Goal: Task Accomplishment & Management: Manage account settings

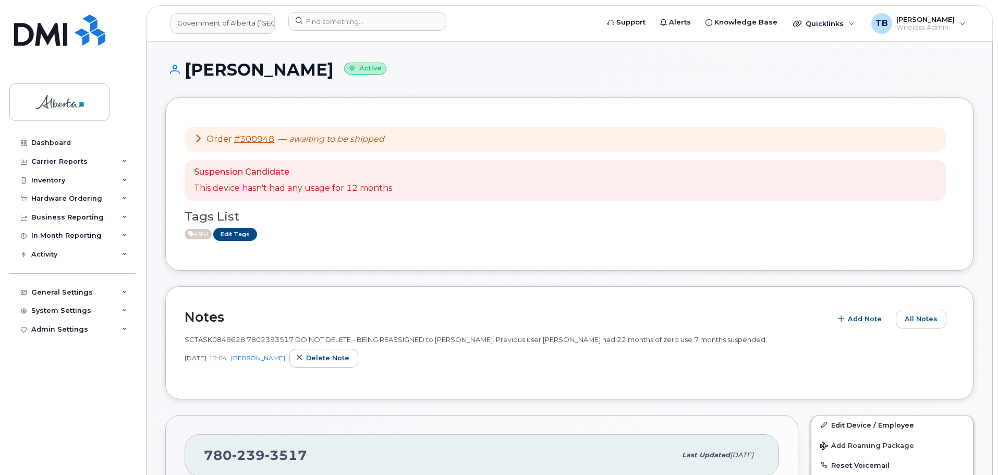
scroll to position [209, 0]
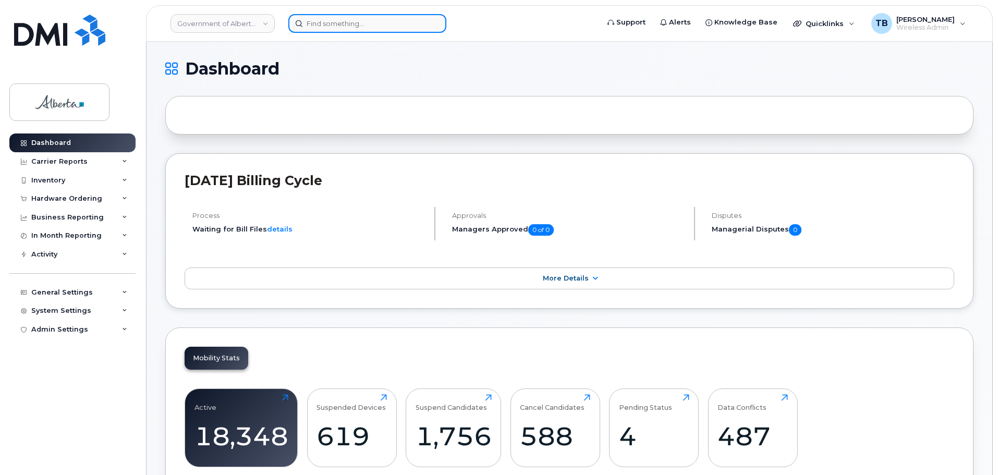
drag, startPoint x: 297, startPoint y: 18, endPoint x: 304, endPoint y: 16, distance: 6.6
click at [300, 18] on input at bounding box center [367, 23] width 158 height 19
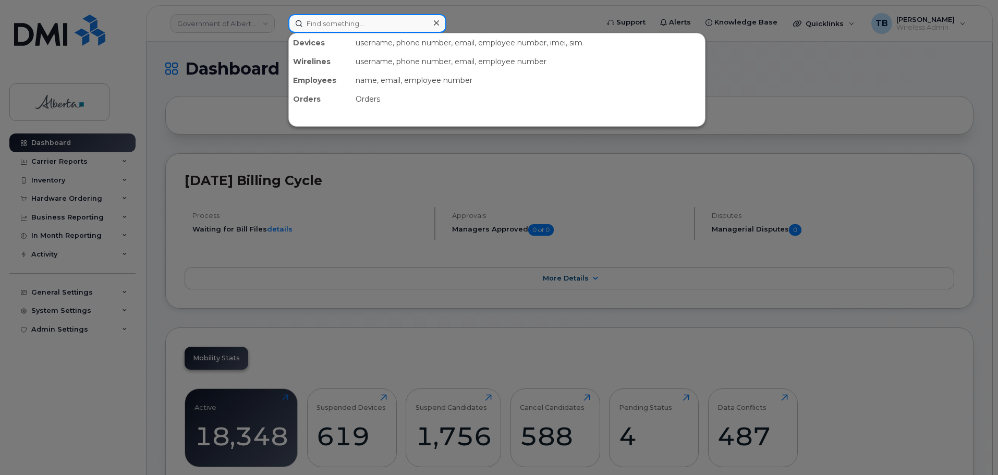
paste input "35 021043 738609 8"
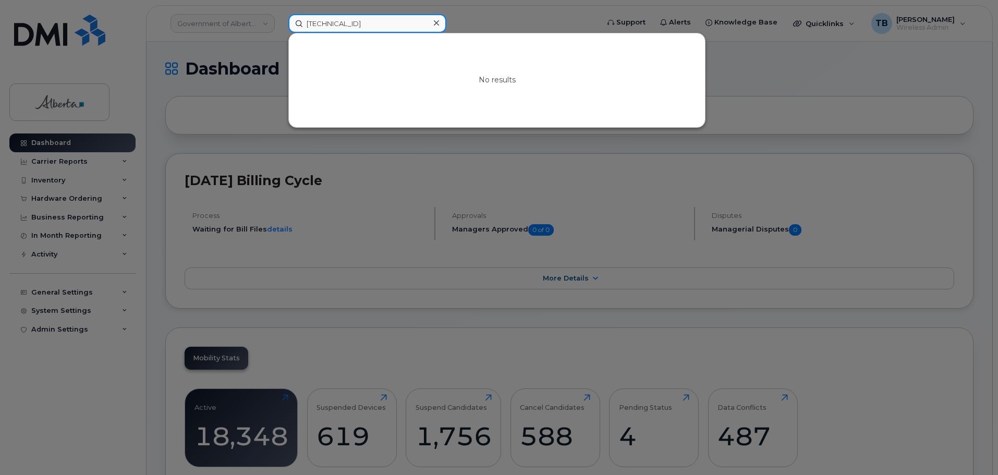
click at [318, 23] on input "35 021043 738609 8" at bounding box center [367, 23] width 158 height 19
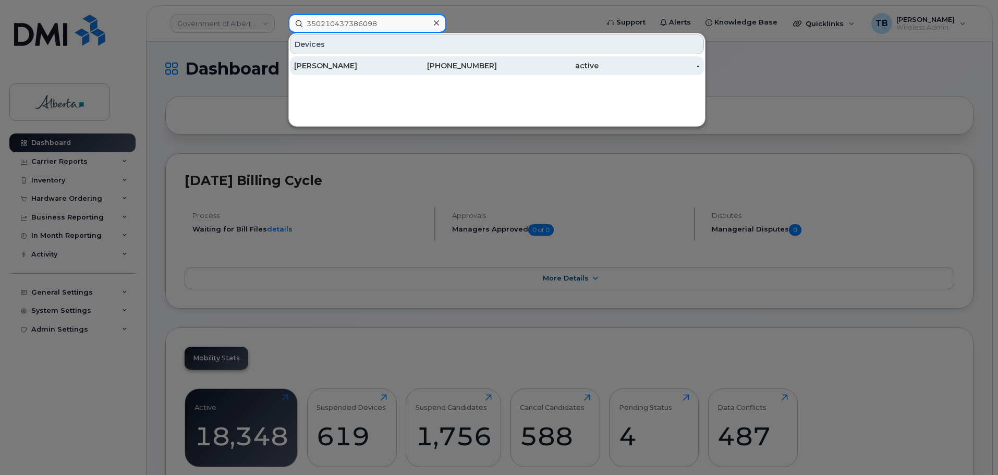
type input "350210437386098"
click at [335, 66] on div "Manaal Nauman" at bounding box center [345, 66] width 102 height 10
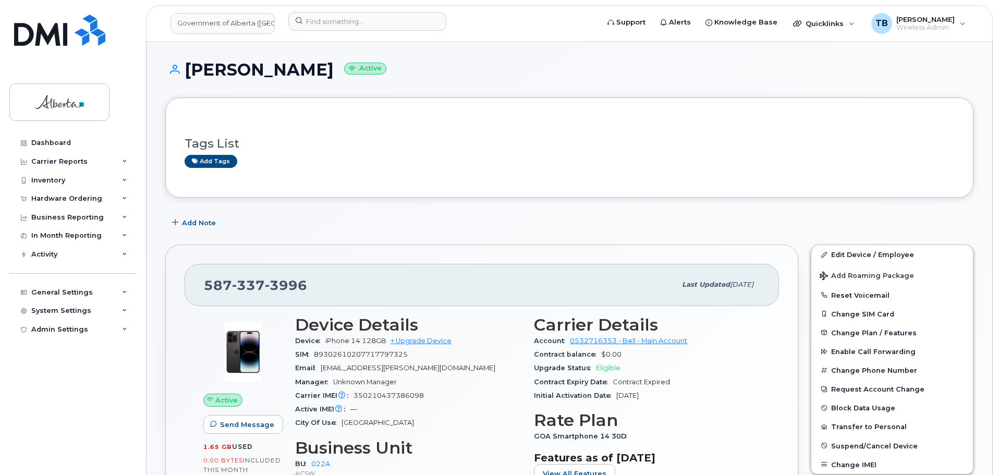
drag, startPoint x: 186, startPoint y: 66, endPoint x: 332, endPoint y: 65, distance: 146.1
click at [332, 65] on h1 "Manaal Nauman Active" at bounding box center [569, 70] width 809 height 18
copy h1 "Manaal Nauman"
drag, startPoint x: 310, startPoint y: 286, endPoint x: 160, endPoint y: 282, distance: 150.3
click at [160, 282] on div "587 337 3996 Last updated Aug 27, 2024 Active Send Message 1.65 GB  used 0.00 B…" at bounding box center [482, 420] width 646 height 364
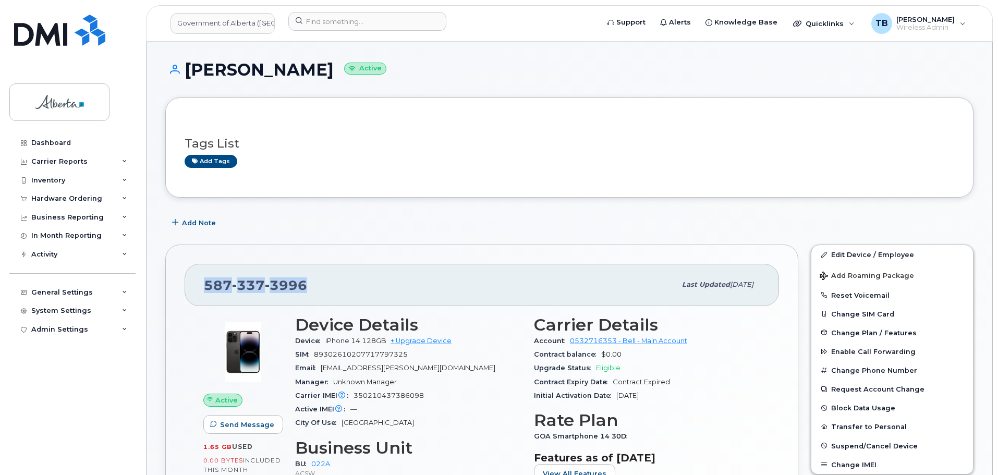
copy span "587 337 3996"
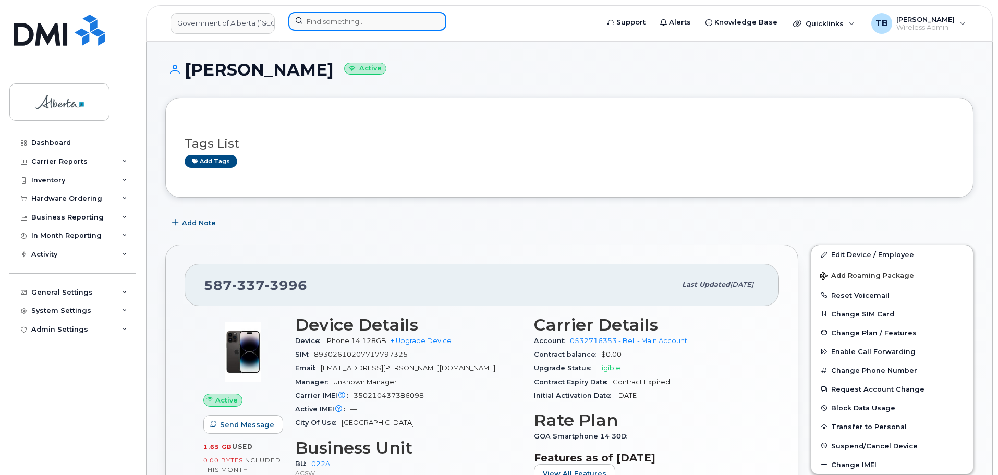
click at [360, 14] on input at bounding box center [367, 21] width 158 height 19
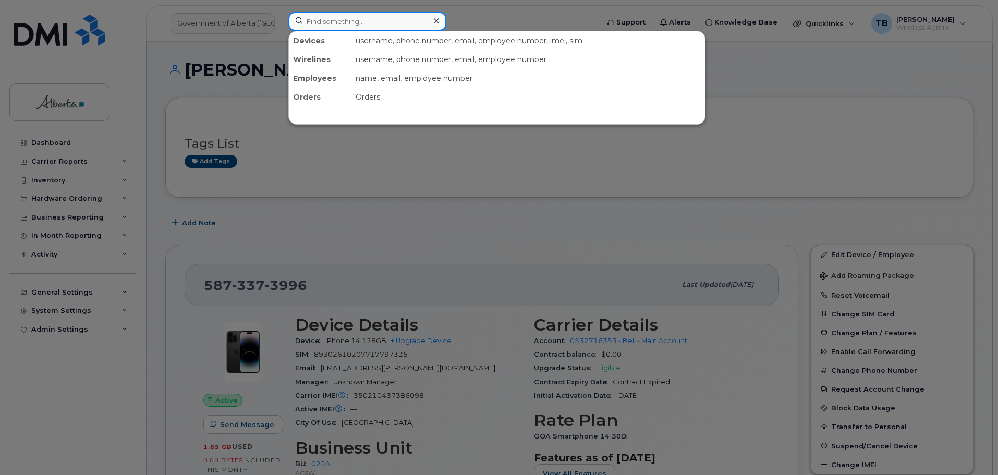
paste input "7807773568"
type input "7807773568"
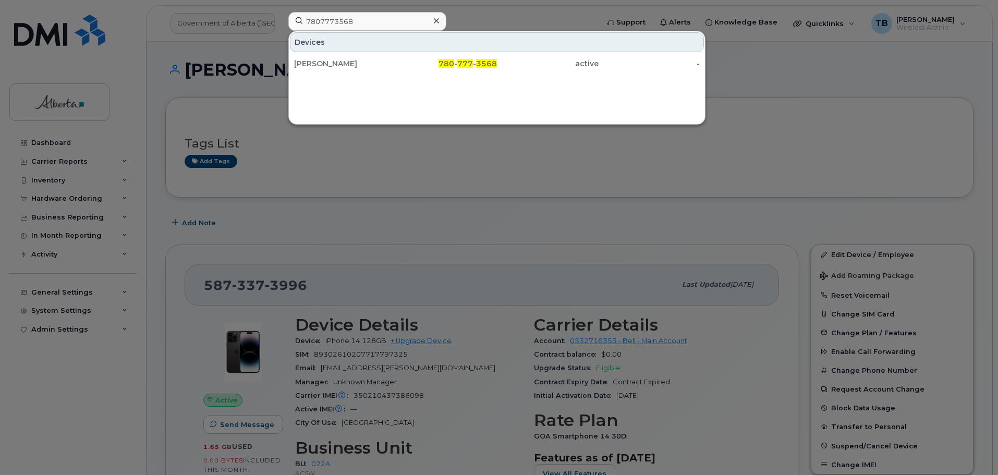
click at [332, 73] on div "Demetrios Nicolaides 780 - 777 - 3568 active -" at bounding box center [497, 63] width 416 height 21
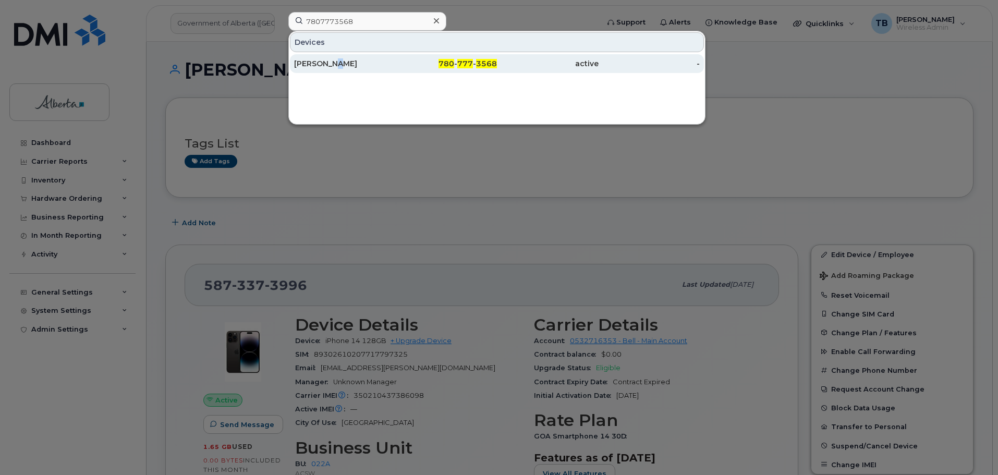
click at [328, 67] on div "Demetrios Nicolaides" at bounding box center [345, 63] width 102 height 10
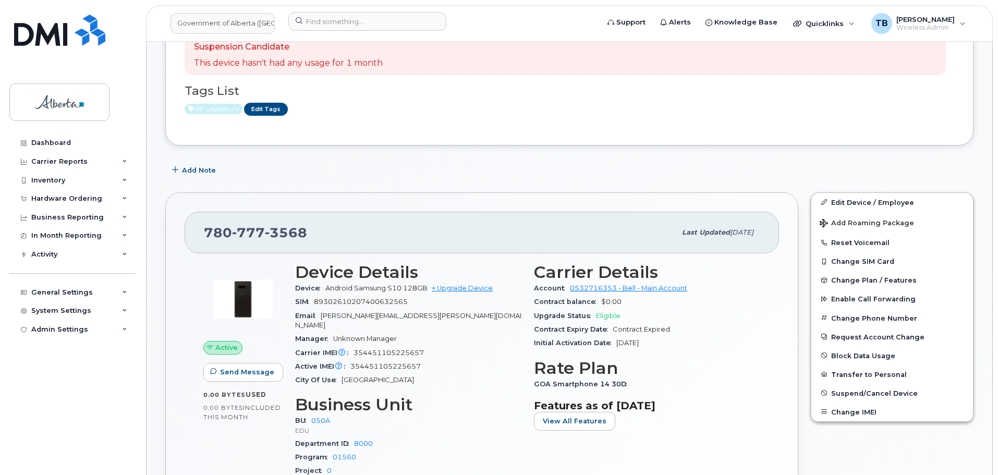
scroll to position [261, 0]
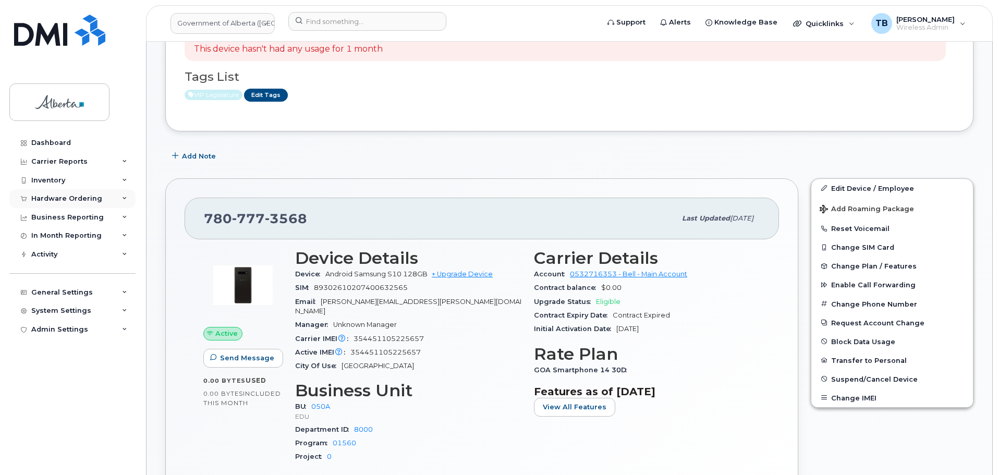
click at [36, 198] on div "Hardware Ordering" at bounding box center [66, 199] width 71 height 8
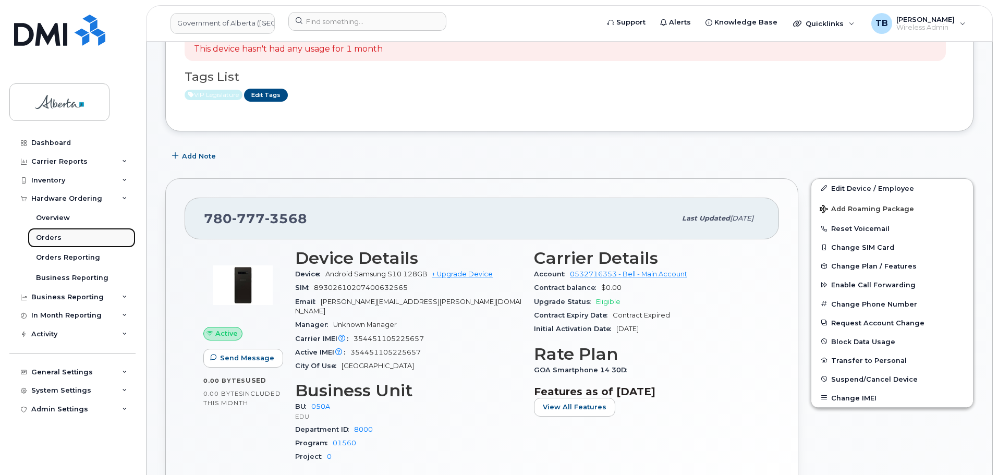
click at [47, 236] on div "Orders" at bounding box center [49, 237] width 26 height 9
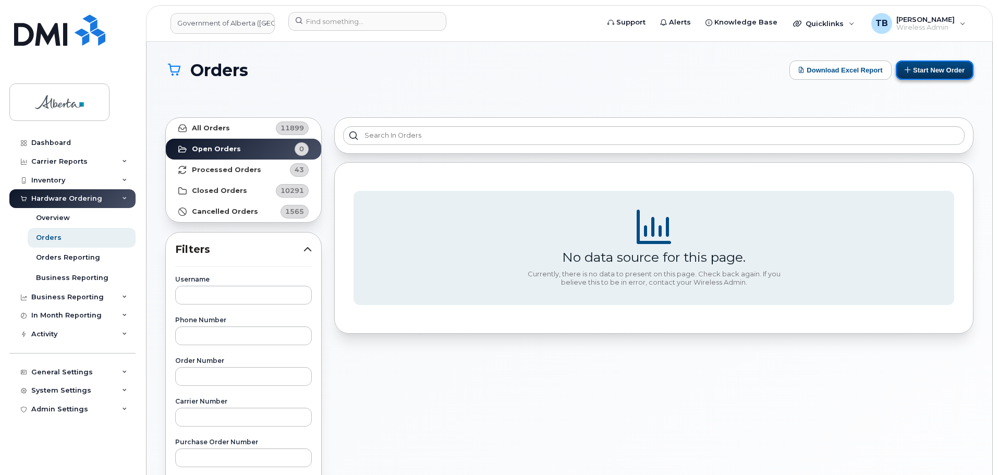
click at [923, 65] on button "Start New Order" at bounding box center [935, 70] width 78 height 19
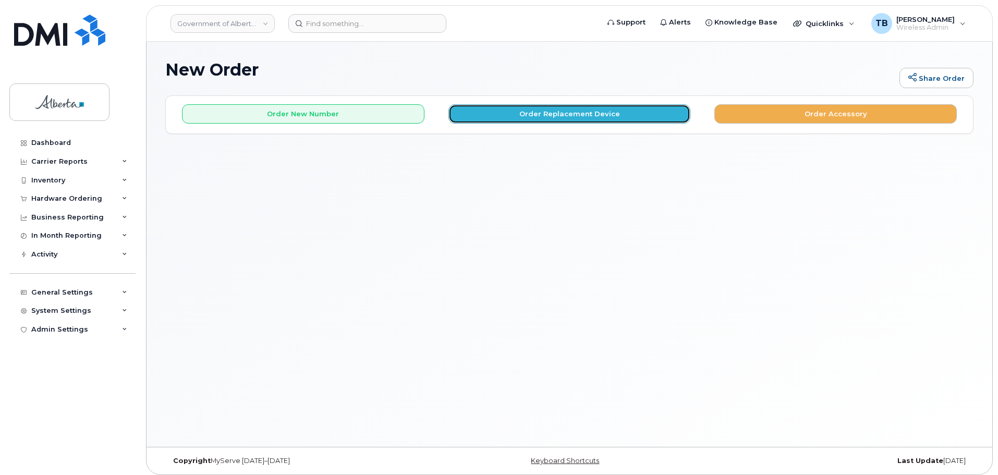
click at [543, 116] on button "Order Replacement Device" at bounding box center [570, 113] width 243 height 19
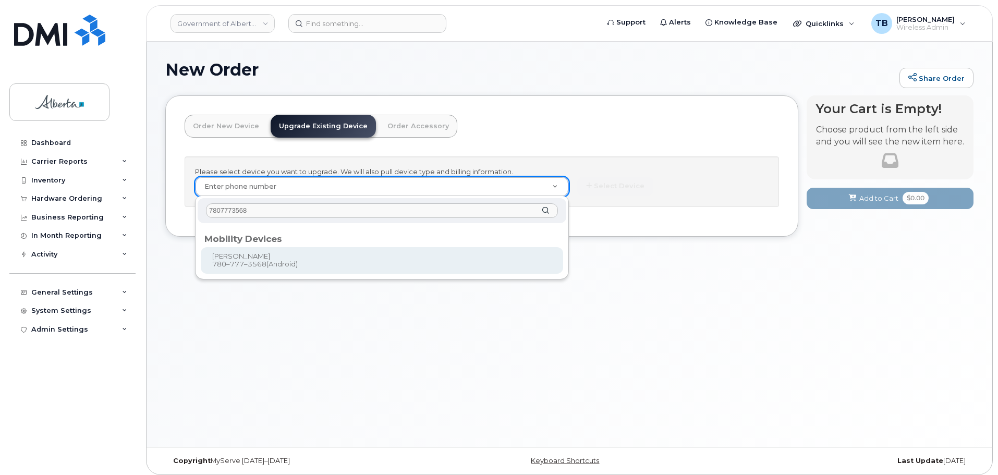
type input "7807773568"
type input "802665"
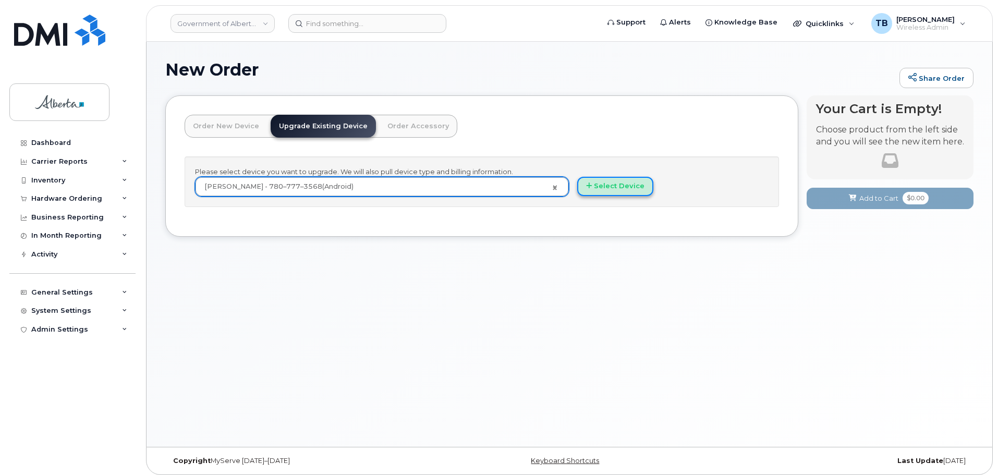
click at [608, 180] on button "Select Device" at bounding box center [615, 186] width 76 height 19
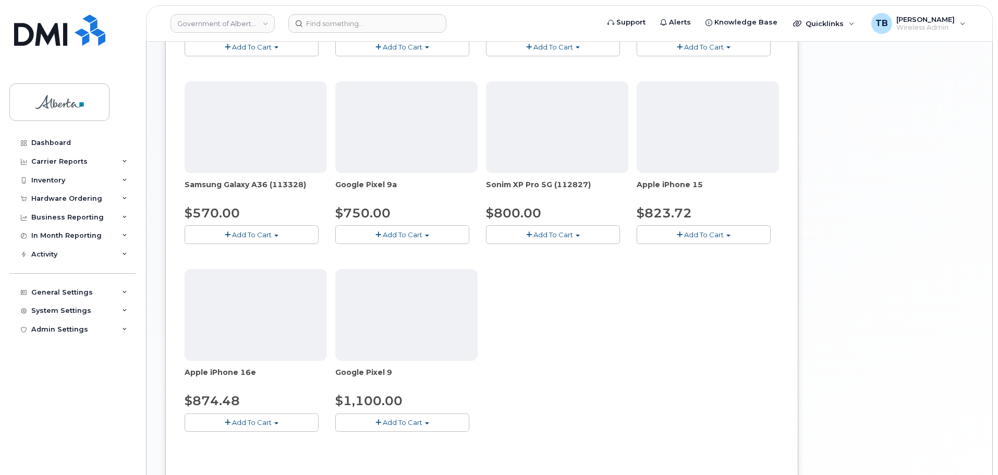
scroll to position [313, 0]
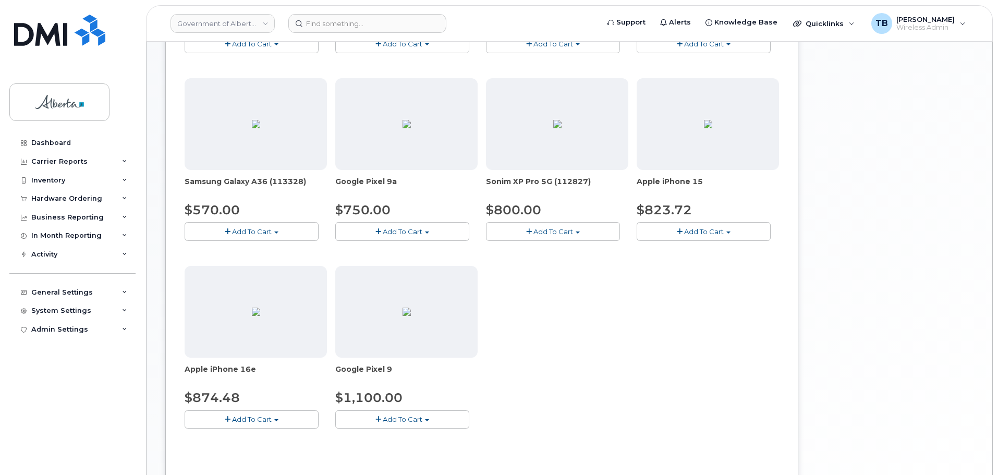
click at [410, 416] on span "Add To Cart" at bounding box center [403, 419] width 40 height 8
click at [401, 446] on link "$1100.00 - 30-day upgrade (128GB model)" at bounding box center [423, 452] width 171 height 13
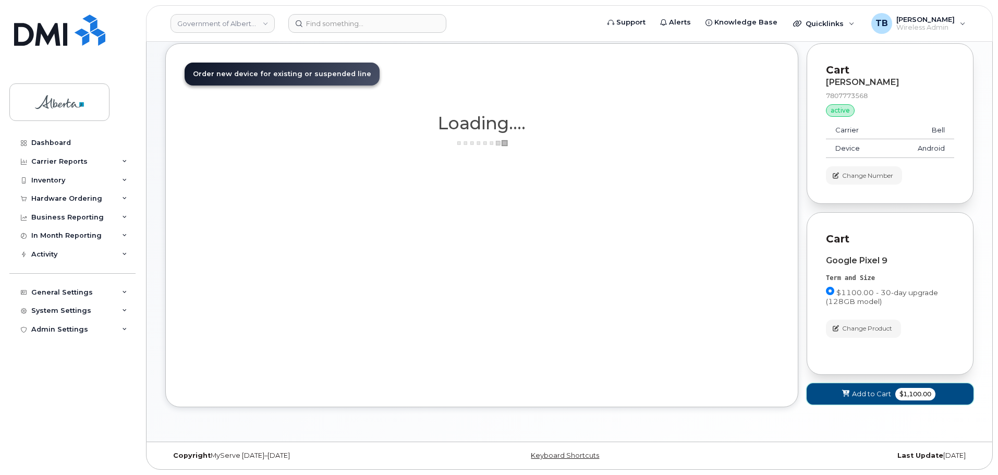
click at [858, 401] on button "Add to Cart $1,100.00" at bounding box center [890, 393] width 167 height 21
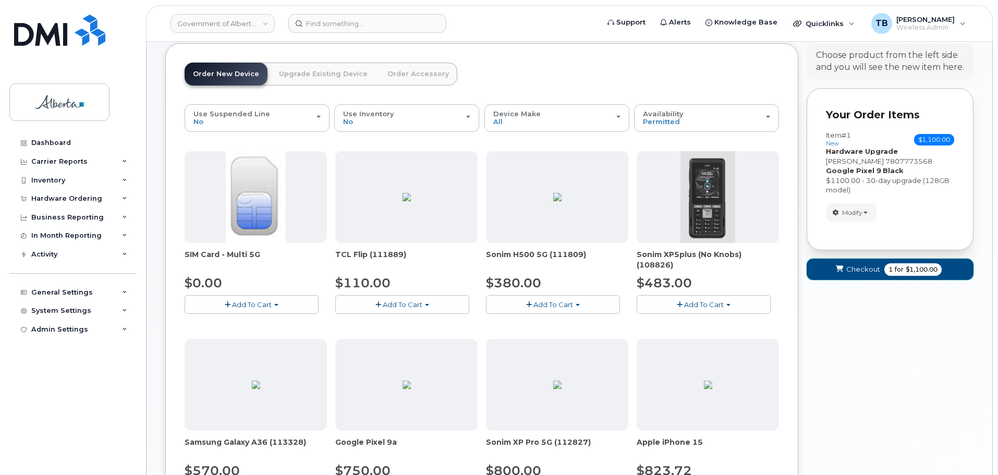
click at [846, 271] on button "Checkout 1 for $1,100.00" at bounding box center [890, 269] width 167 height 21
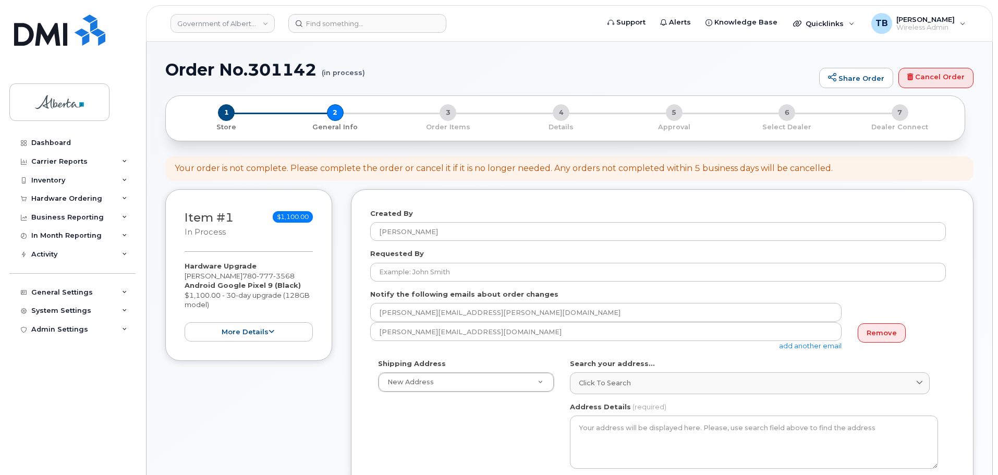
select select
click at [267, 75] on h1 "Order No.301142 (in process)" at bounding box center [489, 70] width 649 height 18
copy h1 "301142"
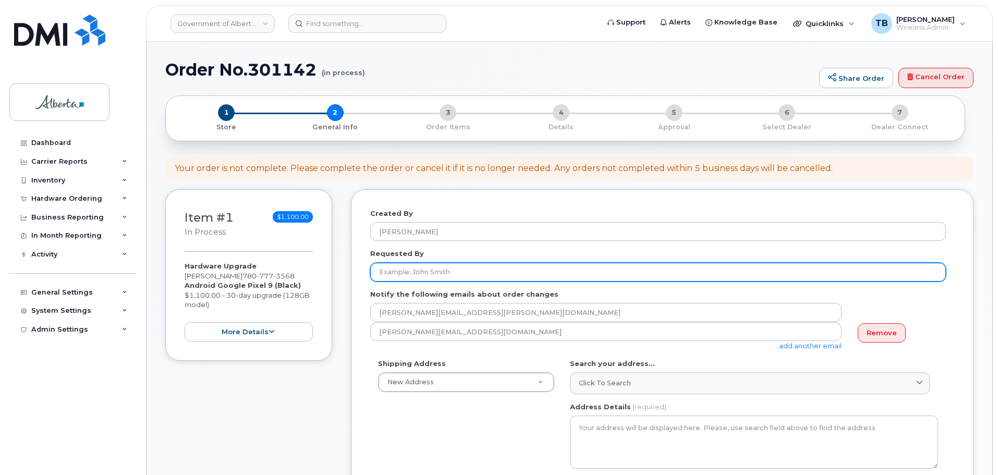
click at [421, 269] on input "Requested By" at bounding box center [658, 272] width 576 height 19
paste input "Purviben Pandya"
type input "Purviben Pandya"
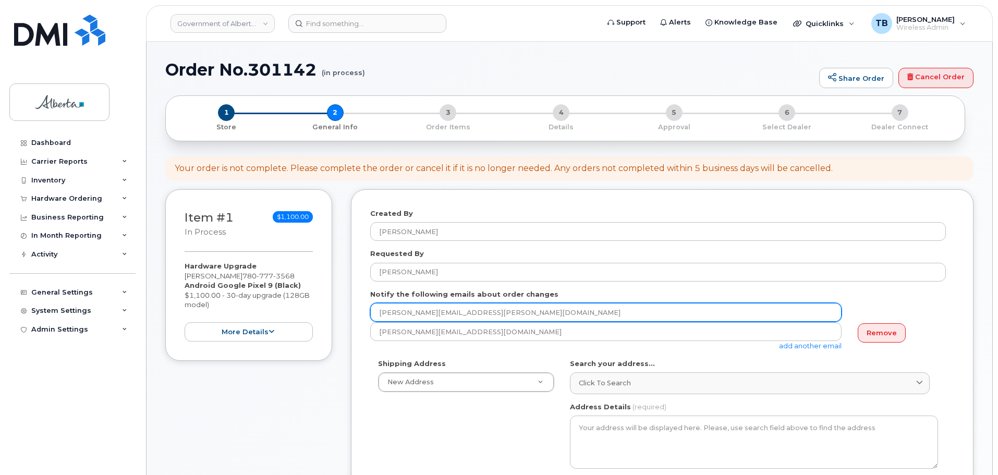
drag, startPoint x: 437, startPoint y: 312, endPoint x: 304, endPoint y: 307, distance: 133.1
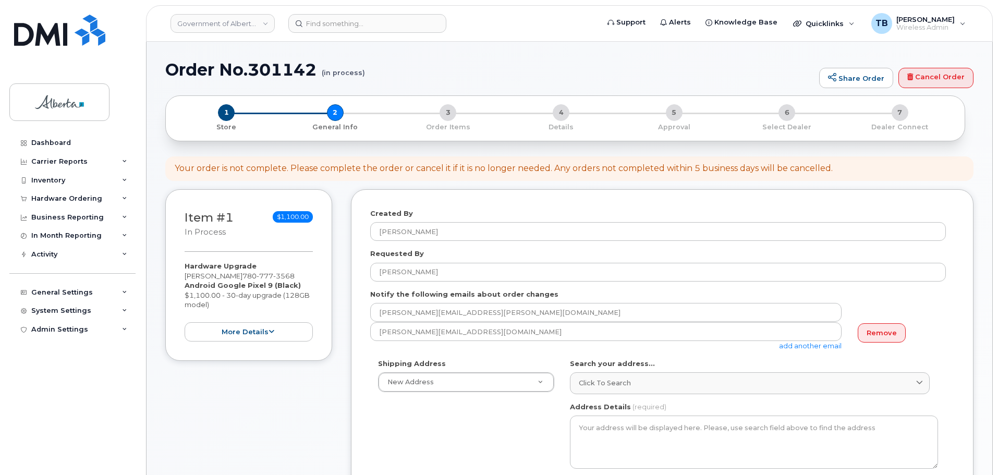
click at [304, 307] on div "Hardware Upgrade Demetrios Nicolaides 780 777 3568 Android Google Pixel 9 (Blac…" at bounding box center [249, 301] width 128 height 80
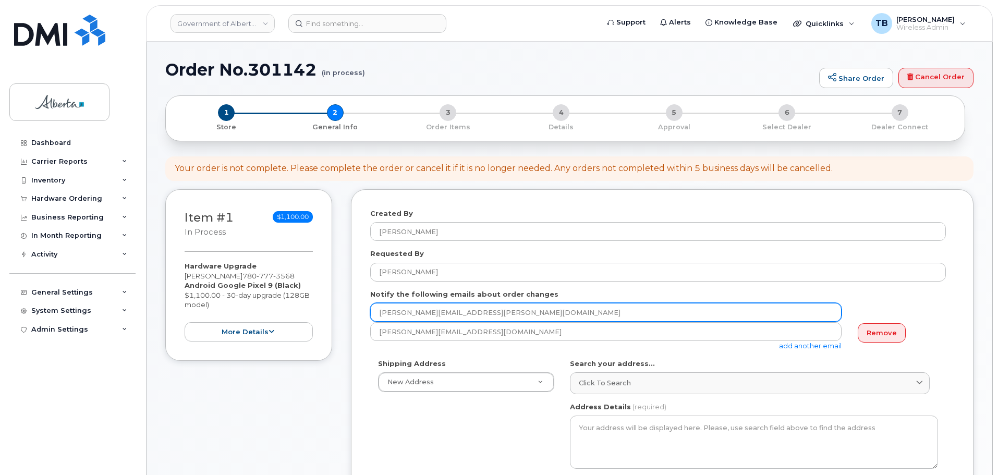
click at [530, 312] on input "[PERSON_NAME][EMAIL_ADDRESS][PERSON_NAME][DOMAIN_NAME]" at bounding box center [606, 312] width 472 height 19
paste input "Louise.Edward"
type input "Louise.Edwards@gov.ab.ca"
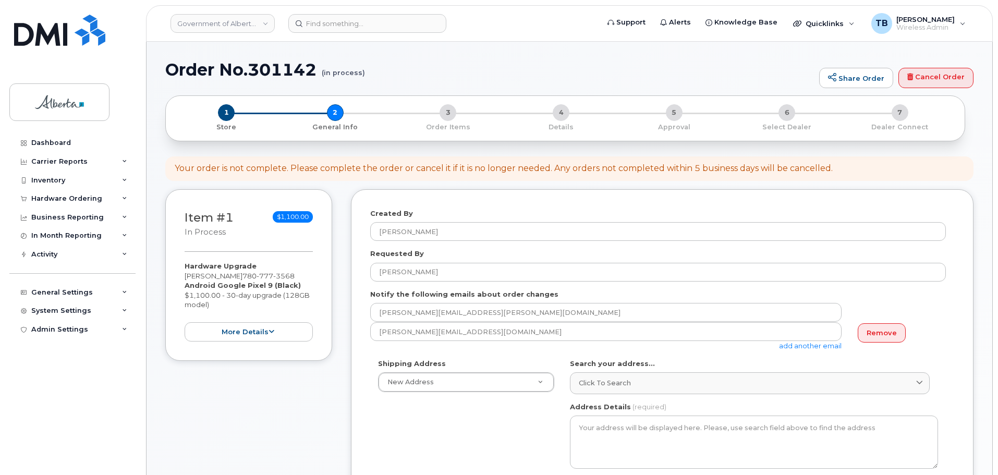
click at [863, 329] on link "Remove" at bounding box center [882, 332] width 48 height 19
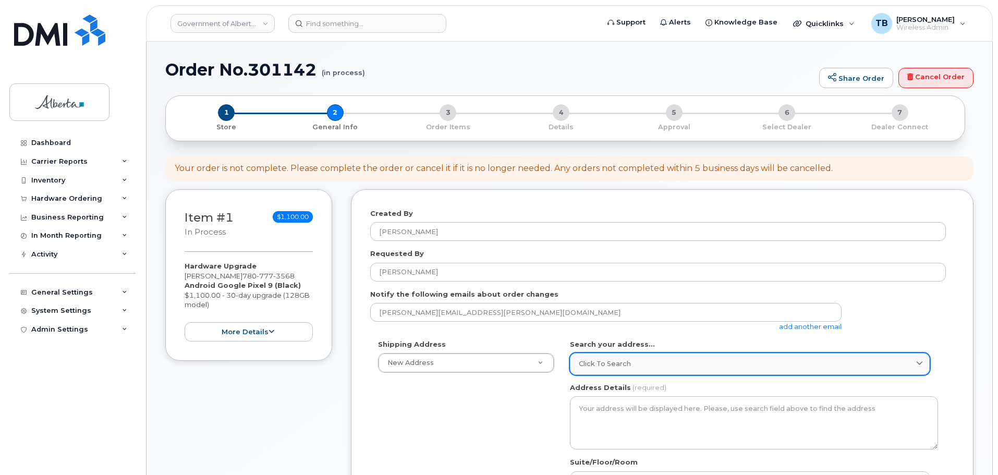
click at [608, 365] on span "Click to search" at bounding box center [605, 364] width 52 height 10
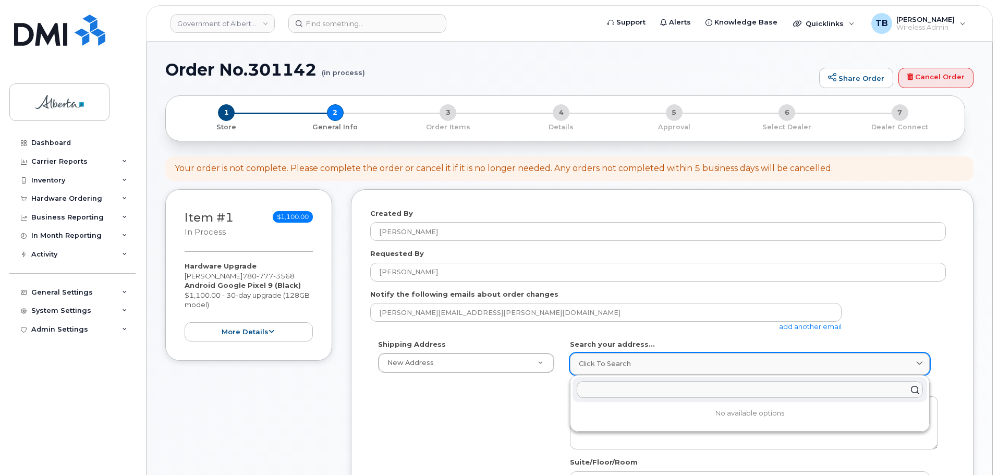
paste input "10800 - 97 Avenue"
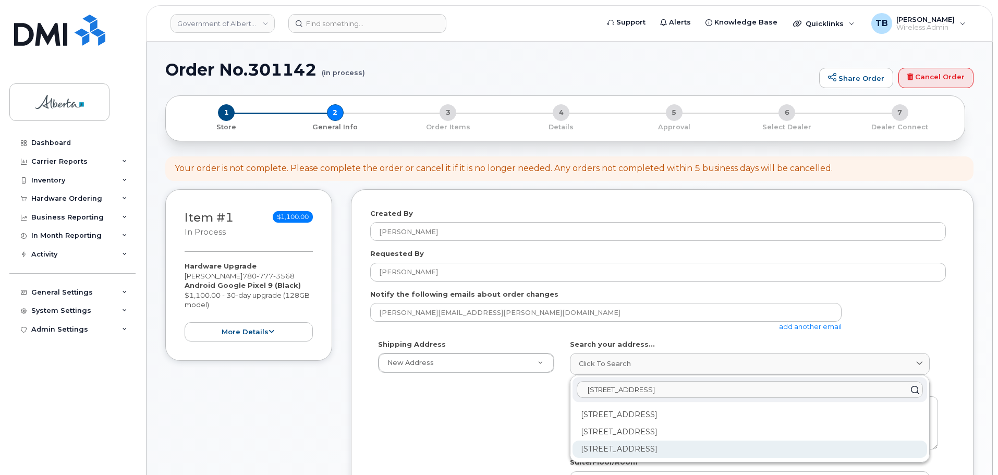
type input "10800 - 97 Avenue"
click at [601, 452] on div "10800 97 Ave NW Edmonton AB T5K 2B6" at bounding box center [750, 449] width 355 height 17
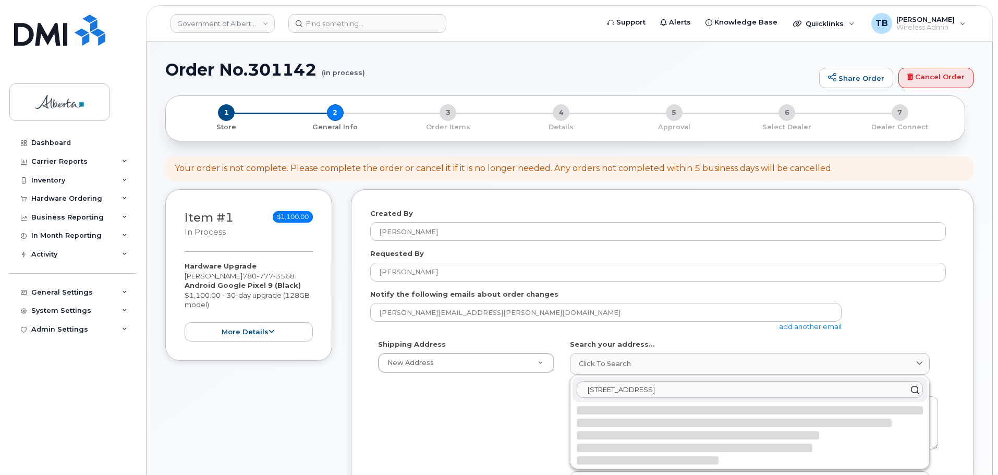
select select
type textarea "10800 97 Ave NW EDMONTON AB T5K 2B6 CANADA"
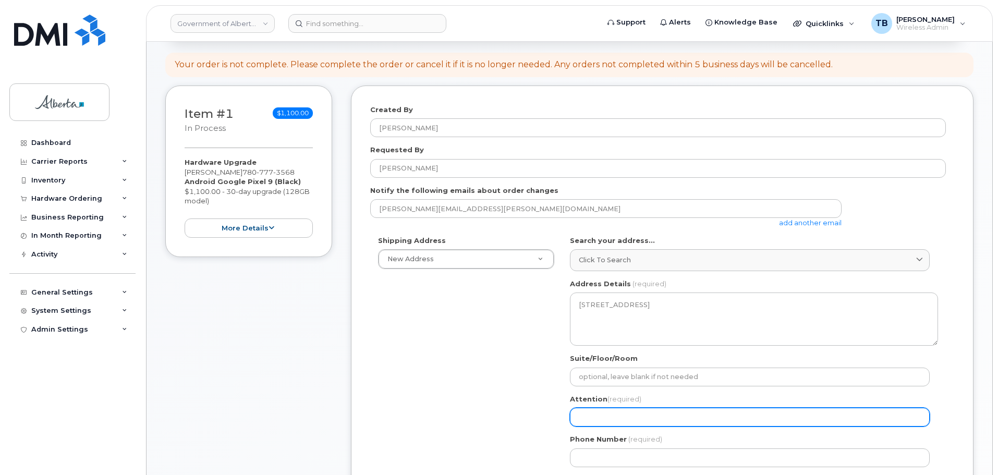
scroll to position [104, 0]
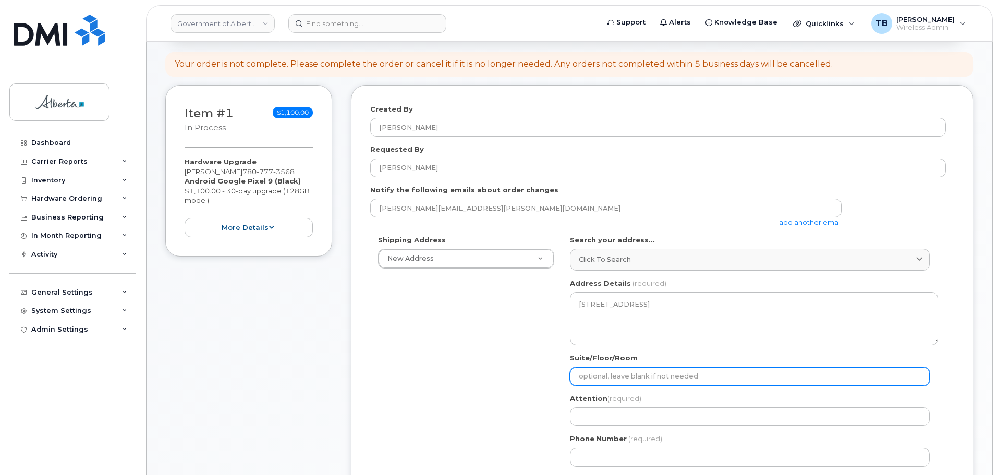
click at [605, 372] on input "Suite/Floor/Room" at bounding box center [750, 376] width 360 height 19
paste input "Room 423"
select select
type input "Room 423"
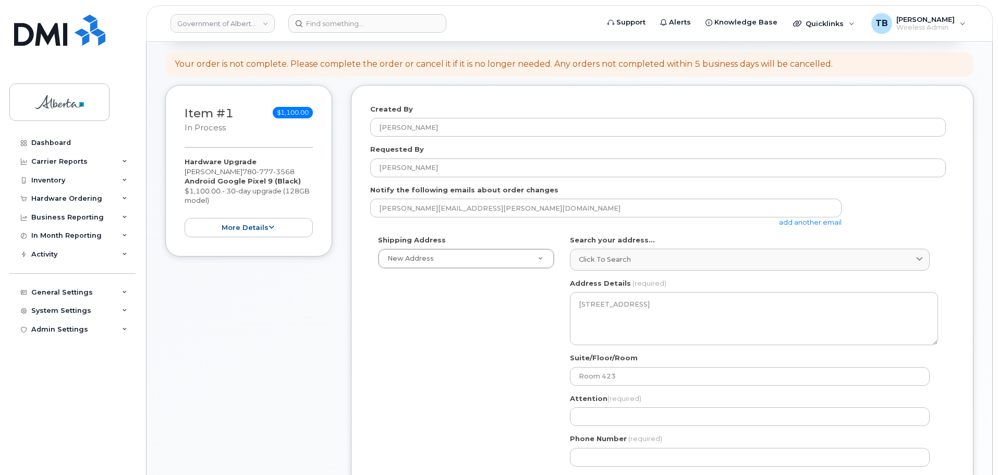
click at [476, 100] on div "Created By Tami Betchuk Requested By Purviben Pandya Notify the following email…" at bounding box center [662, 384] width 623 height 598
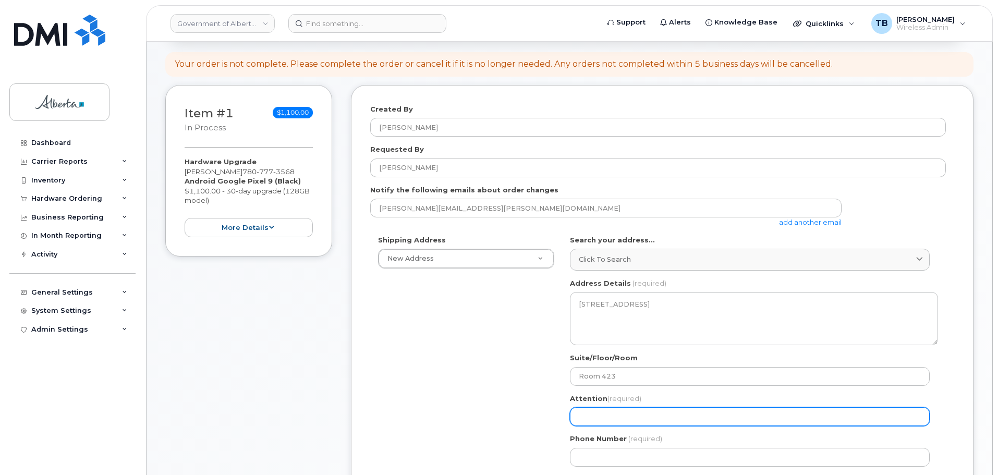
click at [590, 413] on input "Attention (required)" at bounding box center [750, 416] width 360 height 19
paste input "[PERSON_NAME]"
select select
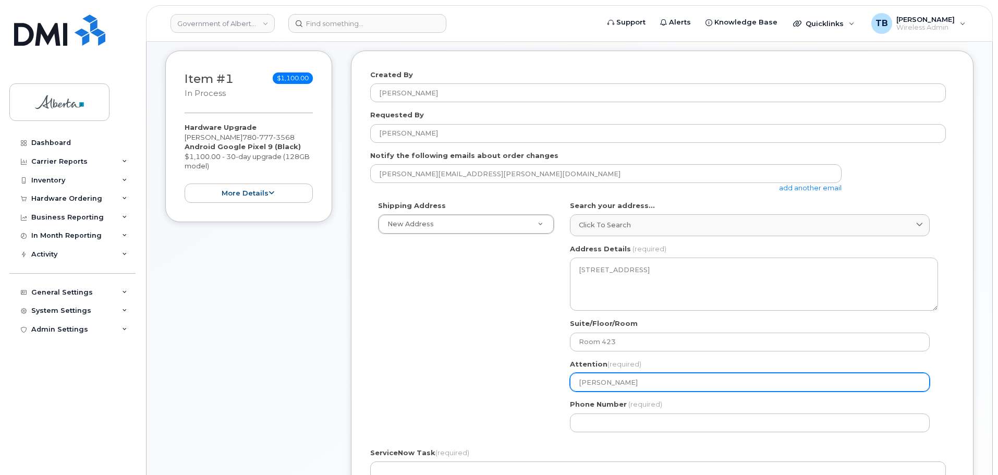
scroll to position [209, 0]
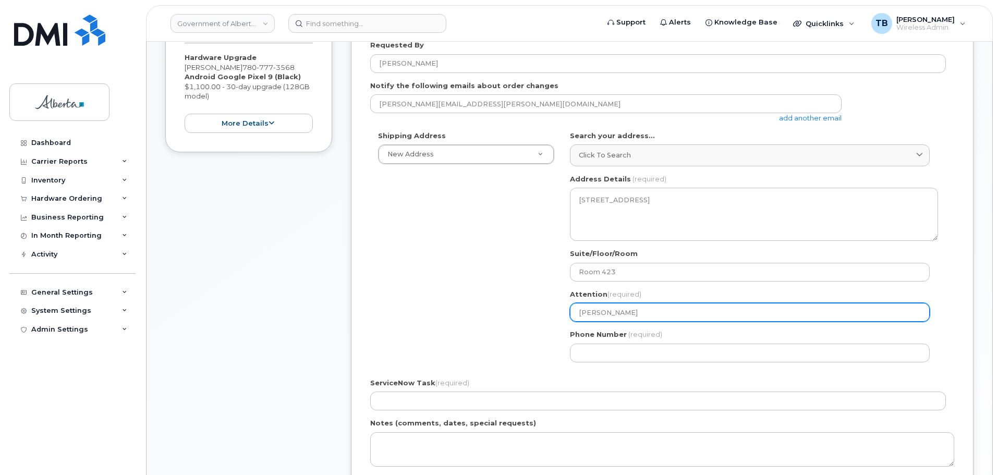
type input "[PERSON_NAME]"
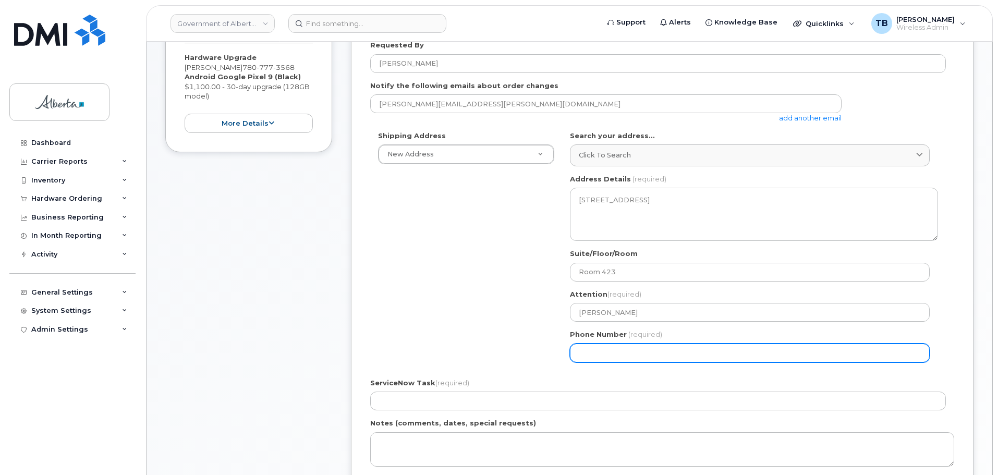
click at [600, 359] on input "Phone Number" at bounding box center [750, 353] width 360 height 19
paste input "7804275010"
select select
type input "7804275010"
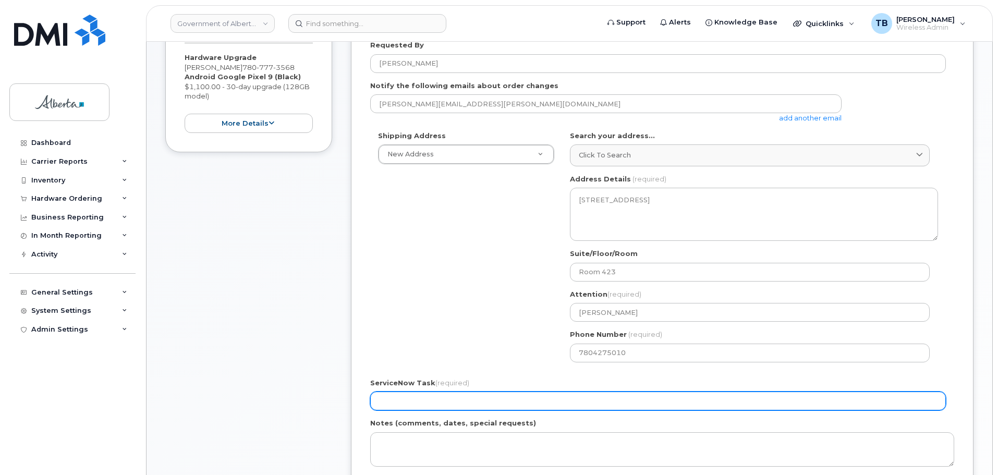
click at [418, 400] on input "ServiceNow Task (required)" at bounding box center [658, 401] width 576 height 19
paste input "SCTASK0851983"
type input "SCTASK0851983"
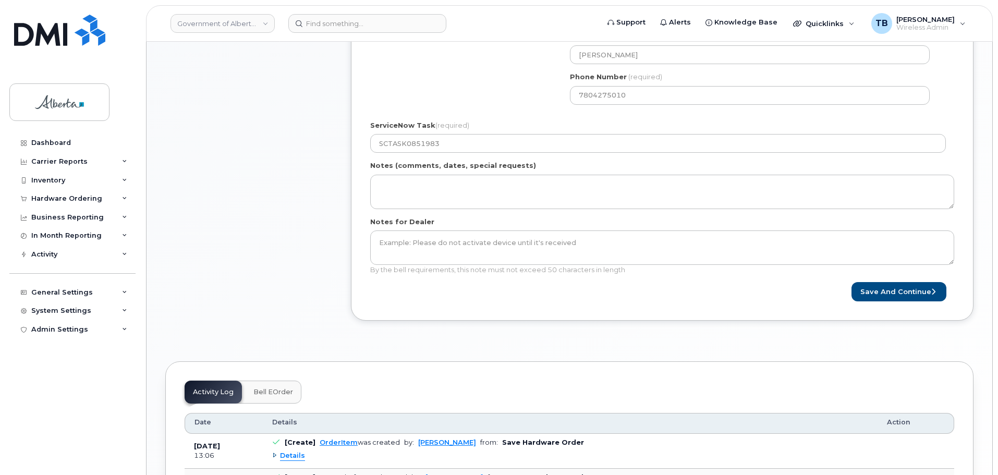
scroll to position [469, 0]
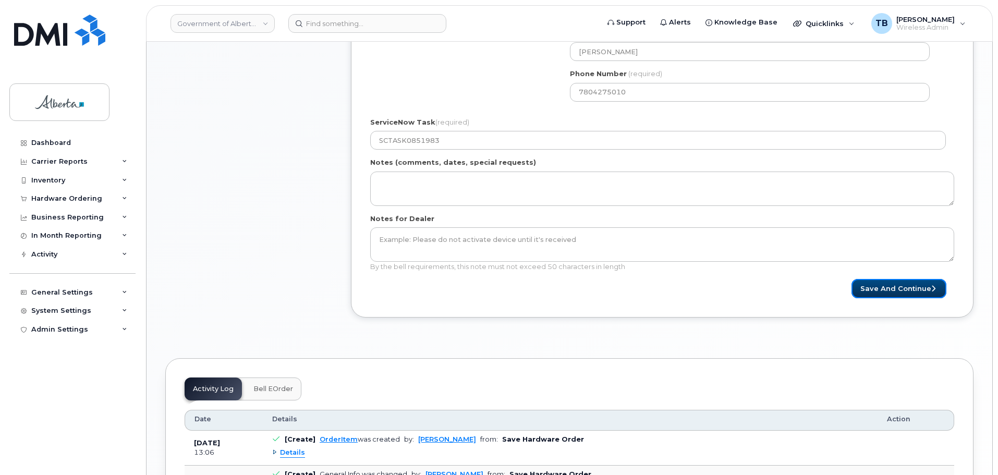
drag, startPoint x: 863, startPoint y: 293, endPoint x: 745, endPoint y: 273, distance: 119.0
click at [863, 293] on button "Save and Continue" at bounding box center [899, 288] width 95 height 19
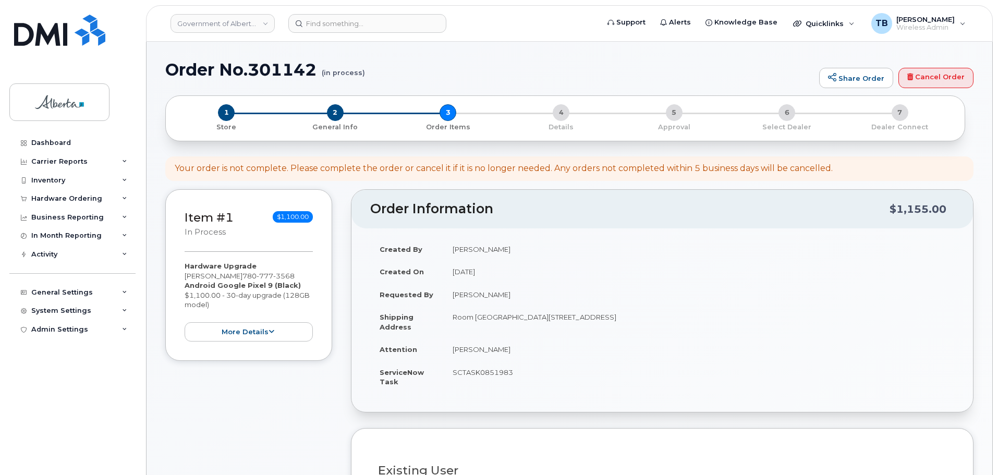
click at [480, 69] on h1 "Order No.301142 (in process)" at bounding box center [489, 70] width 649 height 18
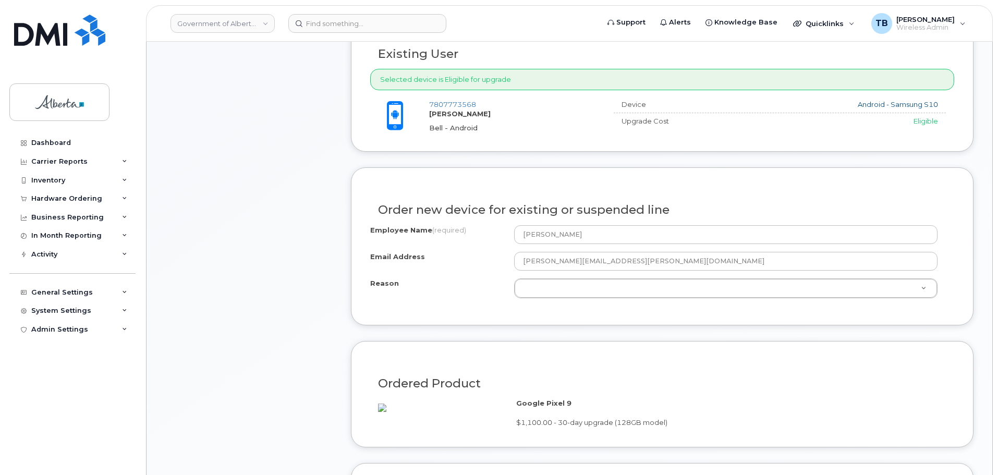
scroll to position [417, 0]
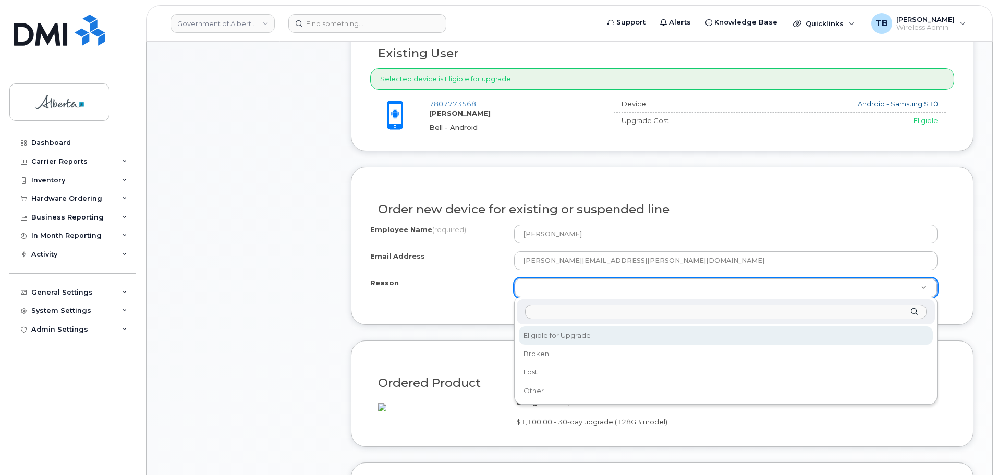
select select "eligible_for_upgrade"
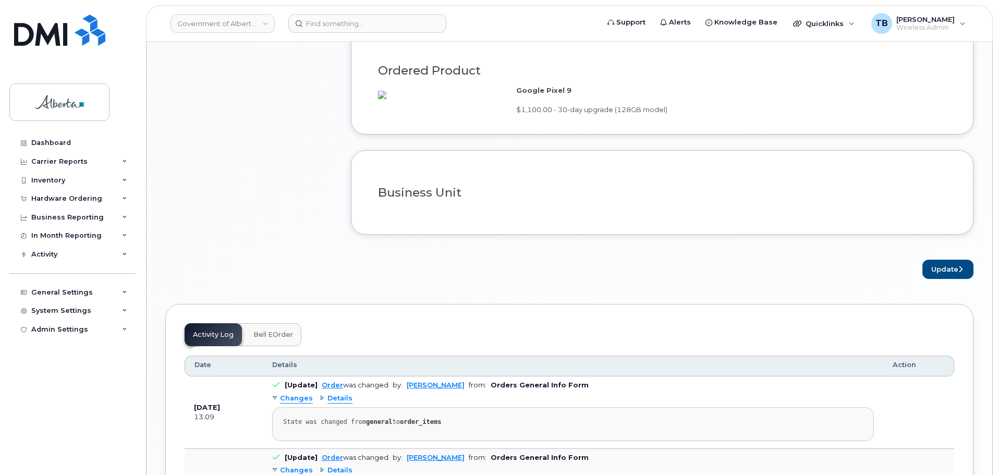
scroll to position [730, 0]
click at [936, 279] on button "Update" at bounding box center [948, 268] width 51 height 19
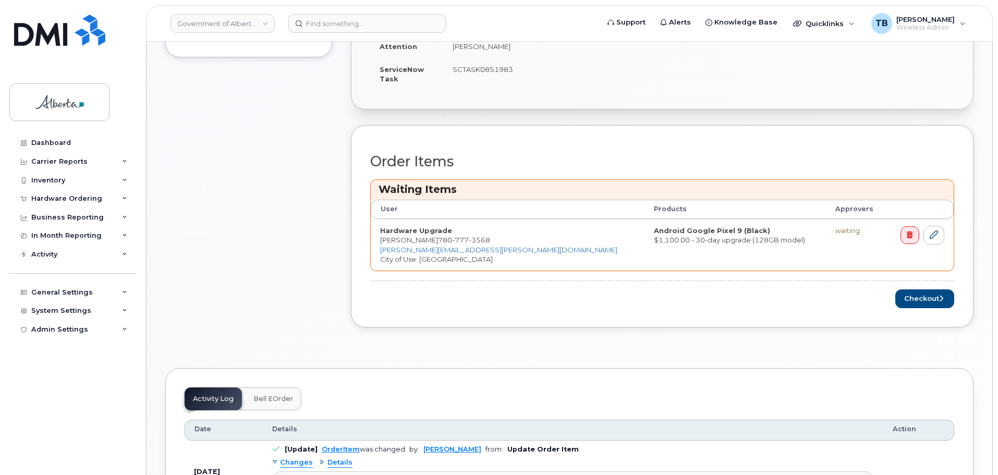
scroll to position [469, 0]
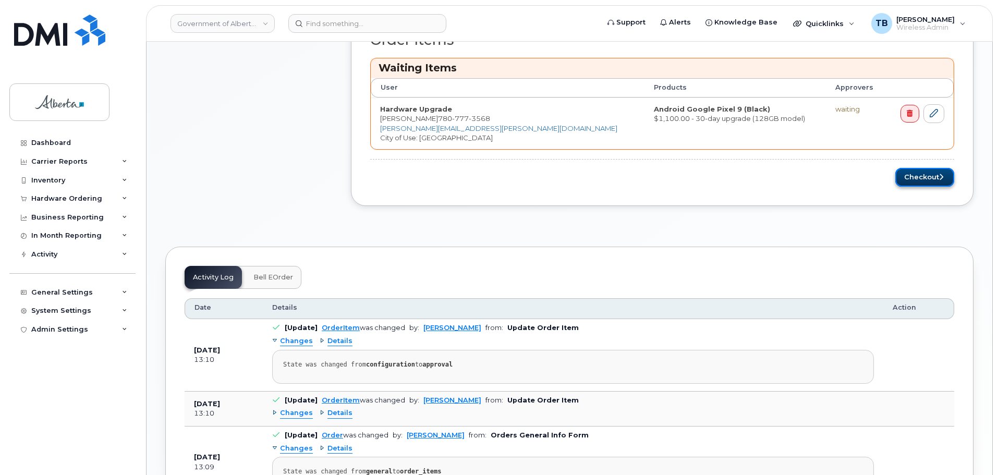
click at [906, 174] on button "Checkout" at bounding box center [925, 177] width 59 height 19
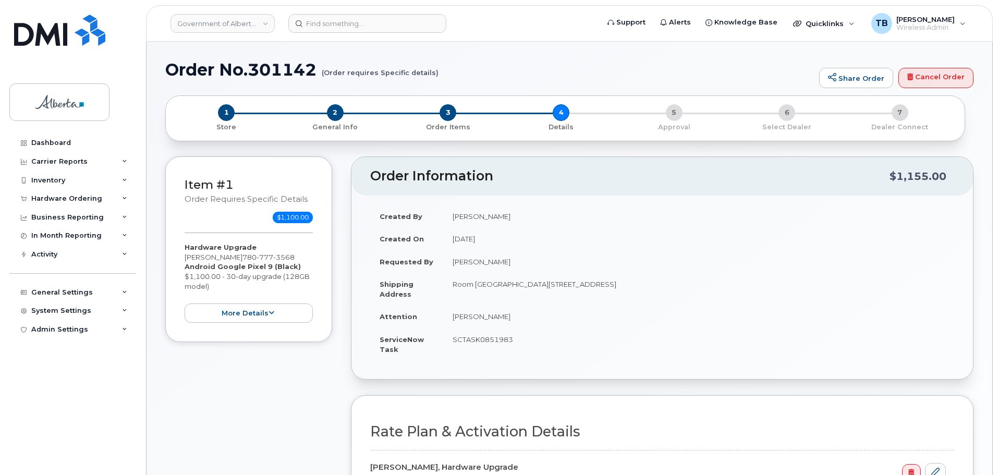
select select
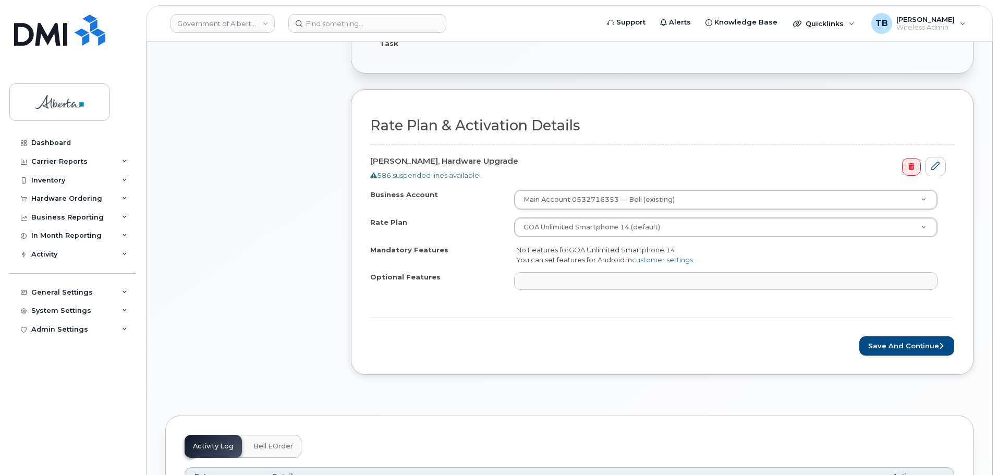
scroll to position [365, 0]
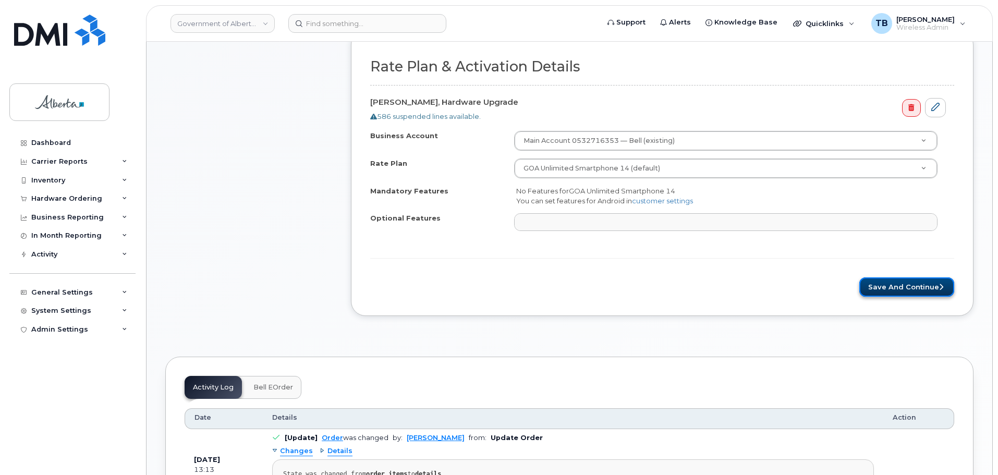
click at [921, 287] on button "Save and Continue" at bounding box center [907, 287] width 95 height 19
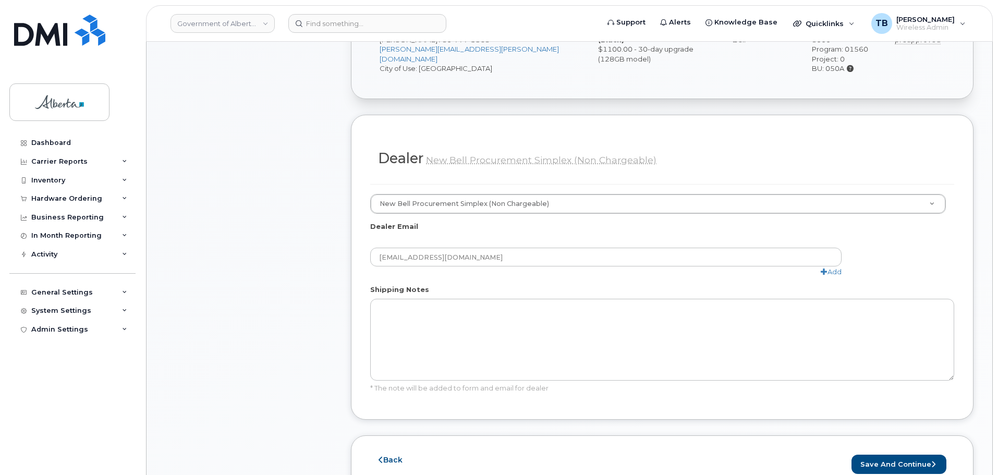
scroll to position [574, 0]
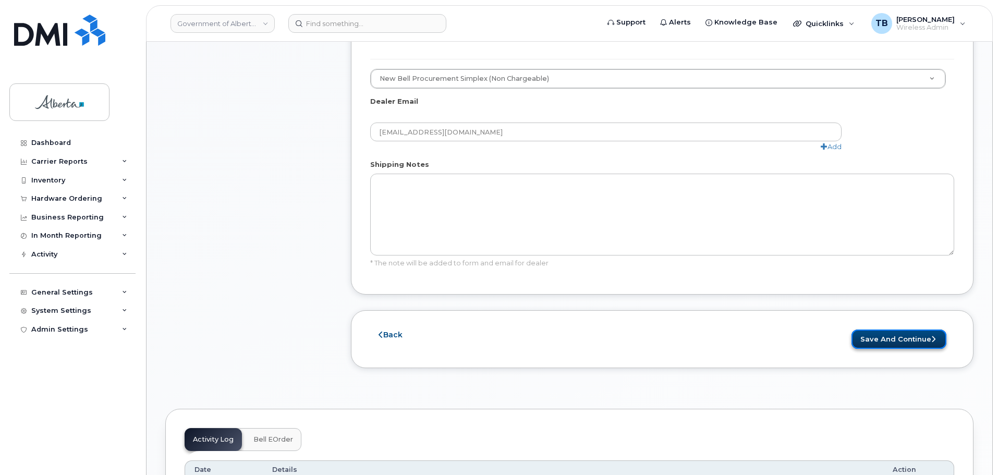
click at [906, 330] on button "Save and Continue" at bounding box center [899, 339] width 95 height 19
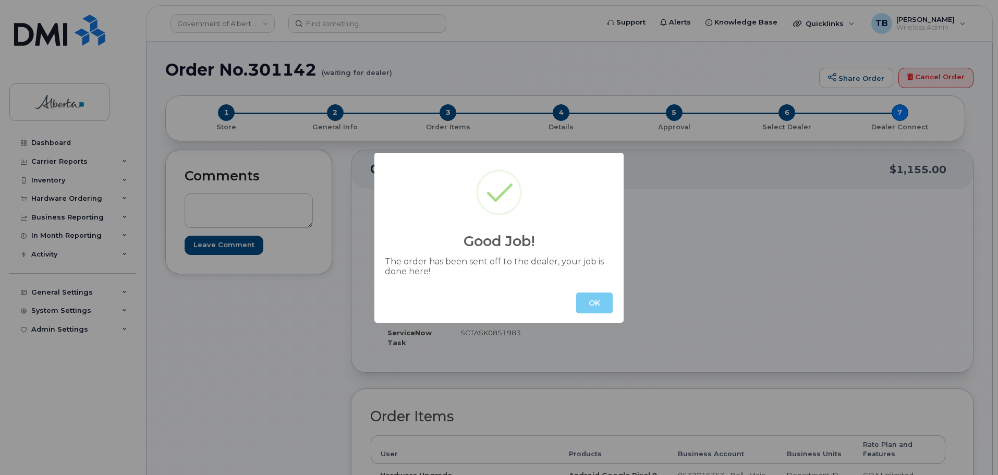
click at [597, 301] on button "OK" at bounding box center [594, 303] width 37 height 21
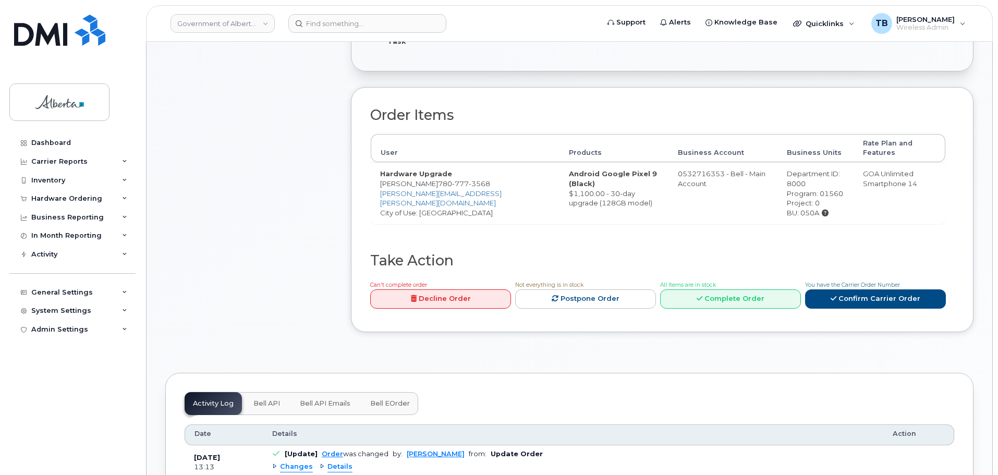
scroll to position [313, 0]
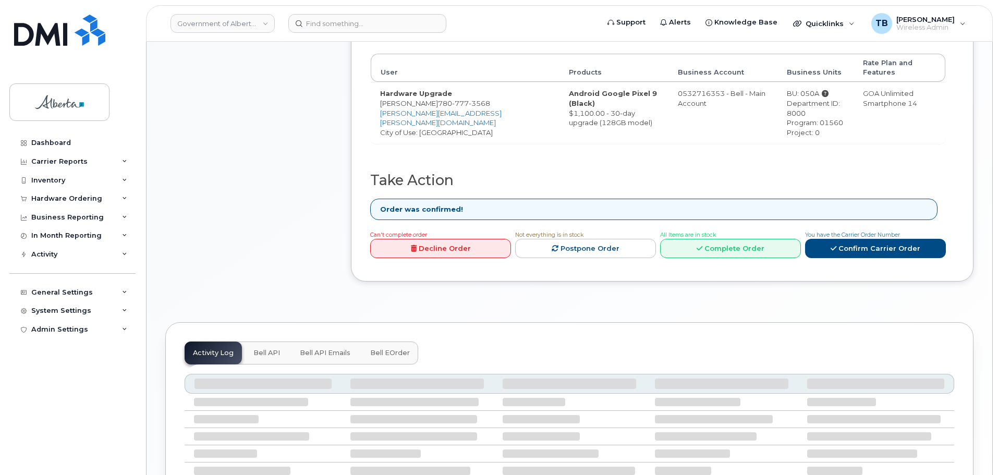
scroll to position [469, 0]
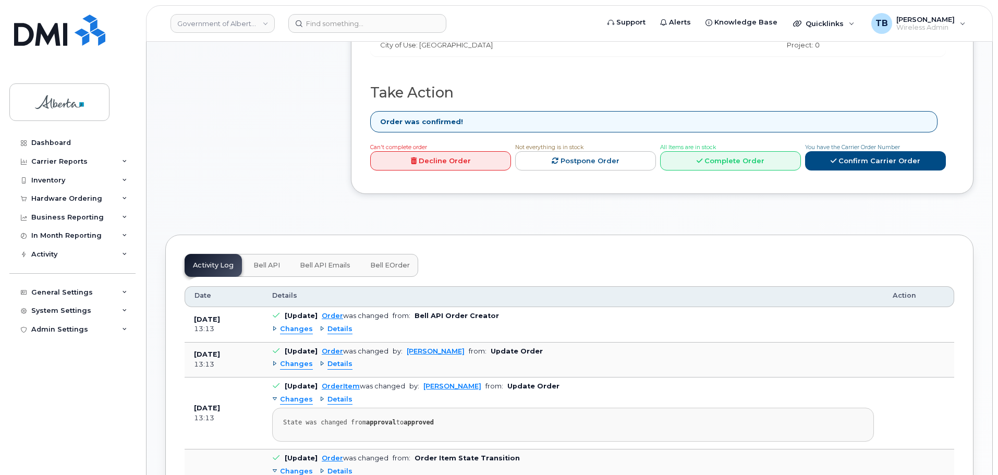
click at [264, 261] on span "Bell API" at bounding box center [267, 265] width 27 height 8
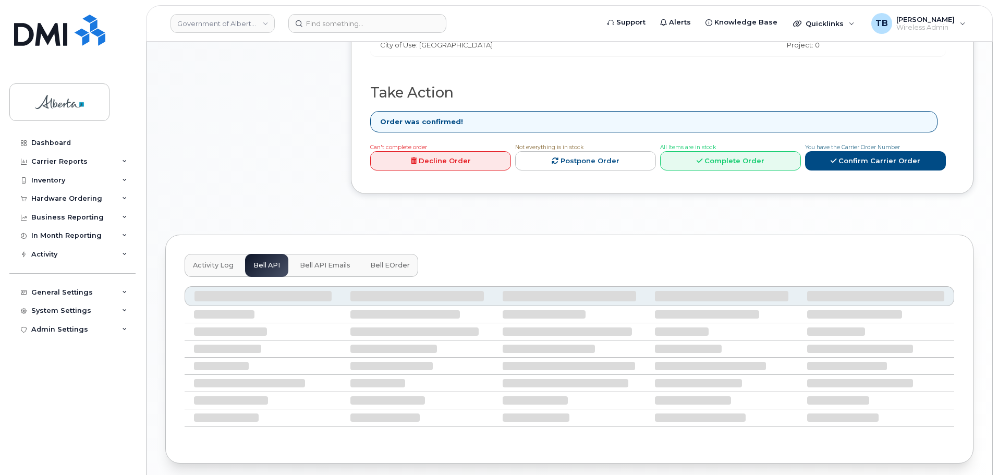
scroll to position [409, 0]
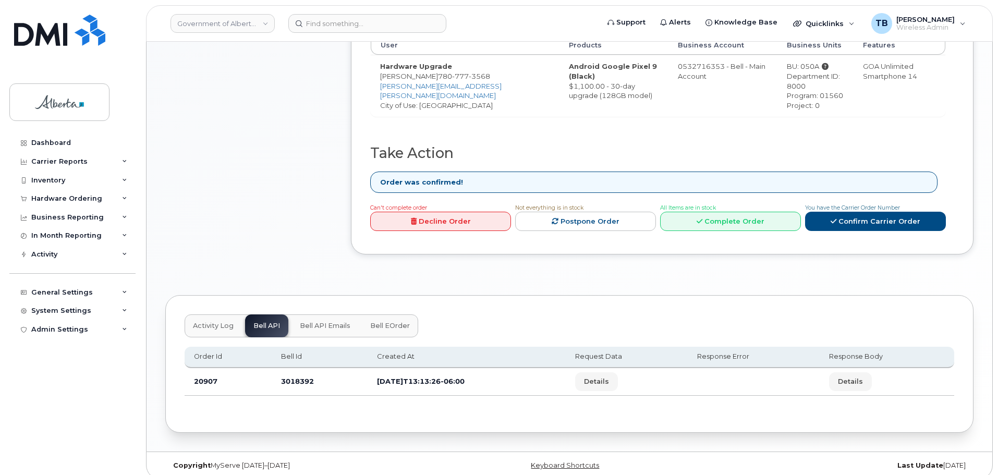
click at [287, 371] on td "3018392" at bounding box center [320, 382] width 96 height 28
copy td "3018392"
click at [469, 72] on span "777" at bounding box center [460, 76] width 17 height 8
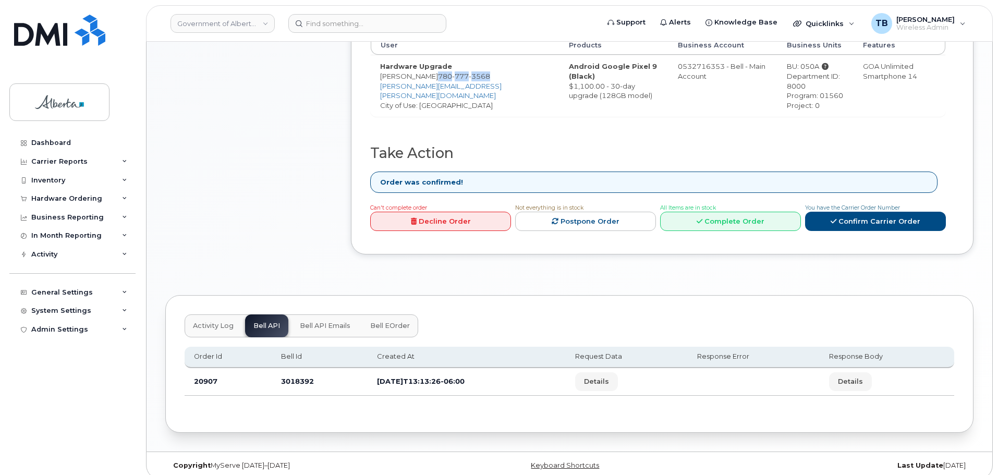
copy span "780 777 3568"
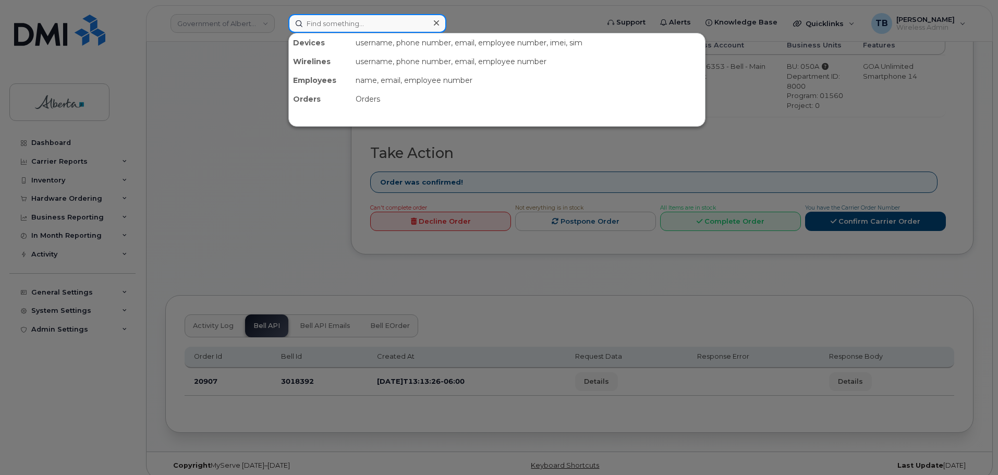
click at [339, 23] on input at bounding box center [367, 23] width 158 height 19
paste input "7807773568"
type input "7807773568"
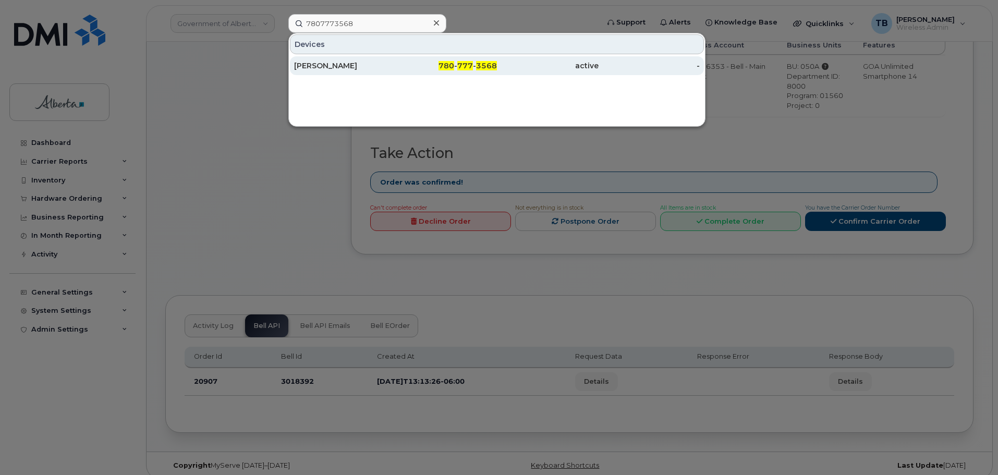
click at [310, 67] on div "Demetrios Nicolaides" at bounding box center [345, 66] width 102 height 10
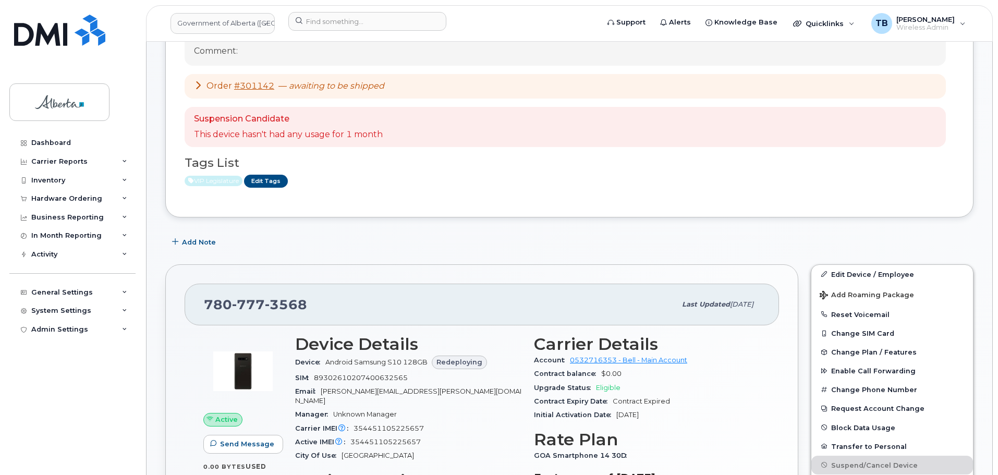
scroll to position [209, 0]
click at [196, 242] on span "Add Note" at bounding box center [199, 241] width 34 height 10
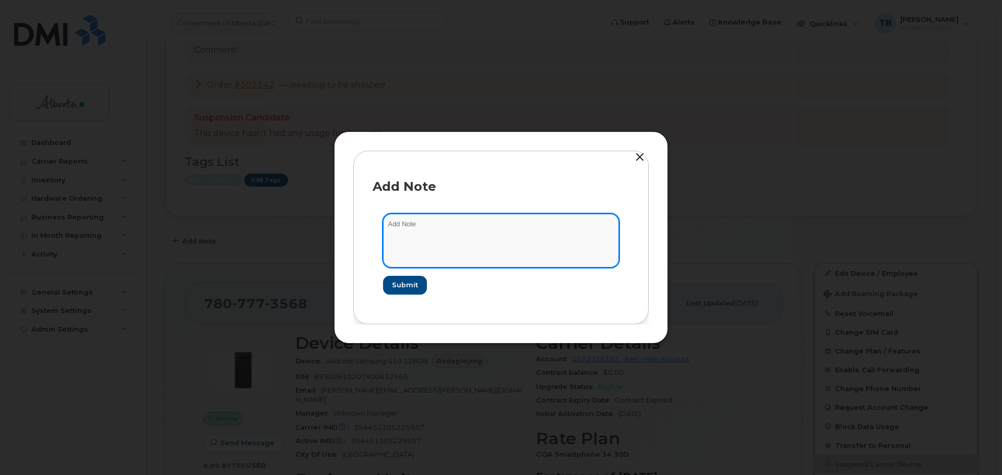
click at [454, 240] on textarea at bounding box center [501, 240] width 236 height 53
paste textarea "SCTASK0851983 Device Replace - (1) Order 301142 Bell 3018392"
type textarea "SCTASK0851983 Device Replace - (1) Order 301142 Bell 3018392"
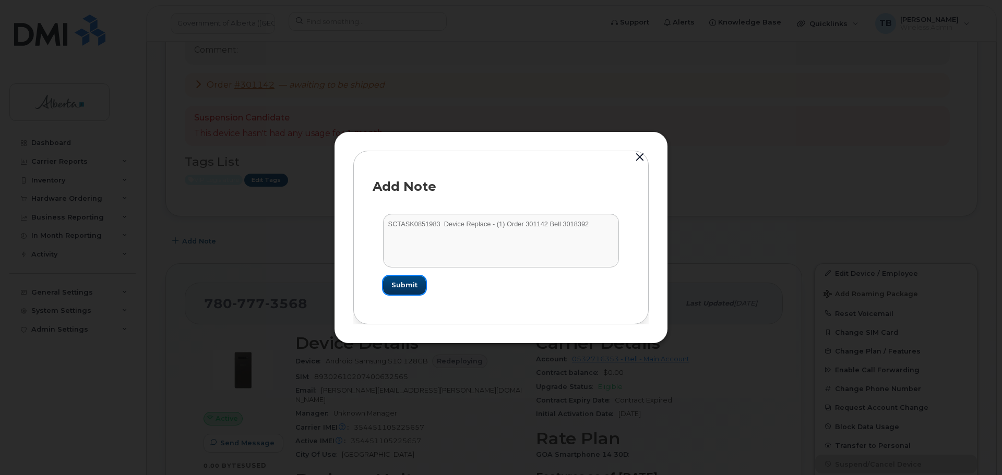
click at [414, 283] on span "Submit" at bounding box center [404, 285] width 26 height 10
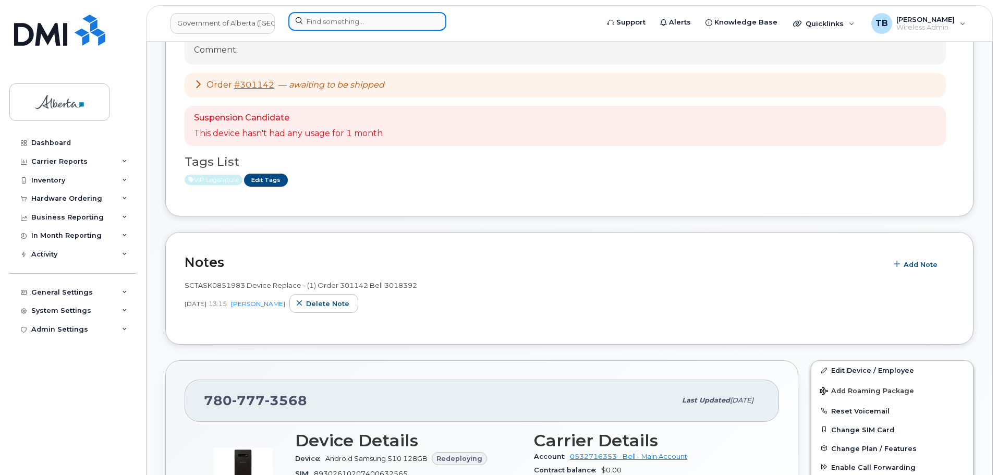
click at [323, 30] on input at bounding box center [367, 21] width 158 height 19
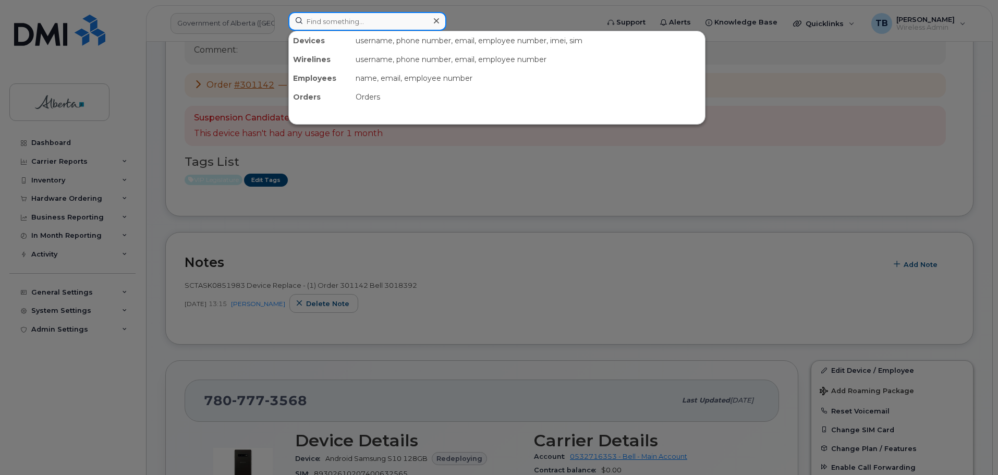
paste input "7806459478"
type input "7806459478"
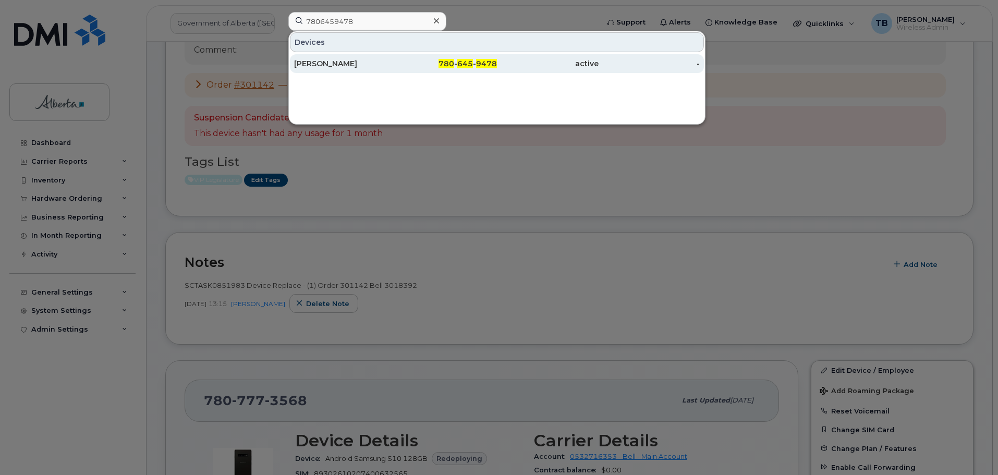
click at [320, 64] on div "[PERSON_NAME]" at bounding box center [345, 63] width 102 height 10
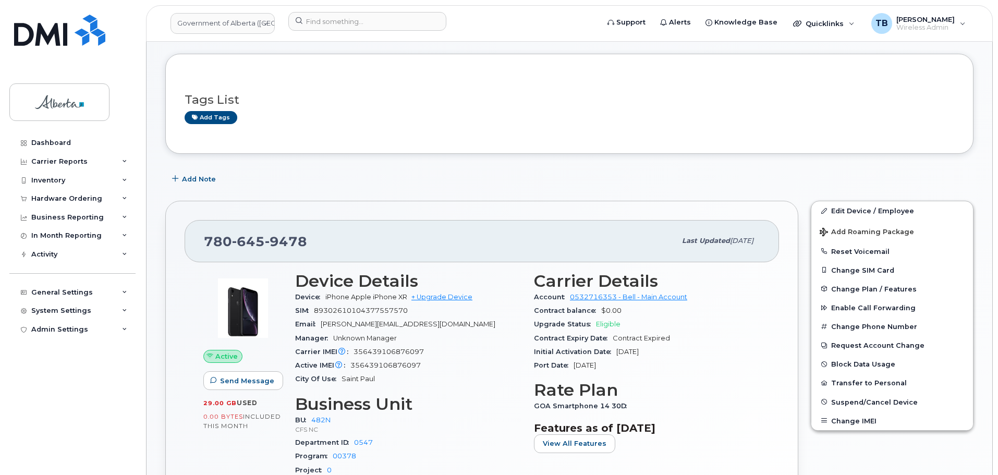
scroll to position [104, 0]
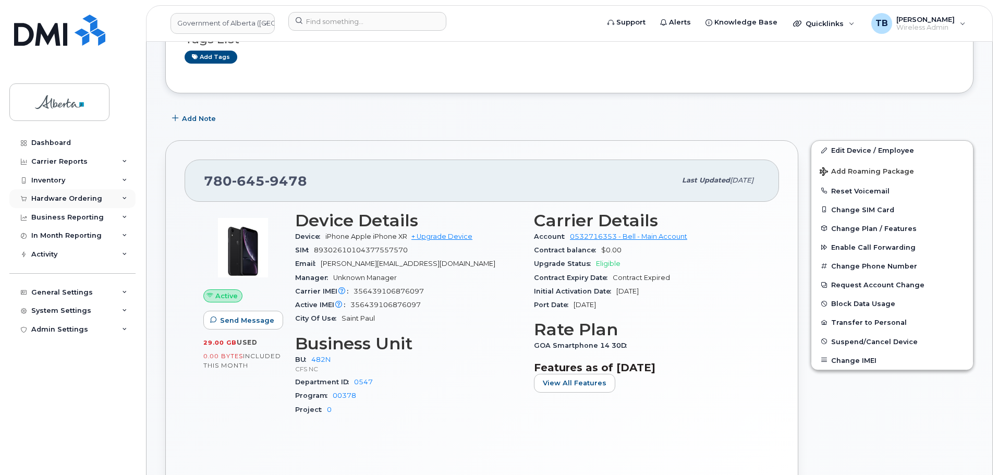
click at [36, 192] on div "Hardware Ordering" at bounding box center [72, 198] width 126 height 19
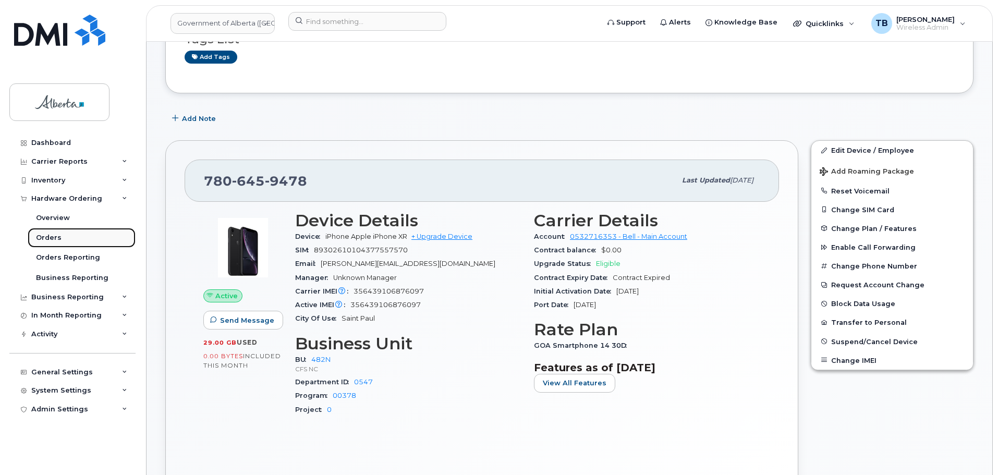
click at [56, 235] on div "Orders" at bounding box center [49, 237] width 26 height 9
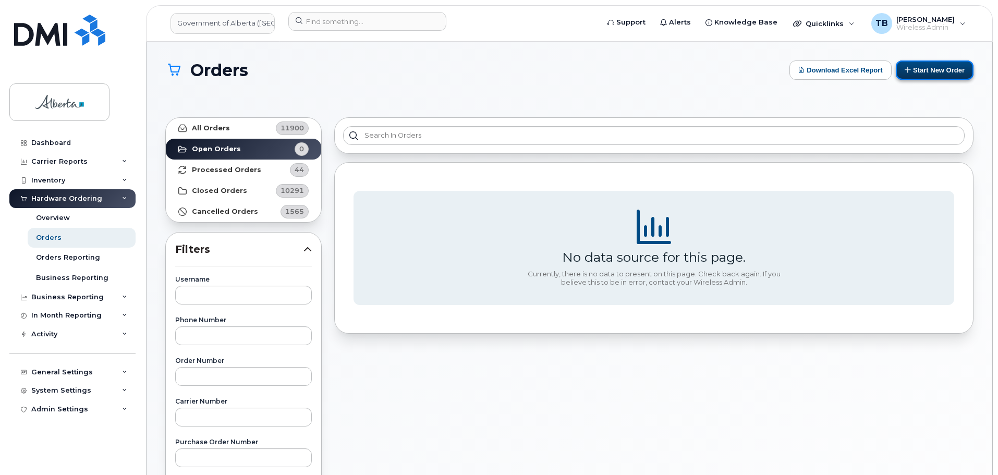
click at [930, 74] on button "Start New Order" at bounding box center [935, 70] width 78 height 19
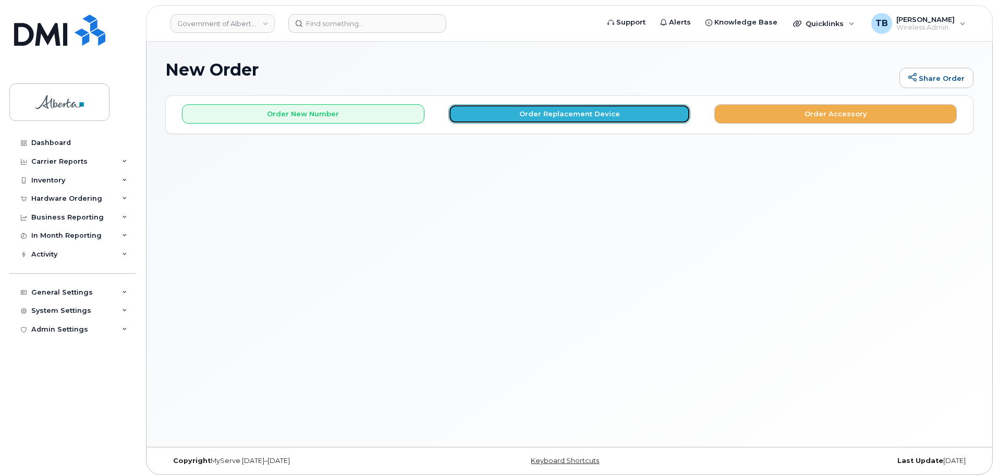
click at [541, 114] on button "Order Replacement Device" at bounding box center [570, 113] width 243 height 19
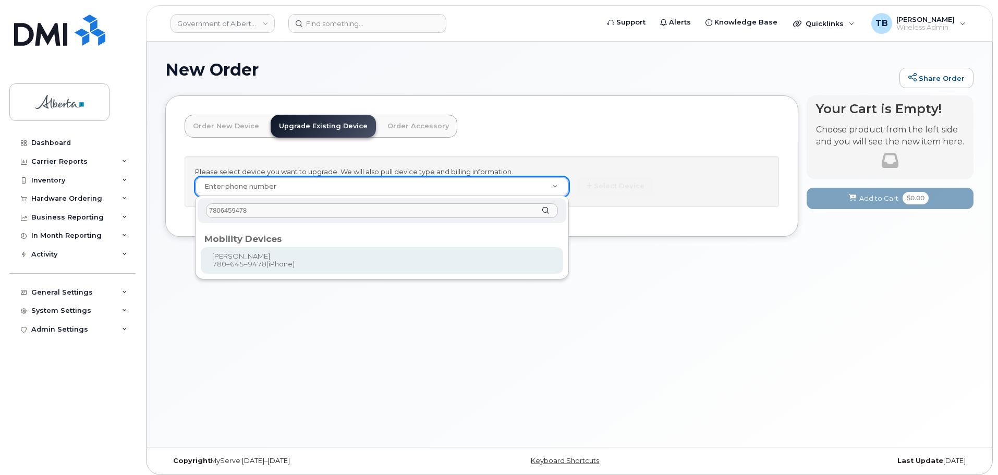
type input "7806459478"
type input "801177"
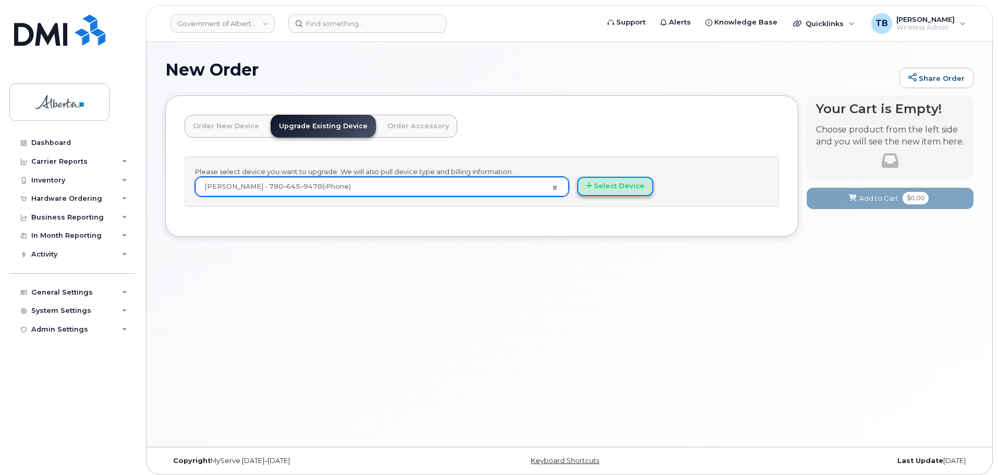
click at [611, 189] on button "Select Device" at bounding box center [615, 186] width 76 height 19
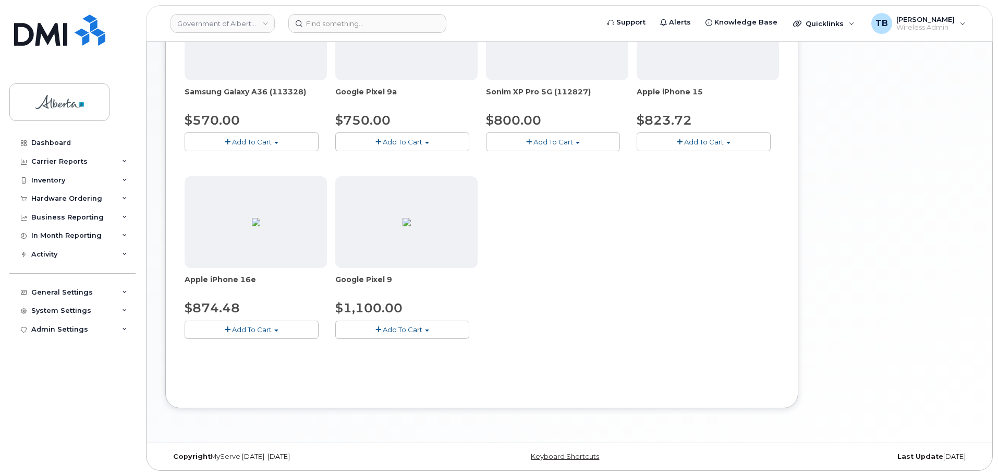
scroll to position [404, 0]
click at [685, 141] on span "Add To Cart" at bounding box center [704, 141] width 40 height 8
click at [679, 171] on link "$823.72 - 30-day upgrade (128GB model)" at bounding box center [723, 172] width 166 height 13
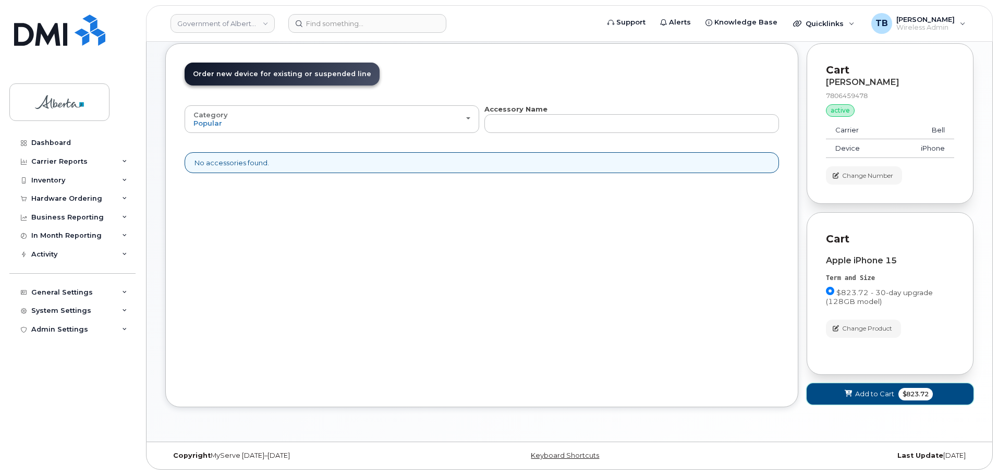
click at [850, 388] on button "Add to Cart $823.72" at bounding box center [890, 393] width 167 height 21
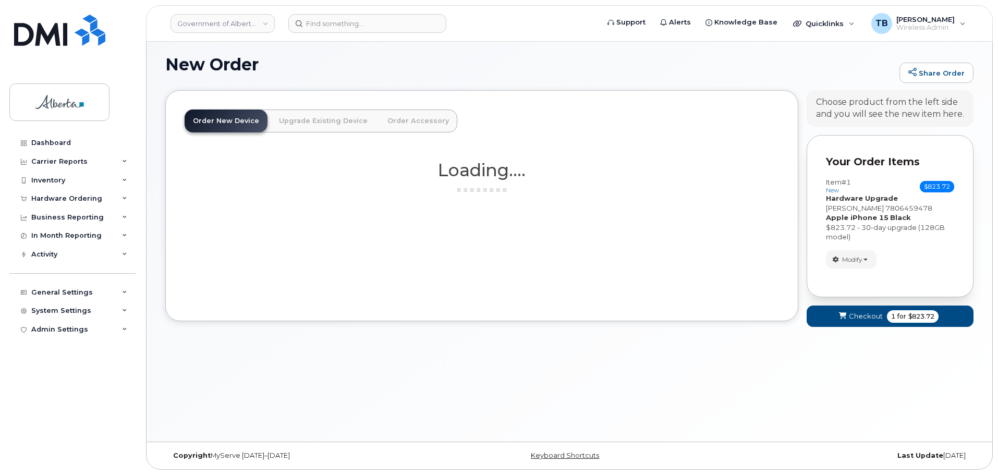
scroll to position [5, 0]
click at [858, 316] on span "Checkout" at bounding box center [866, 316] width 34 height 10
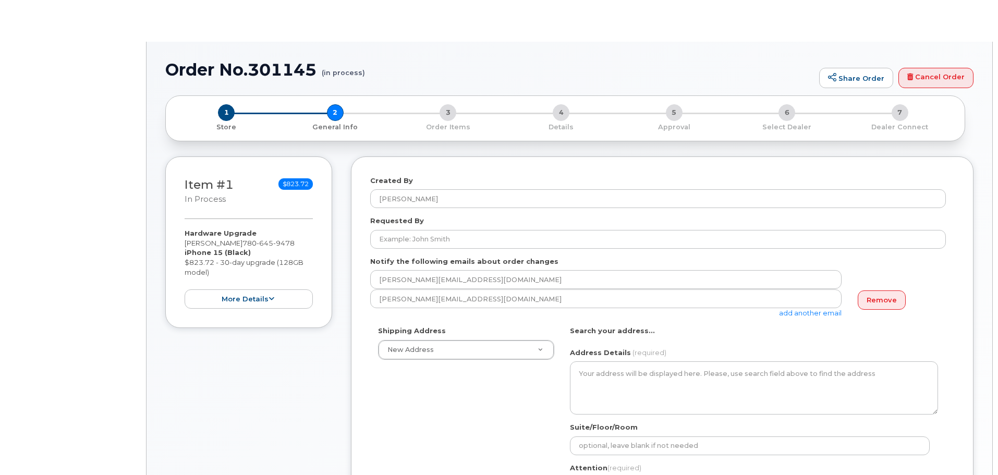
select select
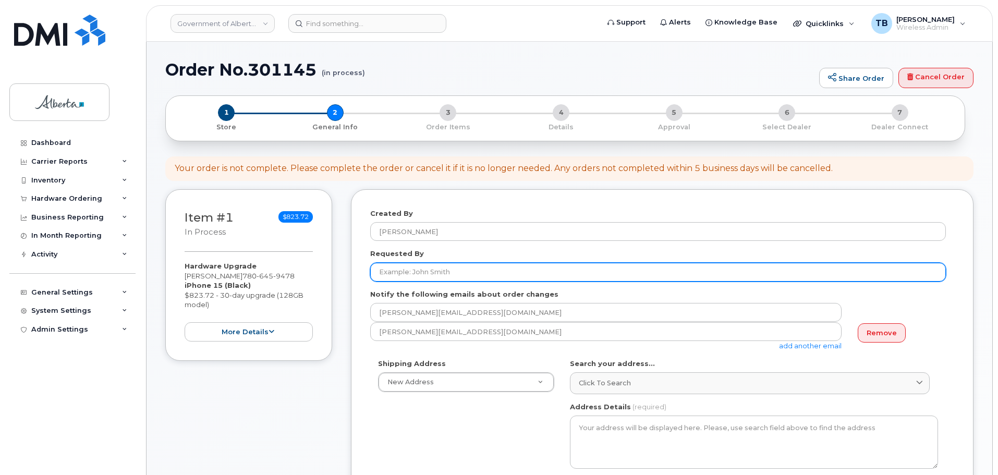
click at [407, 271] on input "Requested By" at bounding box center [658, 272] width 576 height 19
paste input "[PERSON_NAME]"
type input "[PERSON_NAME]"
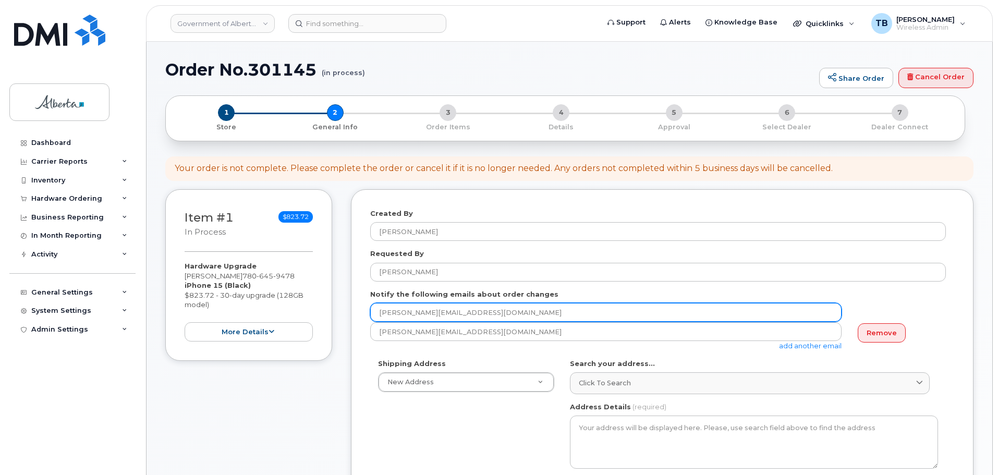
drag, startPoint x: 481, startPoint y: 315, endPoint x: 318, endPoint y: 295, distance: 165.0
paste input "Hollie.Bauer"
type input "Hollie.Bauer@gov.ab.ca"
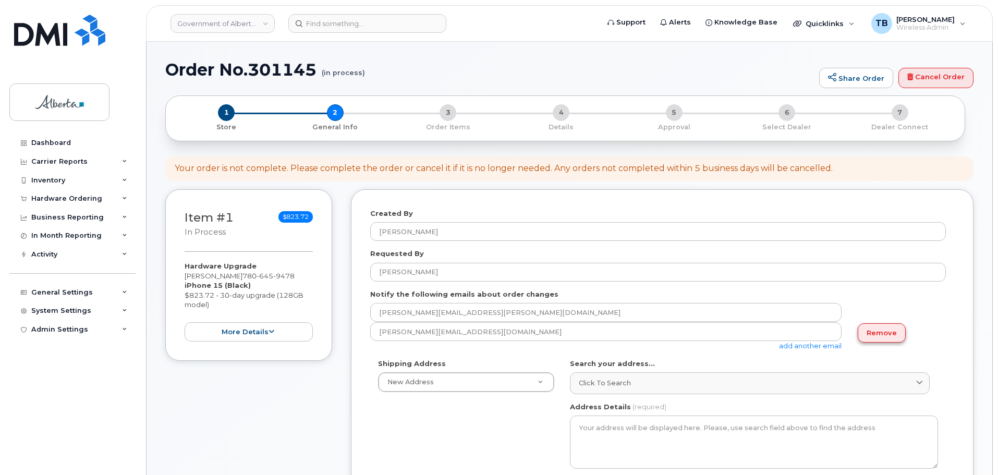
click at [882, 337] on link "Remove" at bounding box center [882, 332] width 48 height 19
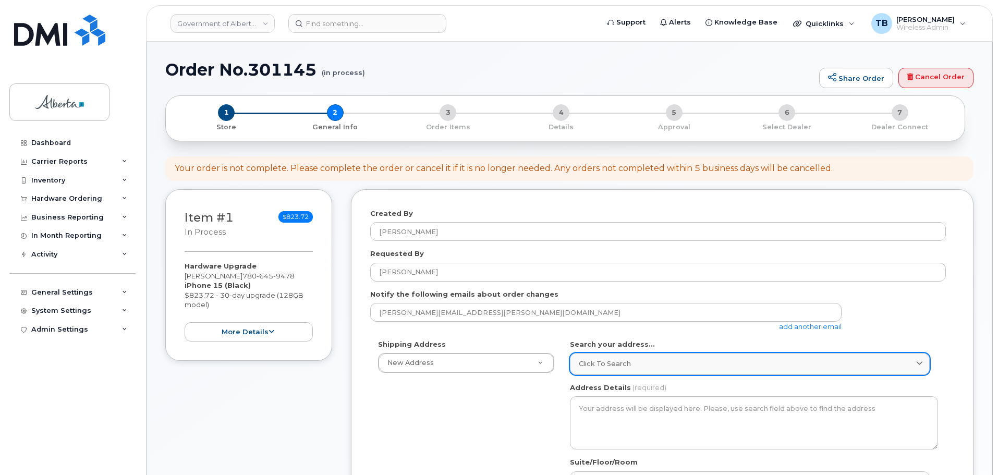
click at [615, 365] on span "Click to search" at bounding box center [605, 364] width 52 height 10
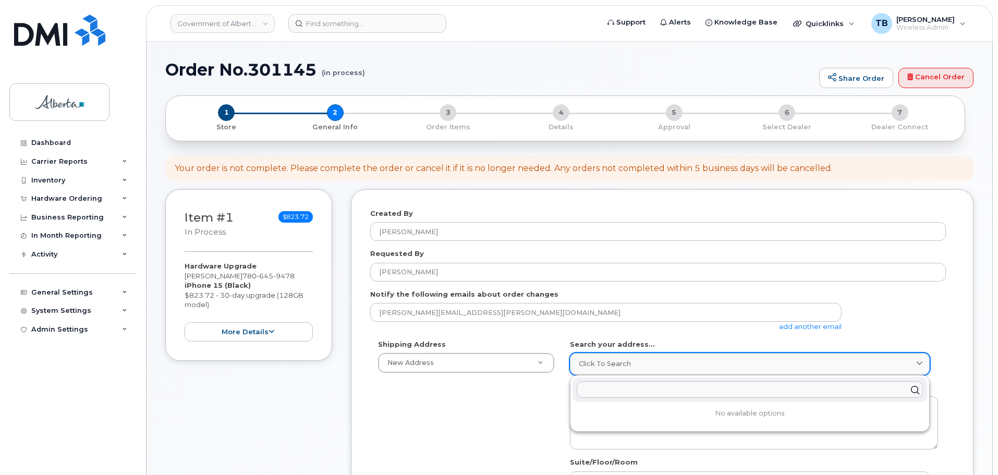
paste input "5025 - 49 Avenue"
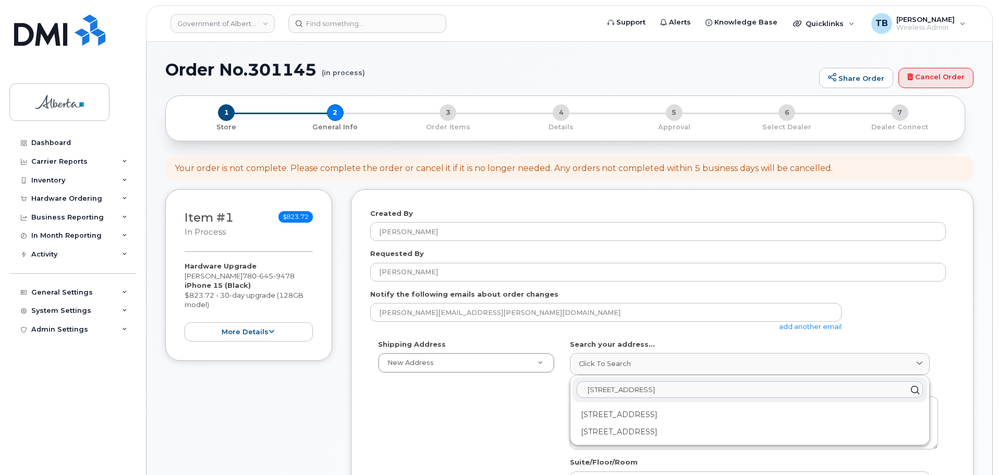
type input "5025 - 49 Avenue"
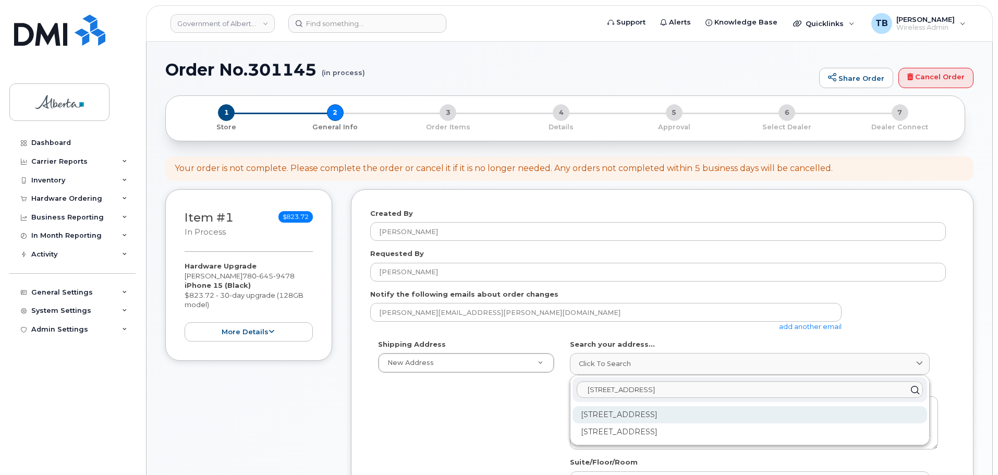
click at [657, 413] on div "5025 49 Ave St Paul AB T0A 3A4" at bounding box center [750, 414] width 355 height 17
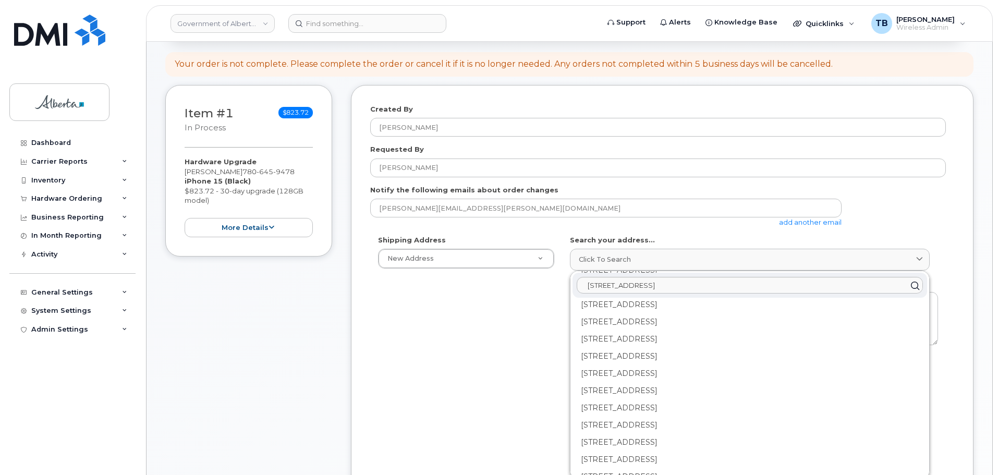
scroll to position [104, 0]
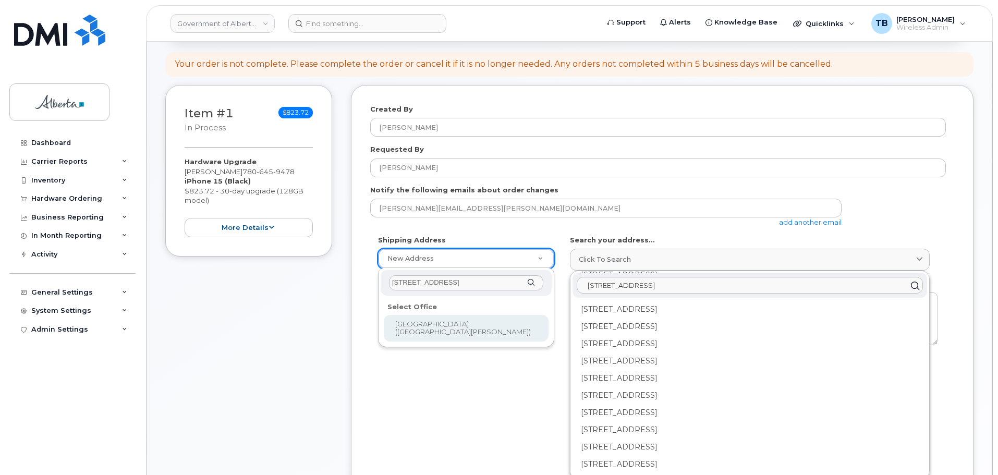
type input "5025 - 49 Avenue"
select select
type textarea "5025 - 49 Avenue St. Paul Alberta T0A3A4"
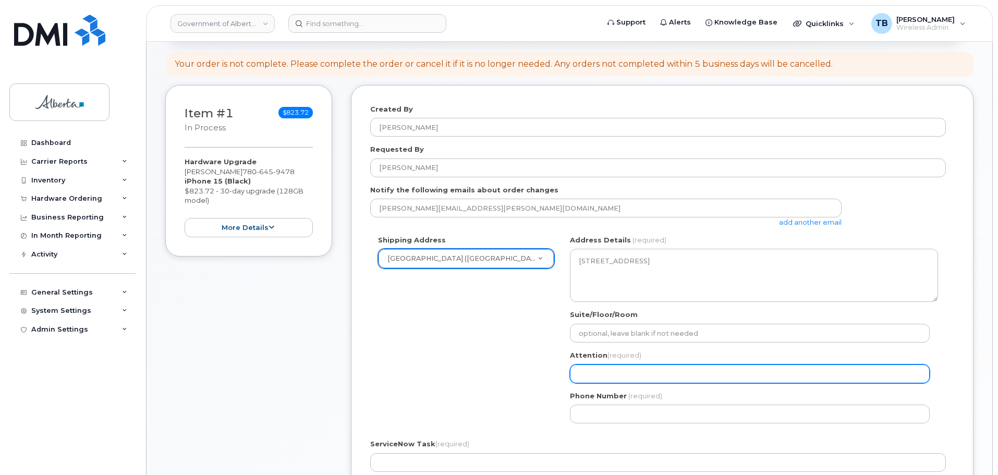
click at [593, 367] on input "Attention (required)" at bounding box center [750, 374] width 360 height 19
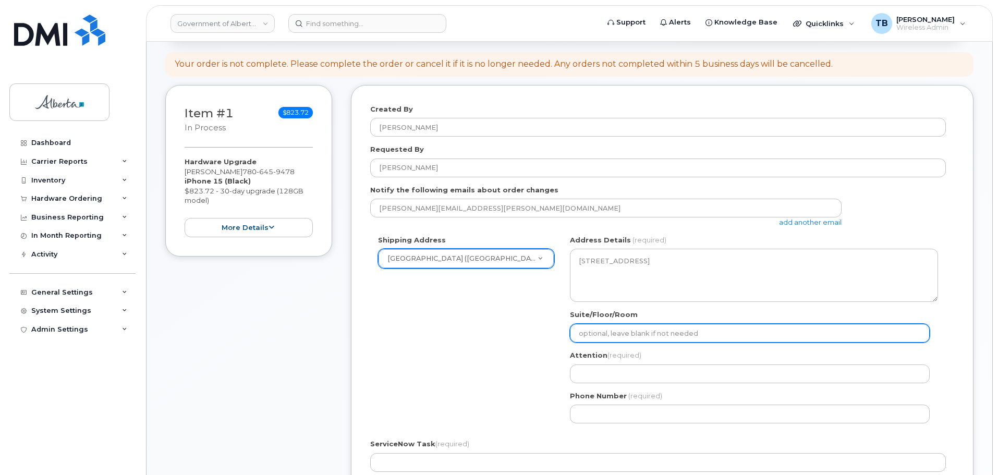
click at [594, 339] on input "Suite/Floor/Room" at bounding box center [750, 333] width 360 height 19
paste input "2nd Floor"
select select
type input "2nd Floor"
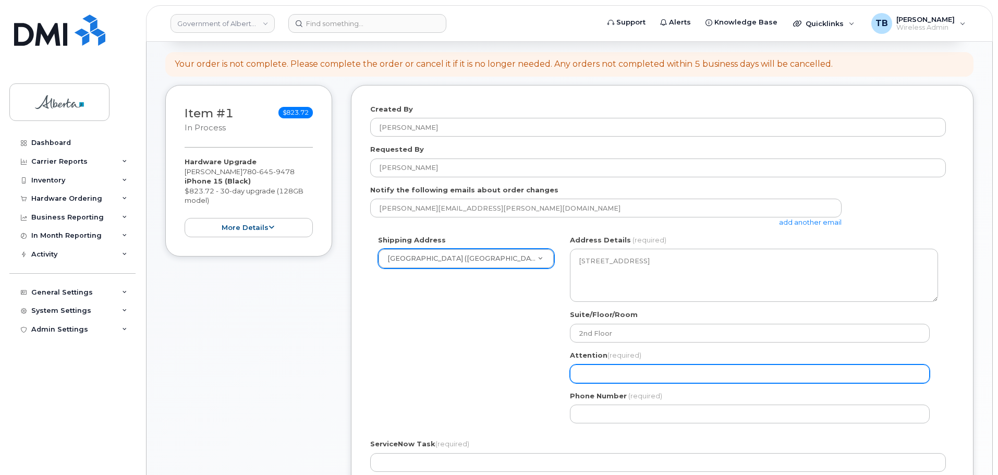
click at [597, 374] on input "Attention (required)" at bounding box center [750, 374] width 360 height 19
paste input "Hollie Bauer"
select select
type input "Hollie Bauer"
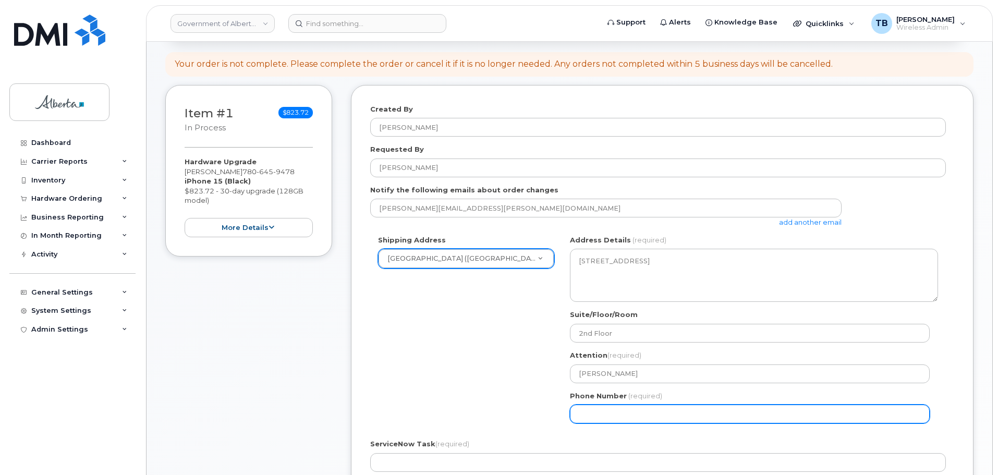
click at [607, 420] on input "Phone Number" at bounding box center [750, 414] width 360 height 19
paste input "7808154060"
select select
type input "7808154060"
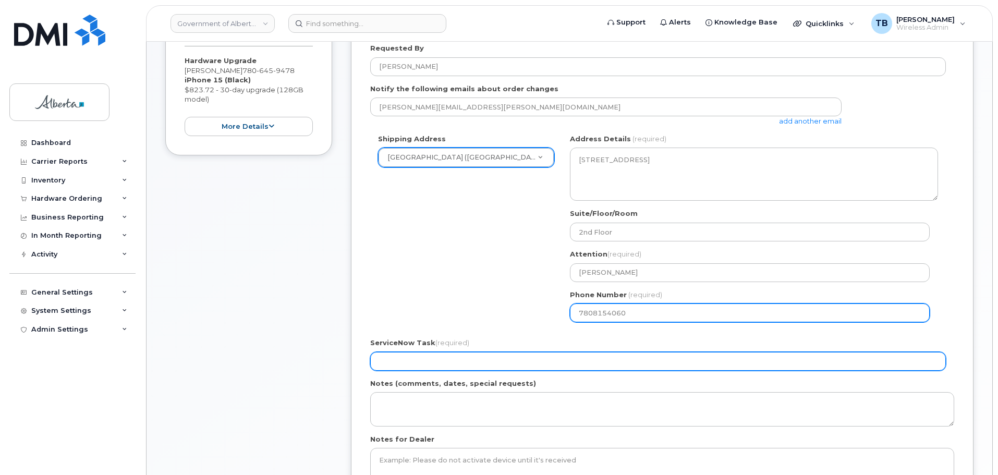
scroll to position [209, 0]
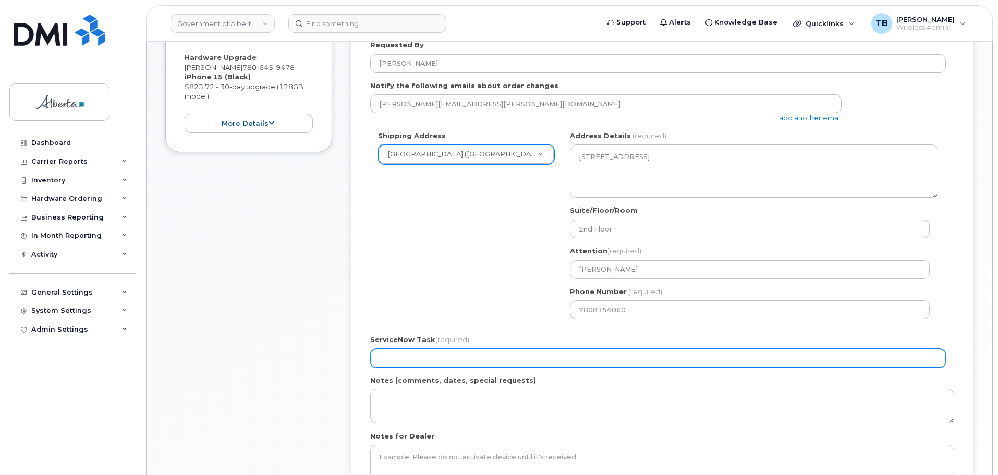
click at [393, 358] on input "ServiceNow Task (required)" at bounding box center [658, 358] width 576 height 19
paste input "SCTASK0851079"
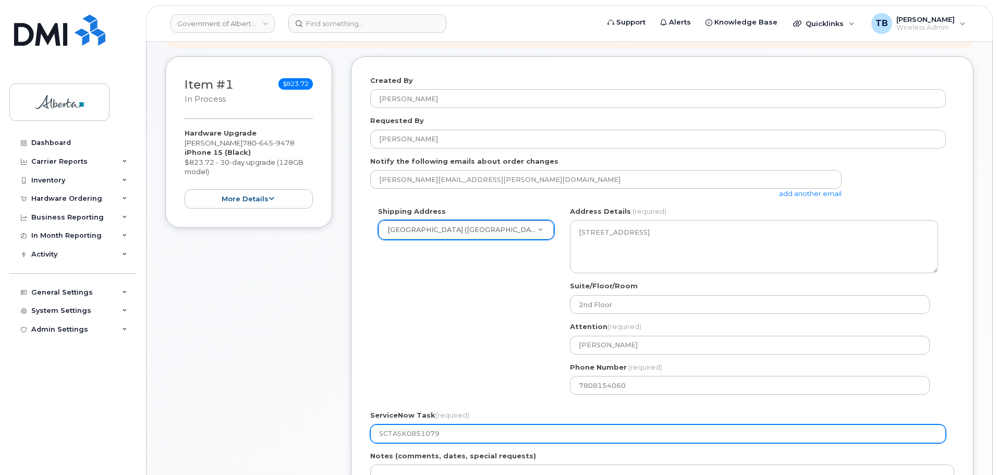
scroll to position [0, 0]
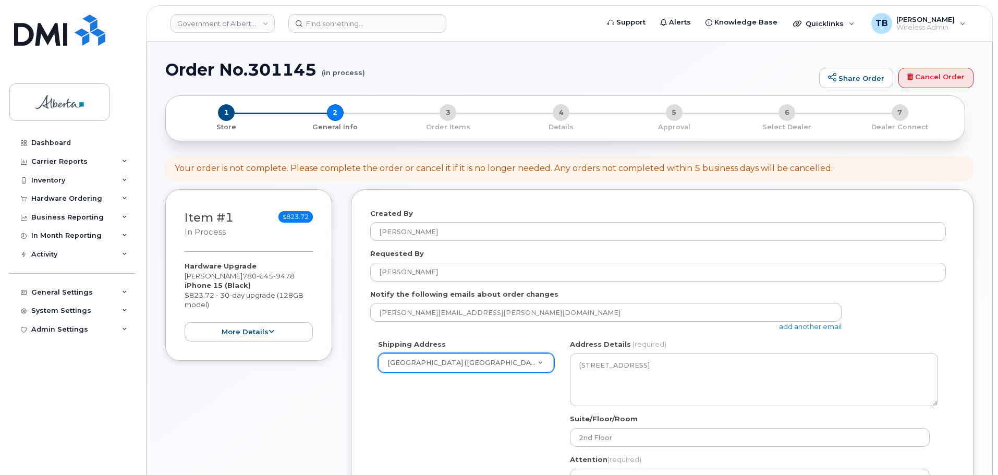
type input "SCTASK0851079"
click at [276, 74] on h1 "Order No.301145 (in process)" at bounding box center [489, 70] width 649 height 18
copy h1 "301145"
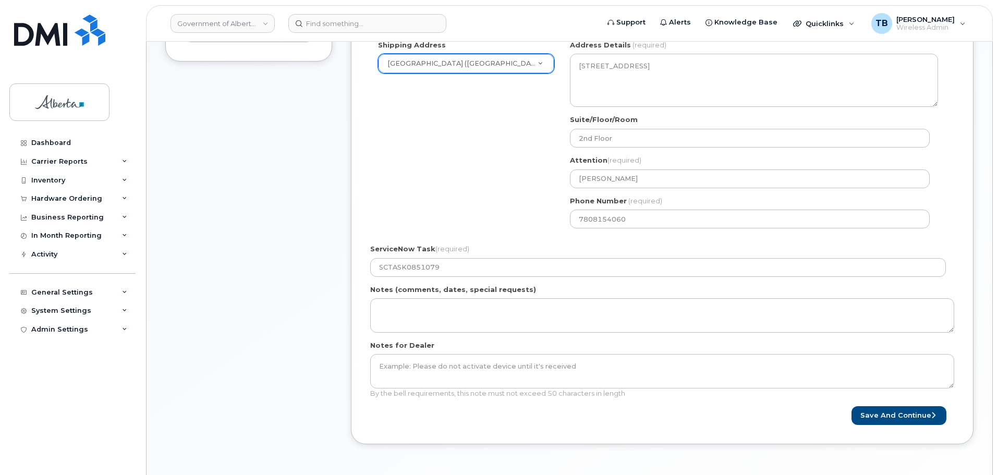
scroll to position [469, 0]
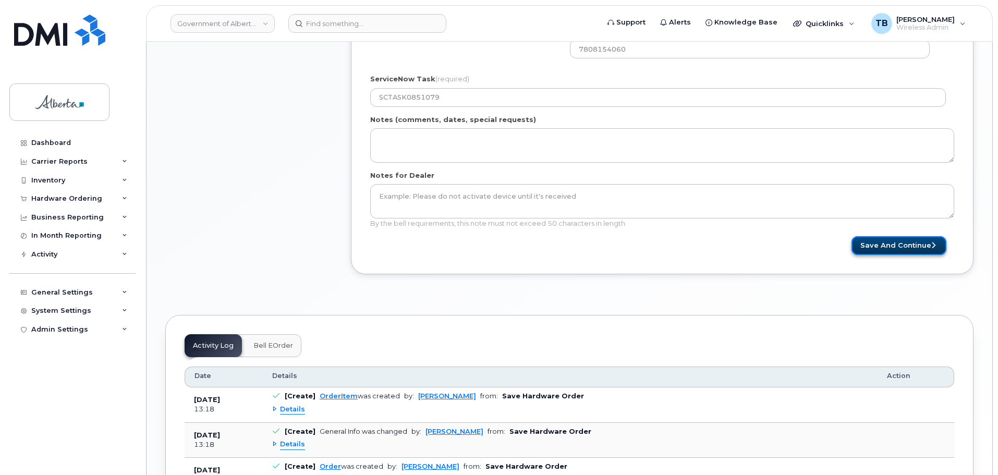
click at [886, 239] on button "Save and Continue" at bounding box center [899, 245] width 95 height 19
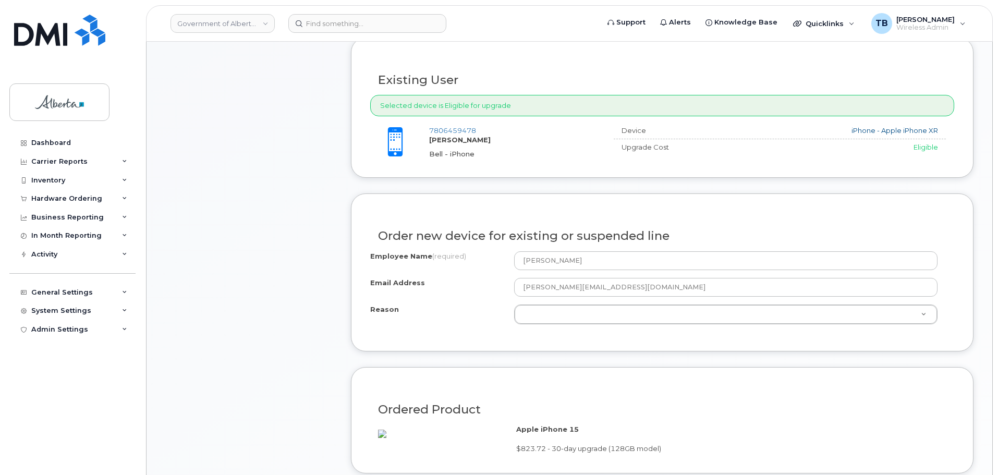
scroll to position [469, 0]
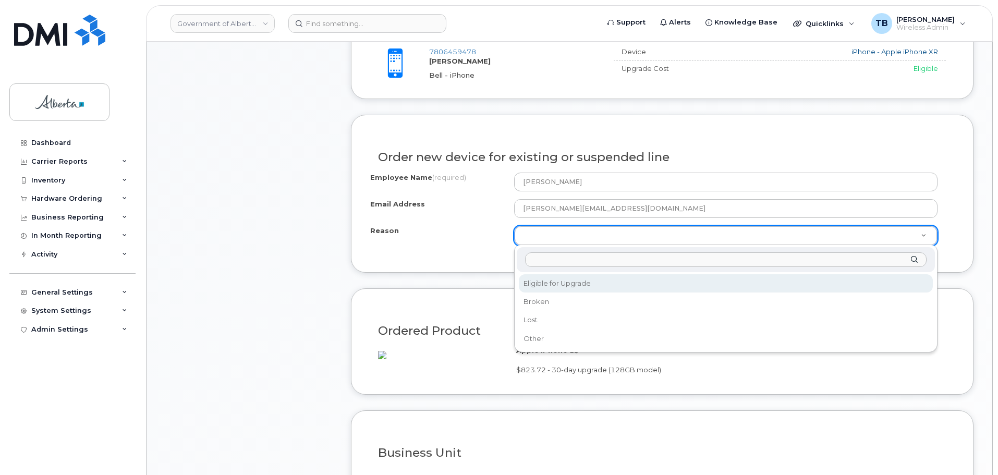
select select "eligible_for_upgrade"
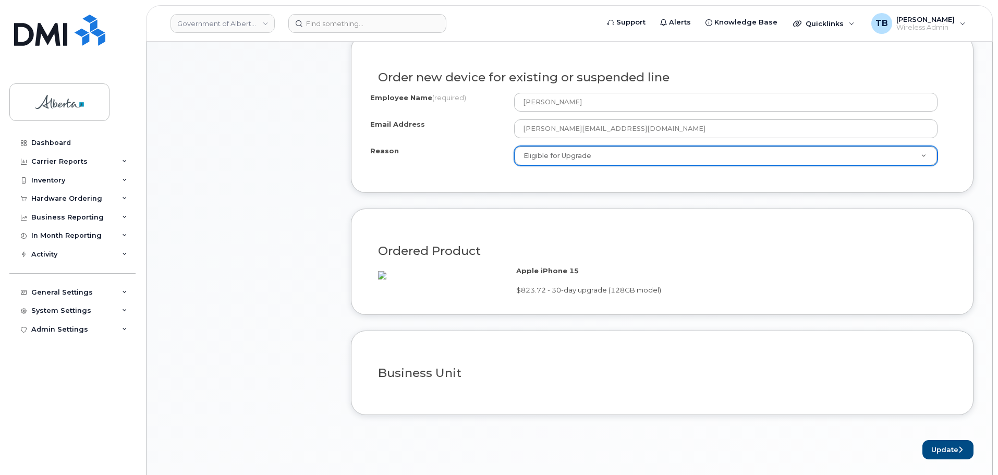
scroll to position [678, 0]
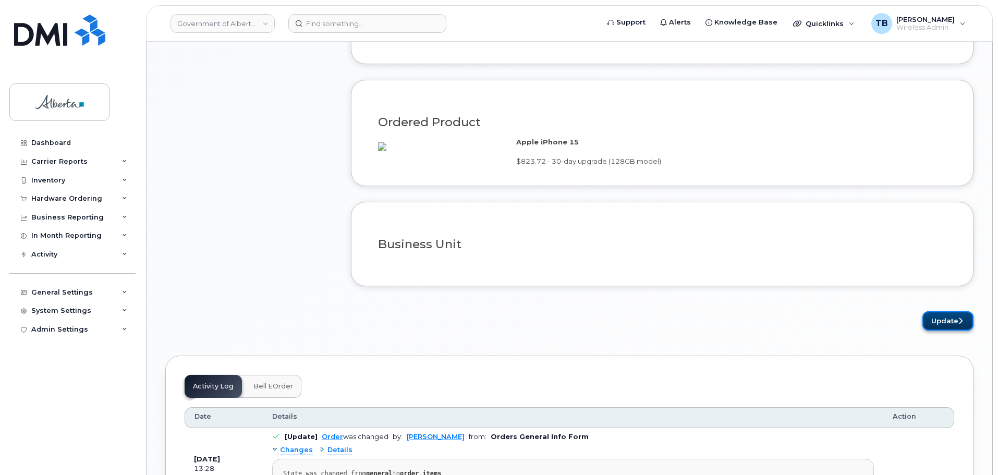
click at [938, 331] on button "Update" at bounding box center [948, 320] width 51 height 19
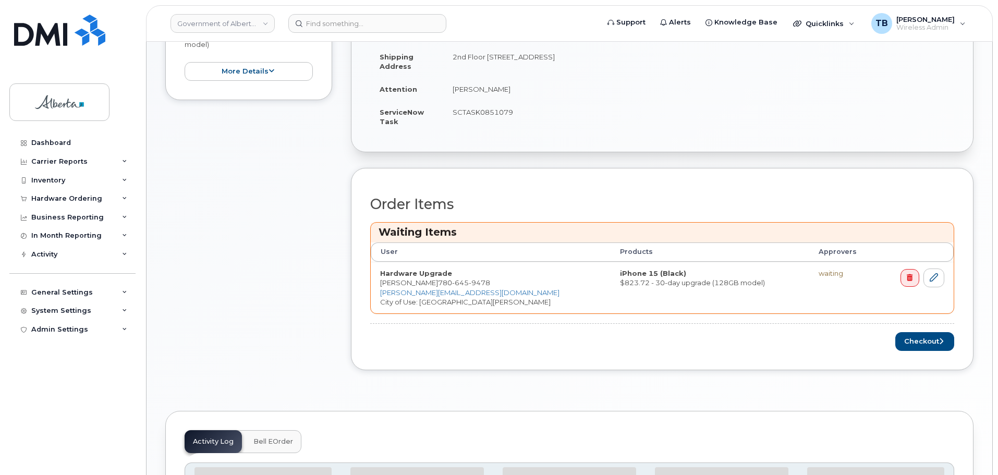
scroll to position [417, 0]
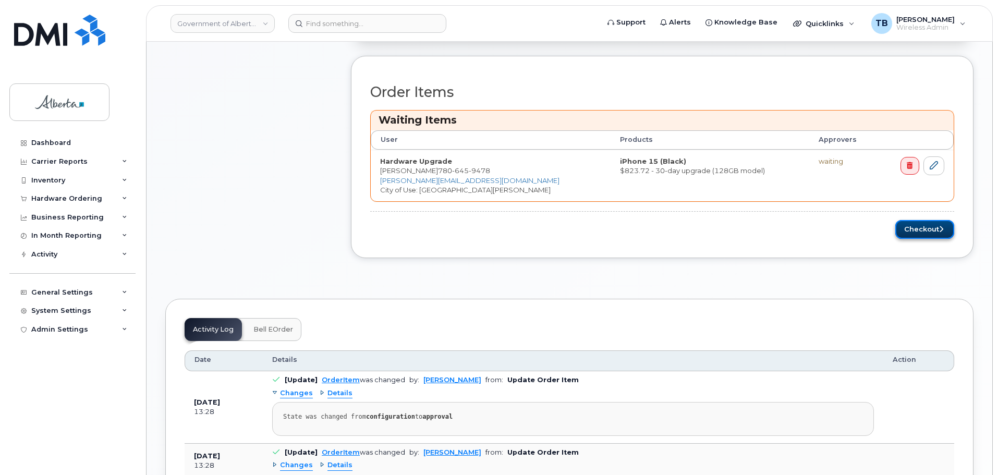
click at [917, 232] on button "Checkout" at bounding box center [925, 229] width 59 height 19
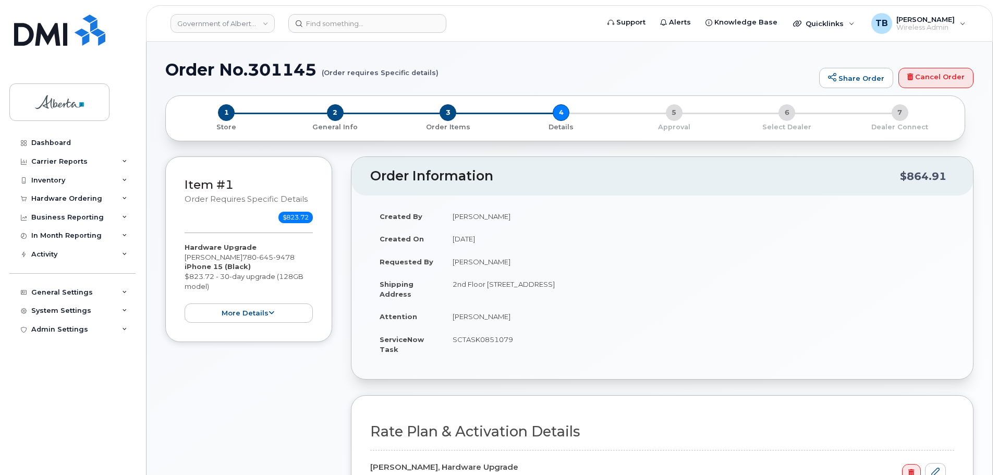
select select
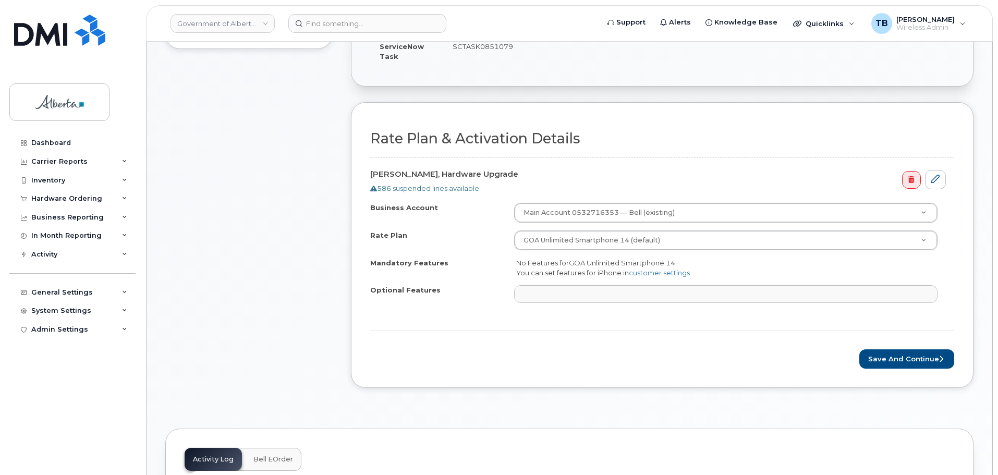
scroll to position [313, 0]
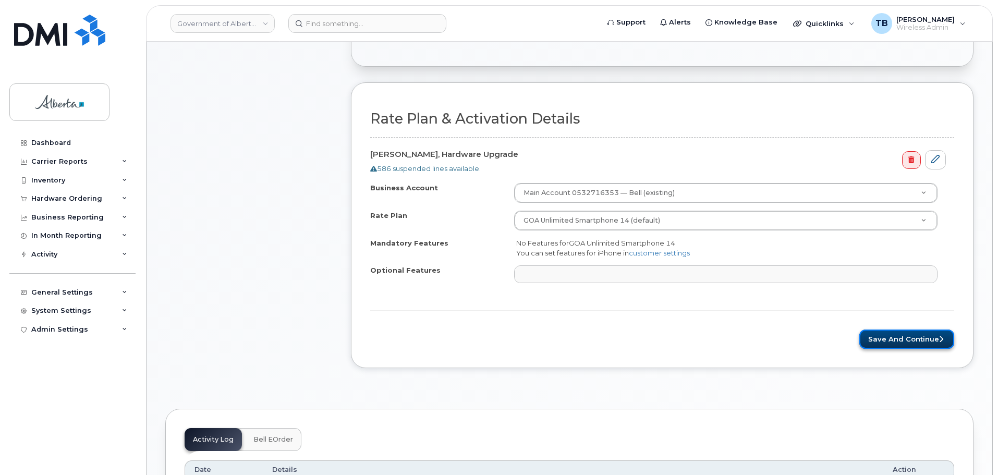
click at [896, 341] on button "Save and Continue" at bounding box center [907, 339] width 95 height 19
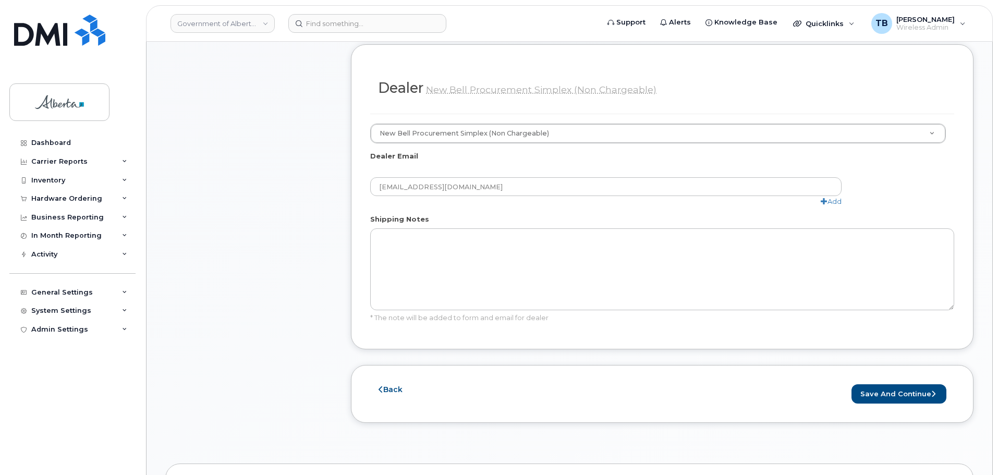
scroll to position [522, 0]
click at [873, 382] on button "Save and Continue" at bounding box center [899, 391] width 95 height 19
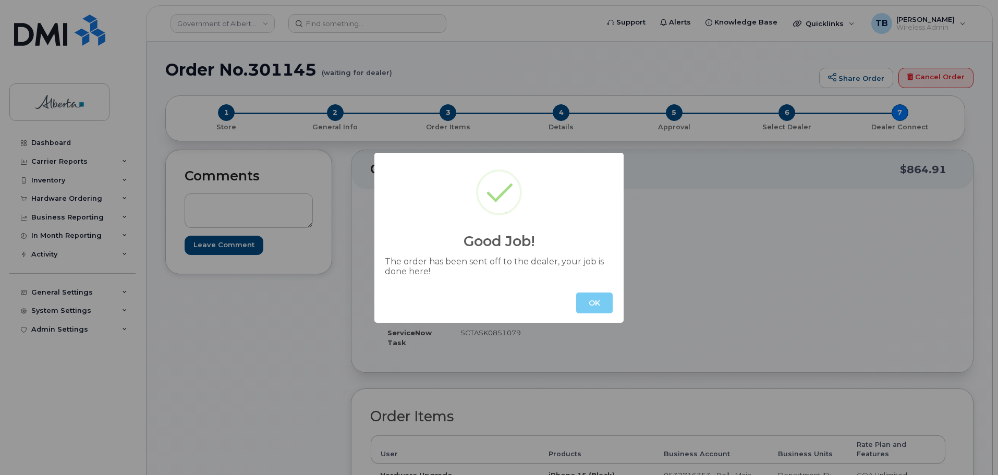
click at [603, 293] on button "OK" at bounding box center [594, 303] width 37 height 21
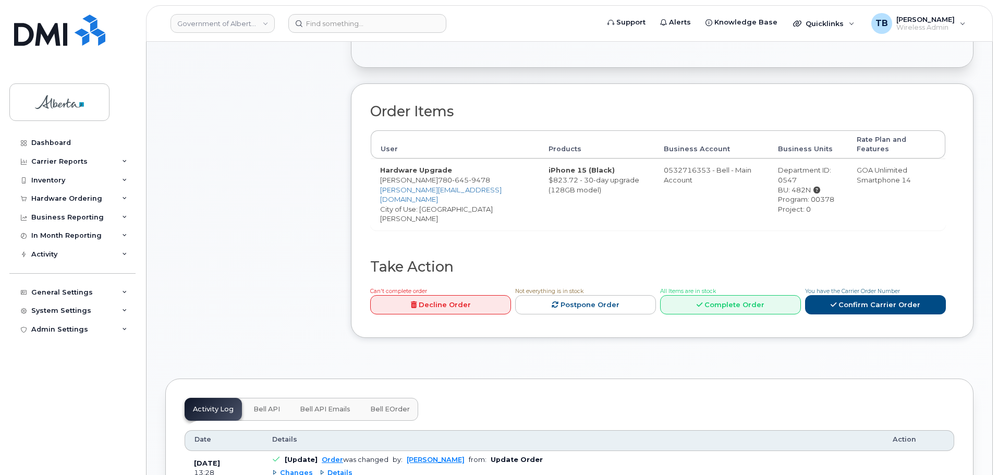
scroll to position [417, 0]
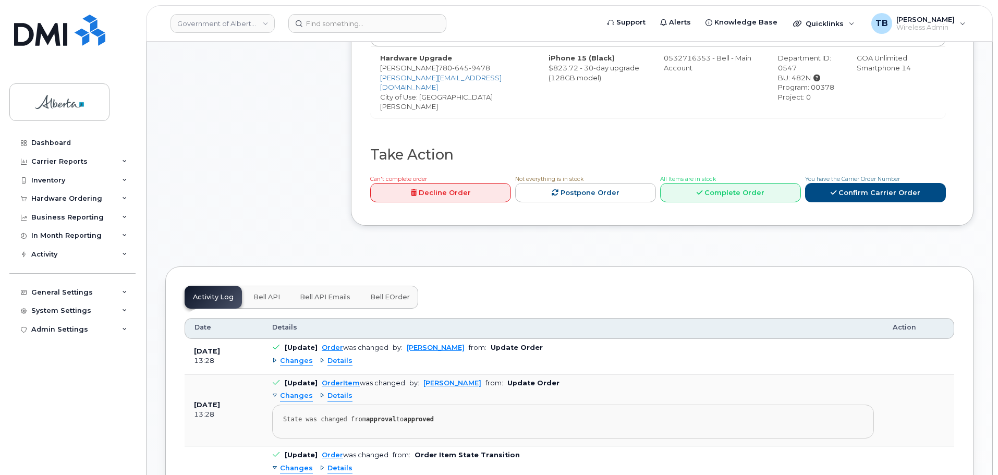
click at [262, 293] on span "Bell API" at bounding box center [267, 297] width 27 height 8
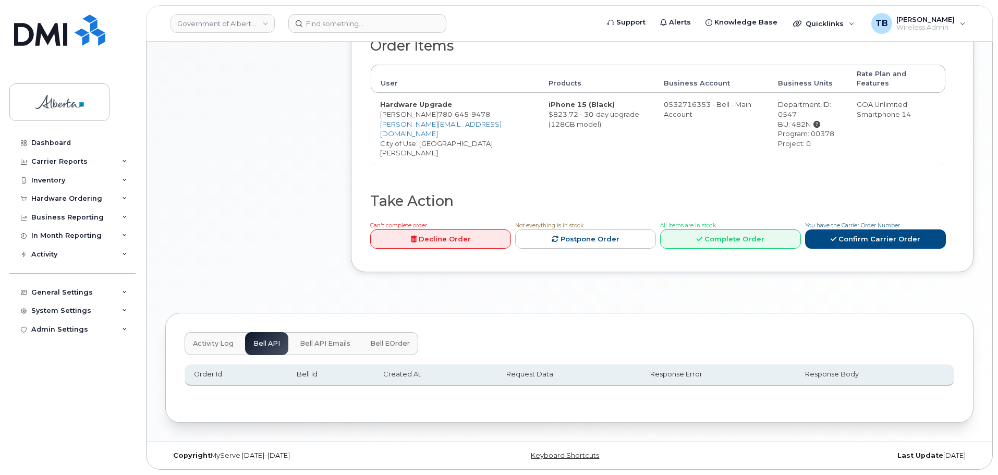
scroll to position [352, 0]
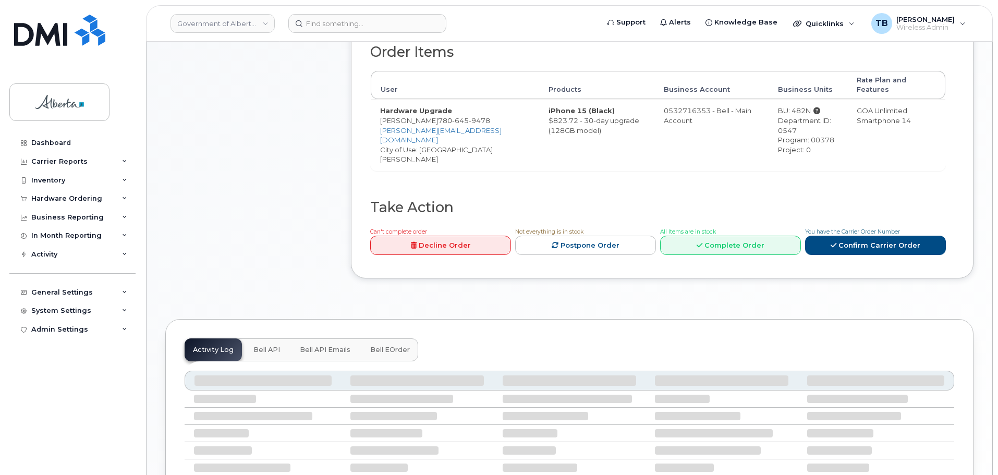
scroll to position [365, 0]
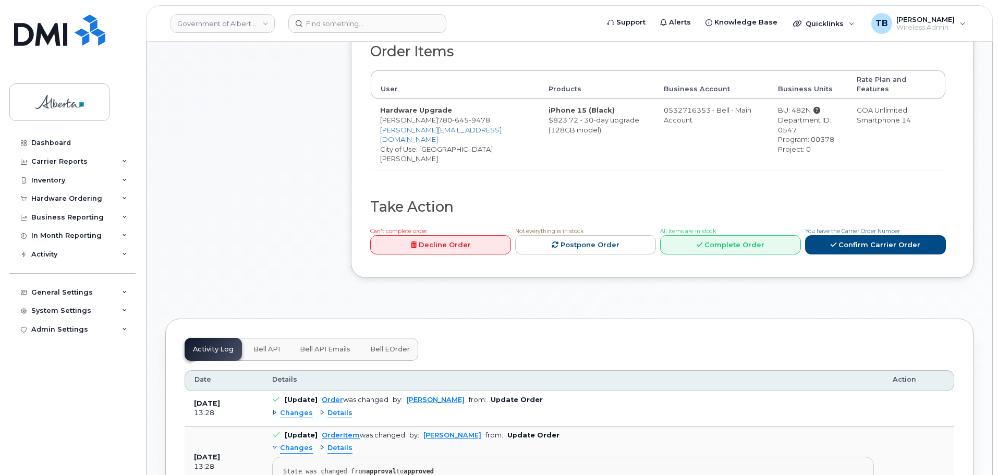
click at [273, 345] on span "Bell API" at bounding box center [267, 349] width 27 height 8
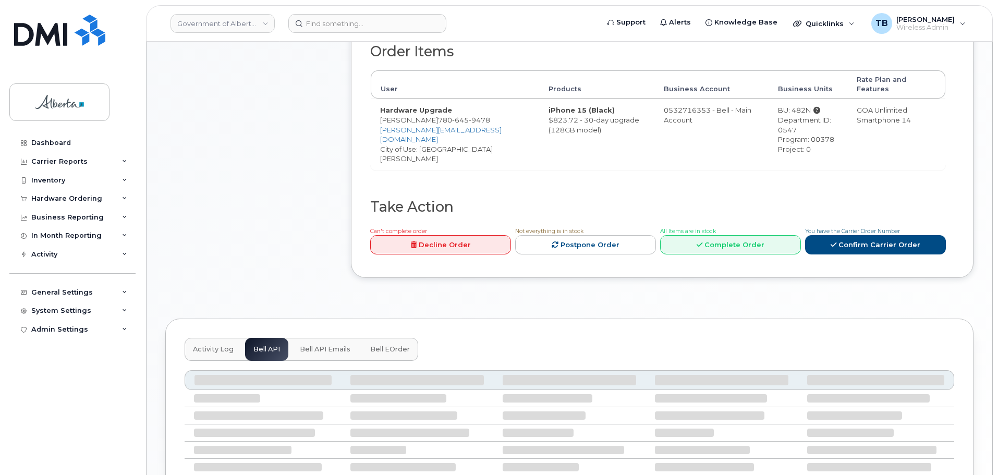
scroll to position [352, 0]
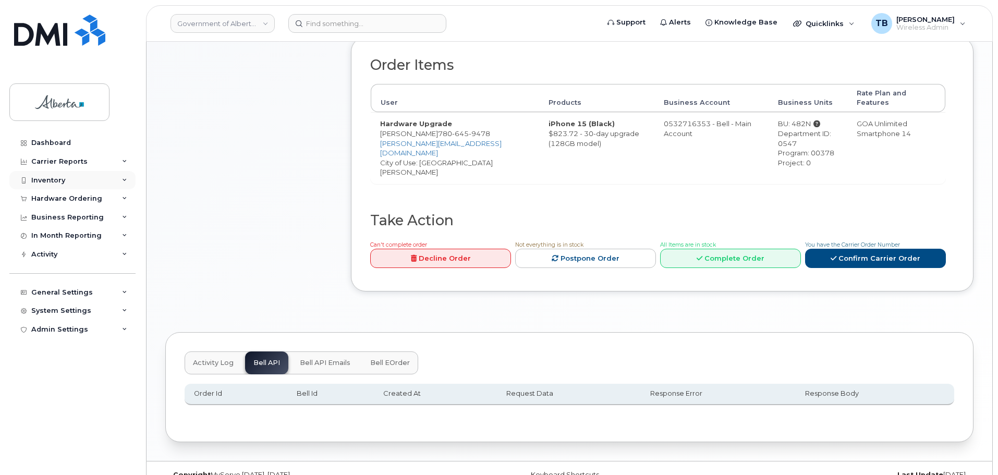
click at [61, 183] on div "Inventory" at bounding box center [48, 180] width 34 height 8
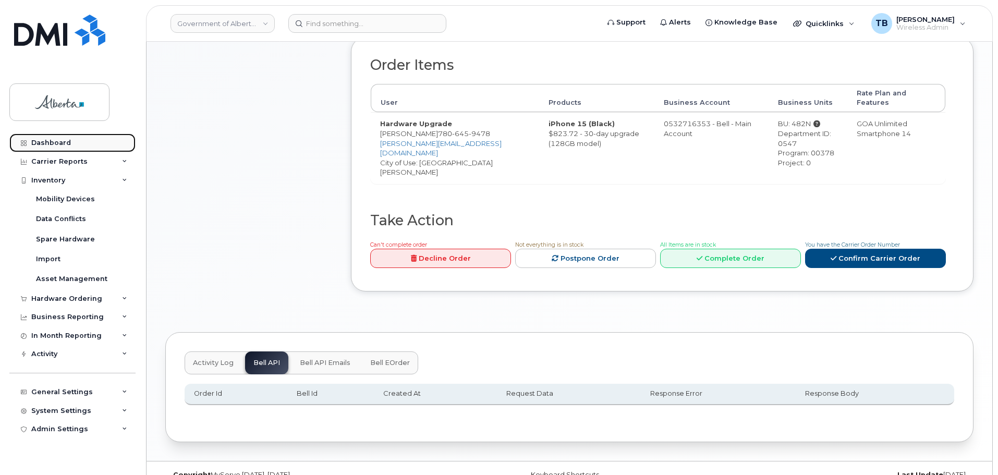
click at [50, 143] on div "Dashboard" at bounding box center [51, 143] width 40 height 8
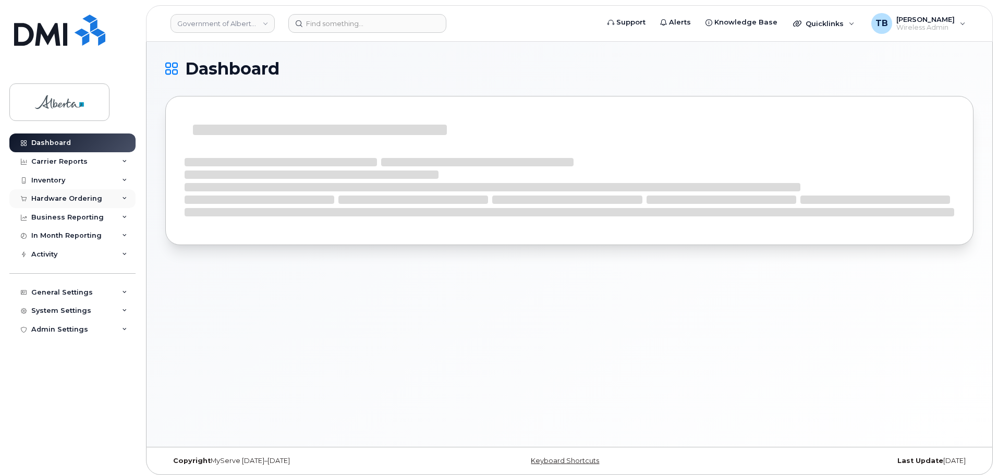
click at [50, 206] on div "Hardware Ordering" at bounding box center [72, 198] width 126 height 19
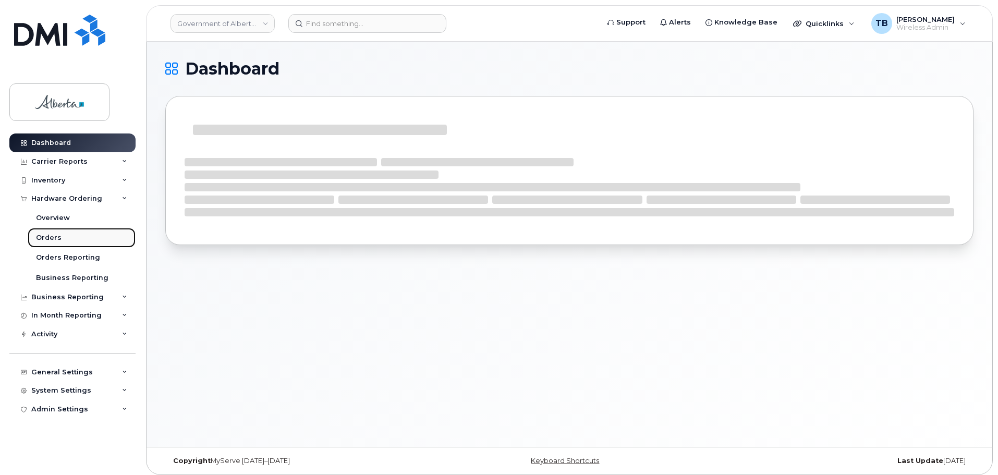
click at [51, 236] on div "Orders" at bounding box center [49, 237] width 26 height 9
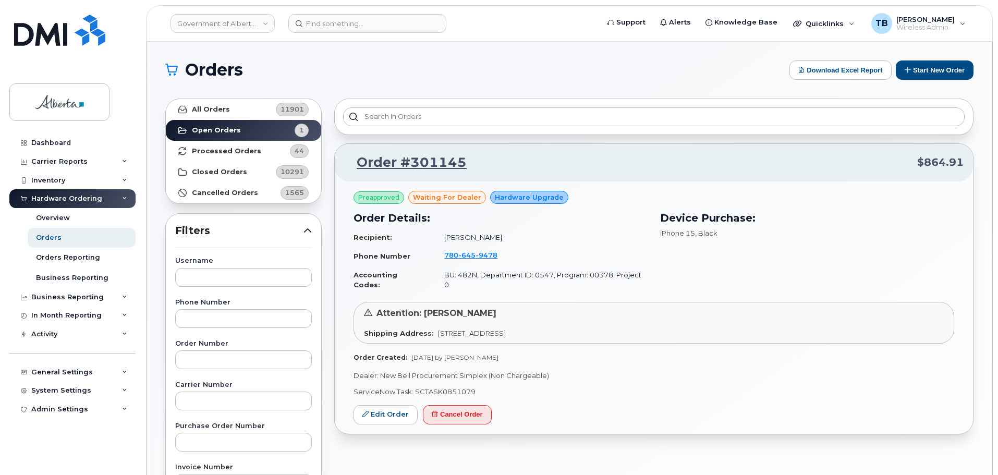
click at [342, 34] on header "Government of Alberta (GOA) Support Alerts Knowledge Base Quicklinks Suspend / …" at bounding box center [569, 23] width 847 height 37
click at [338, 21] on input at bounding box center [367, 23] width 158 height 19
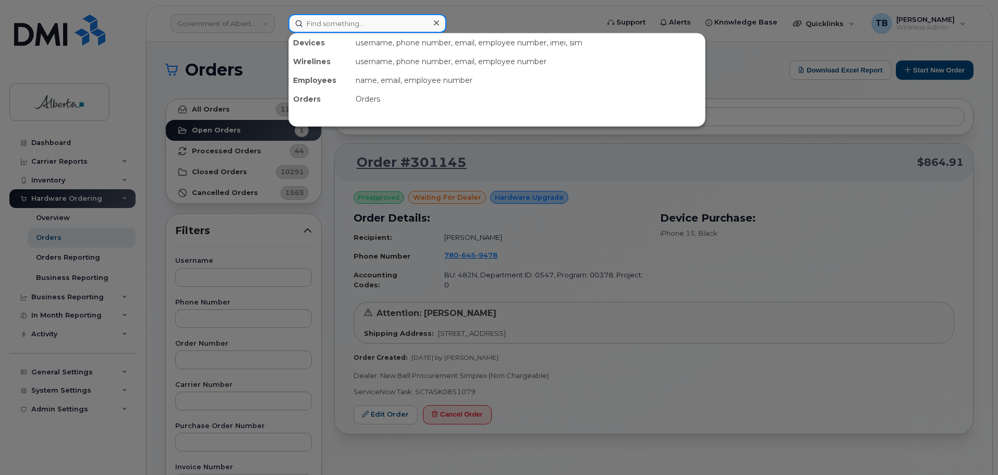
paste input "8257334743"
type input "8257334743"
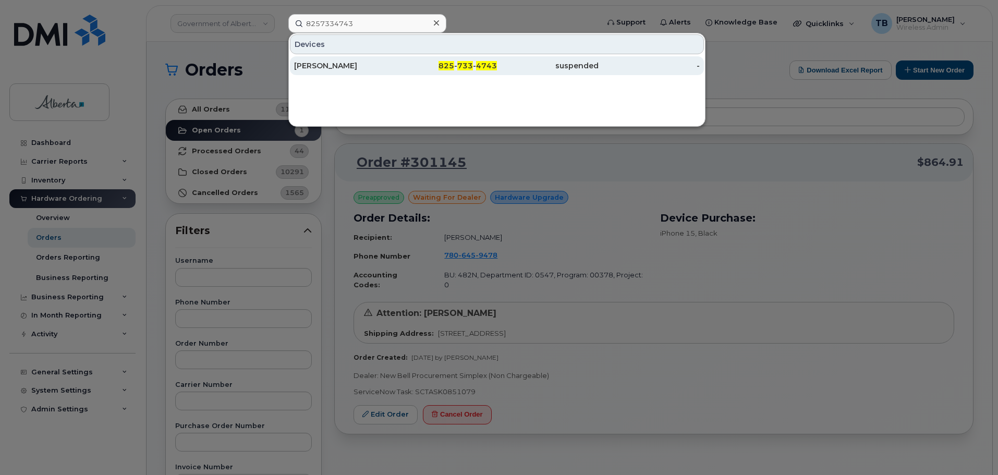
click at [317, 63] on div "[PERSON_NAME]" at bounding box center [345, 66] width 102 height 10
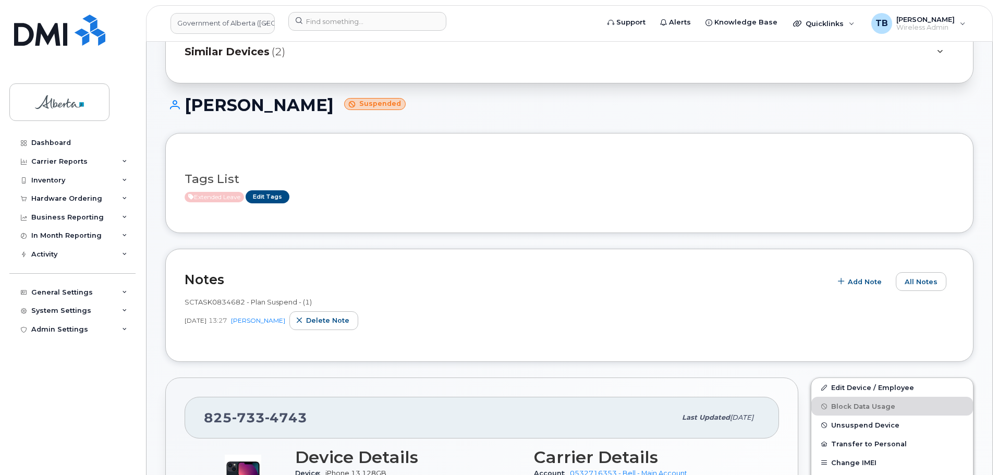
scroll to position [104, 0]
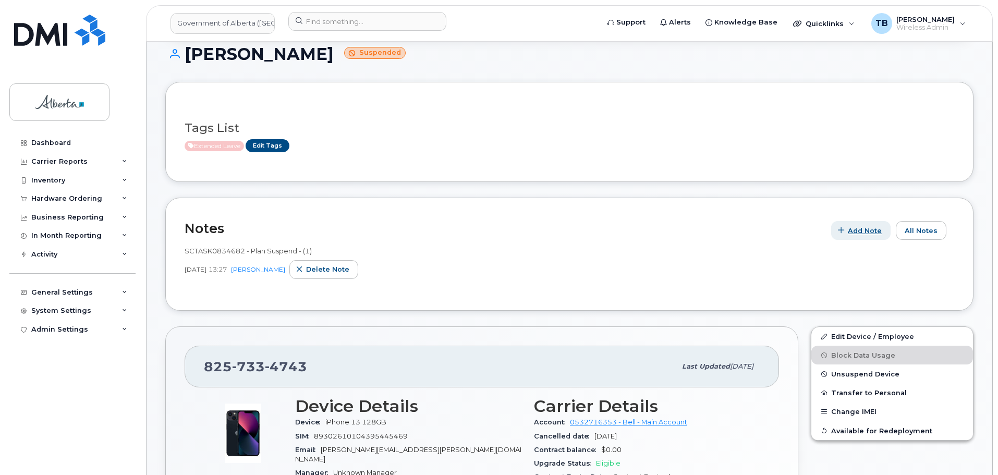
click at [872, 232] on span "Add Note" at bounding box center [865, 231] width 34 height 10
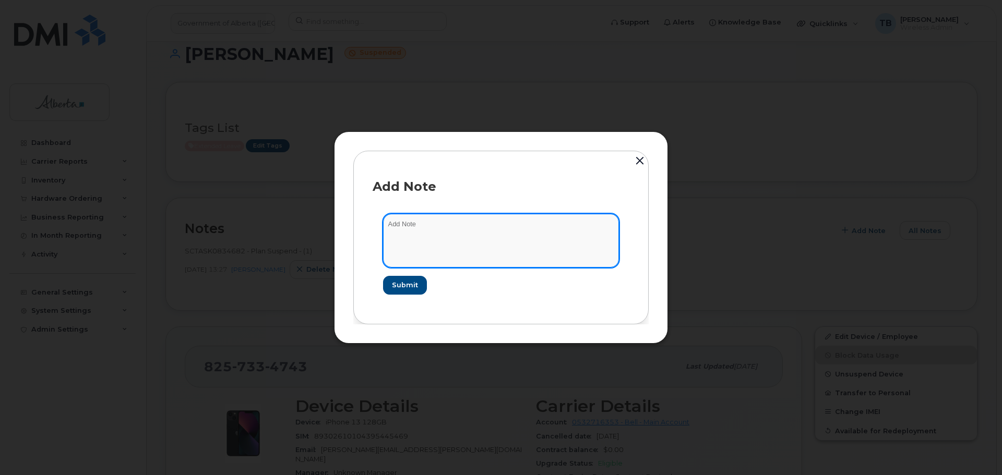
click at [483, 238] on textarea at bounding box center [501, 240] width 236 height 53
paste textarea "SCTASK0850908 Device Plan Reassign - (1)"
type textarea "SCTASK0850908 Device Plan Reassign - (1)"
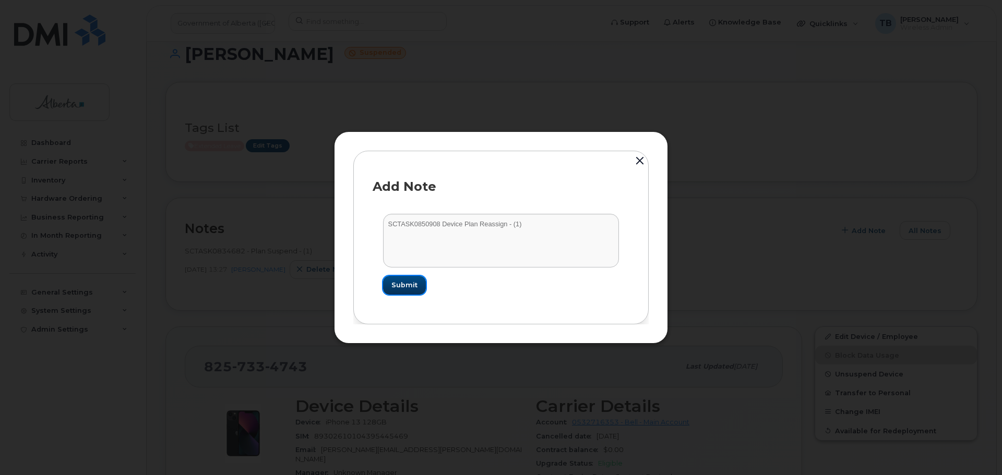
click at [414, 285] on span "Submit" at bounding box center [404, 285] width 26 height 10
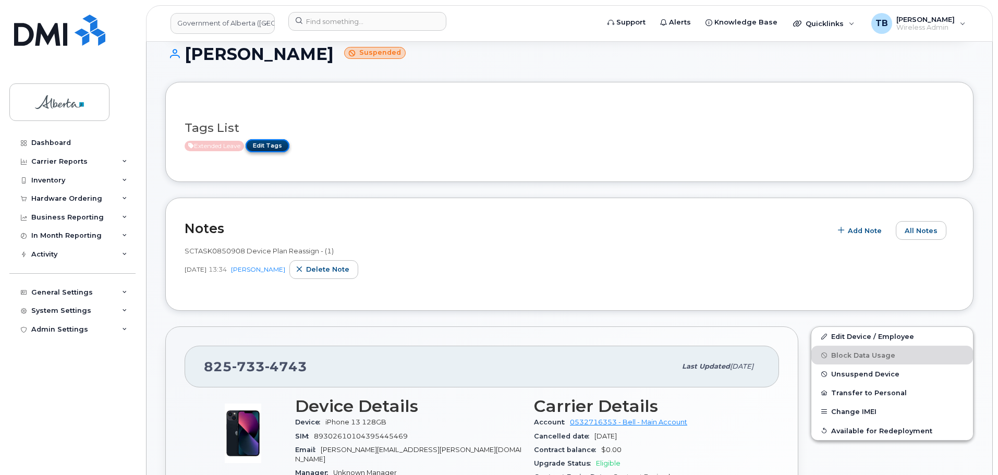
click at [271, 149] on link "Edit Tags" at bounding box center [268, 145] width 44 height 13
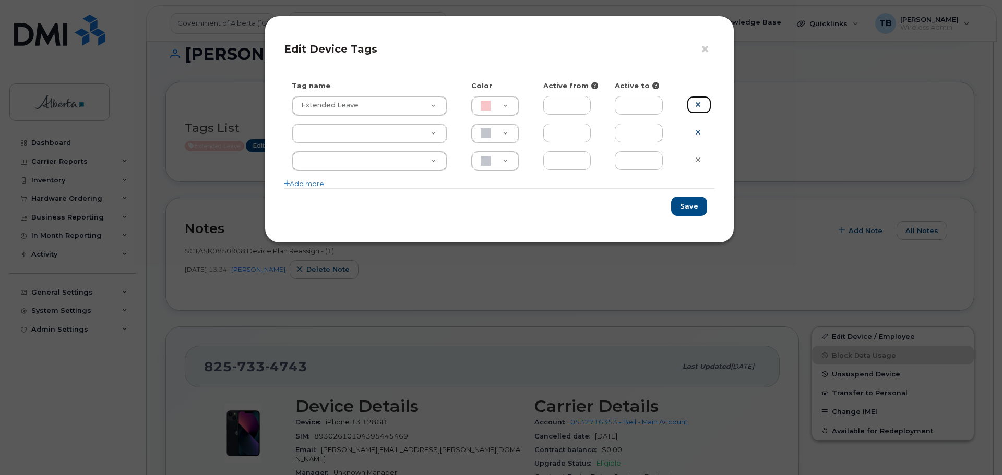
click at [696, 106] on icon at bounding box center [698, 105] width 6 height 8
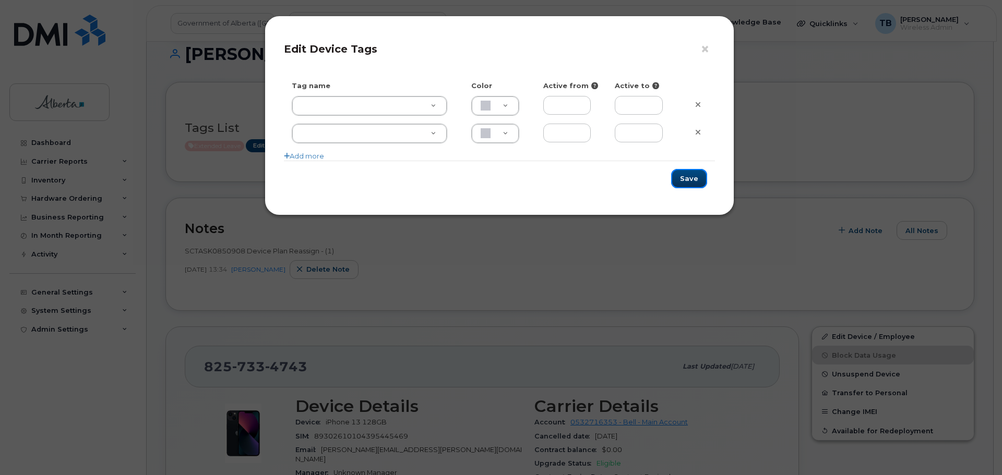
click at [685, 181] on button "Save" at bounding box center [689, 178] width 36 height 19
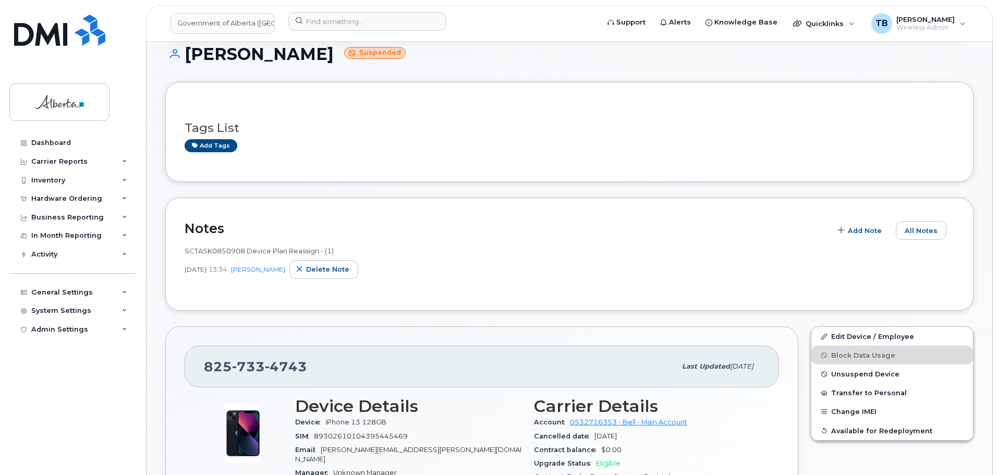
click at [223, 252] on span "SCTASK0850908 Device Plan Reassign - (1)" at bounding box center [259, 251] width 149 height 8
copy span "SCTASK0850908"
click at [839, 378] on span "Unsuspend Device" at bounding box center [866, 374] width 68 height 8
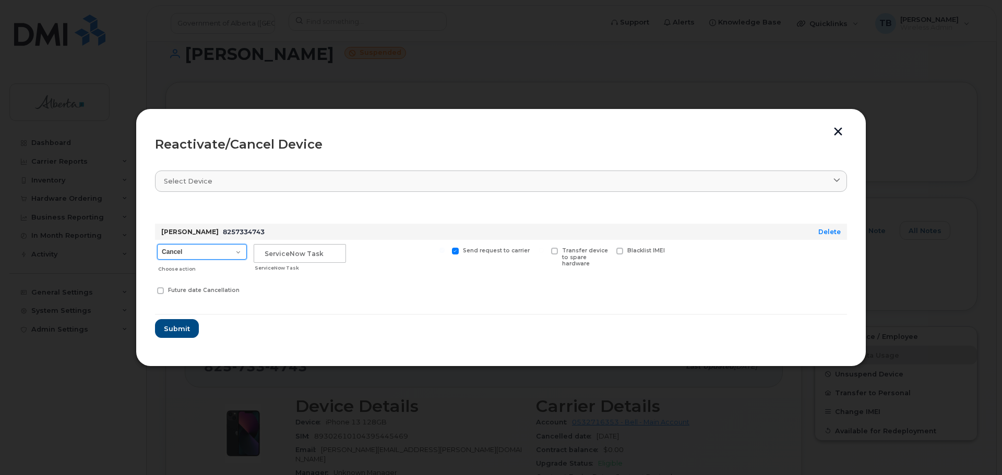
click at [188, 249] on select "Cancel Suspend - Extend Suspension Reactivate" at bounding box center [202, 252] width 90 height 16
select select "[object Object]"
click at [157, 244] on select "Cancel Suspend - Extend Suspension Reactivate" at bounding box center [202, 252] width 90 height 16
click at [282, 260] on input "text" at bounding box center [300, 253] width 92 height 19
paste input "SCTASK0850908"
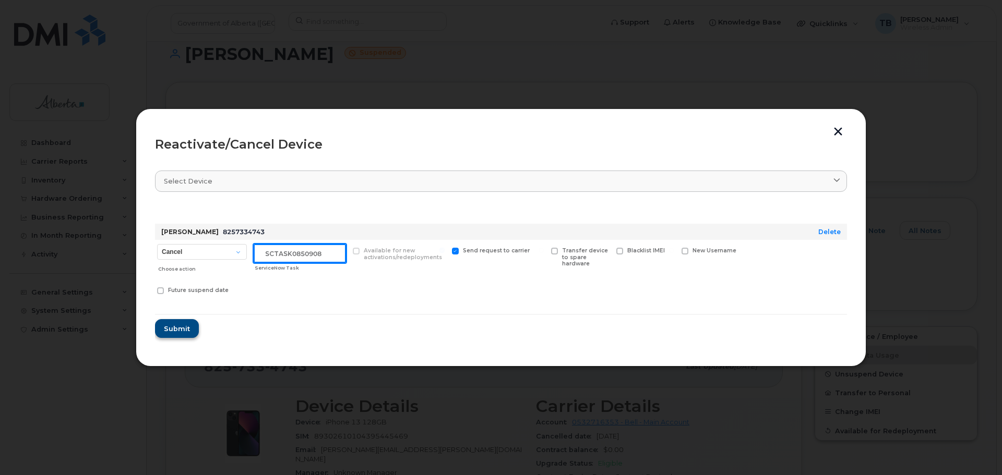
type input "SCTASK0850908"
click at [175, 328] on span "Submit" at bounding box center [176, 329] width 26 height 10
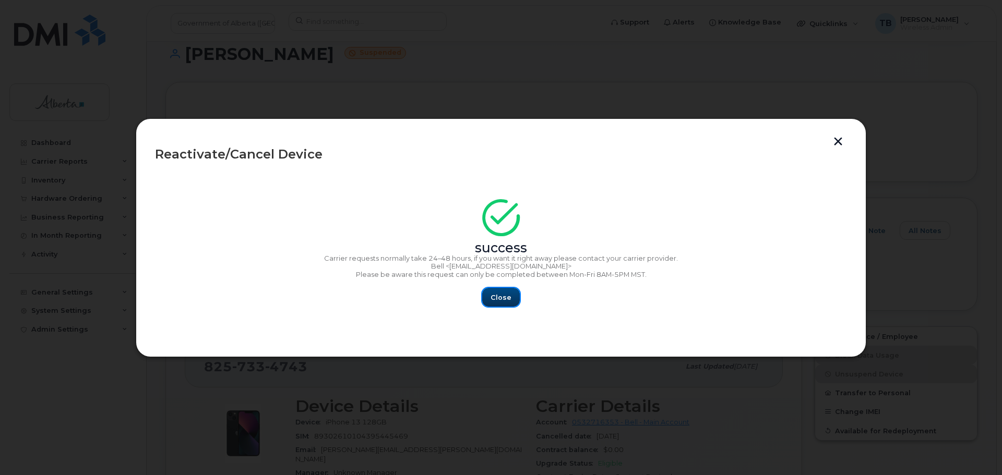
click at [507, 299] on span "Close" at bounding box center [500, 298] width 21 height 10
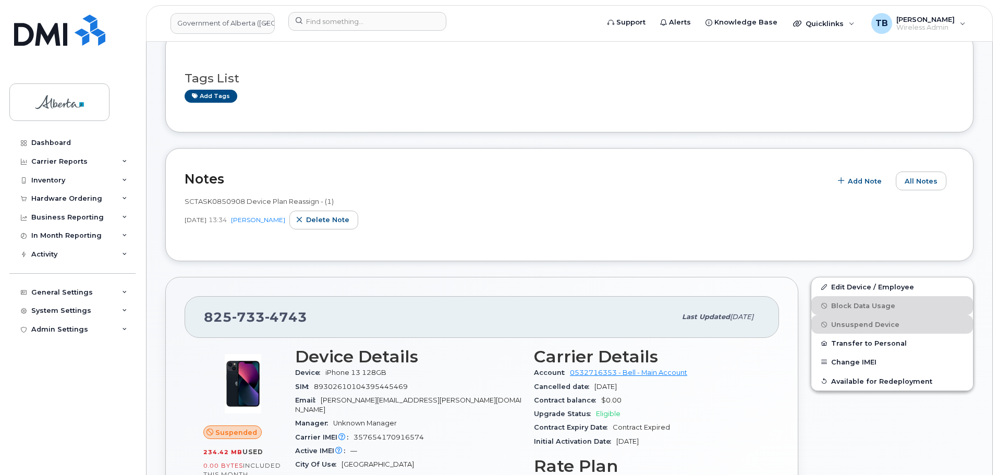
scroll to position [209, 0]
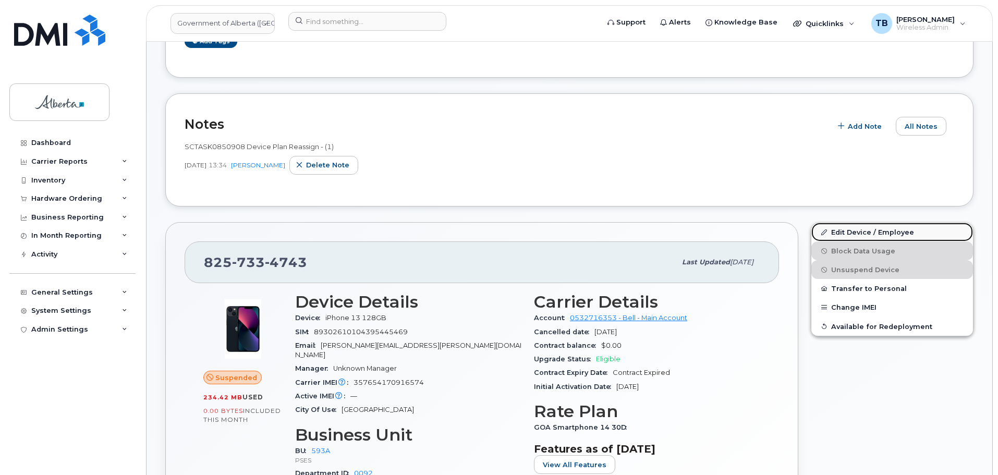
click at [838, 233] on link "Edit Device / Employee" at bounding box center [893, 232] width 162 height 19
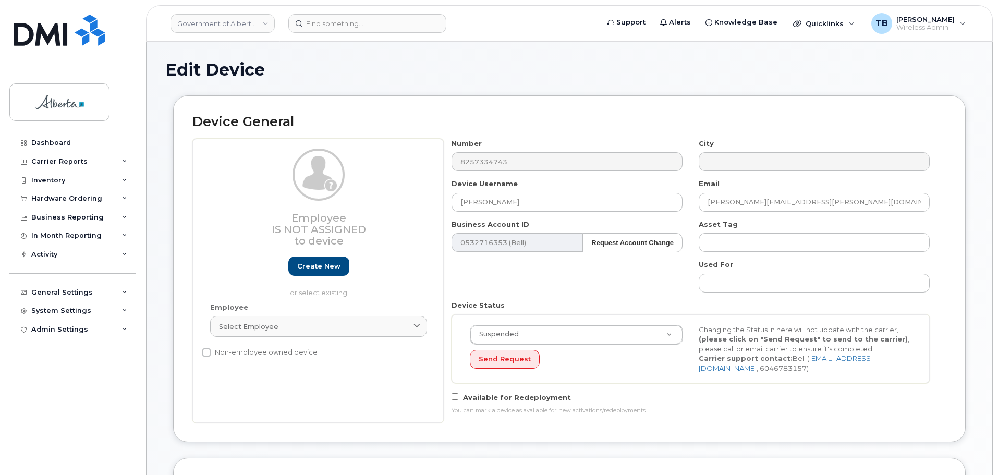
select select "4797682"
drag, startPoint x: 532, startPoint y: 207, endPoint x: 429, endPoint y: 212, distance: 102.4
click at [429, 212] on div "Employee Is not assigned to device Create new or select existing Employee Selec…" at bounding box center [569, 281] width 754 height 284
paste input "SCTASK0850908"
drag, startPoint x: 522, startPoint y: 201, endPoint x: 383, endPoint y: 209, distance: 139.5
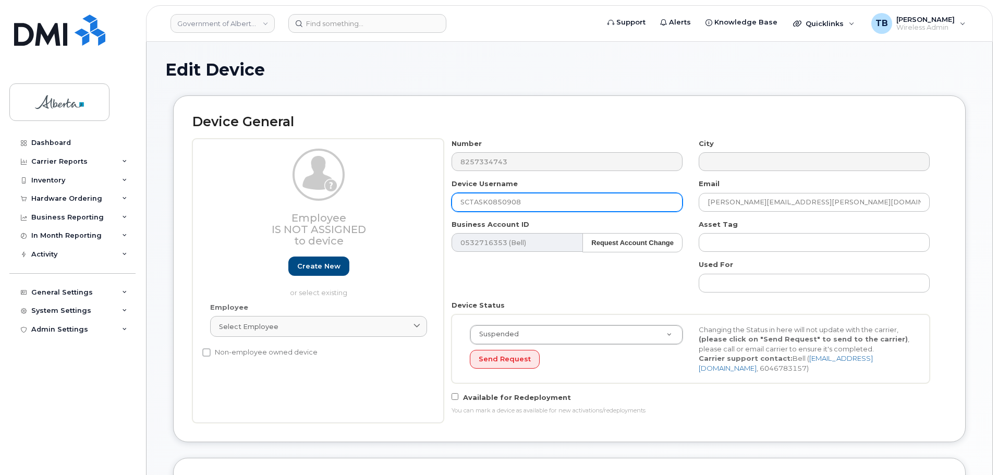
click at [383, 208] on div "Employee Is not assigned to device Create new or select existing Employee Selec…" at bounding box center [569, 281] width 754 height 284
paste input "[PERSON_NAME]"
click at [474, 203] on input "[PERSON_NAME]" at bounding box center [567, 202] width 231 height 19
type input "[PERSON_NAME]"
drag, startPoint x: 790, startPoint y: 200, endPoint x: 635, endPoint y: 203, distance: 155.5
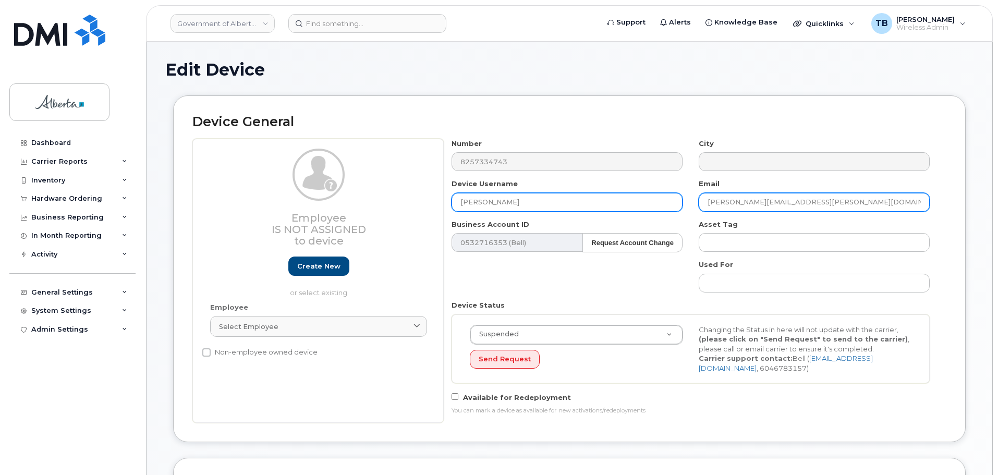
click at [635, 203] on div "Number 8257334743 City Device Username [PERSON_NAME] Email [PERSON_NAME][EMAIL_…" at bounding box center [691, 281] width 495 height 284
paste input "Kamiya.Parmar"
click at [720, 199] on input "[EMAIL_ADDRESS][DOMAIN_NAME]" at bounding box center [814, 202] width 231 height 19
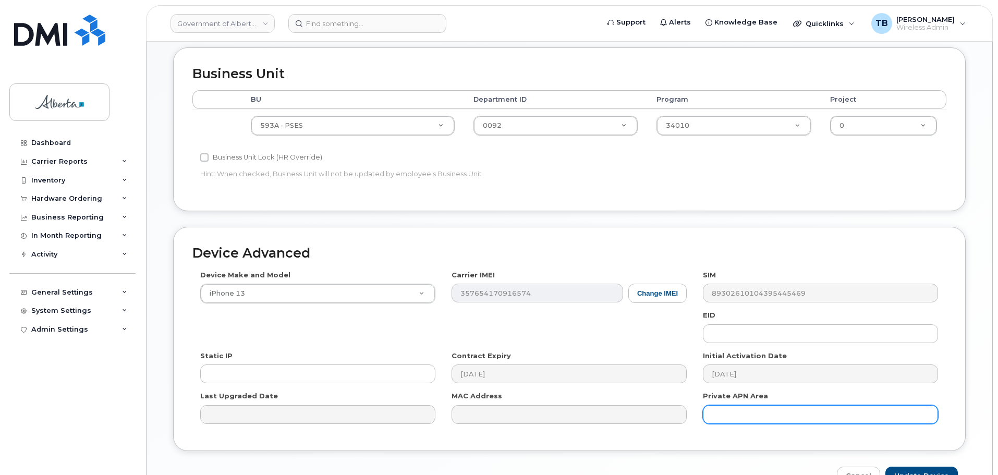
scroll to position [417, 0]
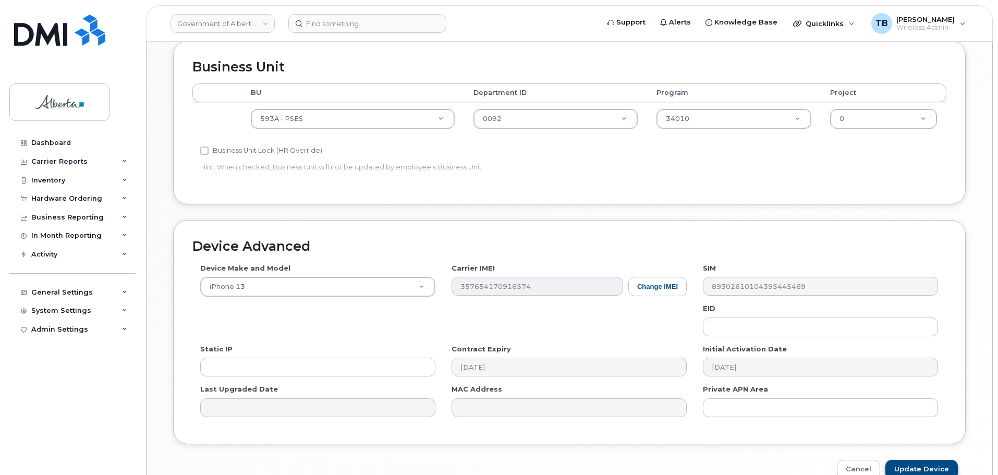
type input "[EMAIL_ADDRESS][DOMAIN_NAME]"
click at [914, 464] on input "Update Device" at bounding box center [922, 469] width 73 height 19
type input "Saving..."
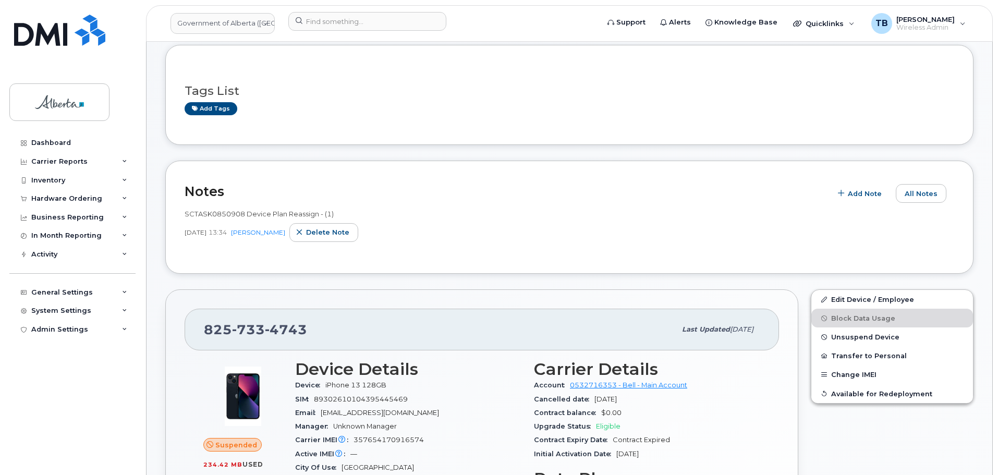
scroll to position [156, 0]
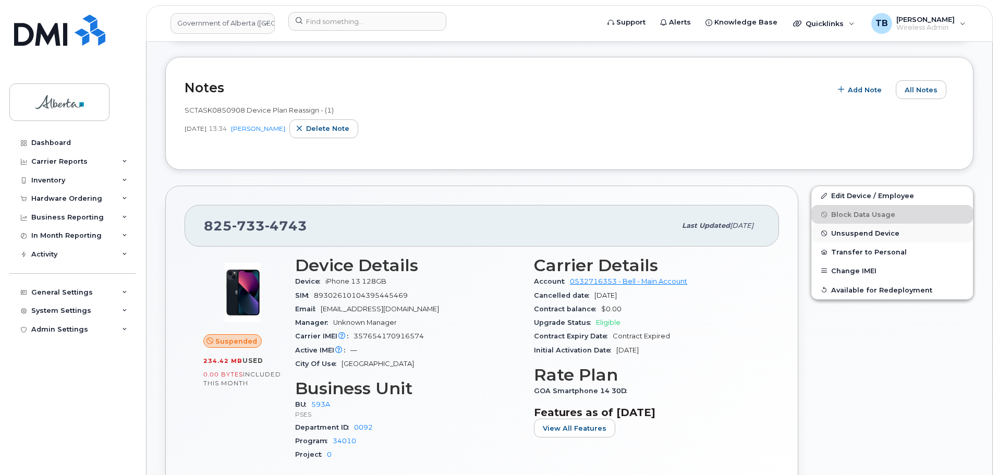
click at [849, 228] on button "Unsuspend Device" at bounding box center [893, 233] width 162 height 19
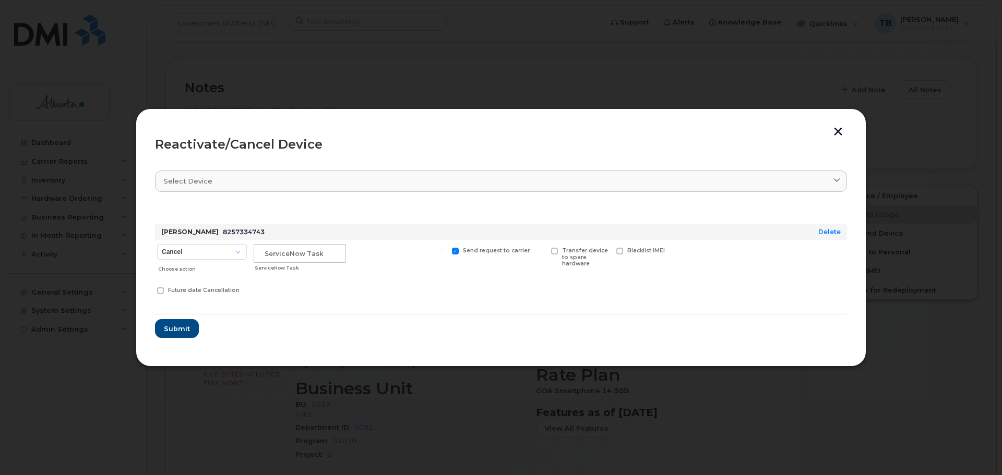
click at [835, 136] on button "button" at bounding box center [838, 132] width 16 height 11
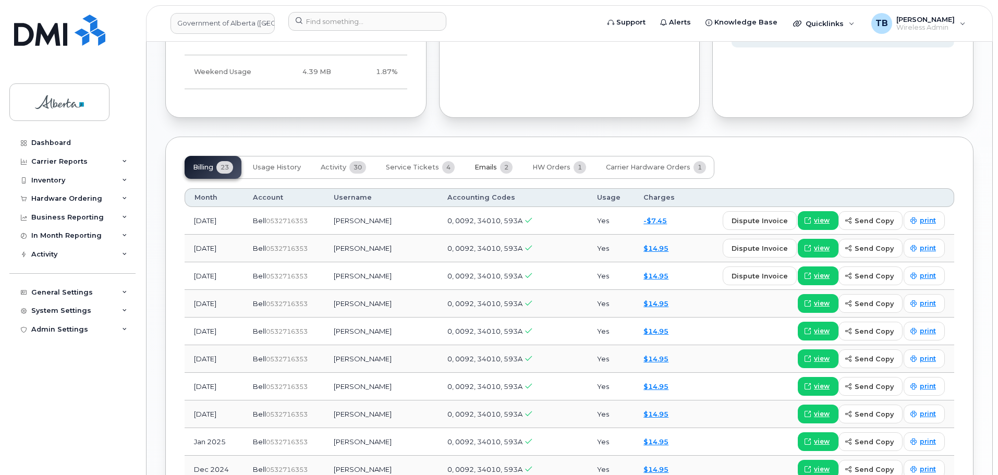
click at [481, 171] on span "Emails" at bounding box center [486, 167] width 22 height 8
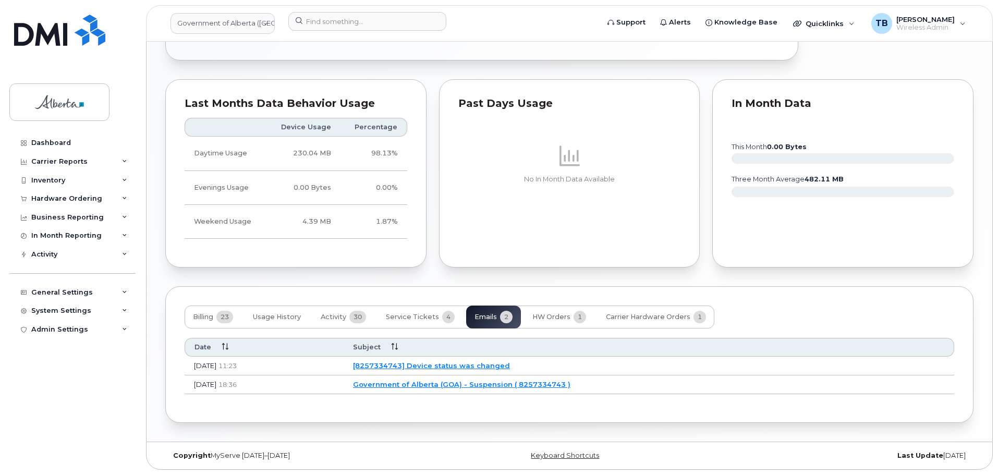
scroll to position [633, 0]
click at [418, 322] on button "Service Tickets 4" at bounding box center [421, 317] width 86 height 23
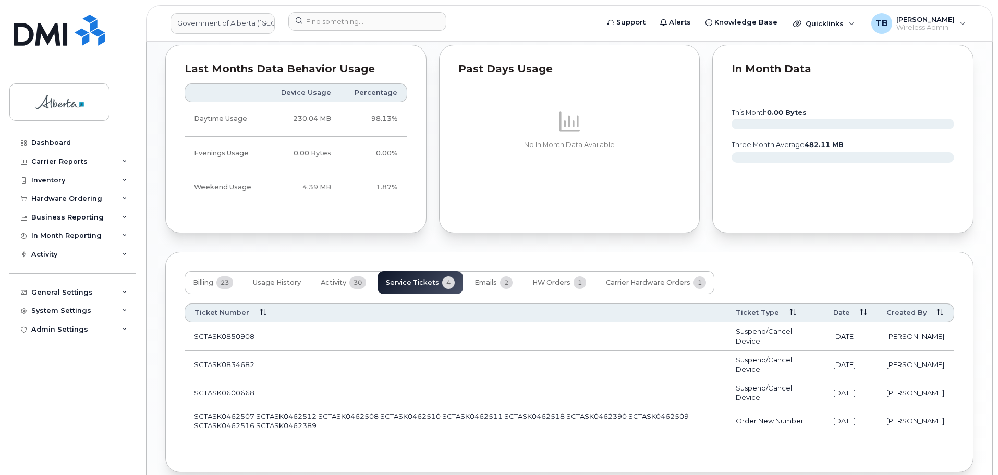
scroll to position [685, 0]
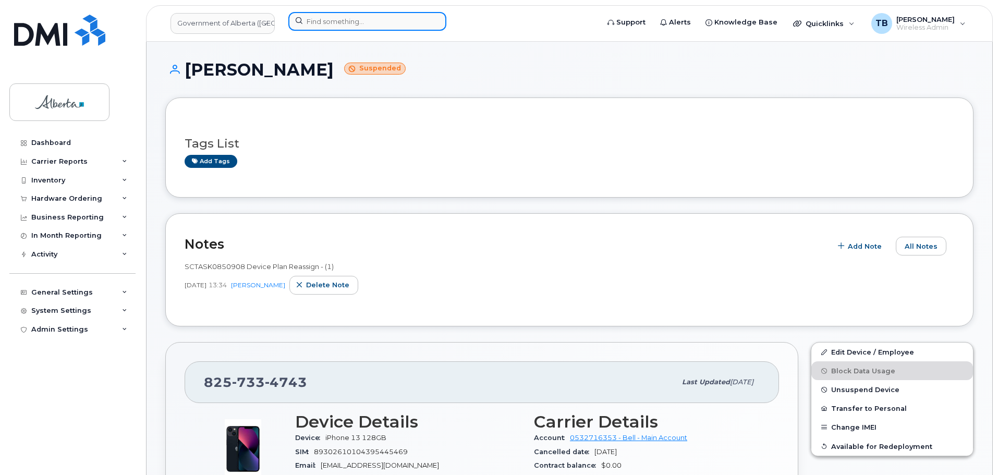
click at [322, 19] on input at bounding box center [367, 21] width 158 height 19
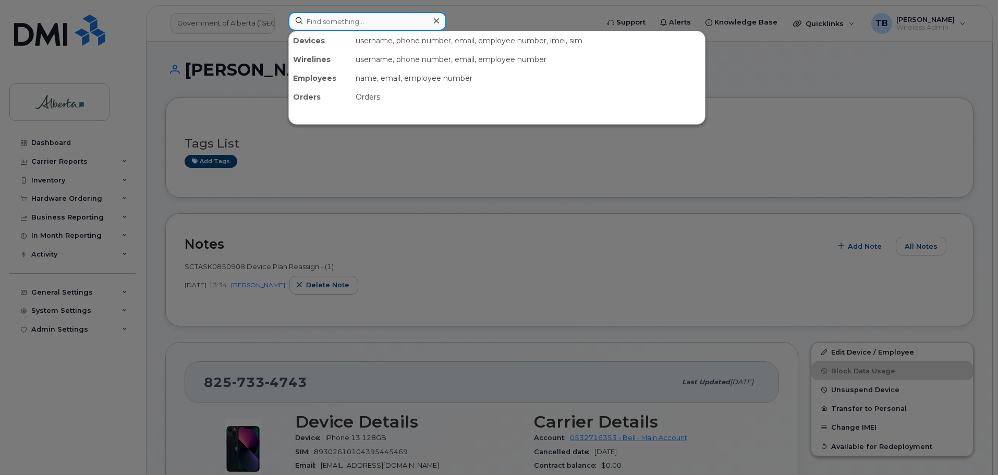
paste input "7802939467"
type input "7802939467"
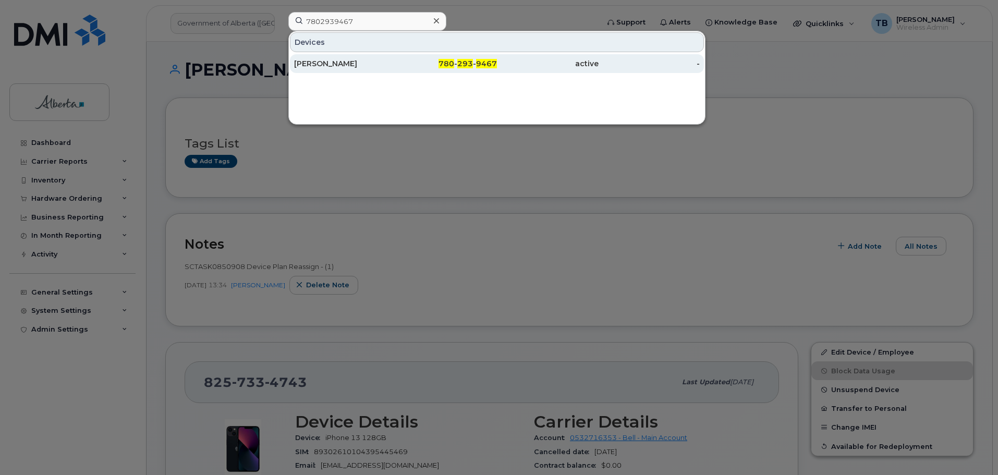
click at [310, 64] on div "Mohammad Ghaghani" at bounding box center [345, 63] width 102 height 10
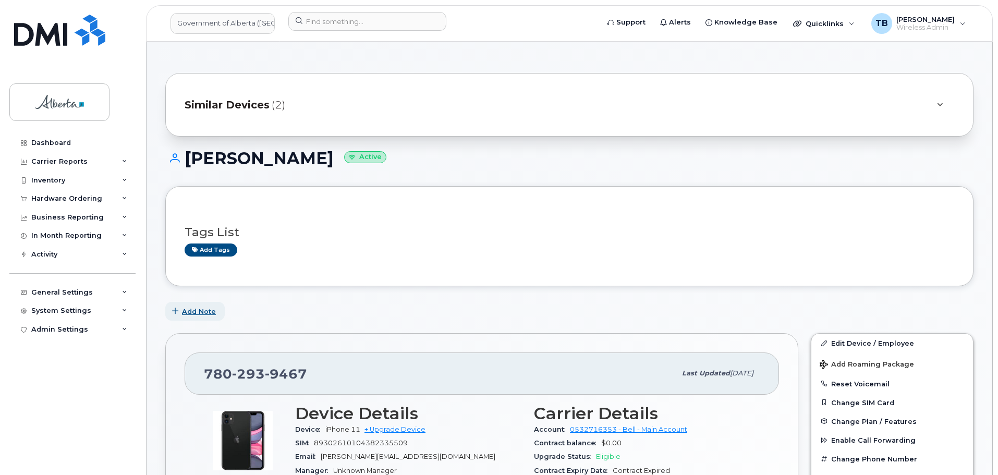
click at [210, 308] on span "Add Note" at bounding box center [199, 312] width 34 height 10
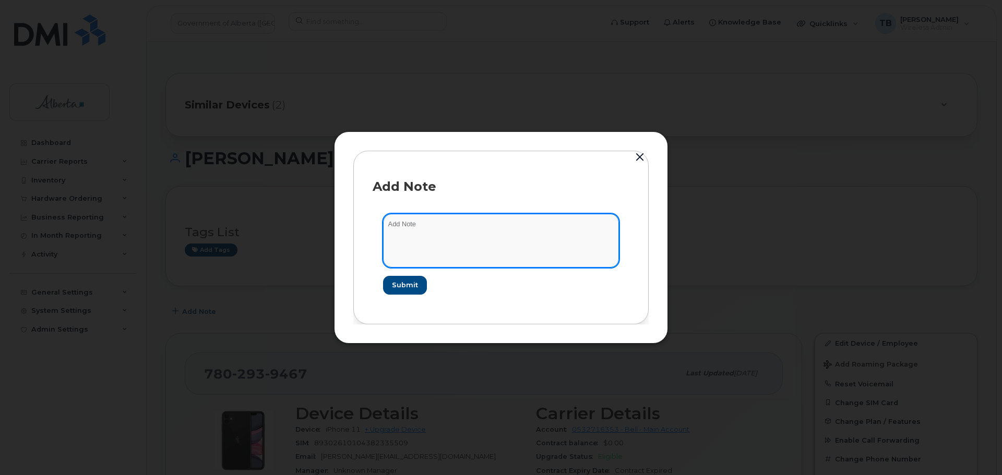
click at [432, 235] on textarea at bounding box center [501, 240] width 236 height 53
paste textarea "SCTASK0851015 Device Assign Spare - (1)"
type textarea "SCTASK0851015 Device Assign Spare - (1)"
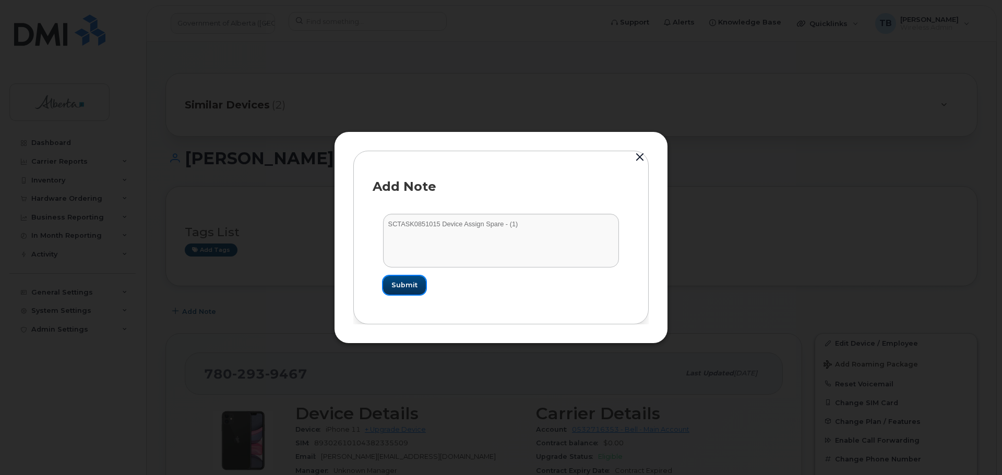
click at [404, 286] on span "Submit" at bounding box center [404, 285] width 26 height 10
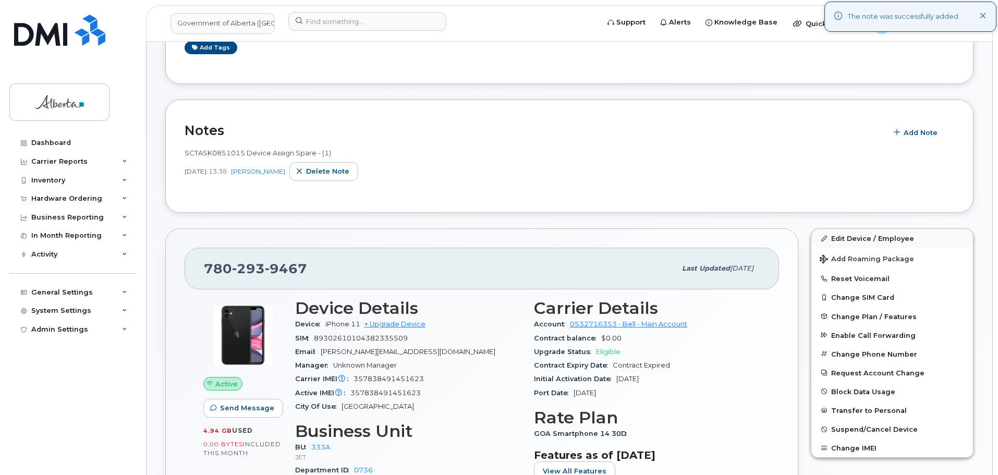
scroll to position [209, 0]
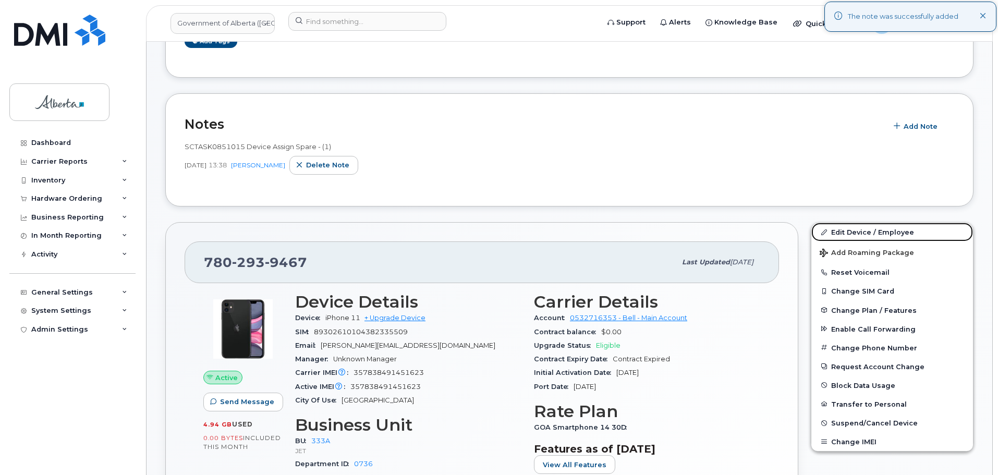
drag, startPoint x: 861, startPoint y: 230, endPoint x: 435, endPoint y: 93, distance: 446.9
click at [861, 230] on link "Edit Device / Employee" at bounding box center [893, 232] width 162 height 19
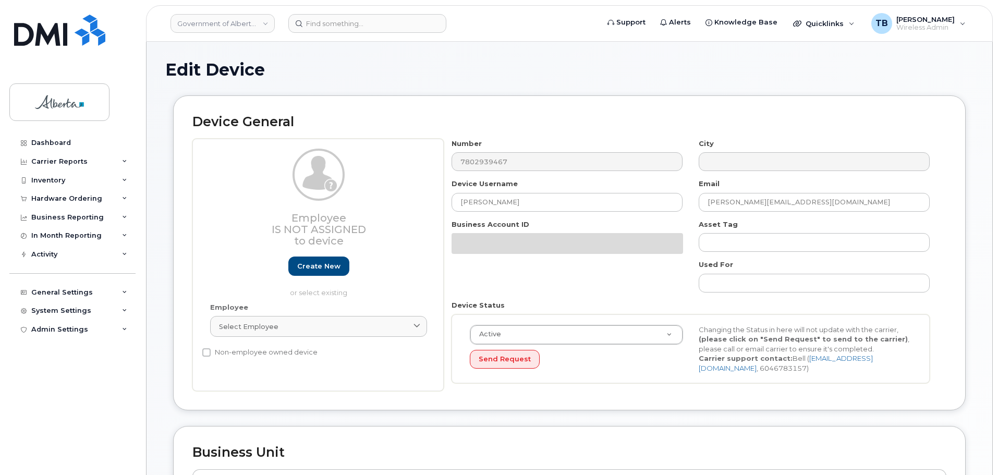
select select "4206363"
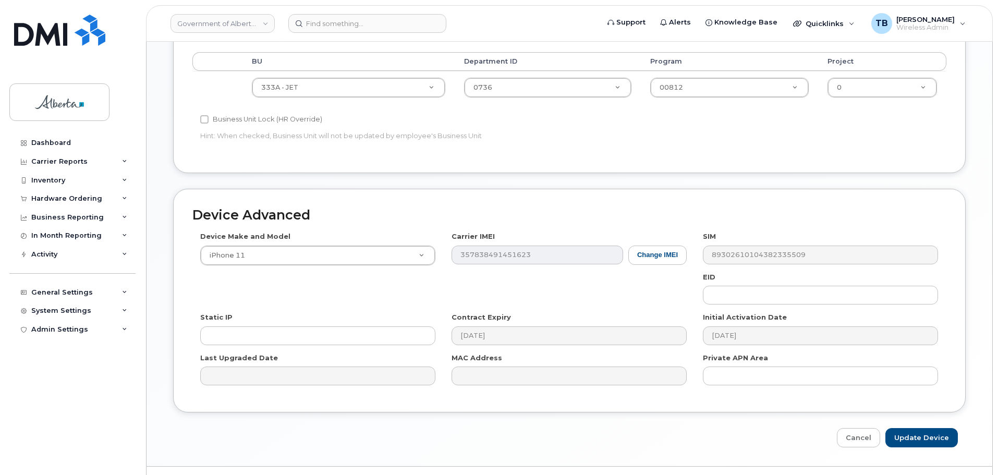
scroll to position [442, 0]
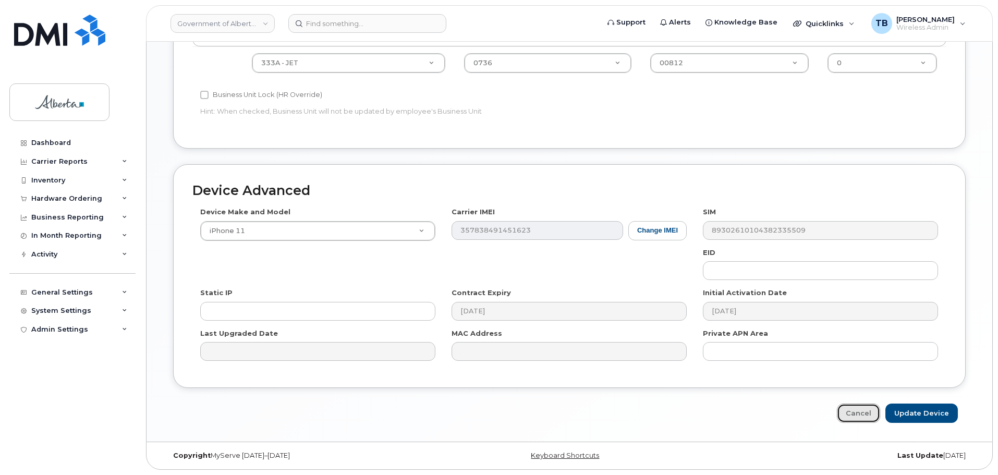
click at [869, 419] on link "Cancel" at bounding box center [858, 413] width 43 height 19
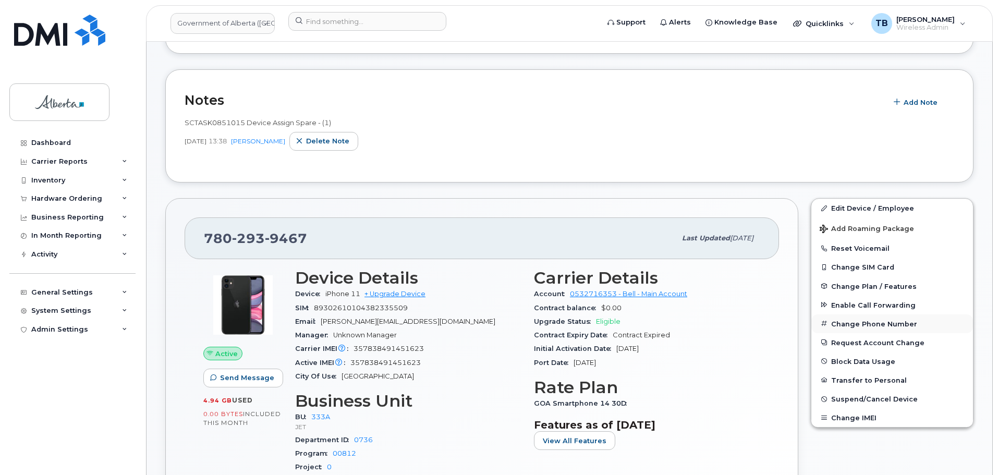
scroll to position [313, 0]
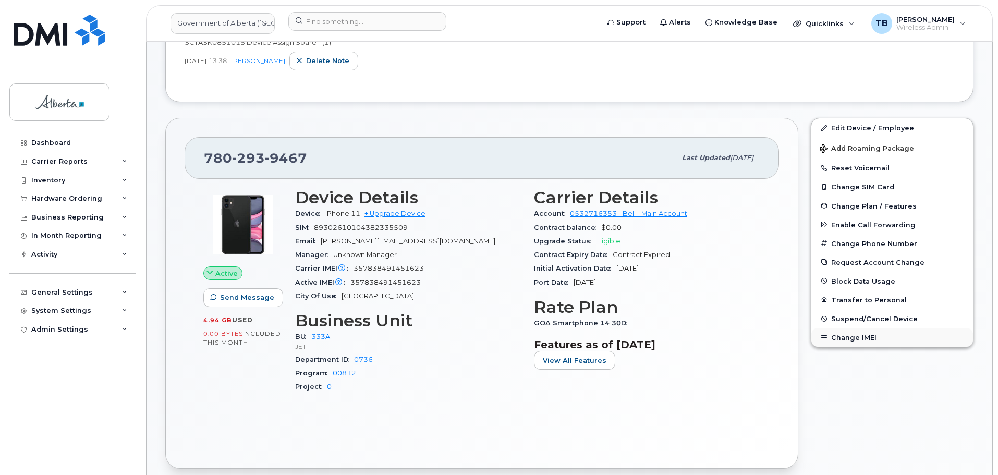
click at [840, 333] on button "Change IMEI" at bounding box center [893, 337] width 162 height 19
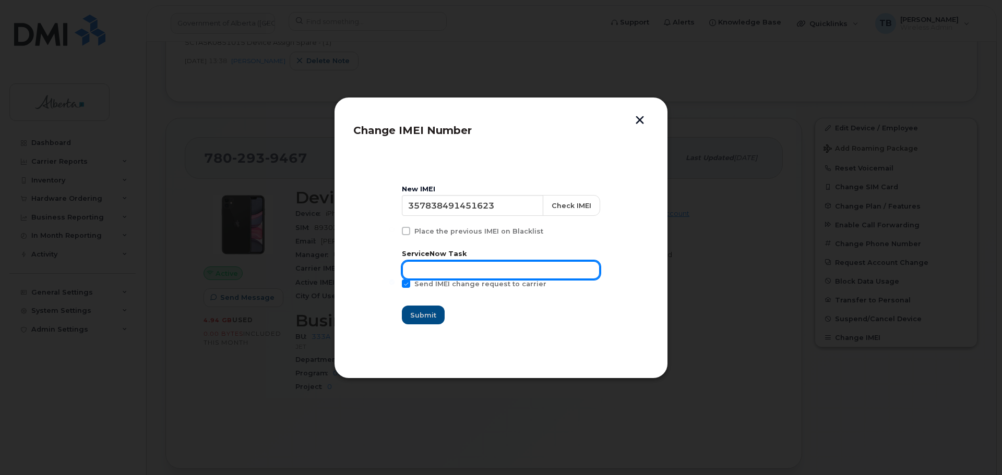
click at [453, 279] on input "text" at bounding box center [501, 270] width 198 height 19
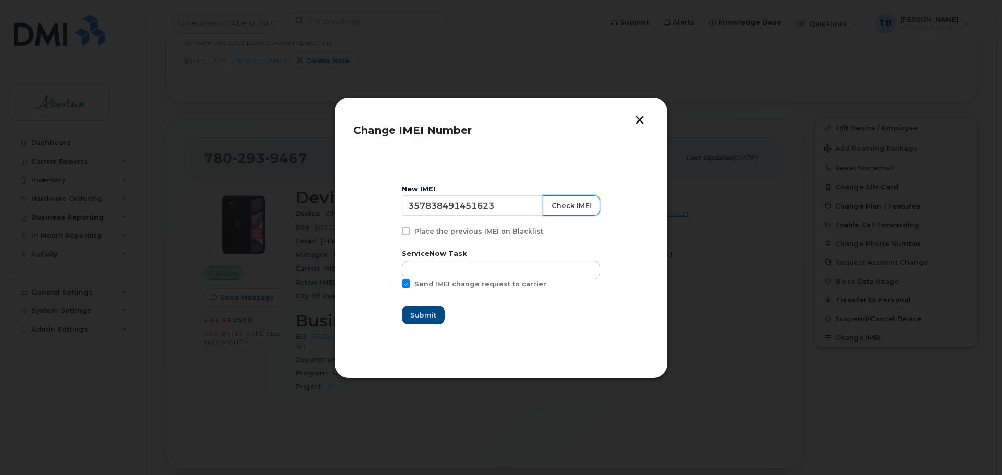
click at [576, 200] on button "Check IMEI" at bounding box center [571, 205] width 57 height 21
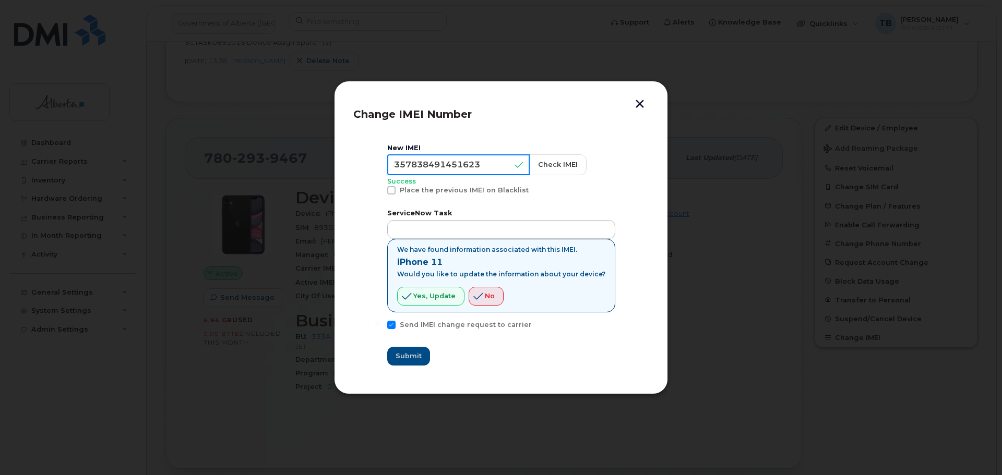
drag, startPoint x: 492, startPoint y: 165, endPoint x: 387, endPoint y: 166, distance: 105.4
click at [387, 166] on section "New IMEI 357838491451623 Check IMEI Success Place the previous IMEI on Blacklis…" at bounding box center [500, 255] width 295 height 240
paste input "4768887640195"
type input "354768887640195"
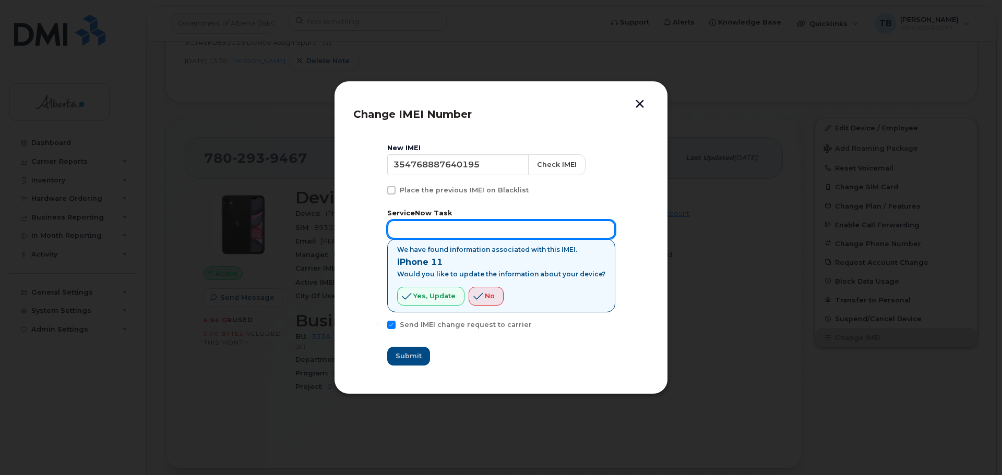
click at [415, 233] on input "text" at bounding box center [501, 229] width 228 height 19
paste input "SCTASK0851015"
type input "SCTASK0851015"
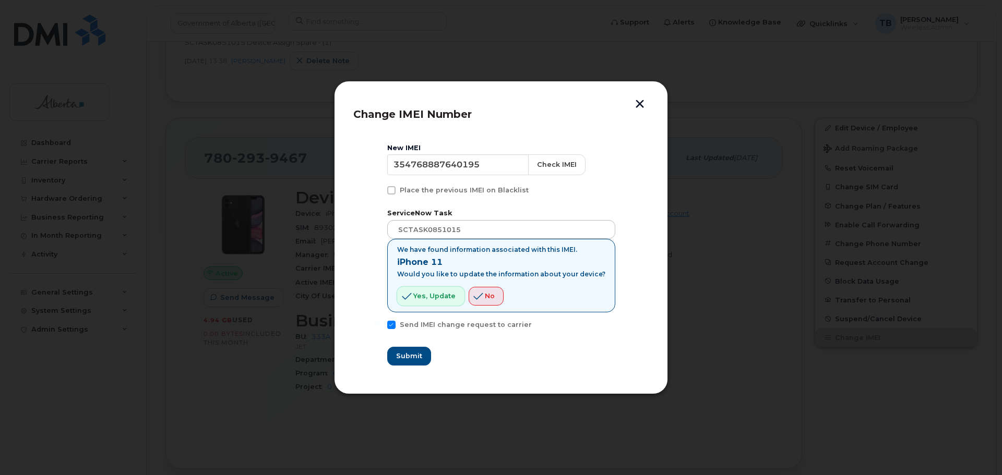
click at [427, 296] on span "Yes, update" at bounding box center [434, 296] width 42 height 10
click at [555, 160] on button "Check IMEI" at bounding box center [556, 164] width 57 height 21
click at [394, 354] on button "Submit" at bounding box center [408, 356] width 43 height 19
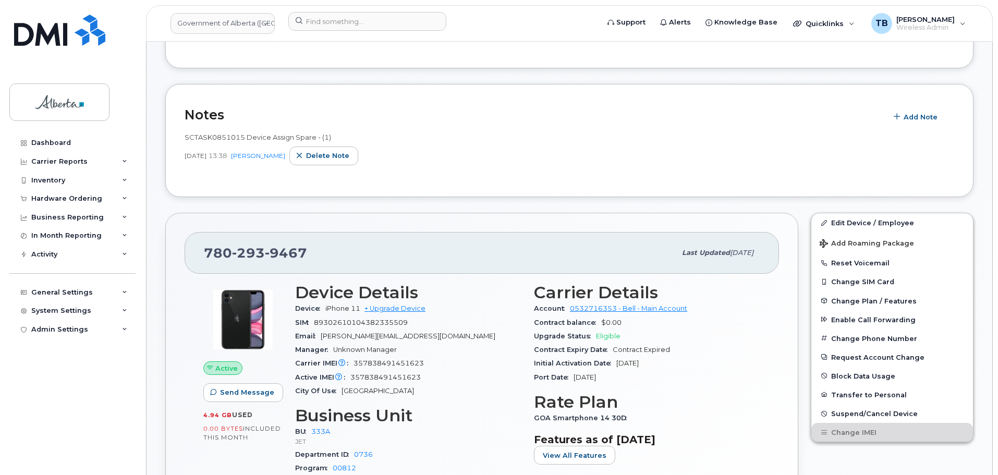
scroll to position [209, 0]
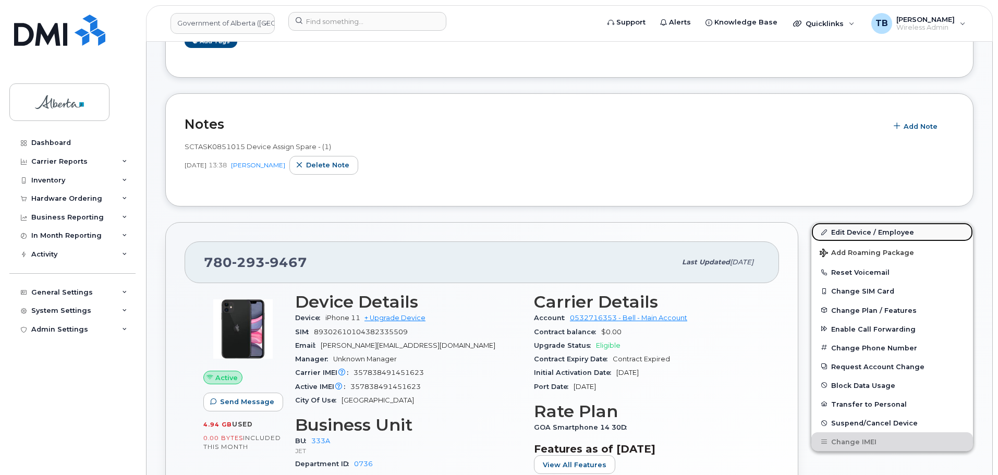
click at [841, 235] on link "Edit Device / Employee" at bounding box center [893, 232] width 162 height 19
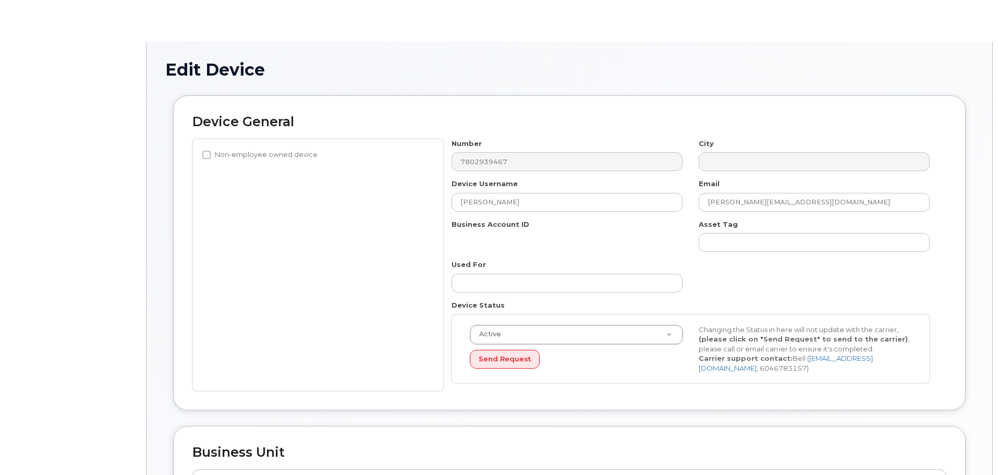
select select "4206363"
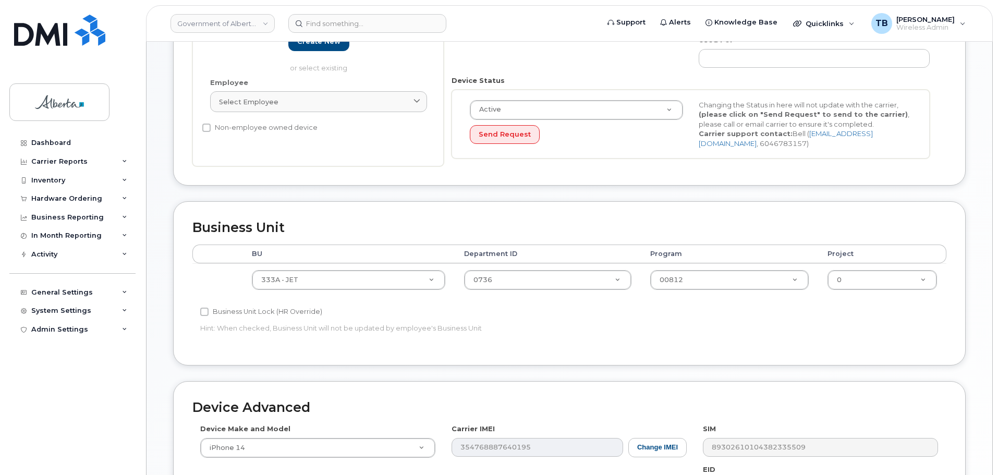
scroll to position [313, 0]
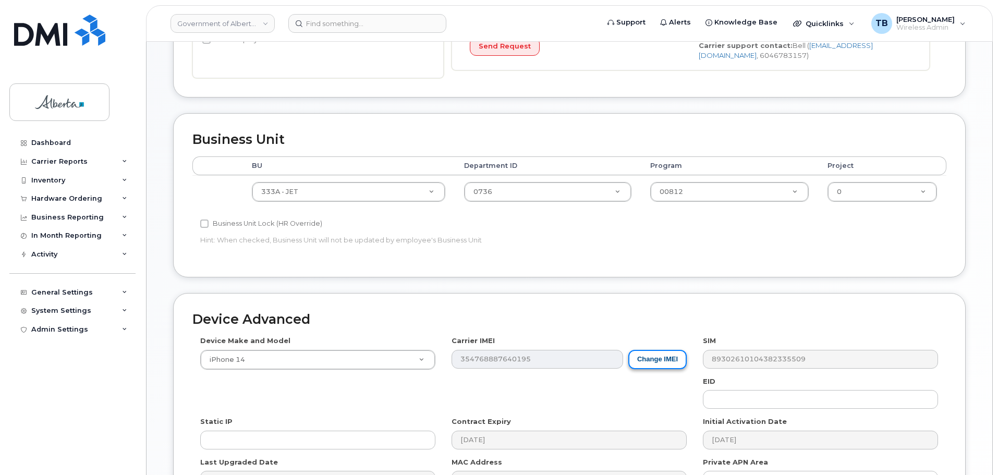
click at [660, 362] on button "Change IMEI" at bounding box center [658, 359] width 58 height 19
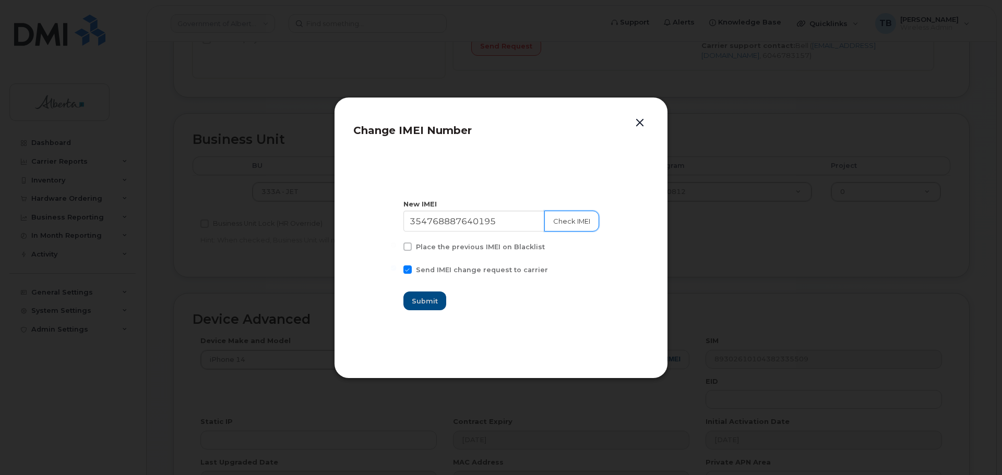
click at [576, 224] on button "Check IMEI" at bounding box center [571, 221] width 55 height 21
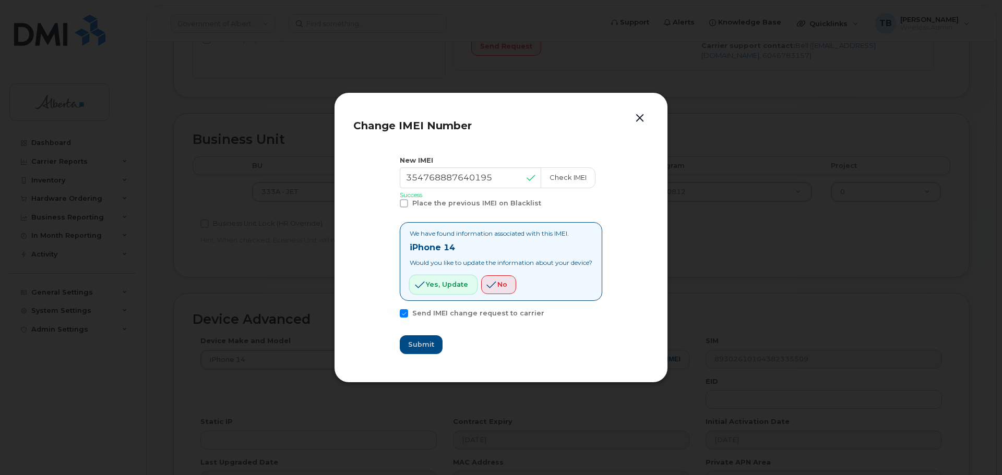
click at [426, 284] on span "Yes, update" at bounding box center [447, 285] width 42 height 10
drag, startPoint x: 634, startPoint y: 121, endPoint x: 480, endPoint y: 256, distance: 204.4
click at [634, 122] on button "button" at bounding box center [640, 118] width 16 height 15
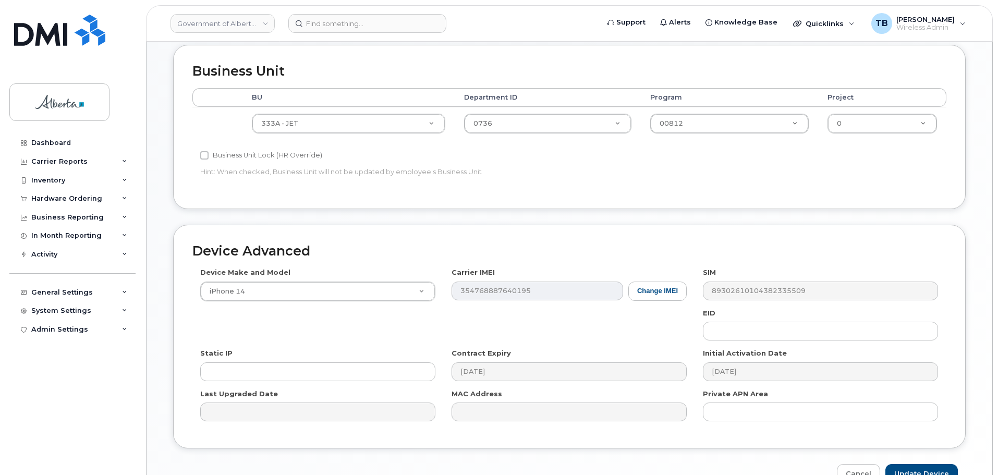
scroll to position [442, 0]
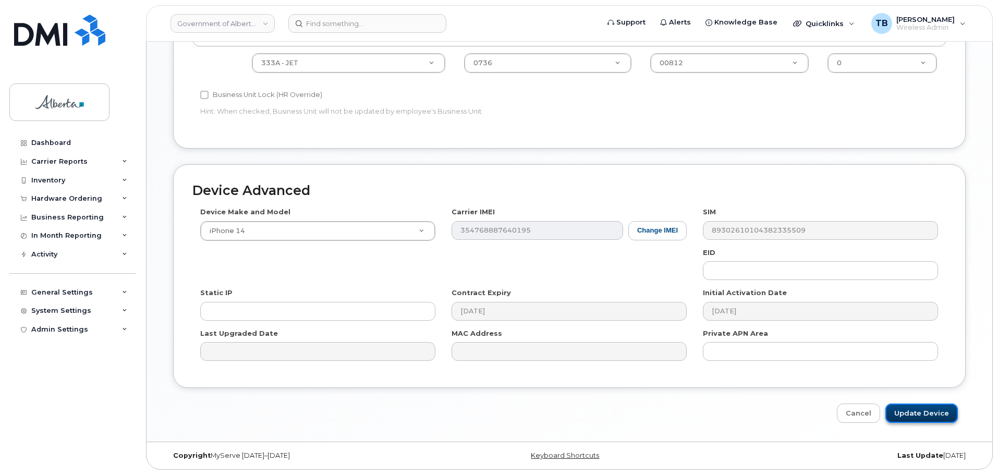
click at [935, 411] on input "Update Device" at bounding box center [922, 413] width 73 height 19
type input "Saving..."
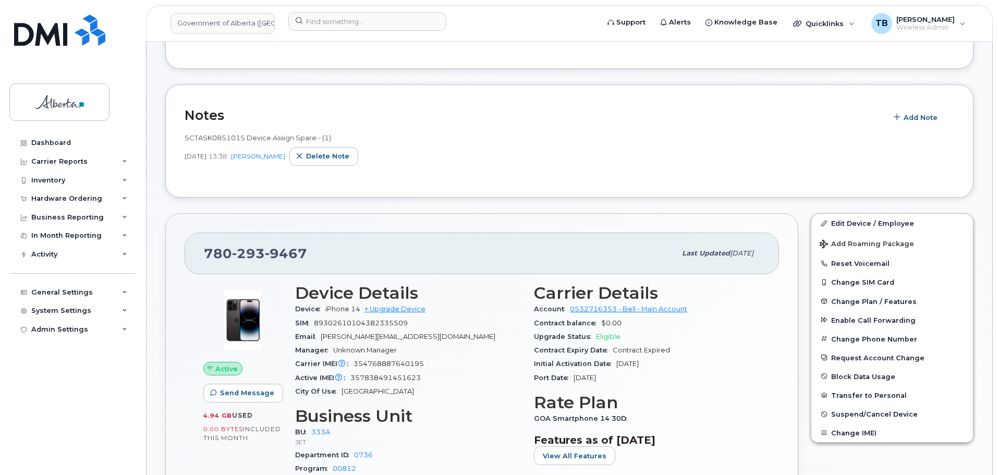
scroll to position [313, 0]
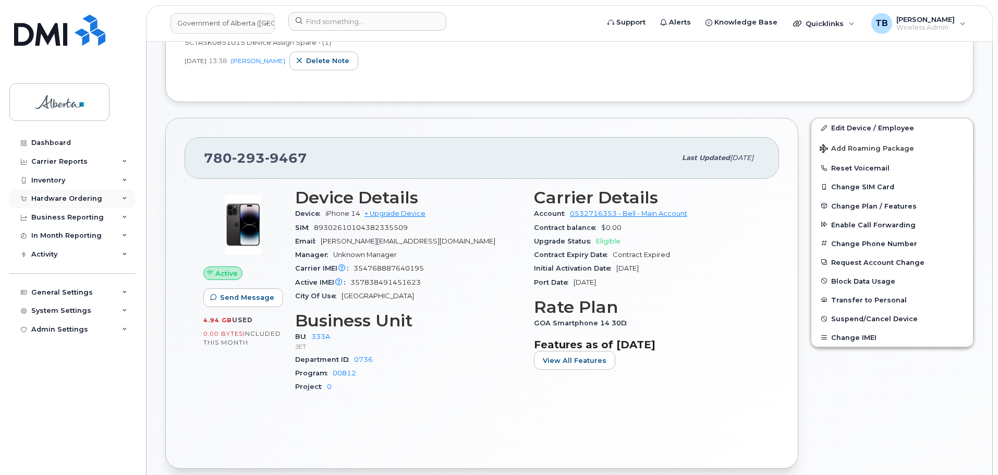
click at [37, 202] on div "Hardware Ordering" at bounding box center [66, 199] width 71 height 8
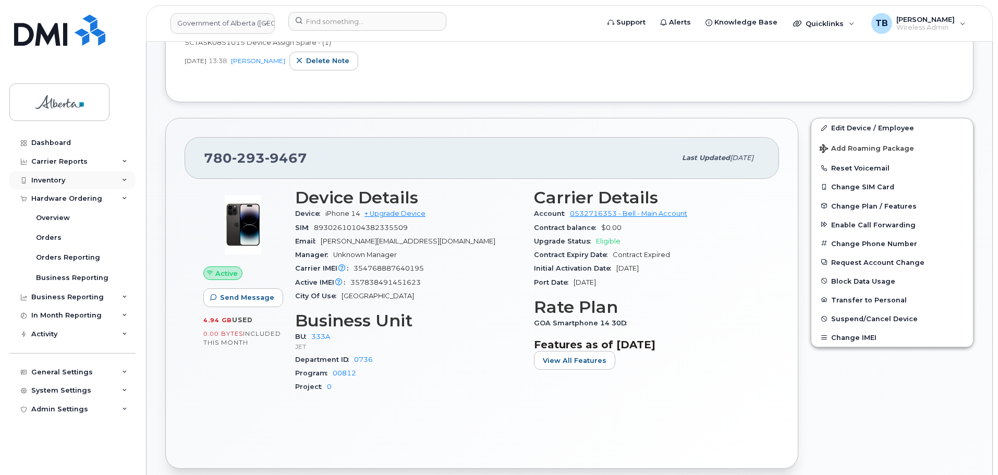
click at [63, 185] on div "Inventory" at bounding box center [72, 180] width 126 height 19
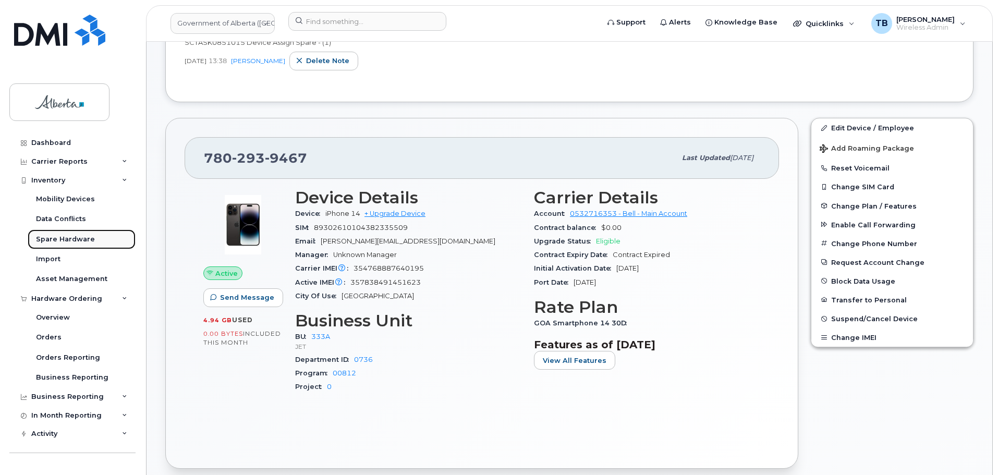
click at [51, 245] on link "Spare Hardware" at bounding box center [82, 240] width 108 height 20
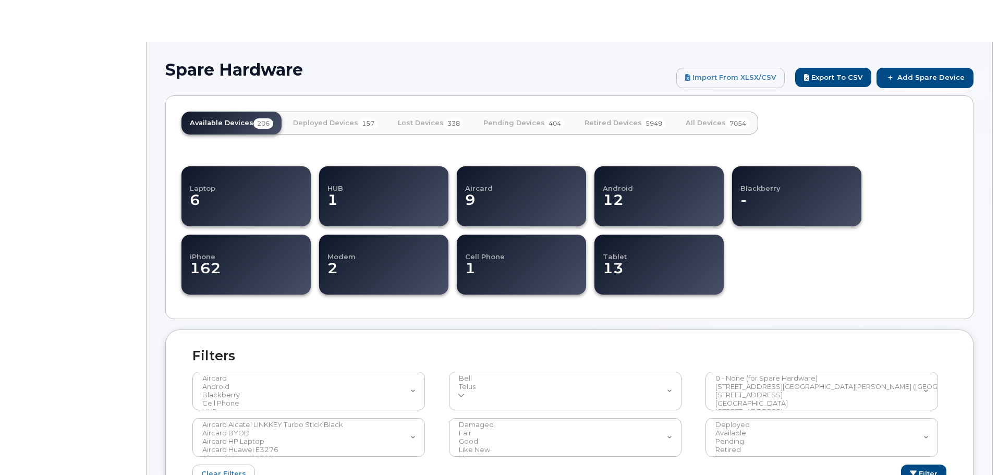
select select
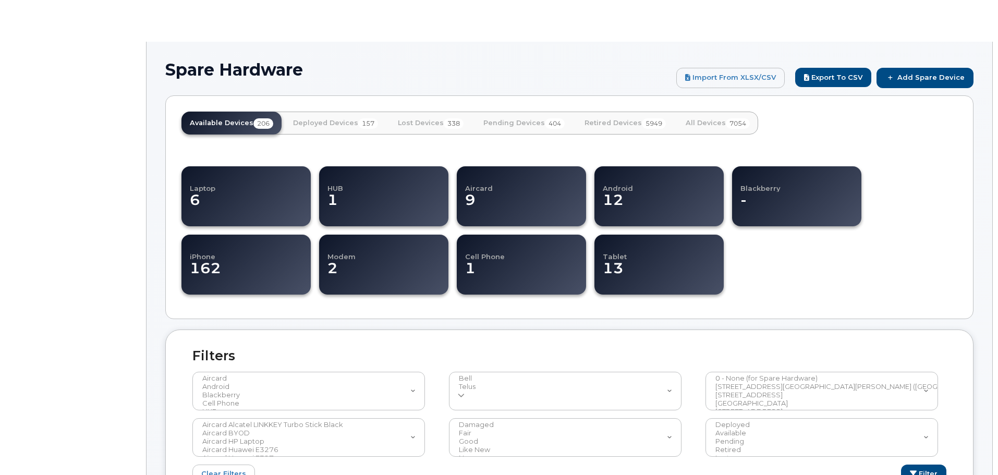
select select
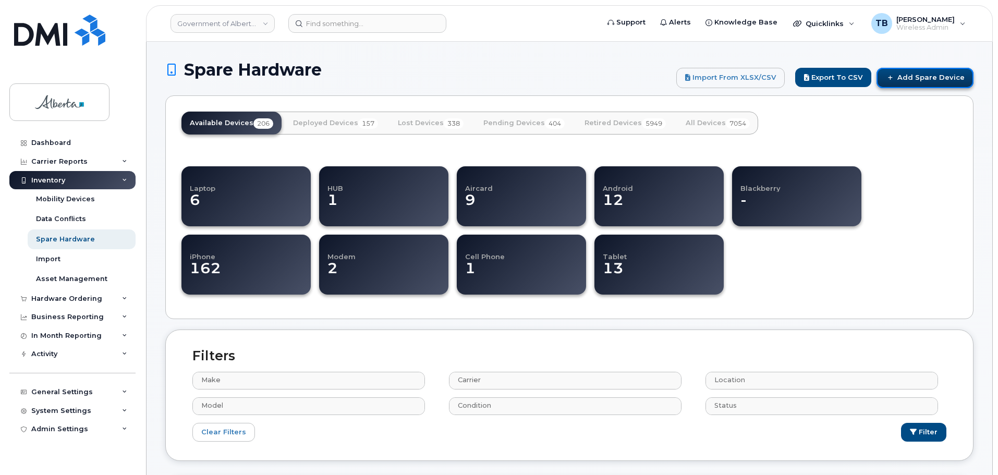
click at [917, 81] on link "Add Spare Device" at bounding box center [925, 78] width 97 height 20
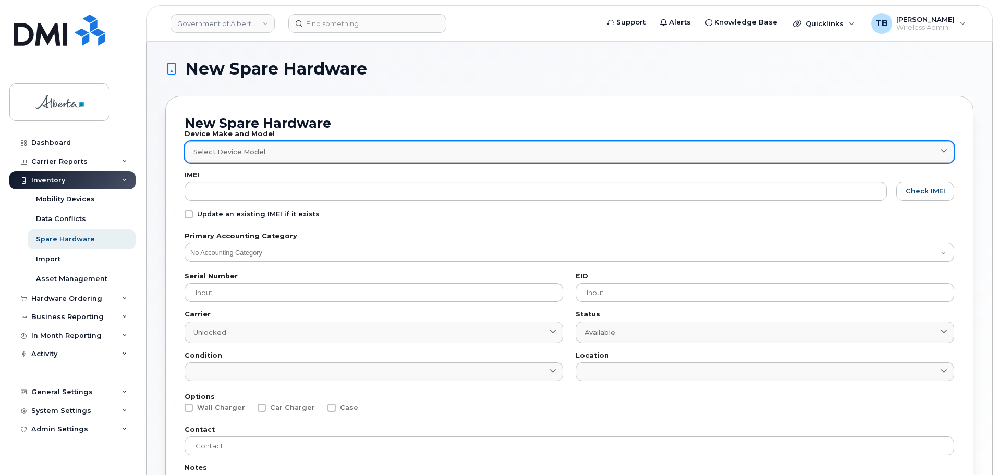
click at [220, 159] on link "Select Device Model" at bounding box center [570, 151] width 770 height 21
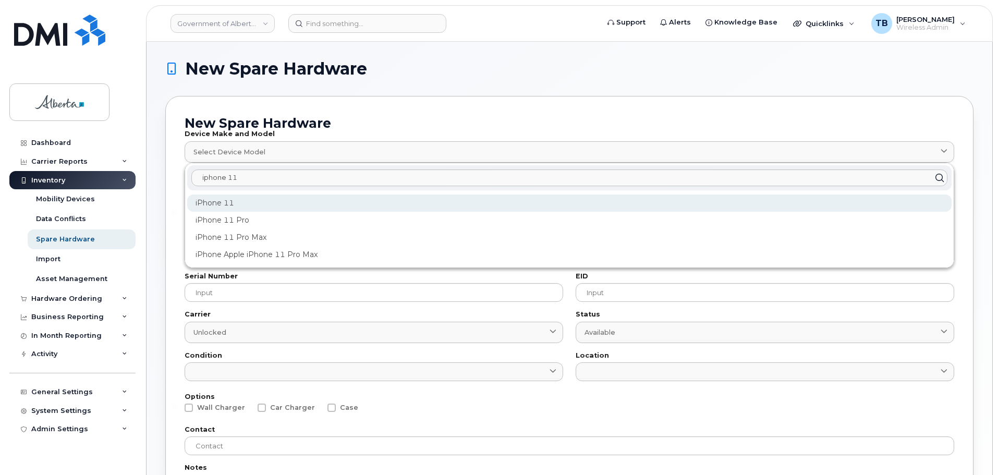
type input "iphone 11"
click at [214, 205] on div "iPhone 11" at bounding box center [569, 203] width 765 height 17
type input "1698"
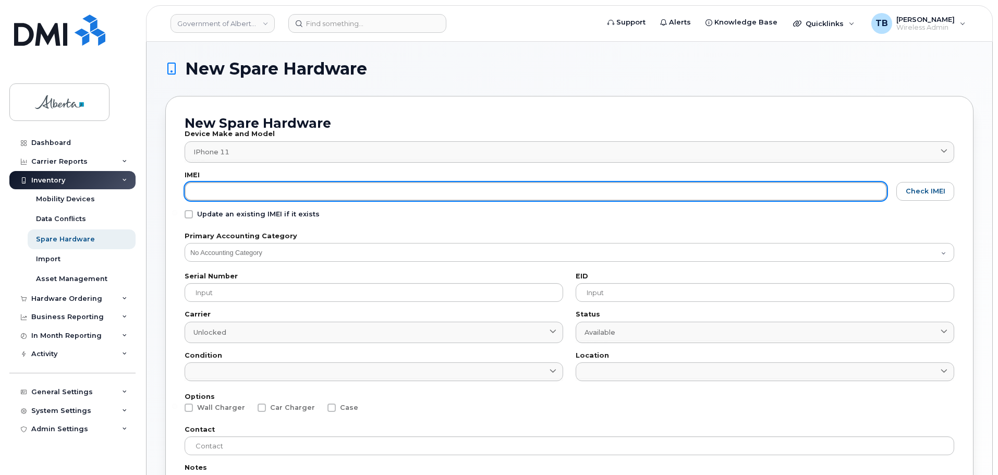
click at [209, 198] on input "text" at bounding box center [536, 191] width 703 height 19
paste input "357838491451623"
type input "357838491451623"
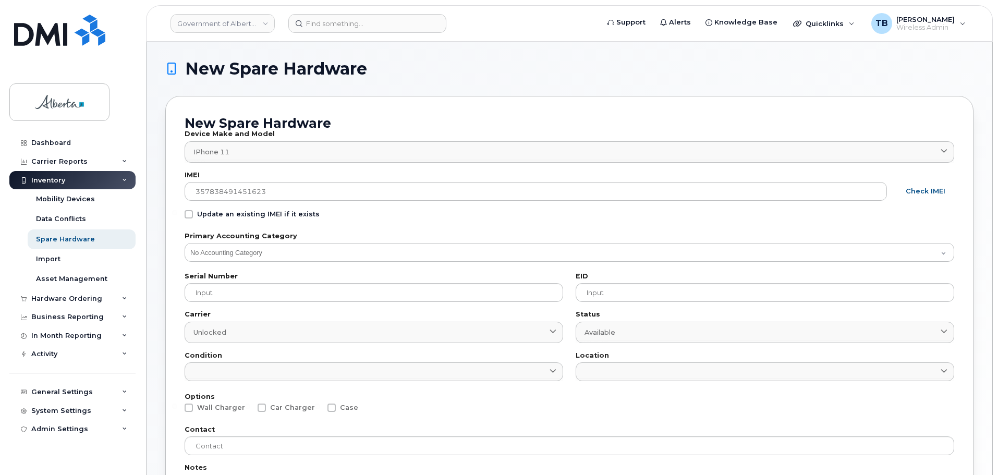
click at [922, 196] on span "Check IMEI" at bounding box center [926, 191] width 40 height 10
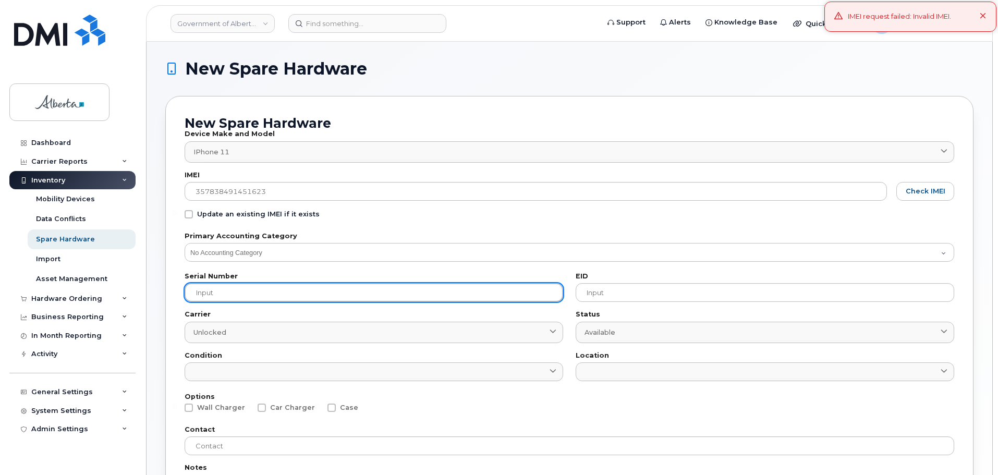
click at [230, 298] on input "text" at bounding box center [374, 292] width 379 height 19
paste input "FFYGX0NPN72J"
type input "FFYGX0NPN72J"
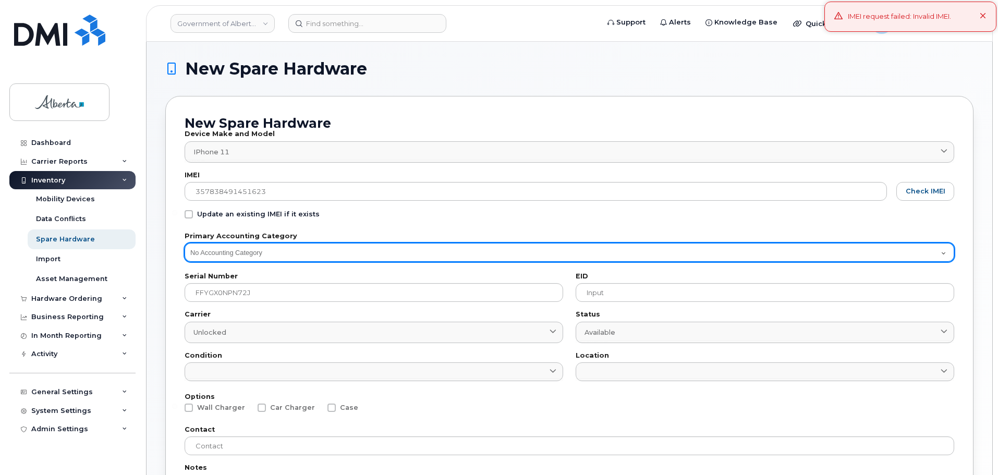
click at [311, 249] on select "No Accounting Category 004A 008A 011A 022A 050A 060A 069A 081A 083A 085A 086A 0…" at bounding box center [570, 252] width 770 height 19
click at [310, 250] on select "No Accounting Category 004A 008A 011A 022A 050A 060A 069A 081A 083A 085A 086A 0…" at bounding box center [570, 252] width 770 height 19
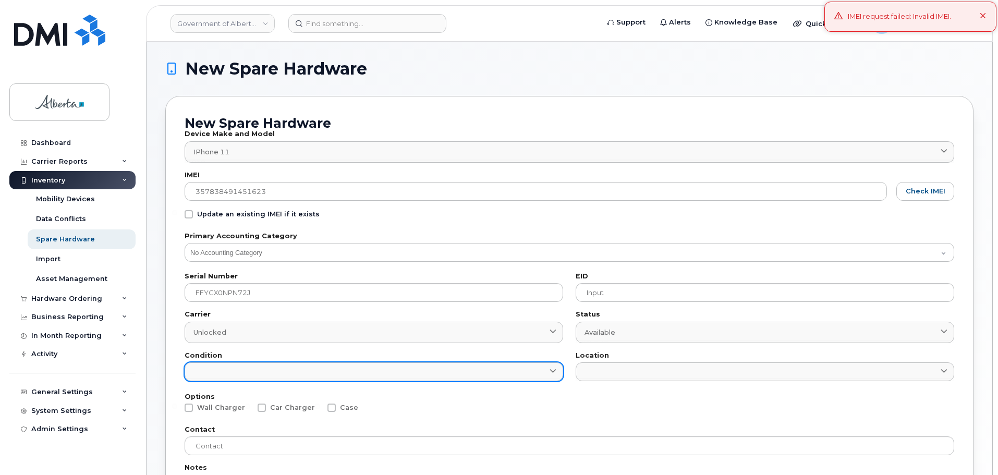
click at [315, 374] on link at bounding box center [374, 372] width 379 height 19
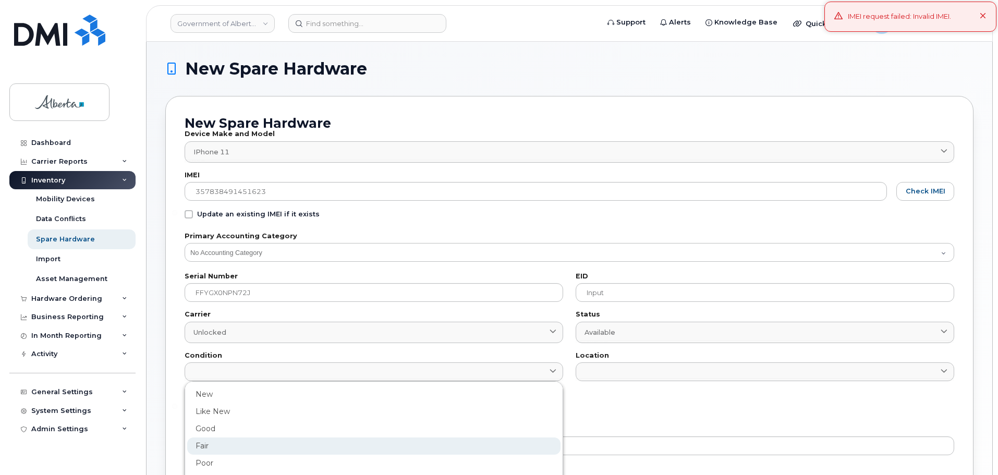
click at [214, 447] on div "Fair" at bounding box center [374, 446] width 374 height 17
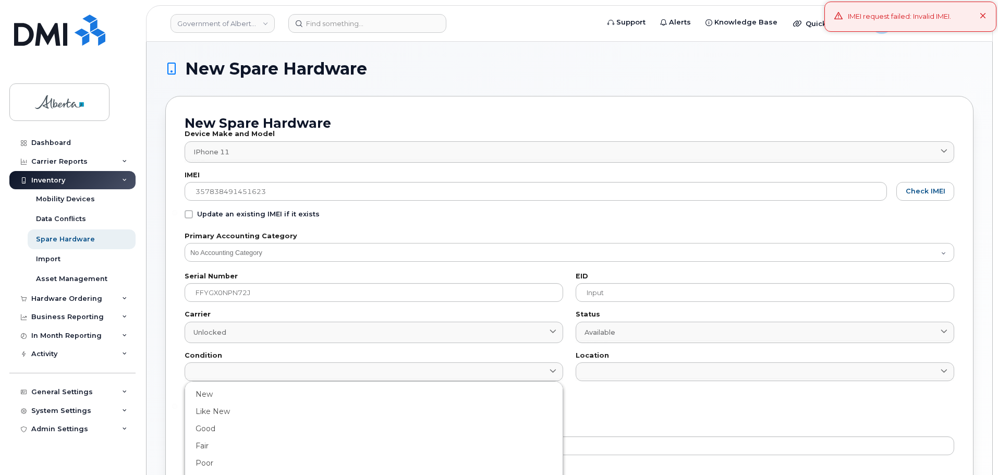
type input "Fair"
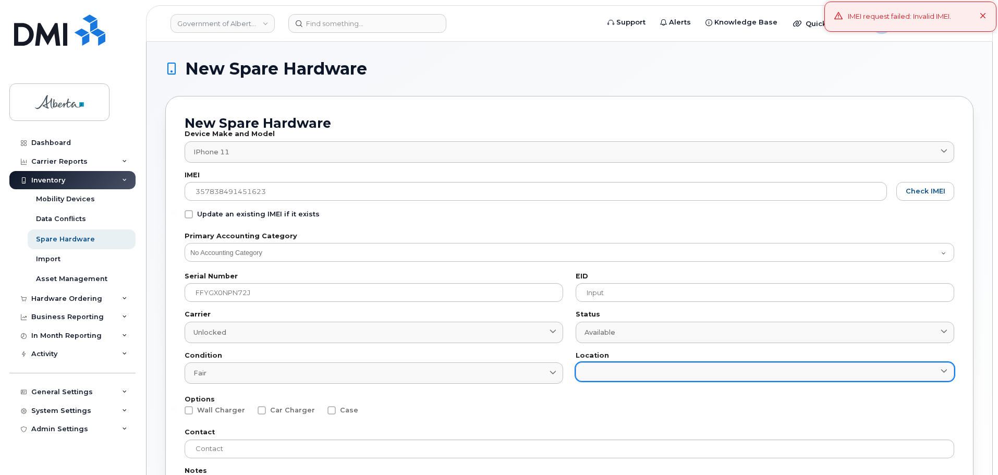
click at [603, 374] on link at bounding box center [765, 372] width 379 height 19
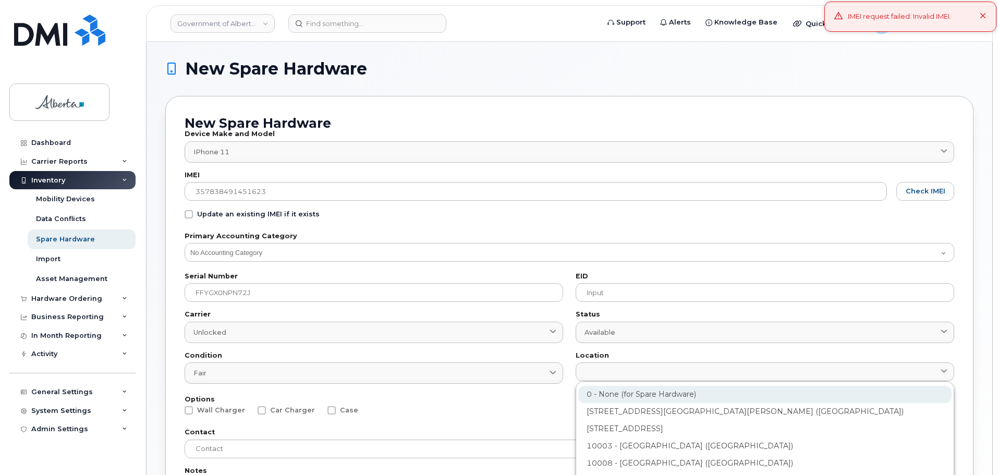
click at [591, 394] on div "0 - None (for Spare Hardware)" at bounding box center [766, 394] width 374 height 17
type input "2799"
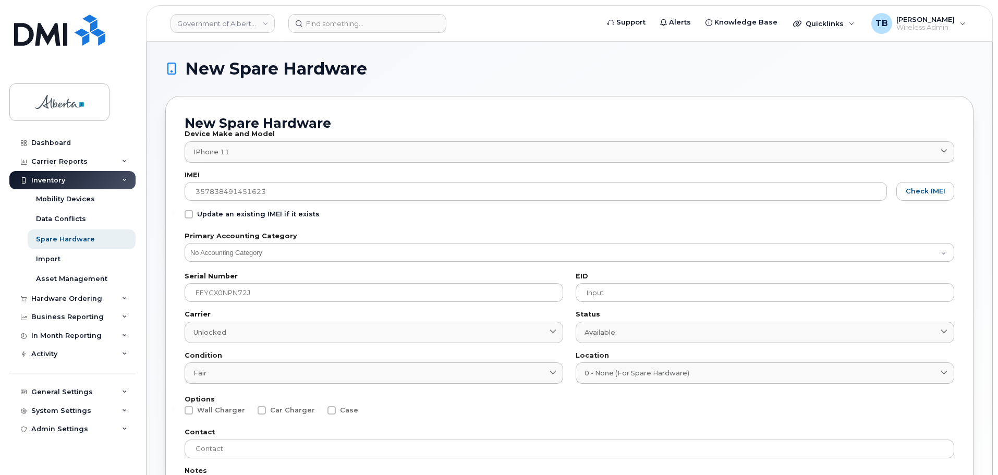
click at [418, 417] on div "Options Wall Charger Car Charger Case" at bounding box center [570, 407] width 770 height 23
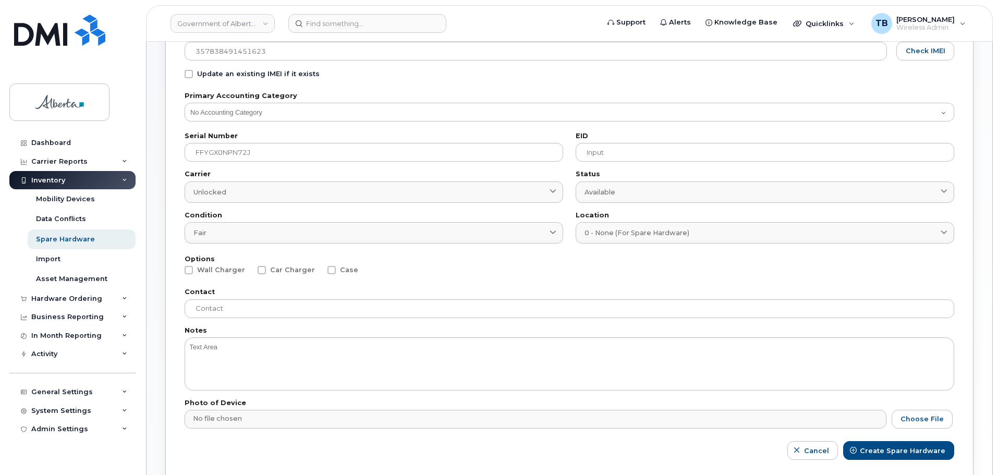
scroll to position [206, 0]
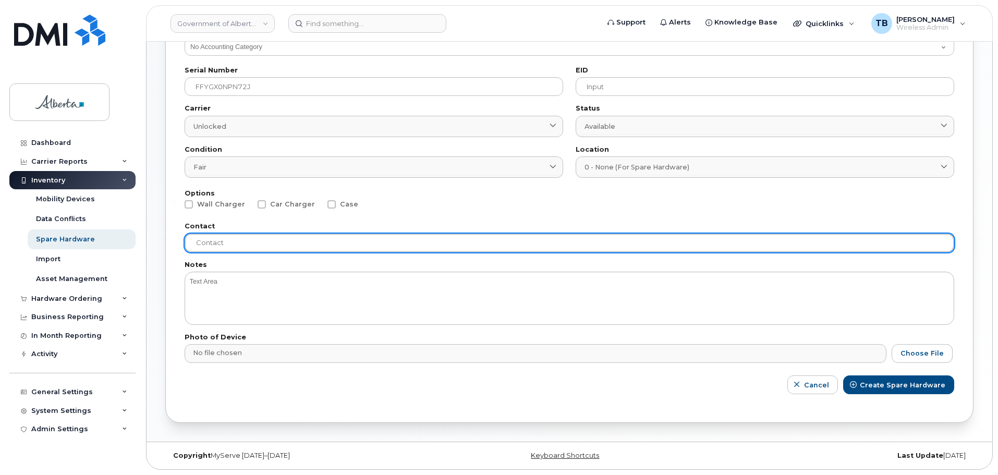
click at [206, 246] on input "text" at bounding box center [570, 243] width 770 height 19
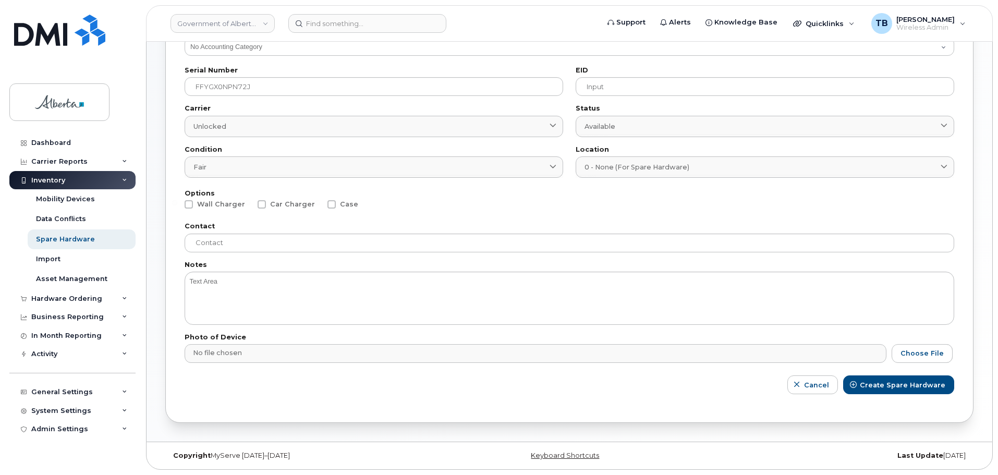
click at [919, 354] on input "file" at bounding box center [570, 356] width 770 height 24
click at [884, 390] on span "Create Spare Hardware" at bounding box center [904, 385] width 86 height 10
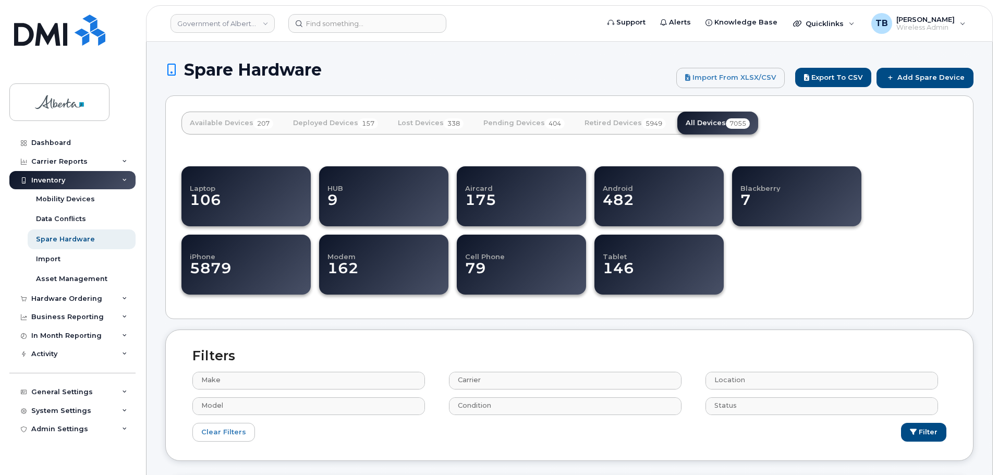
select select
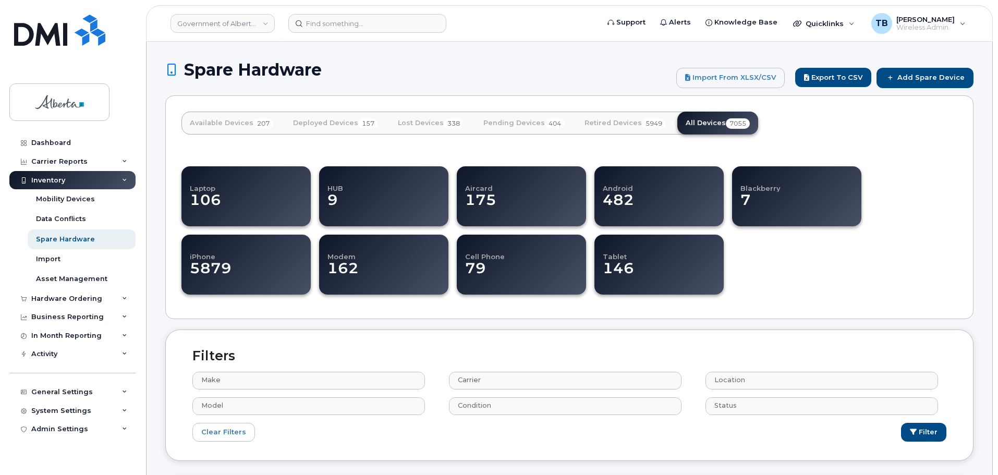
select select
click at [61, 290] on div "Hardware Ordering" at bounding box center [72, 299] width 126 height 19
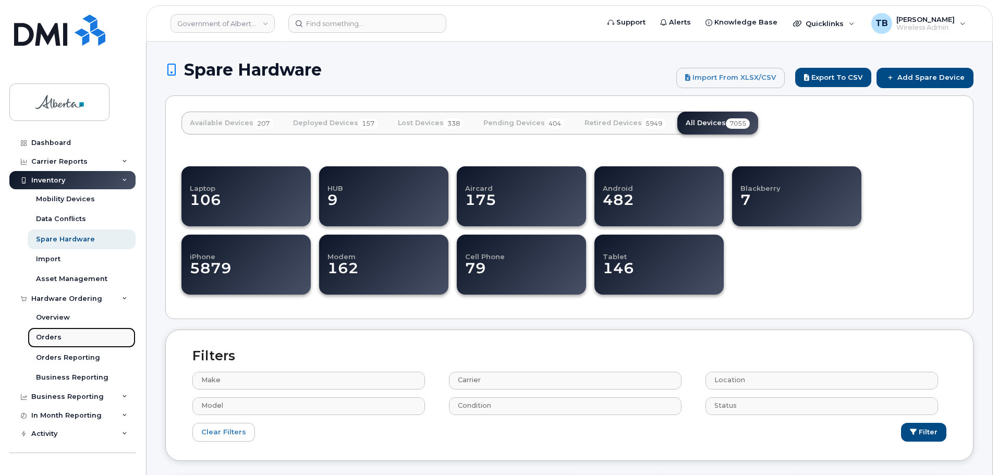
click at [49, 334] on div "Orders" at bounding box center [49, 337] width 26 height 9
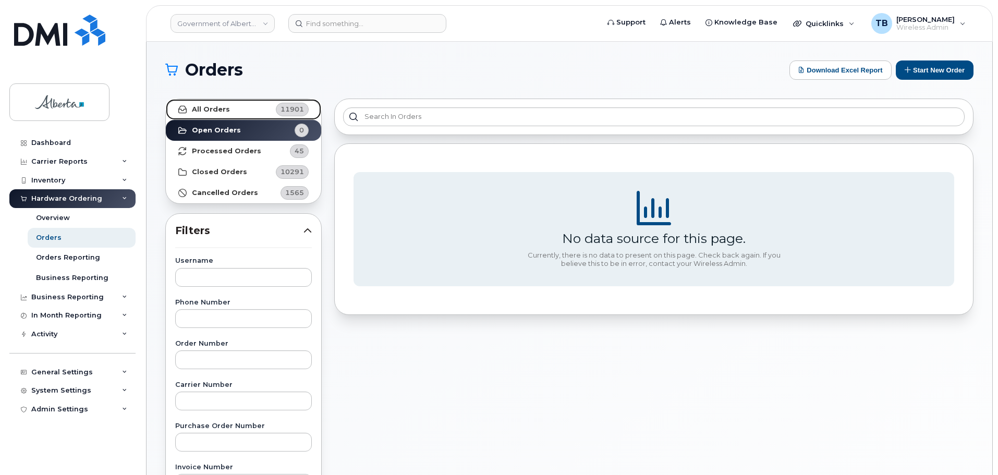
click at [231, 116] on link "All Orders 11901" at bounding box center [243, 109] width 155 height 21
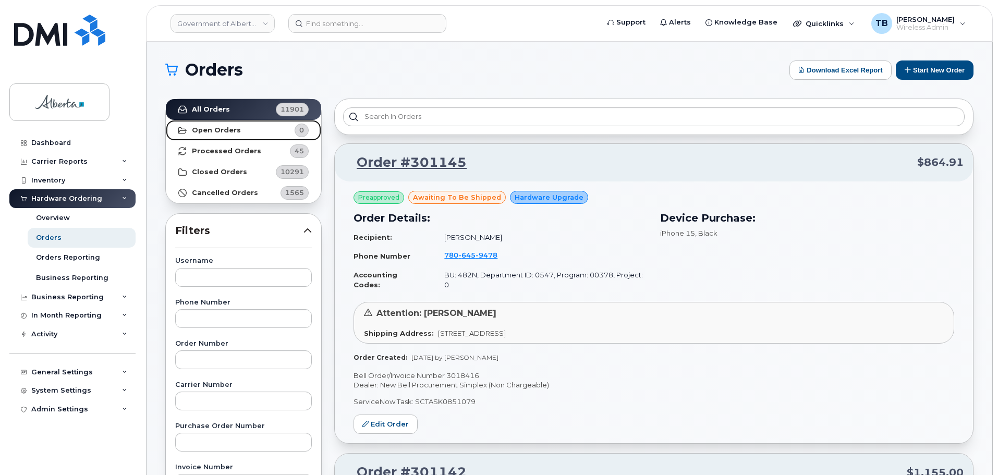
click at [248, 134] on link "Open Orders 0" at bounding box center [243, 130] width 155 height 21
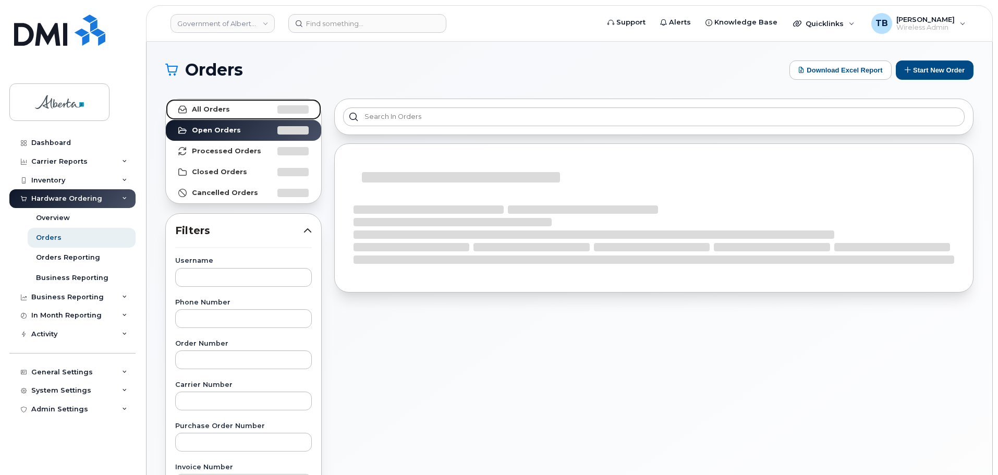
click at [231, 113] on link "All Orders" at bounding box center [243, 109] width 155 height 21
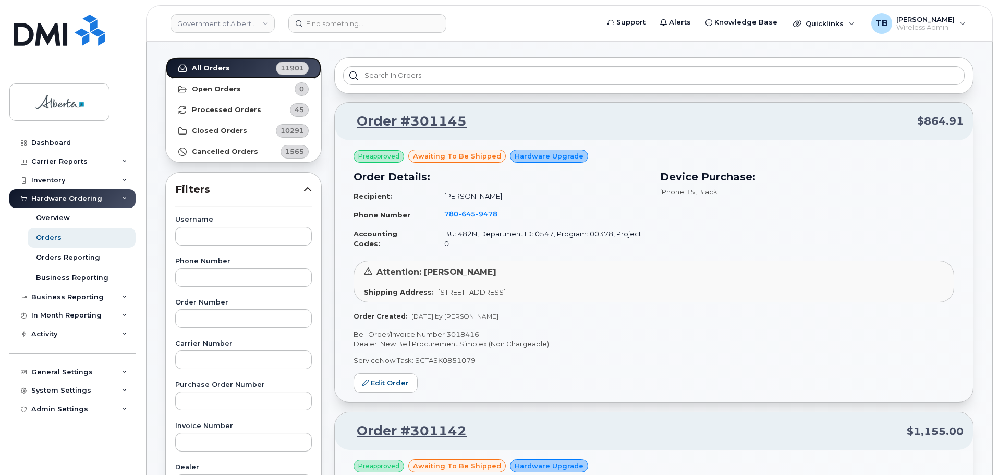
scroll to position [104, 0]
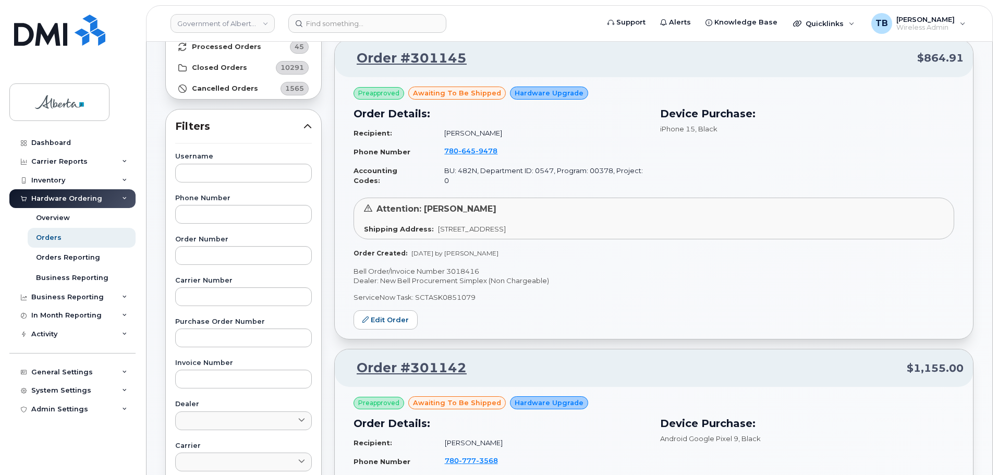
click at [461, 267] on p "Bell Order/Invoice Number 3018416" at bounding box center [654, 272] width 601 height 10
copy p "3018416"
click at [483, 152] on span "9478" at bounding box center [487, 151] width 22 height 8
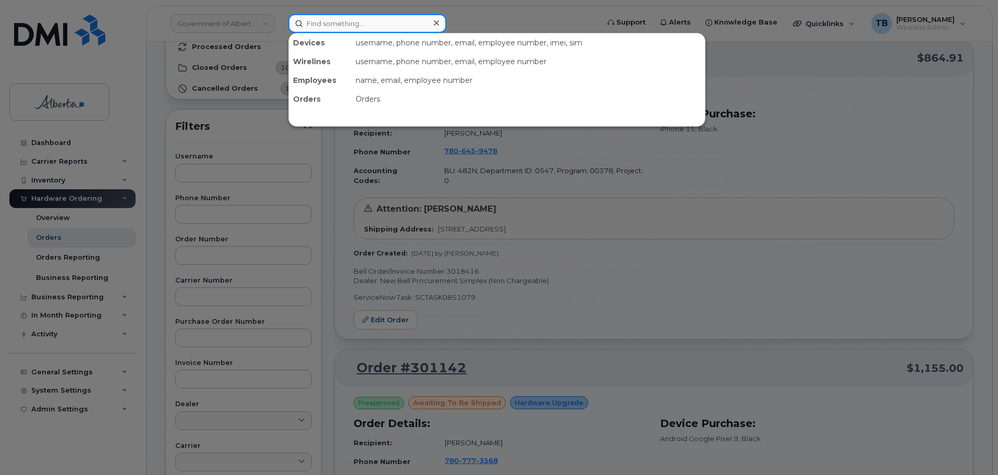
click at [360, 25] on input at bounding box center [367, 23] width 158 height 19
click at [467, 151] on div at bounding box center [499, 237] width 998 height 475
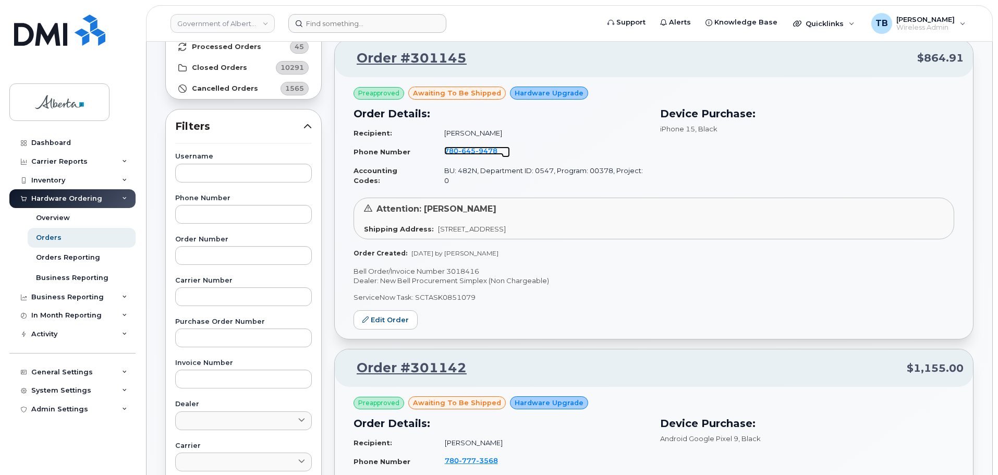
click at [467, 152] on span "645" at bounding box center [467, 151] width 17 height 8
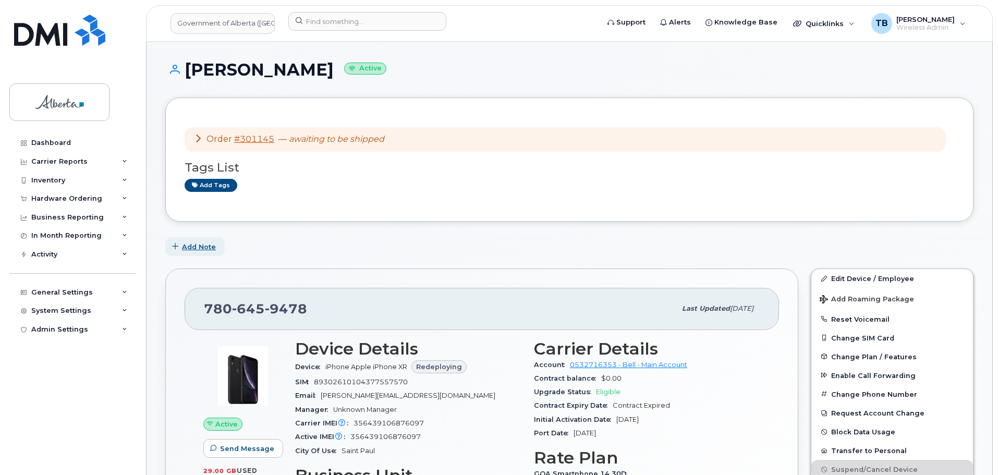
click at [192, 250] on span "Add Note" at bounding box center [199, 247] width 34 height 10
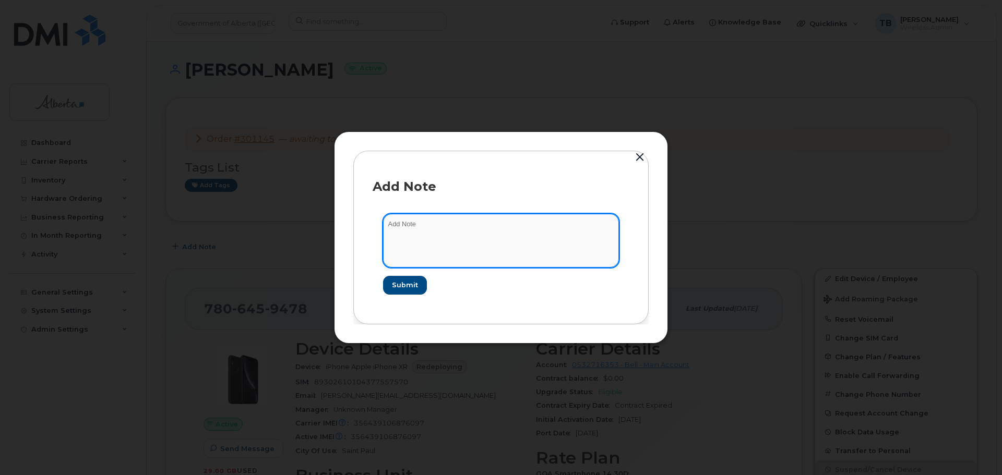
click at [497, 242] on textarea at bounding box center [501, 240] width 236 height 53
paste textarea "SCTASK0851079 Device Replace - (1) Order 301145 Bell 3018416"
type textarea "SCTASK0851079 Device Replace - (1) Order 301145 Bell 3018416"
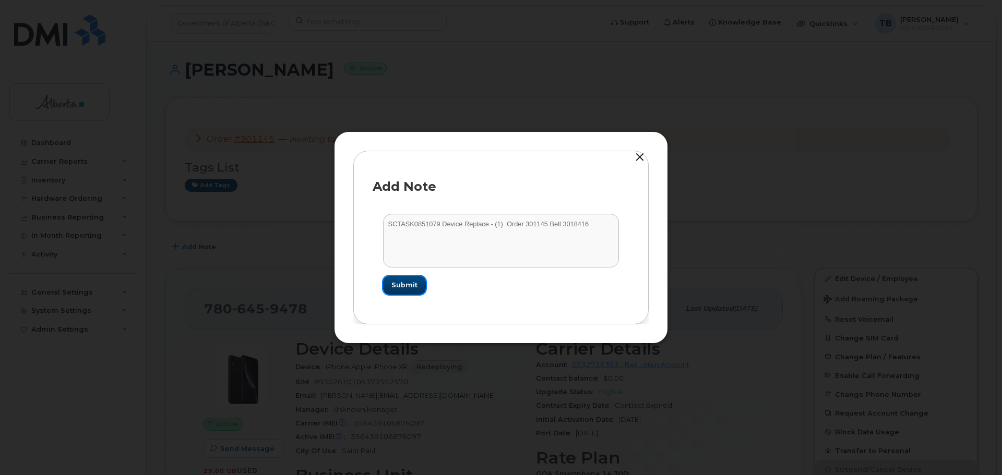
click at [400, 293] on button "Submit" at bounding box center [404, 285] width 43 height 19
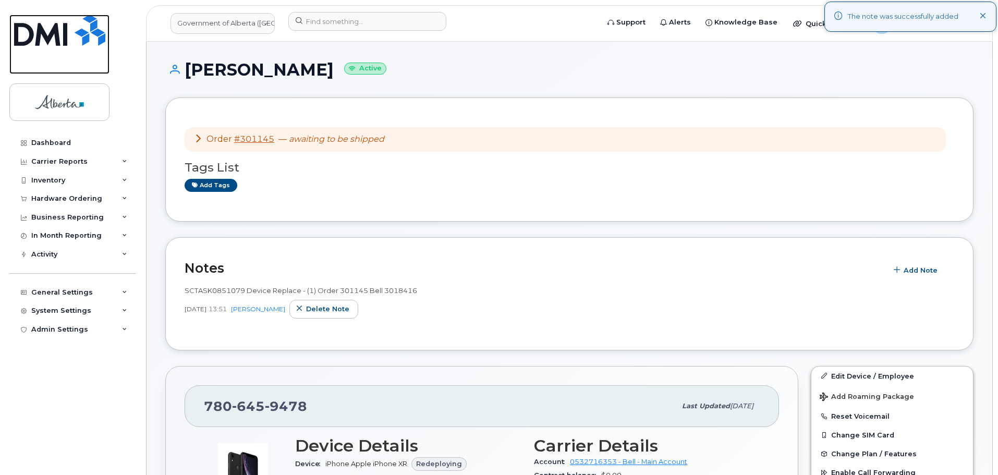
click at [41, 22] on img at bounding box center [59, 30] width 91 height 31
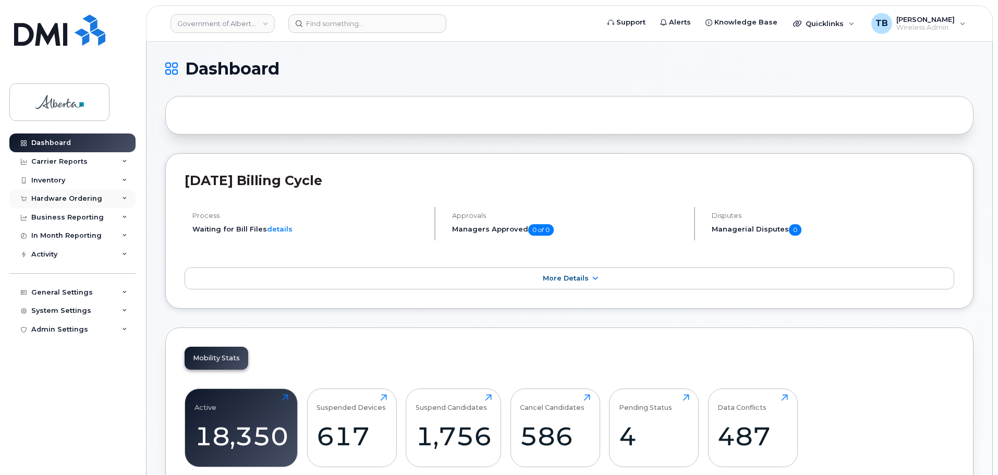
click at [56, 198] on div "Hardware Ordering" at bounding box center [66, 199] width 71 height 8
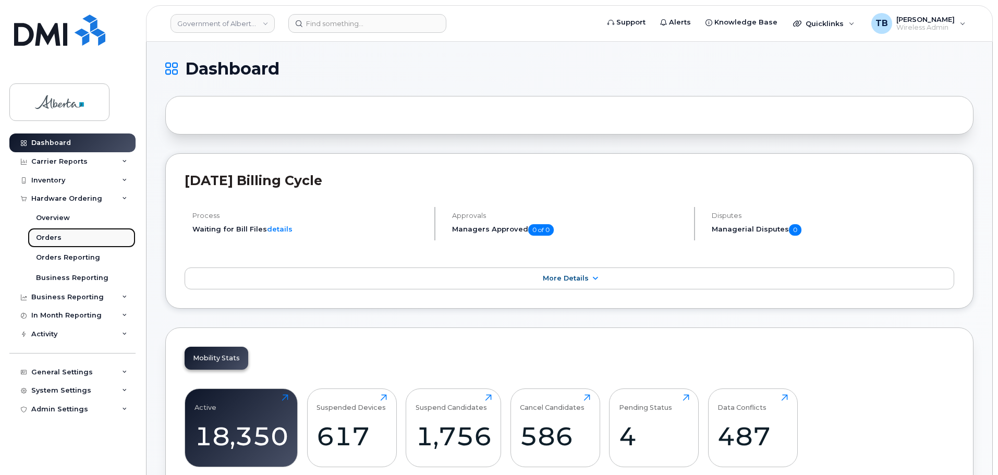
click at [64, 236] on link "Orders" at bounding box center [82, 238] width 108 height 20
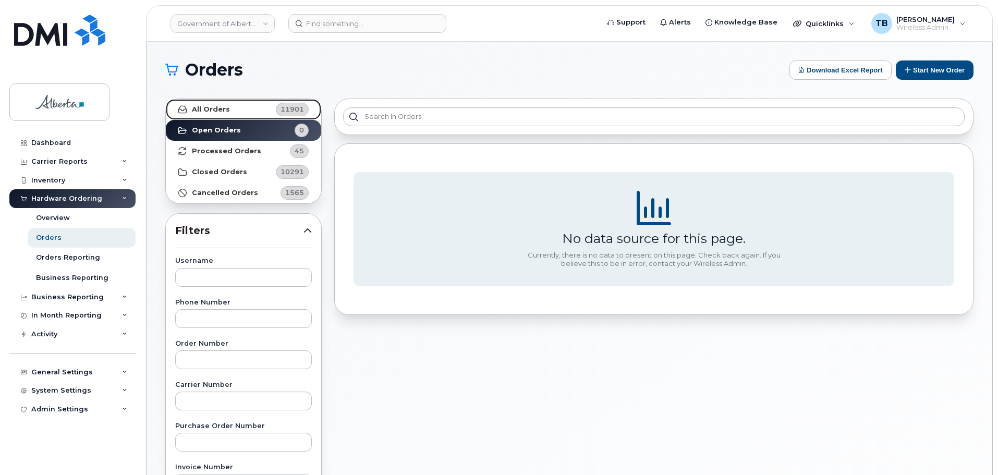
click at [213, 114] on link "All Orders 11901" at bounding box center [243, 109] width 155 height 21
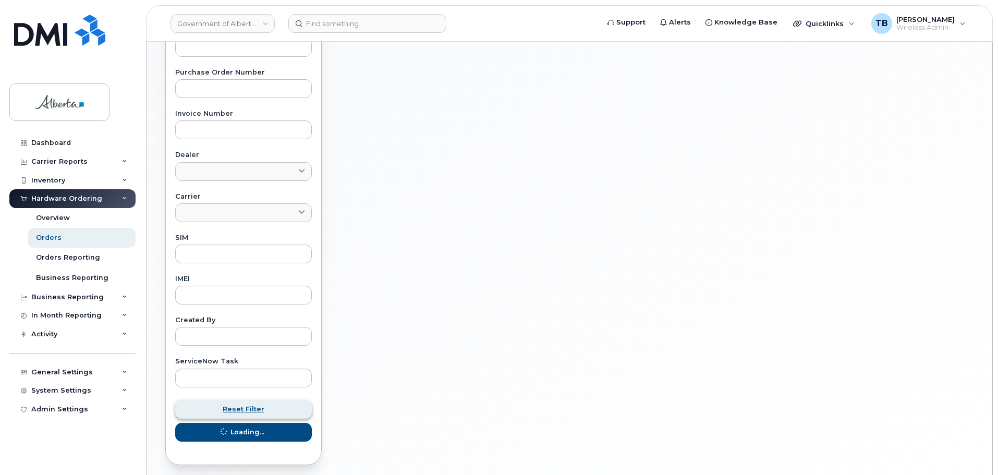
scroll to position [396, 0]
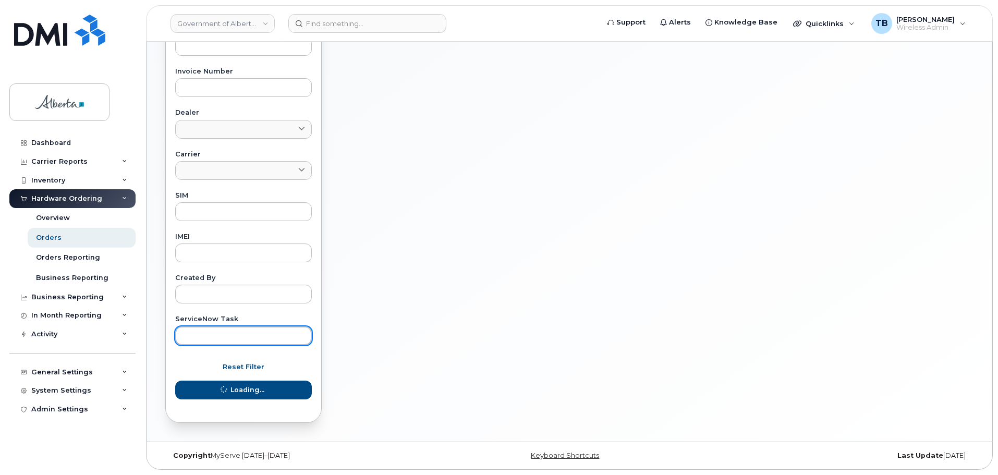
click at [207, 335] on input "text" at bounding box center [243, 336] width 137 height 19
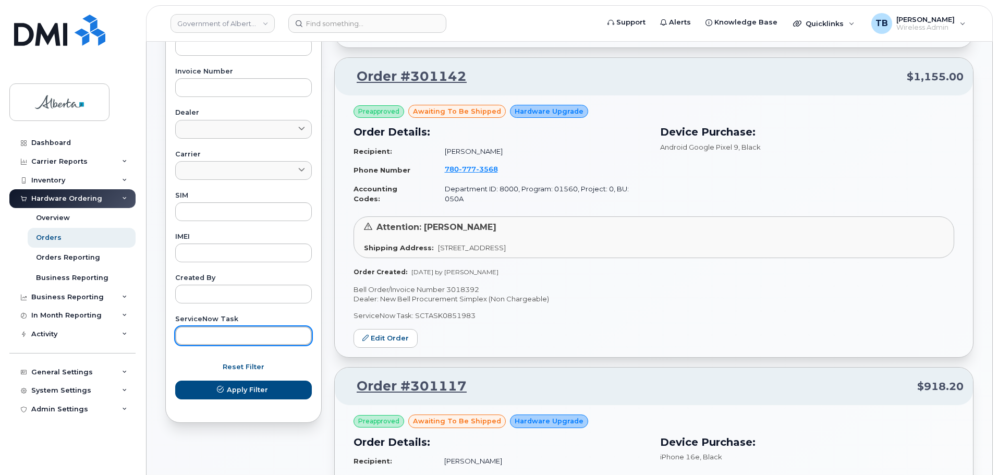
paste input "SCTASK0842305"
type input "SCTASK0842305"
click at [175, 381] on button "Apply Filter" at bounding box center [243, 390] width 137 height 19
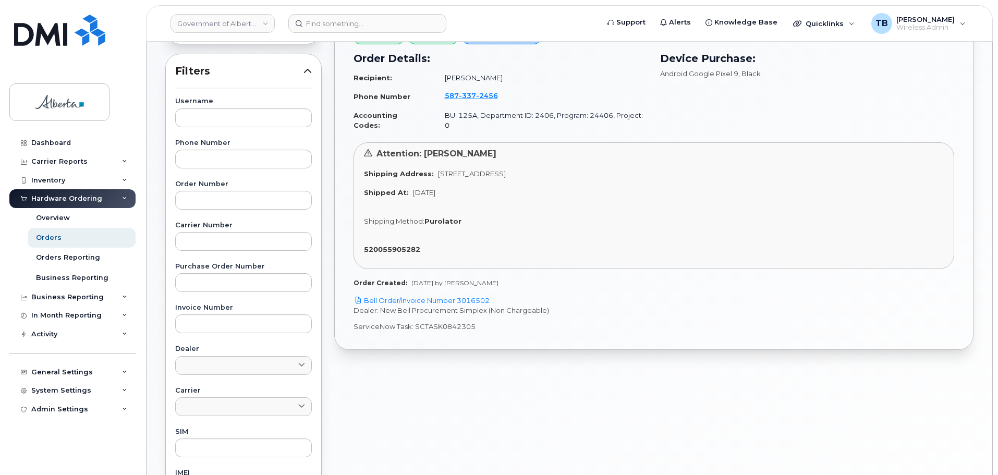
scroll to position [135, 0]
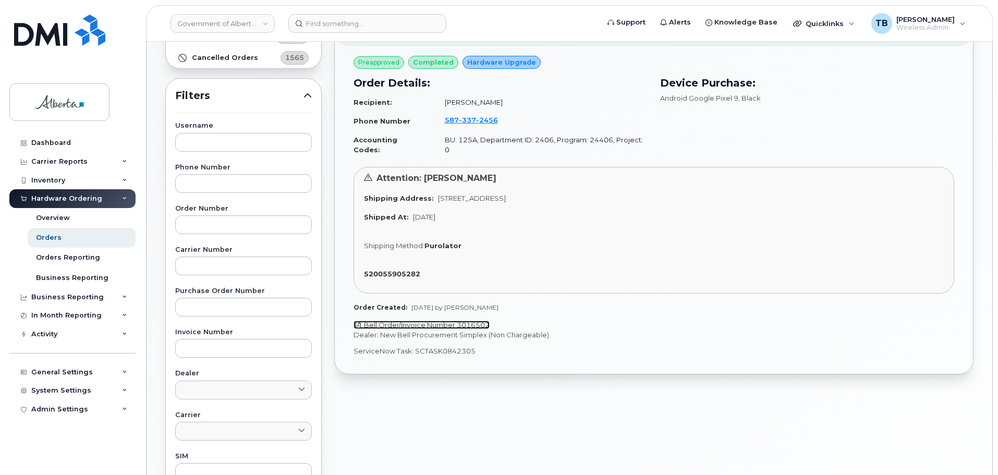
click at [398, 321] on link "Bell Order/Invoice Number 3016502" at bounding box center [422, 325] width 136 height 8
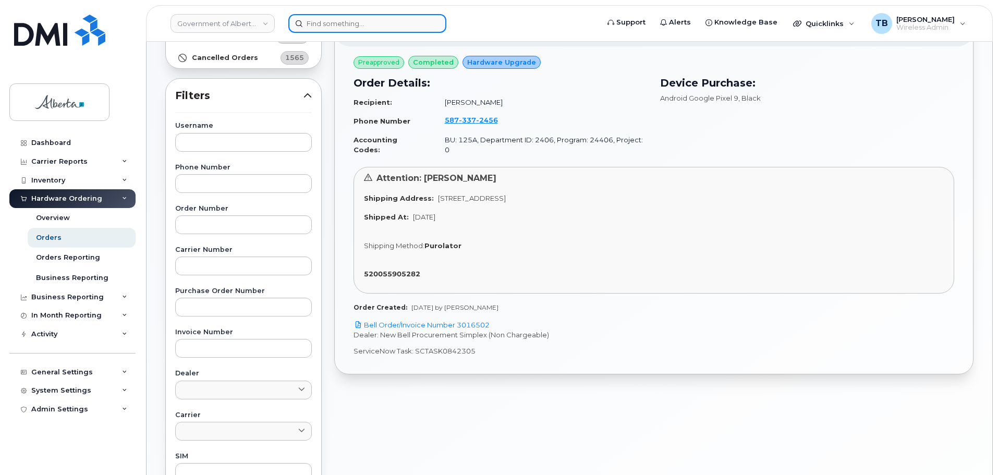
click at [314, 17] on input at bounding box center [367, 23] width 158 height 19
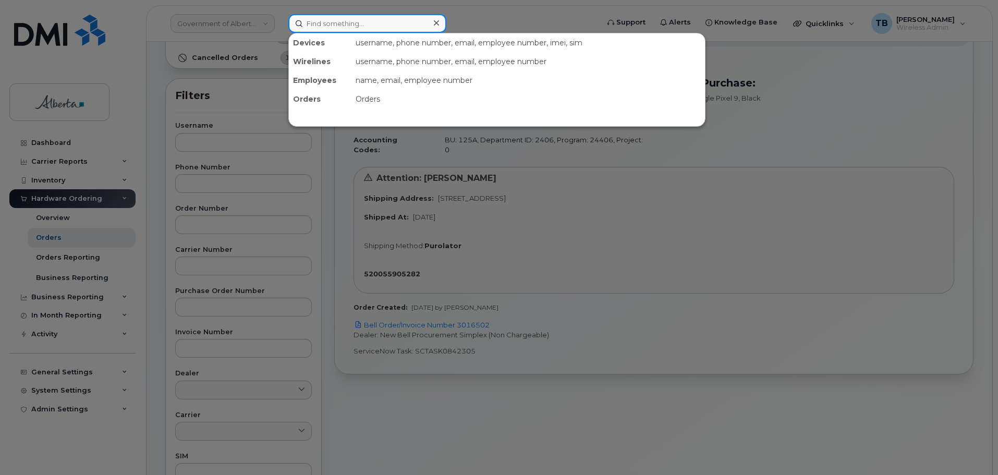
paste input "5873372456"
type input "5873372456"
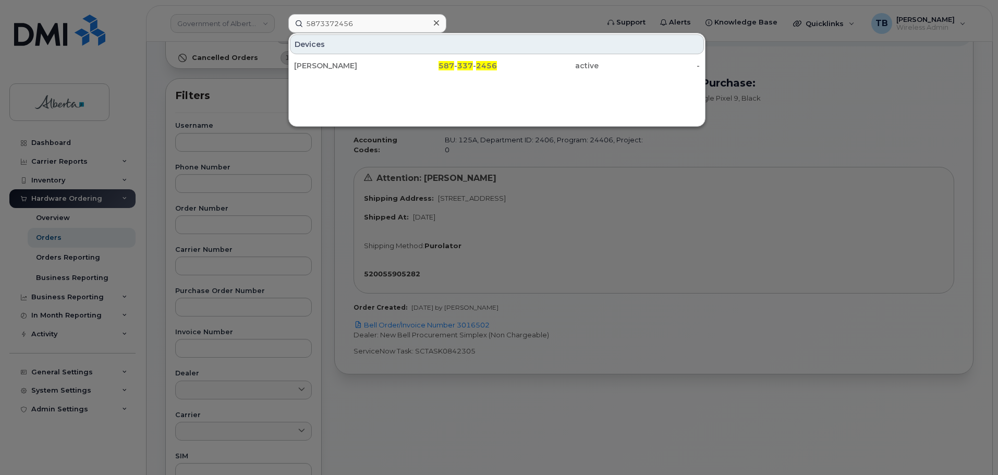
drag, startPoint x: 325, startPoint y: 59, endPoint x: 261, endPoint y: 16, distance: 77.0
click at [325, 59] on div "Meghan Carter" at bounding box center [345, 65] width 102 height 19
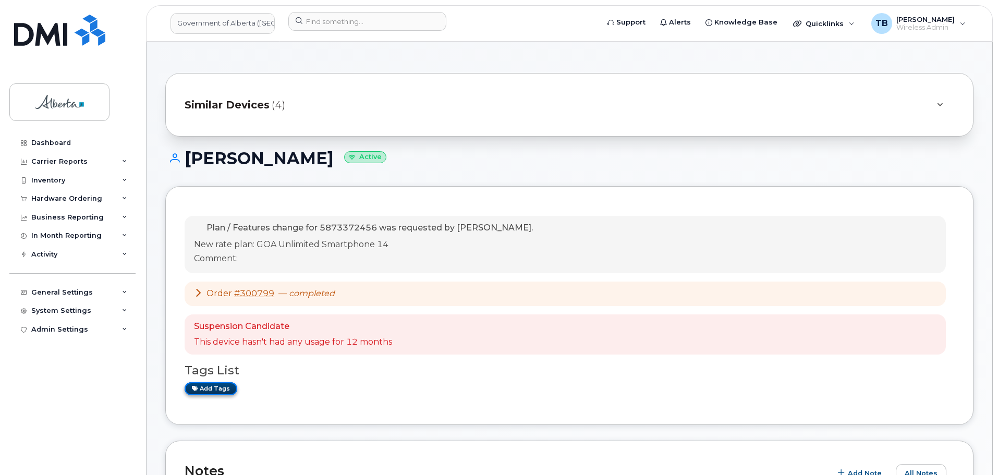
click at [207, 388] on link "Add tags" at bounding box center [211, 388] width 53 height 13
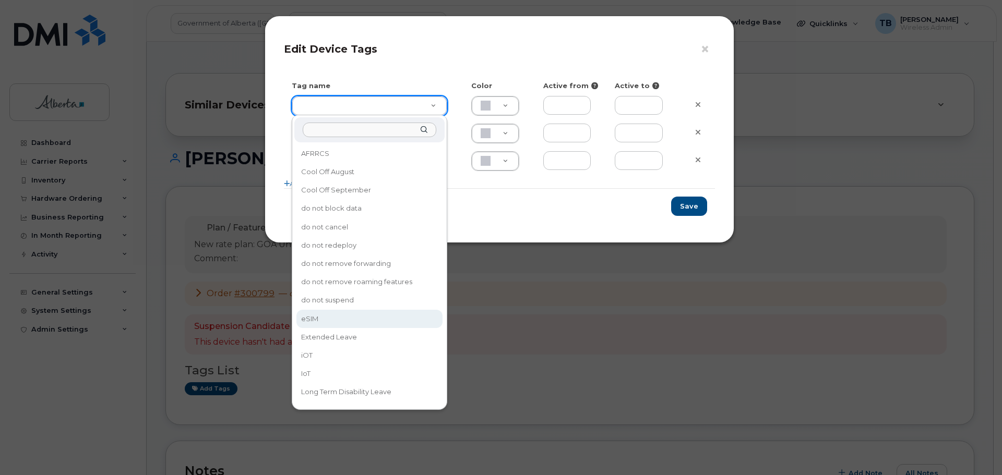
type input "eSIM"
type input "D6CDC1"
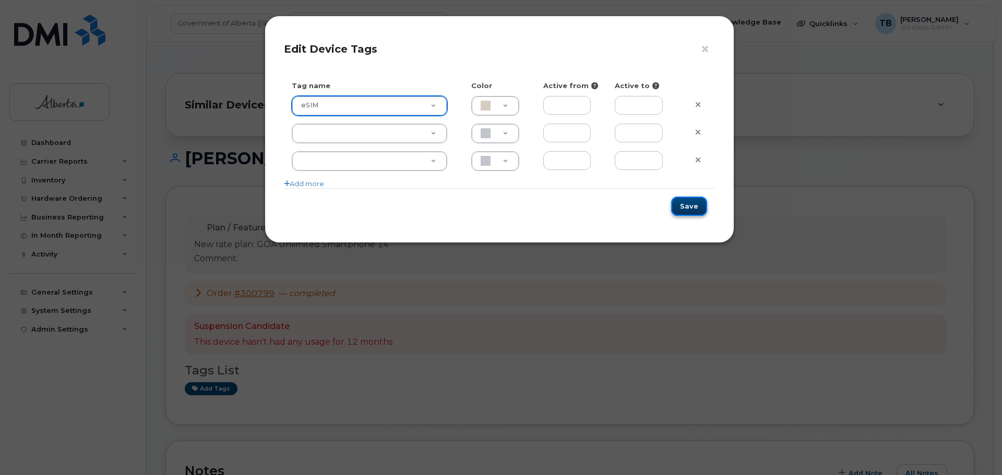
click at [701, 208] on button "Save" at bounding box center [689, 206] width 36 height 19
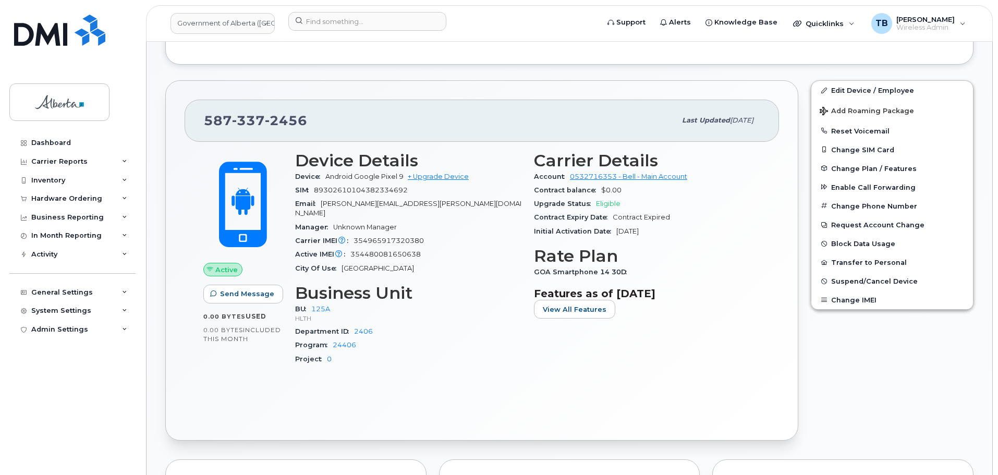
scroll to position [522, 0]
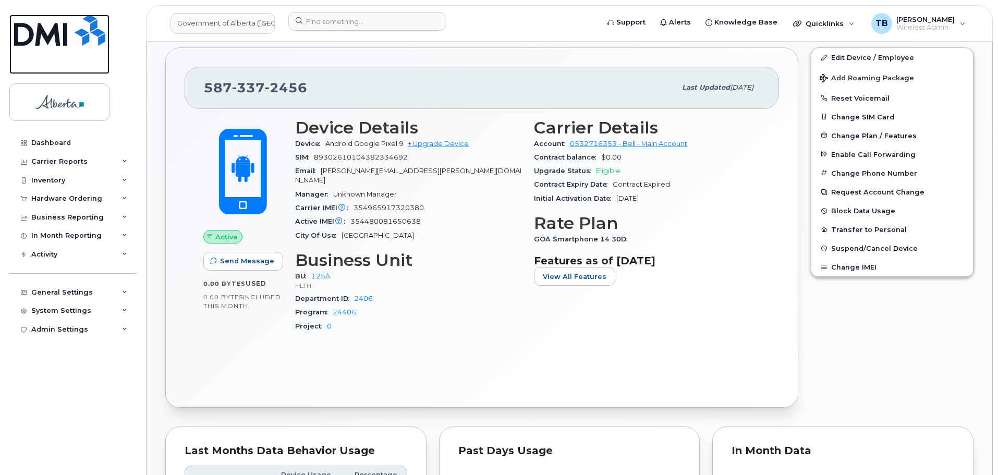
drag, startPoint x: 50, startPoint y: 23, endPoint x: 66, endPoint y: 3, distance: 25.7
click at [50, 23] on img at bounding box center [59, 30] width 91 height 31
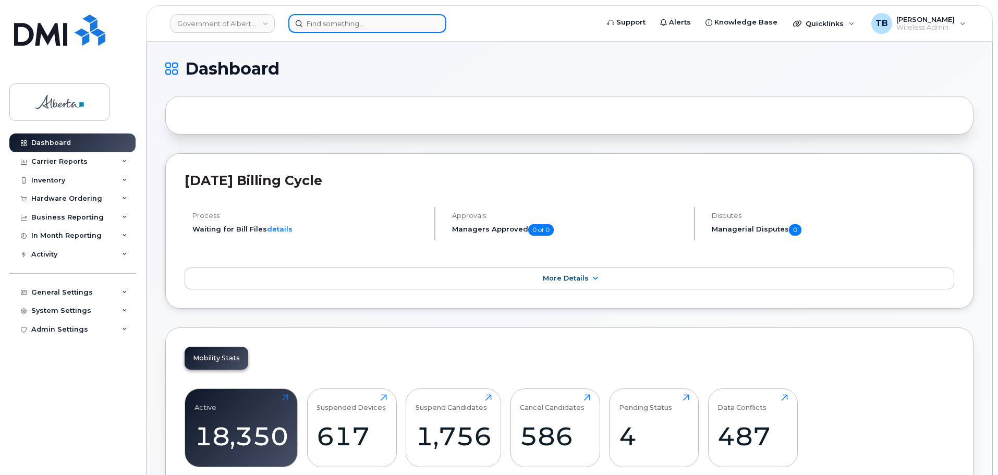
click at [311, 26] on input at bounding box center [367, 23] width 158 height 19
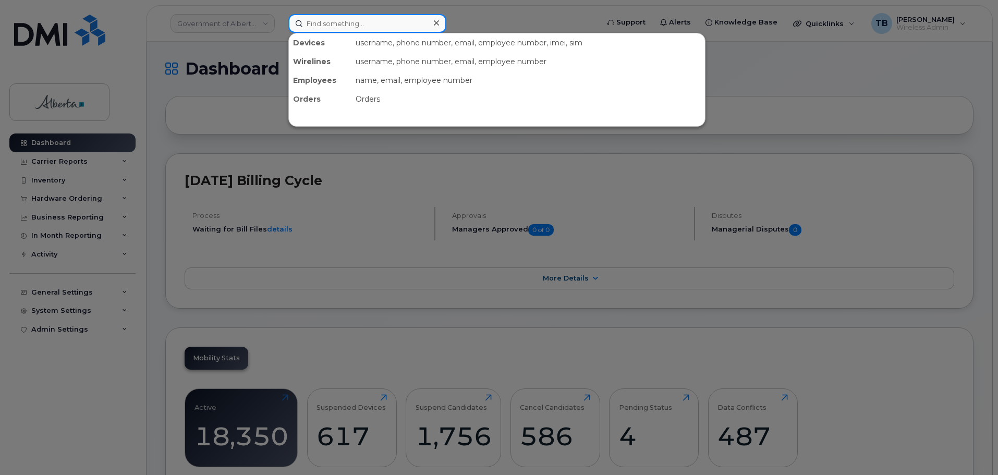
paste input "7802014185"
type input "7802014185"
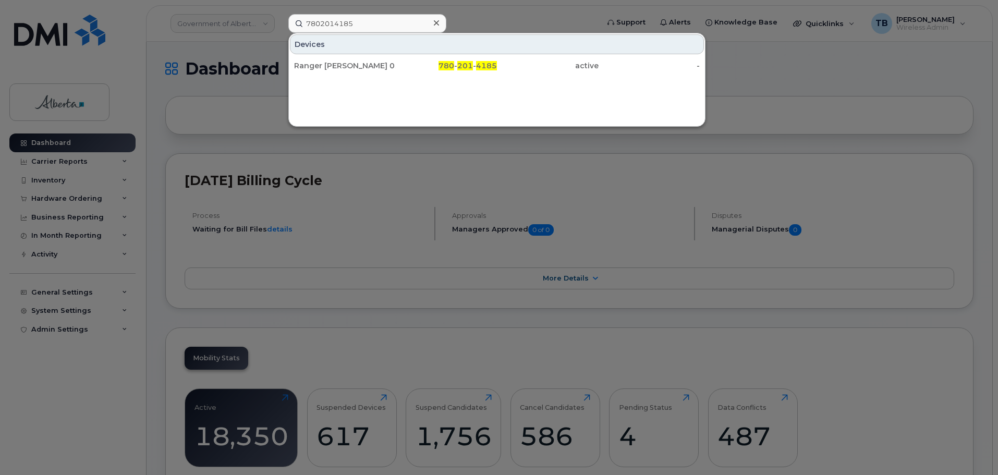
drag, startPoint x: 297, startPoint y: 63, endPoint x: 310, endPoint y: 55, distance: 15.7
click at [310, 55] on div "Ranger [PERSON_NAME] 01 780 - 201 - 4185 active -" at bounding box center [497, 65] width 416 height 21
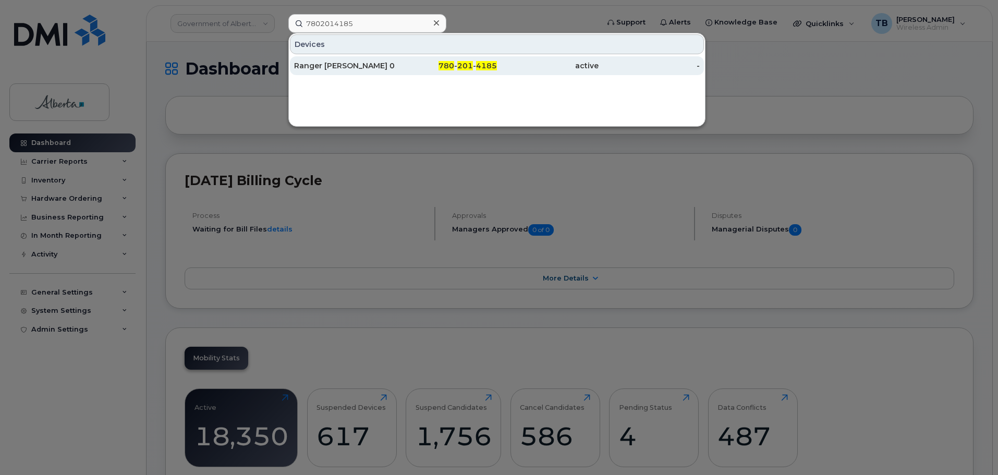
click at [315, 67] on div "Ranger [PERSON_NAME] 01" at bounding box center [345, 66] width 102 height 10
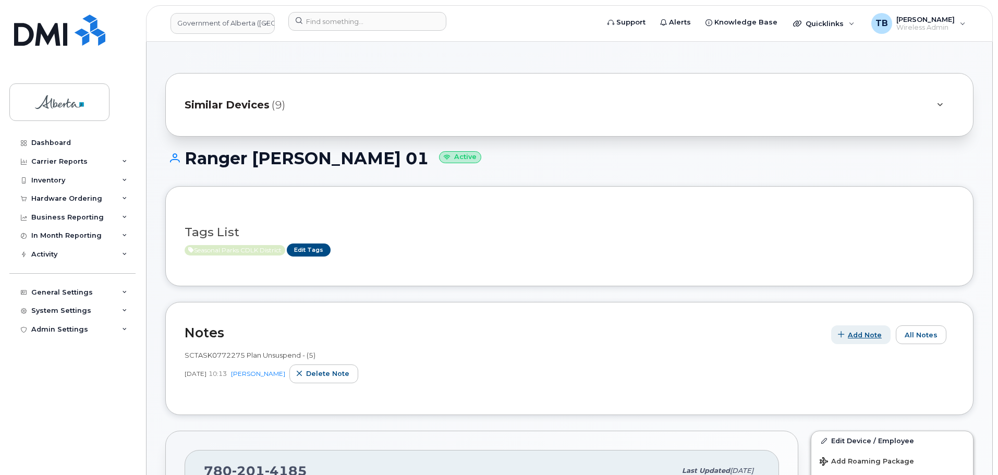
click at [869, 339] on span "Add Note" at bounding box center [865, 335] width 34 height 10
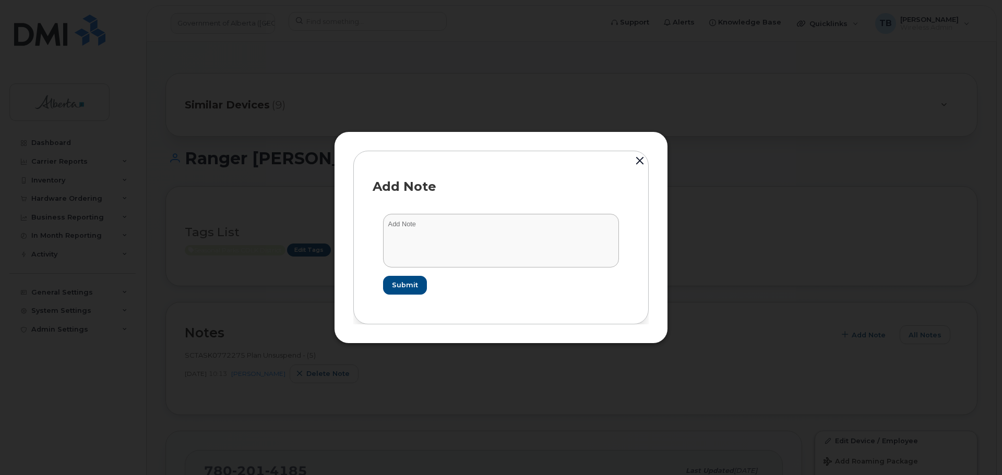
drag, startPoint x: 378, startPoint y: 233, endPoint x: 404, endPoint y: 235, distance: 25.6
click at [379, 233] on form "Submit" at bounding box center [500, 253] width 257 height 101
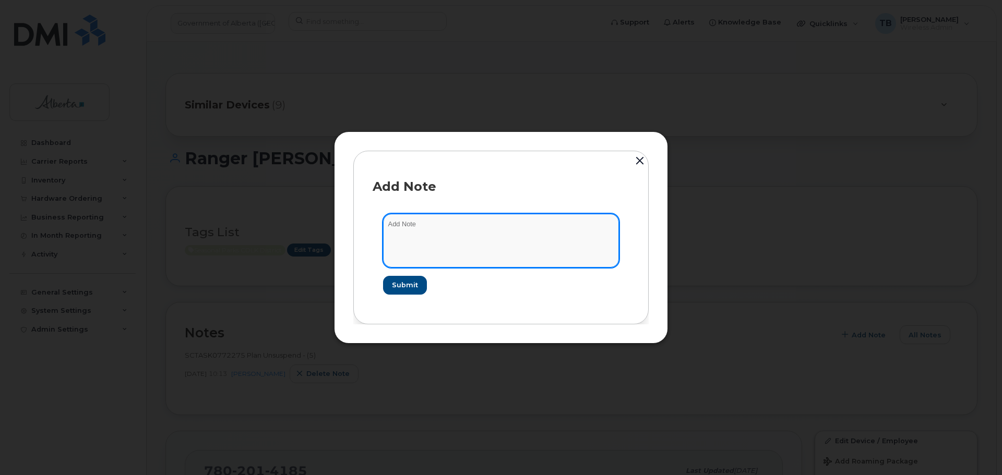
click at [404, 235] on textarea at bounding box center [501, 240] width 236 height 53
paste textarea "SCTASK0849936 Plan Suspend - (2)"
type textarea "SCTASK0849936 Plan Suspend - (2)"
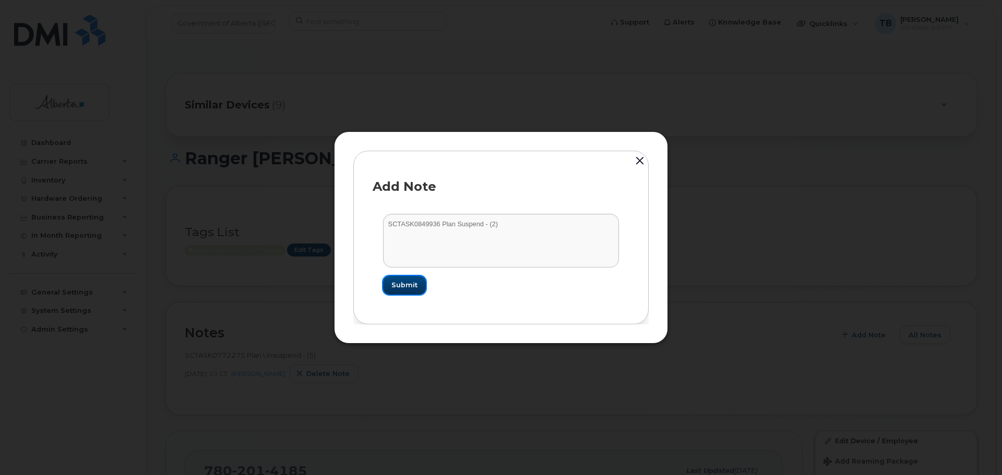
click at [410, 281] on span "Submit" at bounding box center [404, 285] width 26 height 10
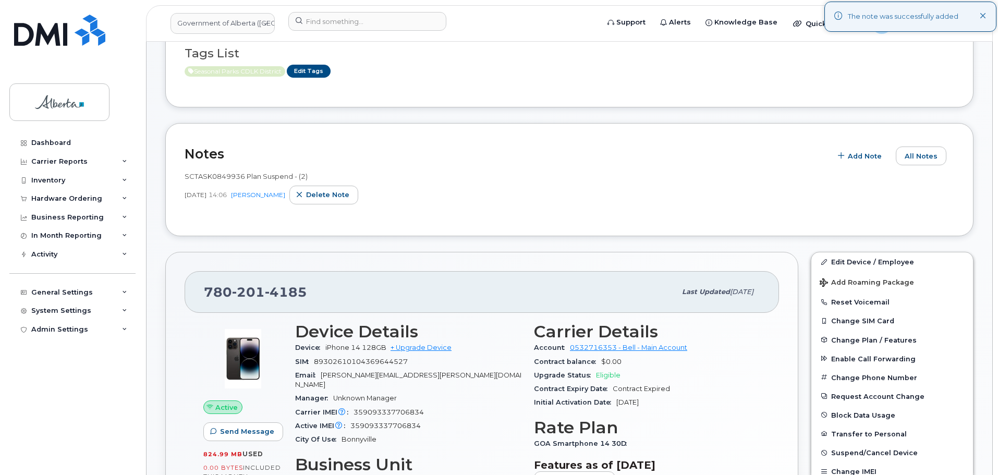
scroll to position [209, 0]
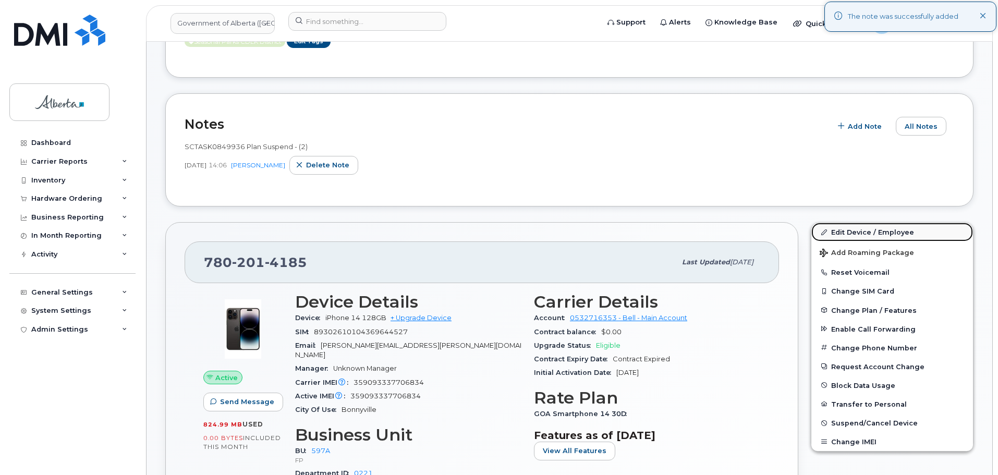
click at [891, 236] on link "Edit Device / Employee" at bounding box center [893, 232] width 162 height 19
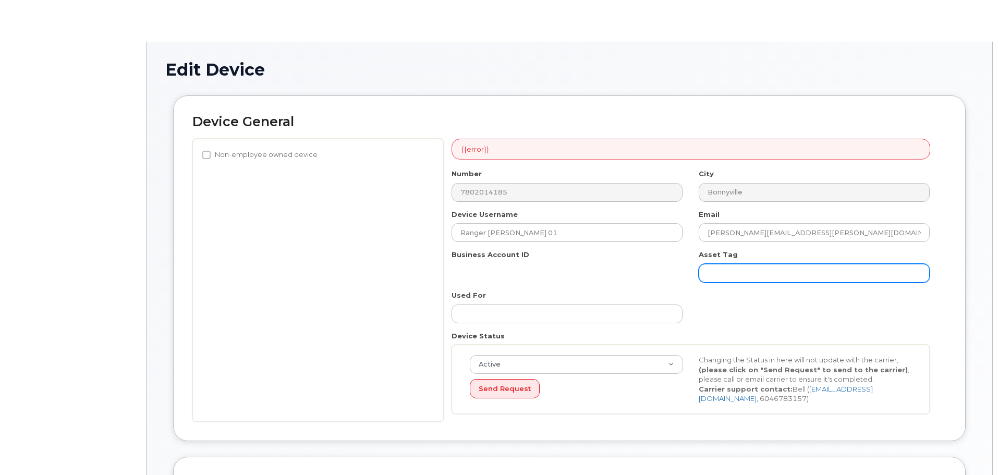
select select "4797726"
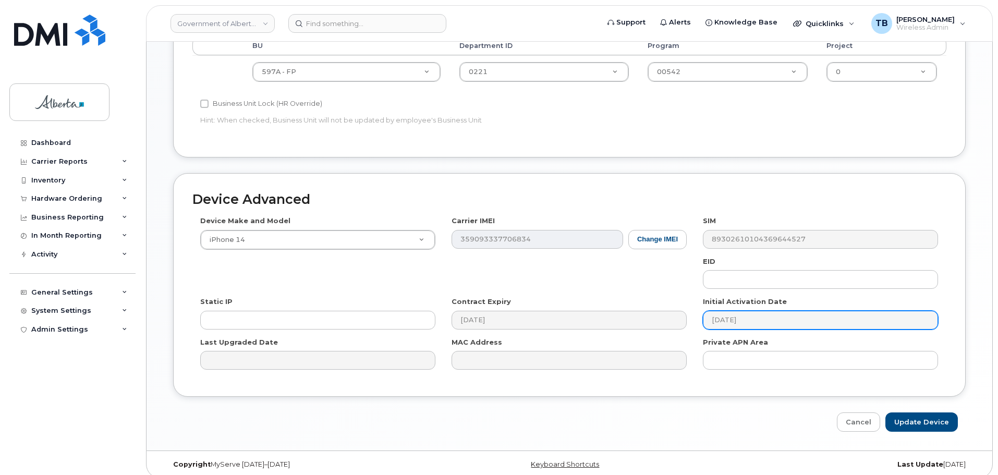
scroll to position [442, 0]
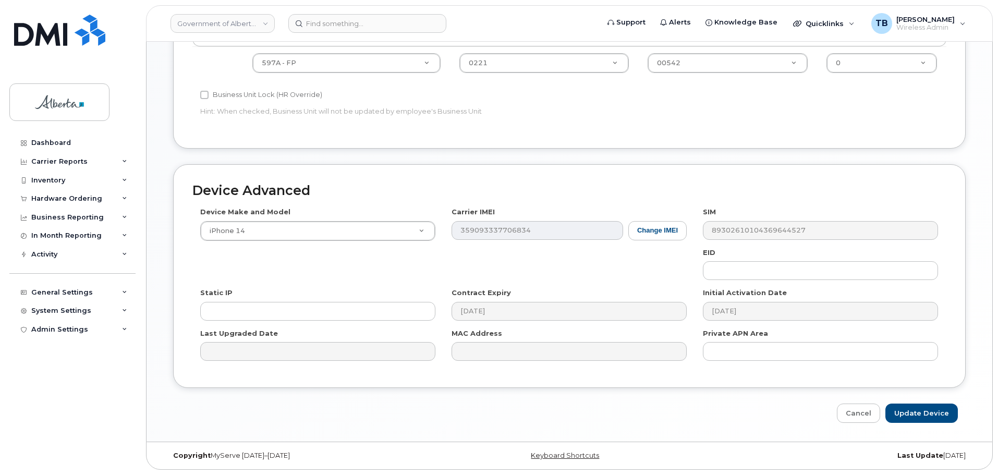
click at [867, 426] on div "Edit Device Device General Employee Is not assigned to device Create new or sel…" at bounding box center [570, 21] width 846 height 842
drag, startPoint x: 860, startPoint y: 420, endPoint x: 827, endPoint y: 400, distance: 38.5
click at [859, 420] on link "Cancel" at bounding box center [858, 413] width 43 height 19
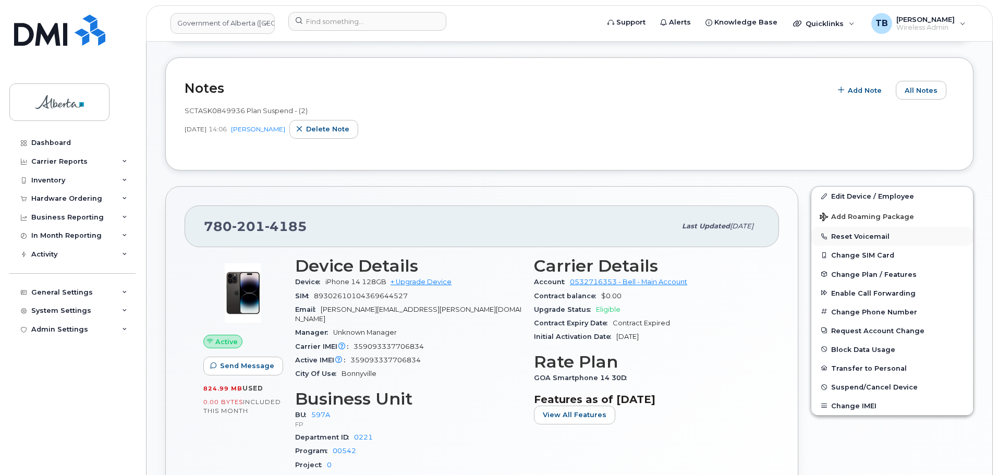
scroll to position [236, 0]
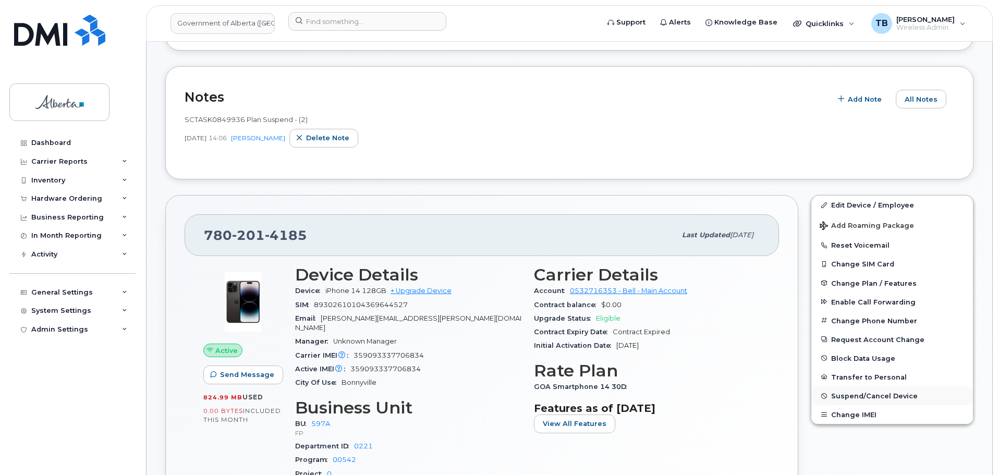
click at [850, 392] on span "Suspend/Cancel Device" at bounding box center [875, 396] width 87 height 8
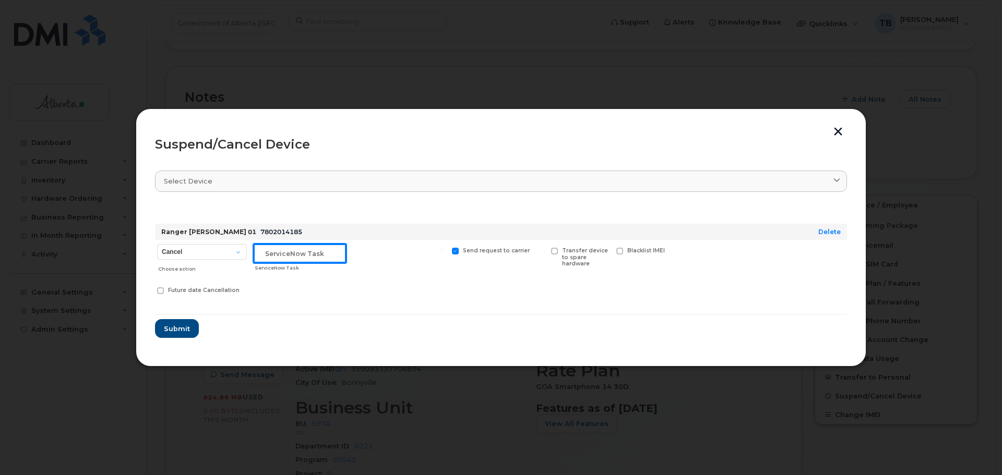
click at [304, 260] on input "text" at bounding box center [300, 253] width 92 height 19
paste input "SCTASK0849936"
type input "SCTASK0849936"
click at [192, 255] on select "Cancel Suspend - Extend Suspension Suspend - Reduced Rate Suspend - Lost Device…" at bounding box center [202, 252] width 90 height 16
select select "[object Object]"
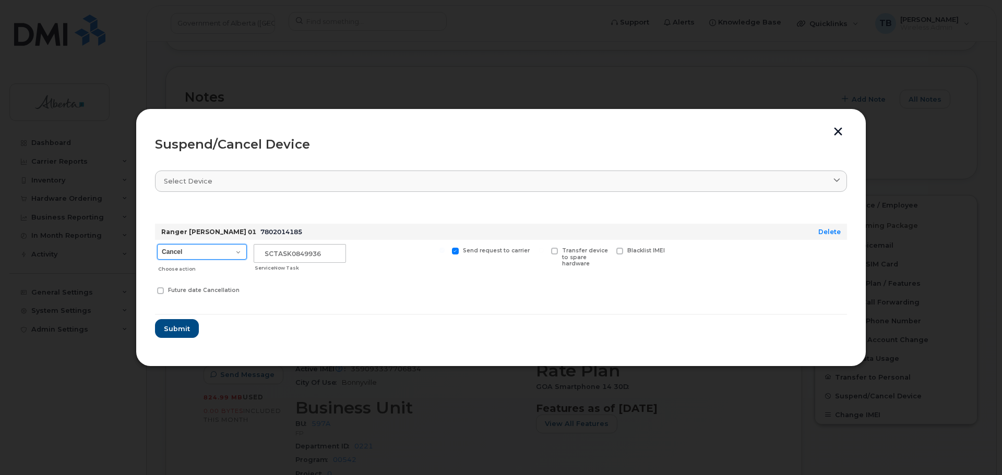
click at [157, 244] on select "Cancel Suspend - Extend Suspension Suspend - Reduced Rate Suspend - Lost Device…" at bounding box center [202, 252] width 90 height 16
click at [180, 335] on button "Submit" at bounding box center [176, 328] width 43 height 19
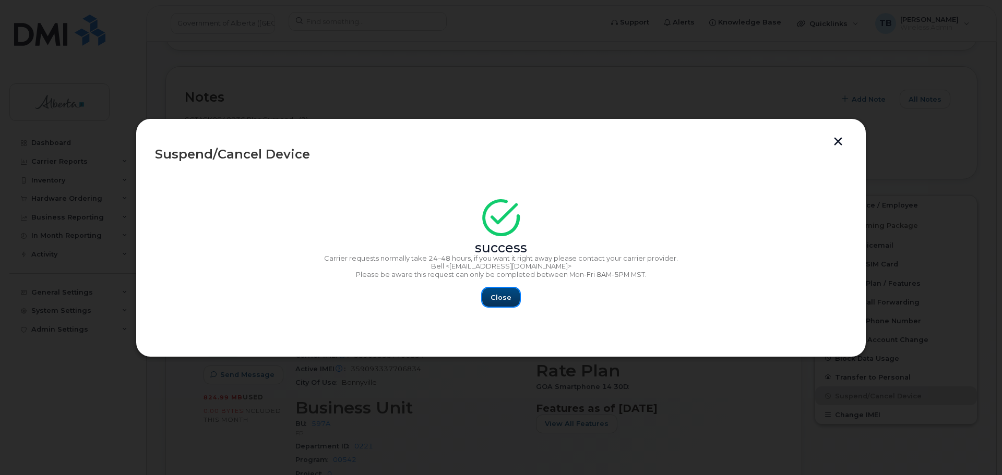
click at [504, 295] on span "Close" at bounding box center [500, 298] width 21 height 10
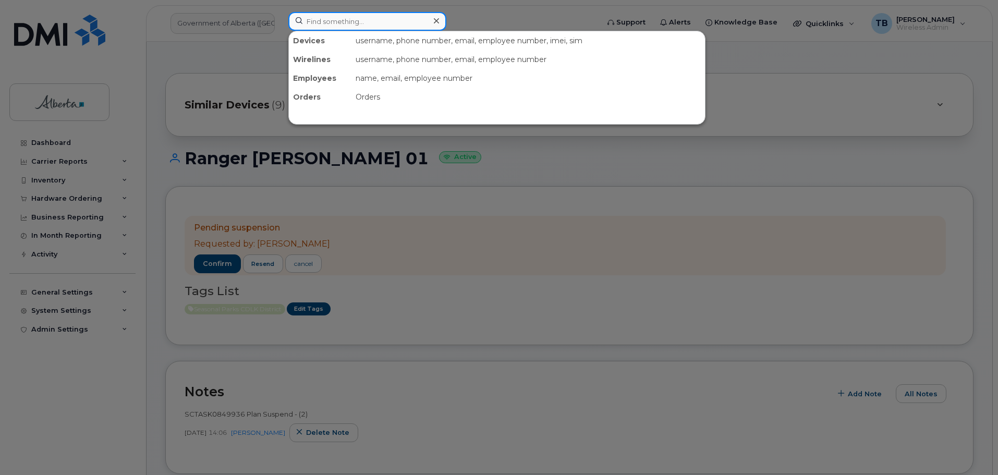
click at [320, 29] on input at bounding box center [367, 21] width 158 height 19
paste input "7808153062"
type input "7808153062"
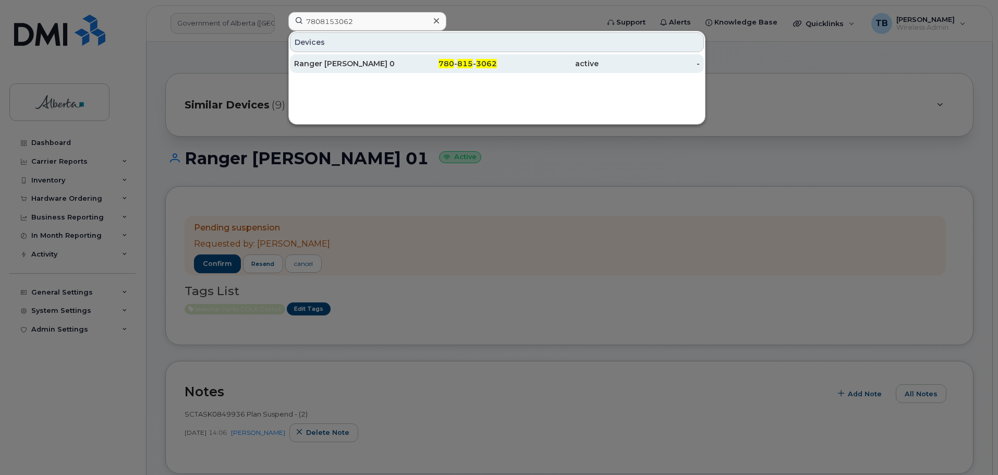
click at [329, 61] on div "Ranger [PERSON_NAME] 01" at bounding box center [345, 63] width 102 height 10
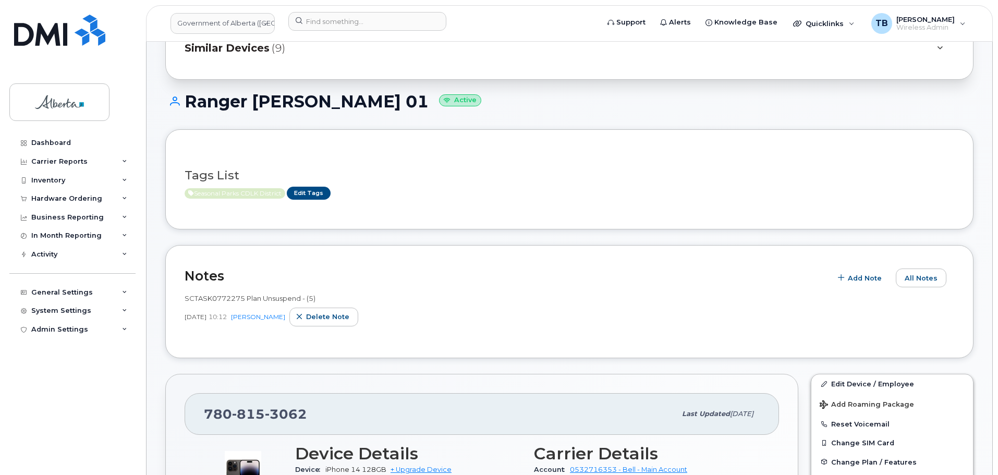
scroll to position [52, 0]
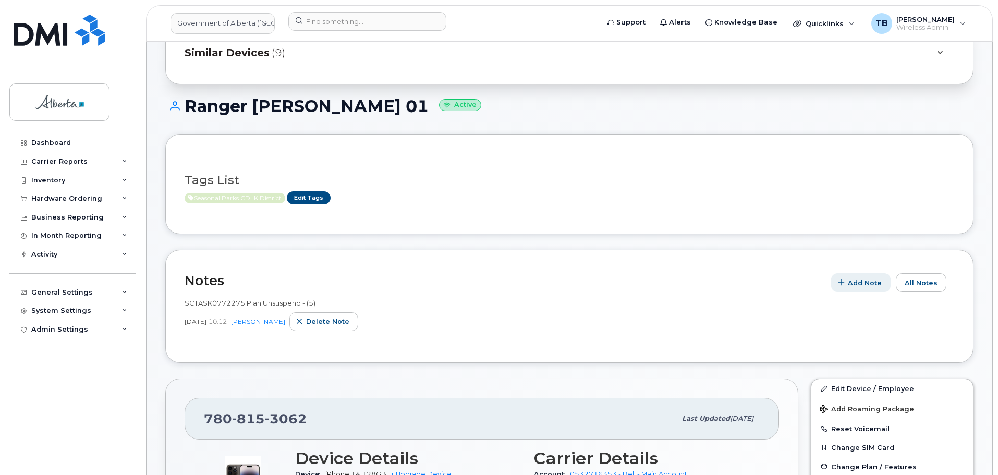
click at [872, 284] on span "Add Note" at bounding box center [865, 283] width 34 height 10
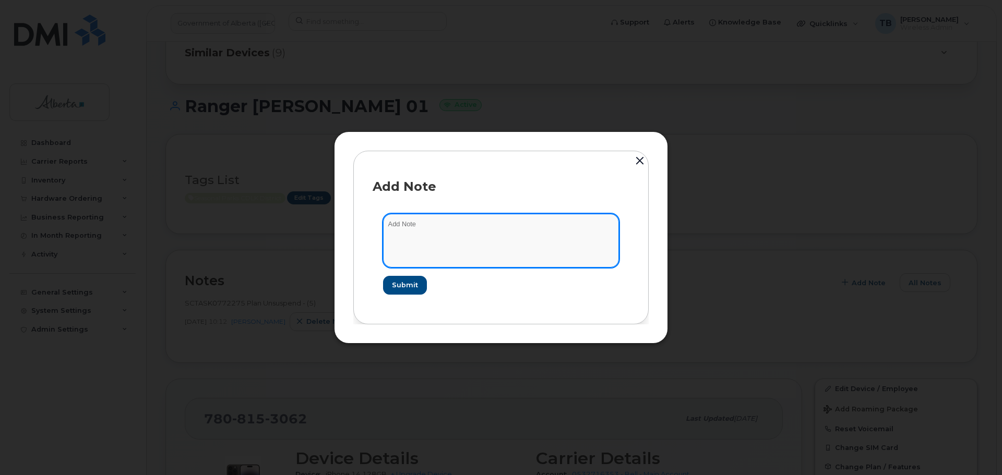
click at [442, 230] on textarea at bounding box center [501, 240] width 236 height 53
paste textarea "SCTASK0849936 Plan Suspend - (2)"
click at [423, 222] on textarea "SCTASK0849936 Plan Suspend - (2)" at bounding box center [501, 240] width 236 height 53
type textarea "SCTASK0849936 Plan Suspend - (2)"
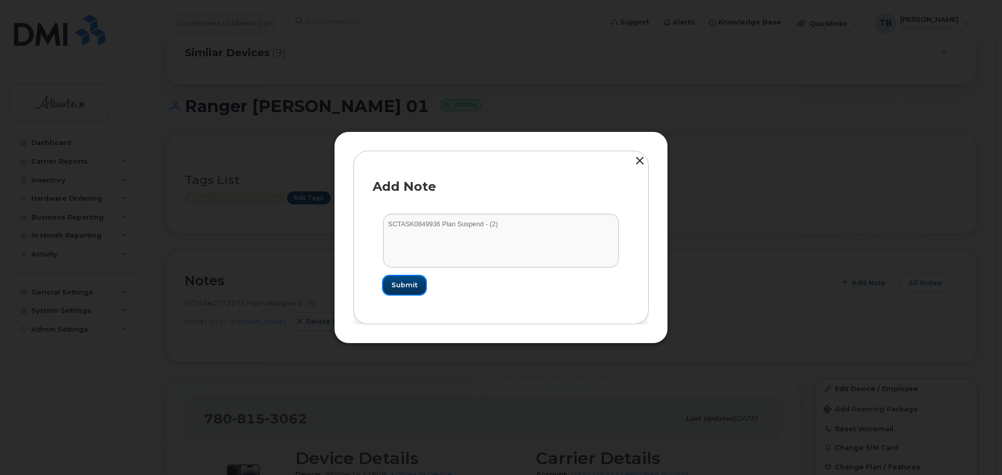
click at [410, 281] on span "Submit" at bounding box center [404, 285] width 26 height 10
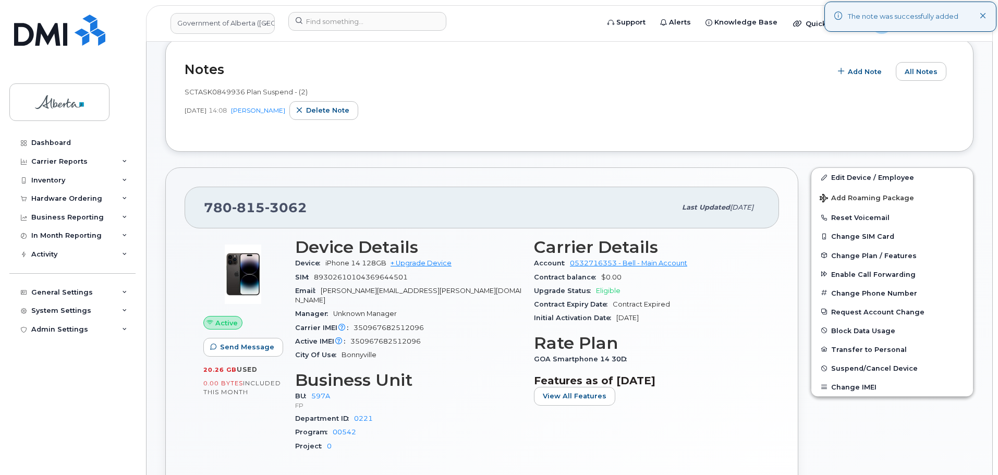
scroll to position [365, 0]
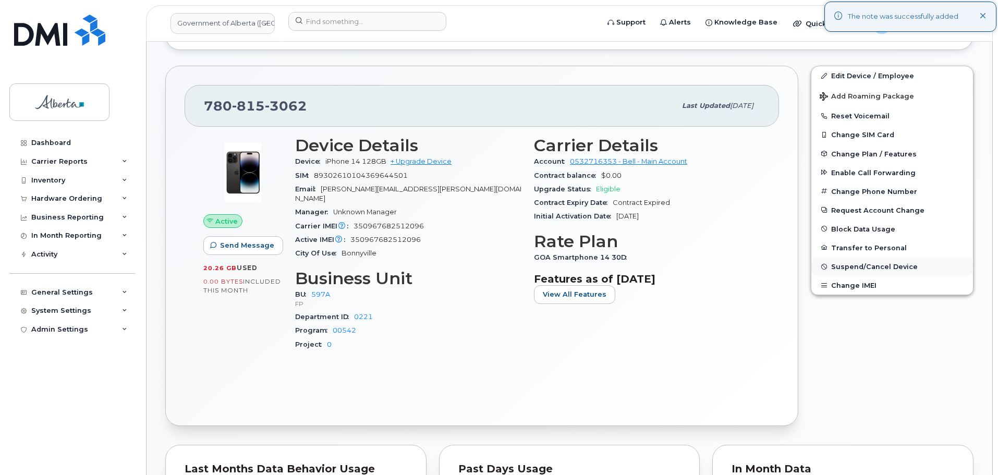
click at [847, 268] on span "Suspend/Cancel Device" at bounding box center [875, 267] width 87 height 8
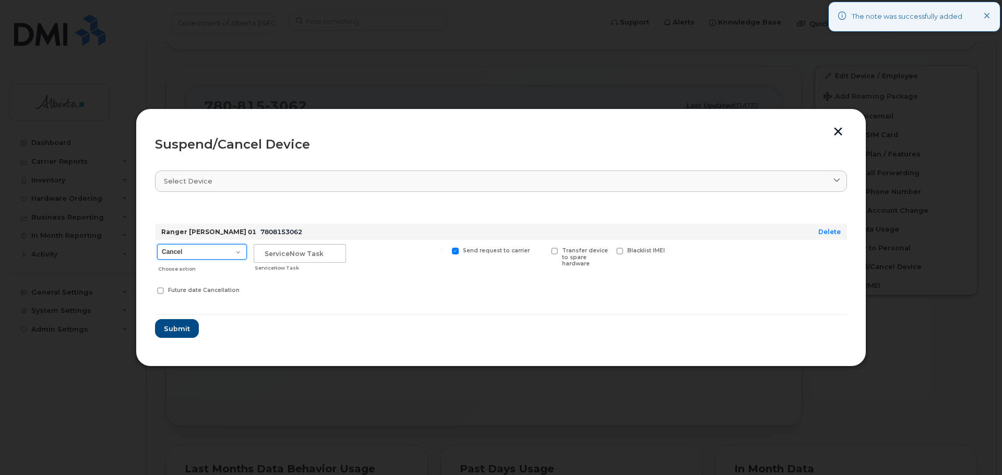
click at [178, 251] on select "Cancel Suspend - Extend Suspension Suspend - Reduced Rate Suspend - Lost Device…" at bounding box center [202, 252] width 90 height 16
select select "[object Object]"
click at [157, 244] on select "Cancel Suspend - Extend Suspension Suspend - Reduced Rate Suspend - Lost Device…" at bounding box center [202, 252] width 90 height 16
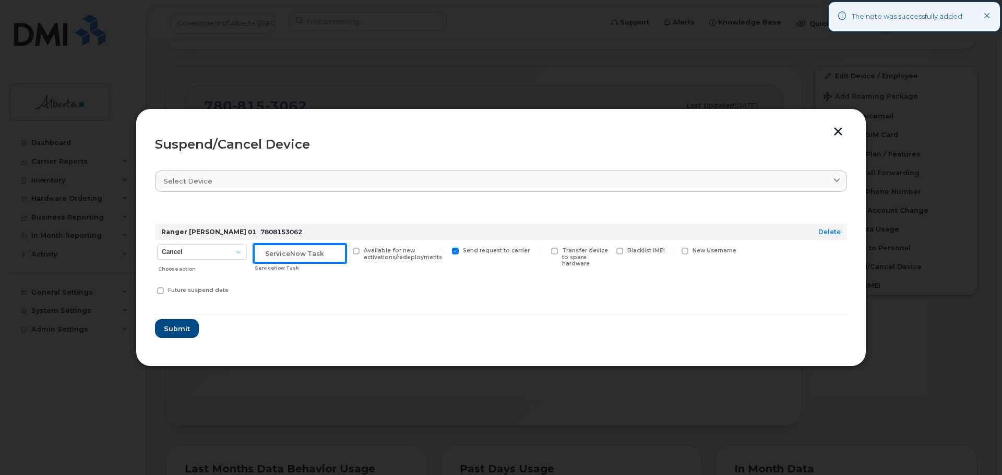
click at [297, 260] on input "text" at bounding box center [300, 253] width 92 height 19
paste input "SCTASK0849936"
type input "SCTASK0849936"
click at [155, 319] on button "Submit" at bounding box center [177, 328] width 44 height 19
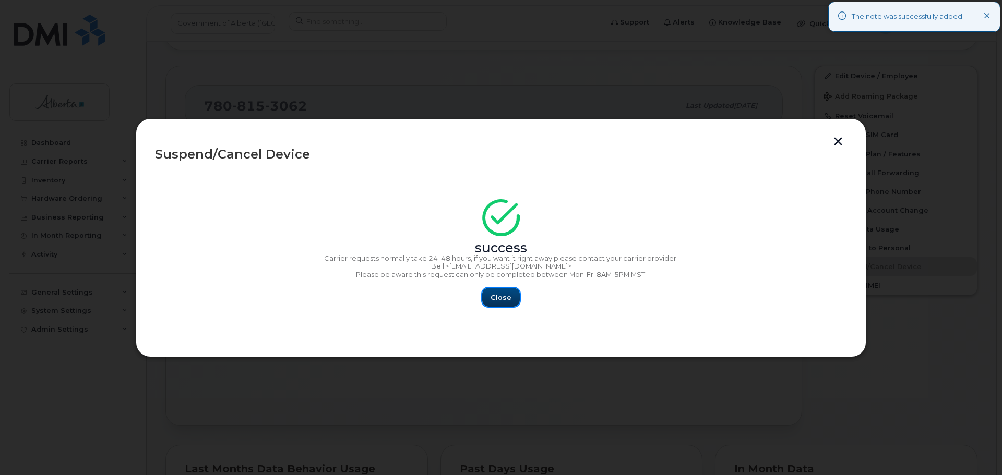
click at [502, 300] on span "Close" at bounding box center [500, 298] width 21 height 10
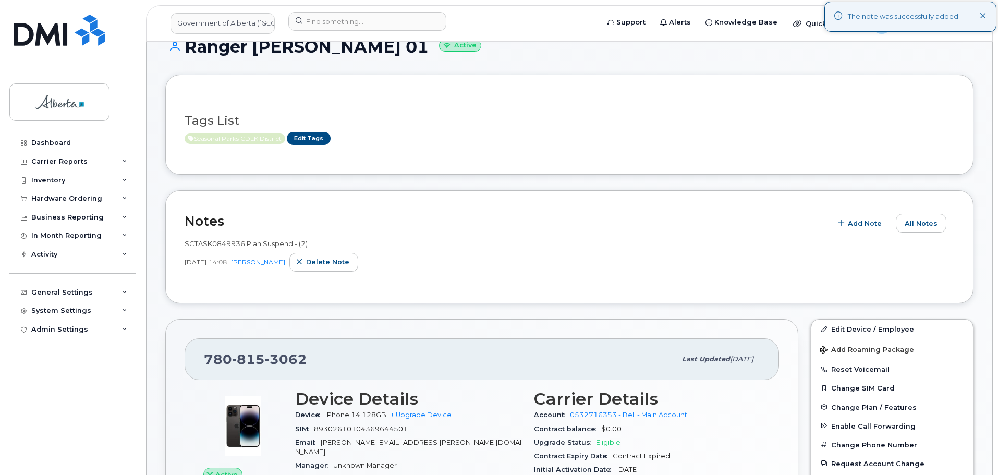
scroll to position [52, 0]
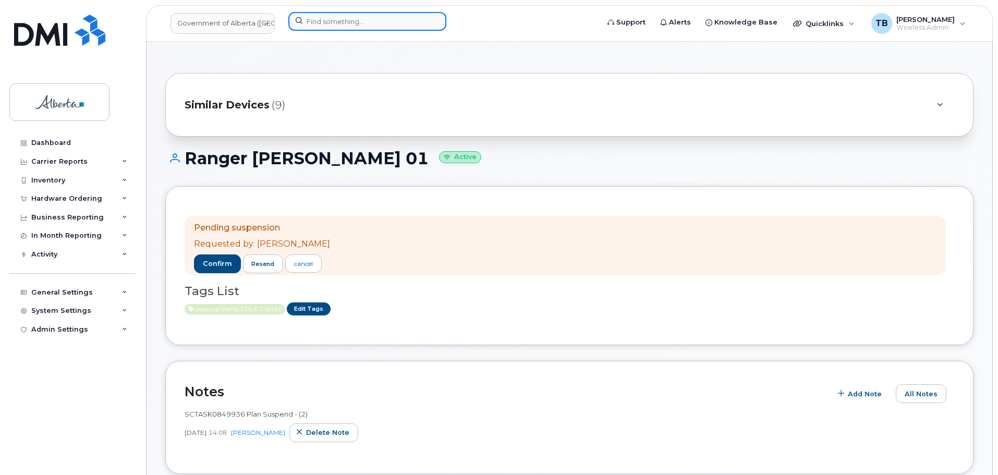
click at [319, 15] on input at bounding box center [367, 21] width 158 height 19
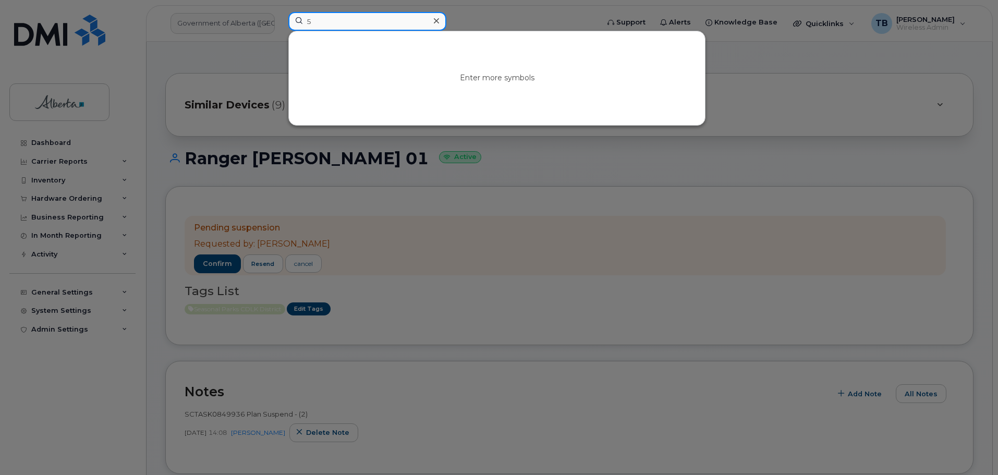
paste input "87-598-4047)"
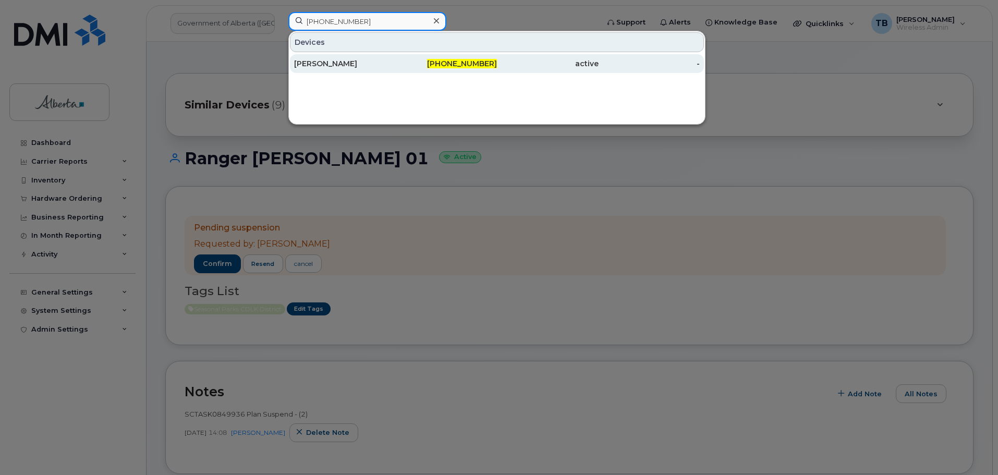
type input "[PHONE_NUMBER]"
click at [323, 59] on div "[PERSON_NAME]" at bounding box center [345, 63] width 102 height 10
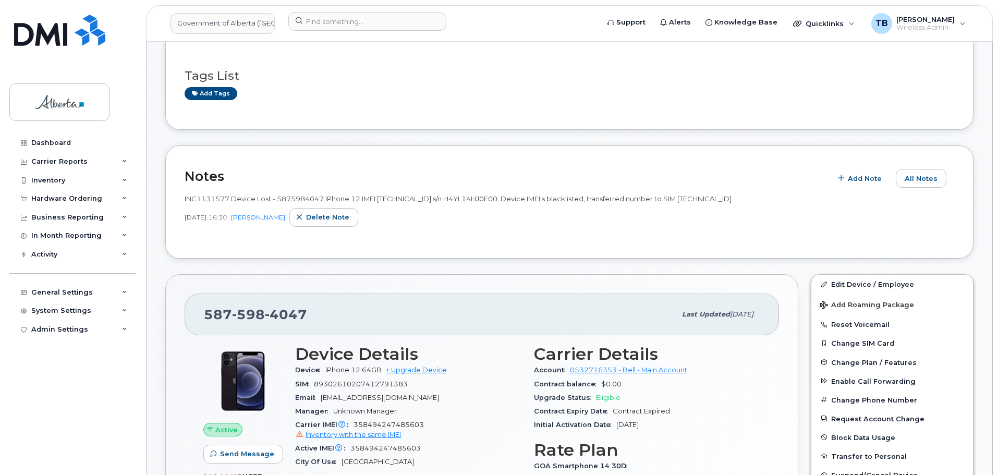
scroll to position [261, 0]
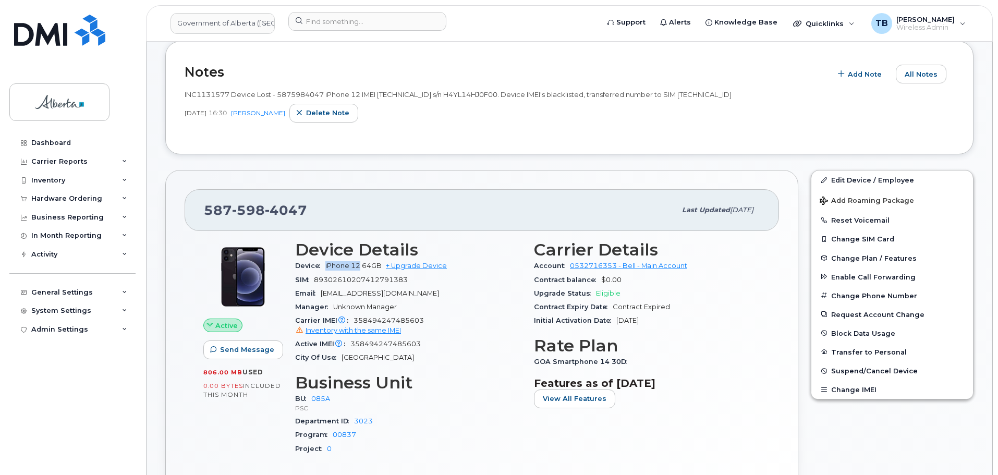
drag, startPoint x: 324, startPoint y: 265, endPoint x: 360, endPoint y: 267, distance: 35.5
click at [360, 267] on div "Device iPhone 12 64GB + Upgrade Device" at bounding box center [408, 266] width 226 height 14
copy span "iPhone 12"
drag, startPoint x: 424, startPoint y: 318, endPoint x: 354, endPoint y: 317, distance: 69.9
click at [354, 317] on div "Carrier IMEI Carrier IMEI is reported during the last billing cycle or change o…" at bounding box center [408, 325] width 226 height 23
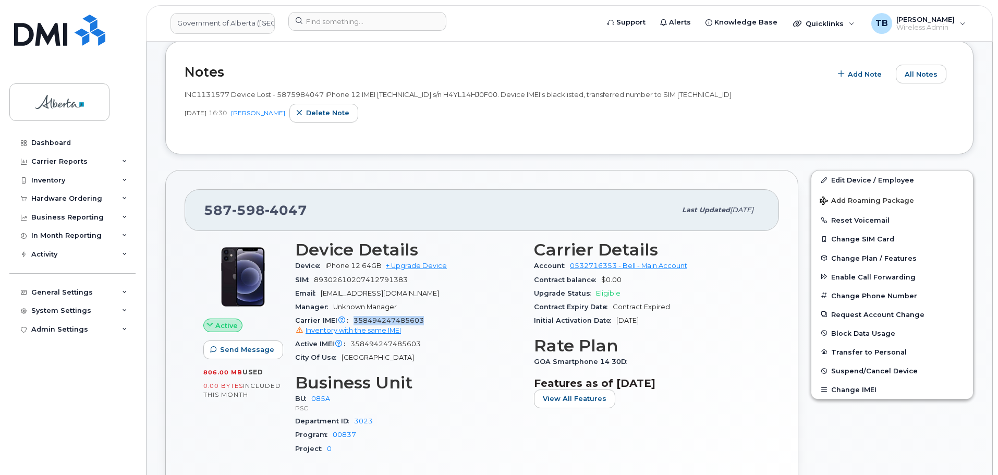
copy span "358494247485603"
click at [488, 93] on span "INC1131577 Device Lost - 5875984047 iPhone 12 IMEI 358494247485603 s/n H4YL14HJ…" at bounding box center [458, 94] width 547 height 8
drag, startPoint x: 452, startPoint y: 95, endPoint x: 519, endPoint y: 95, distance: 66.3
click at [519, 95] on span "INC1131577 Device Lost - 5875984047 iPhone 12 IMEI 358494247485603 s/n H4YL14HJ…" at bounding box center [458, 94] width 547 height 8
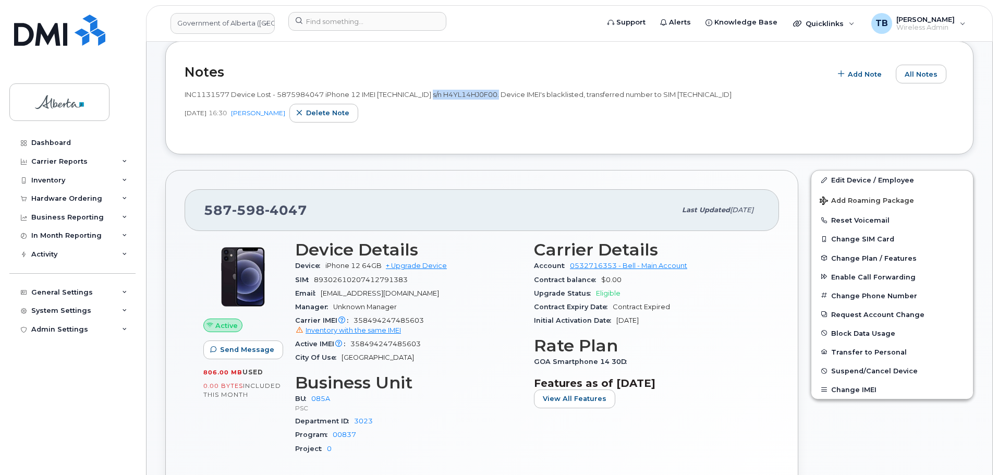
copy span "s/n H4YL14HJ0F00"
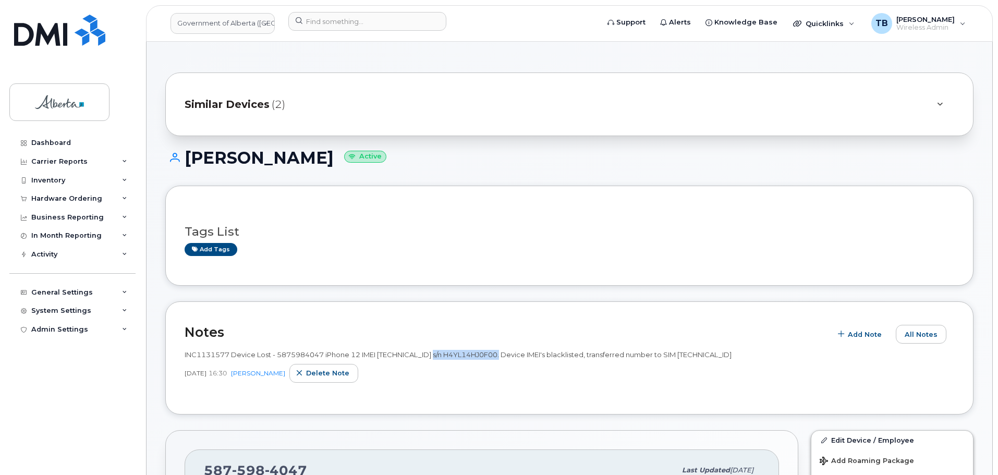
scroll to position [0, 0]
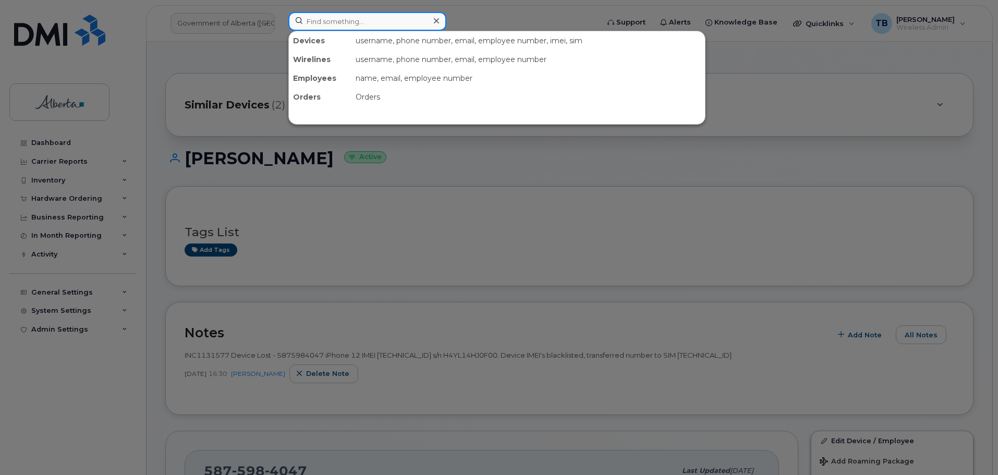
click at [324, 19] on input at bounding box center [367, 21] width 158 height 19
paste input "7805180306"
type input "7805180306"
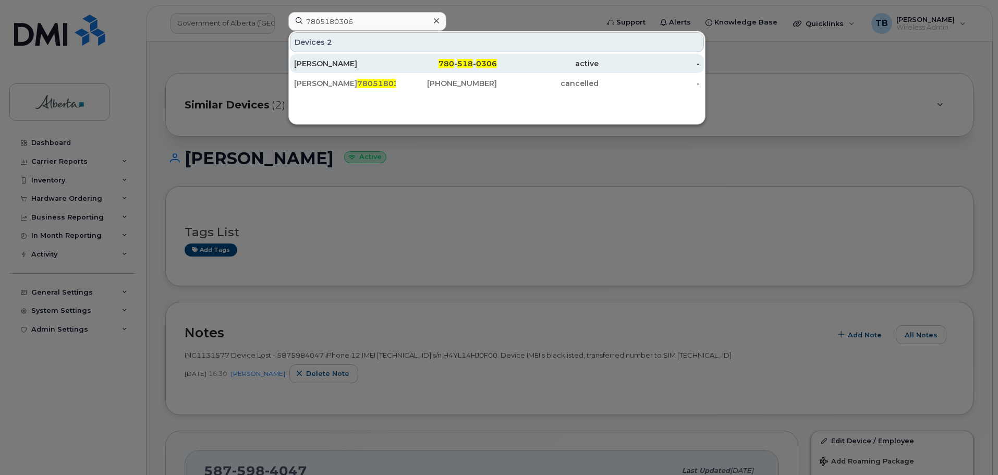
click at [326, 68] on div "Abram Wiebe" at bounding box center [345, 63] width 102 height 10
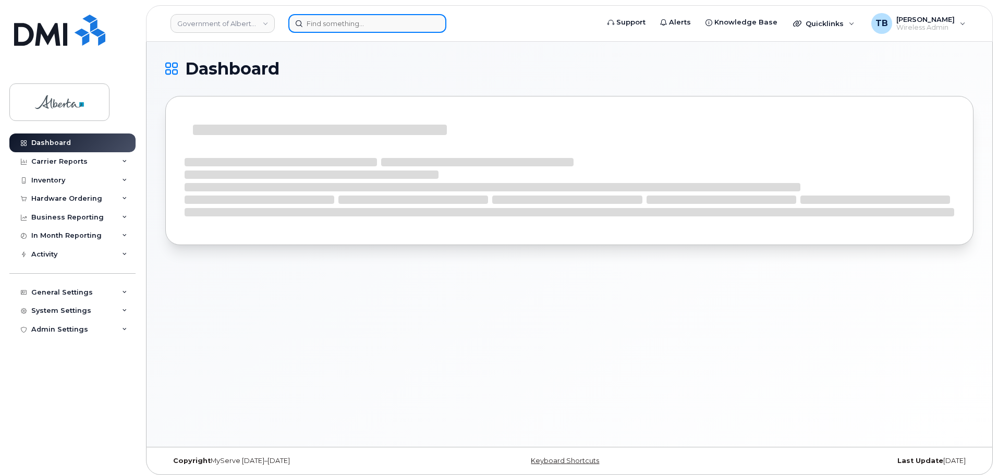
click at [330, 25] on input at bounding box center [367, 23] width 158 height 19
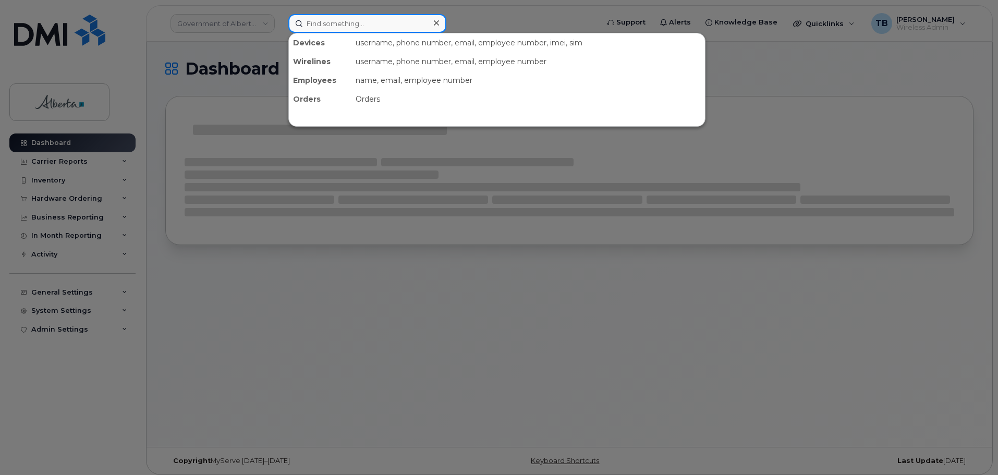
paste input "[PHONE_NUMBER]"
type input "[PHONE_NUMBER]"
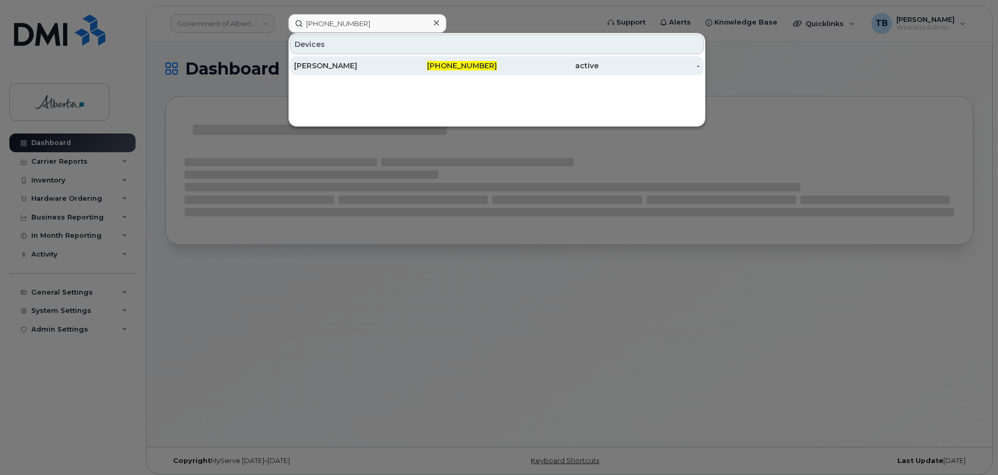
click at [331, 68] on div "[PERSON_NAME]" at bounding box center [345, 66] width 102 height 10
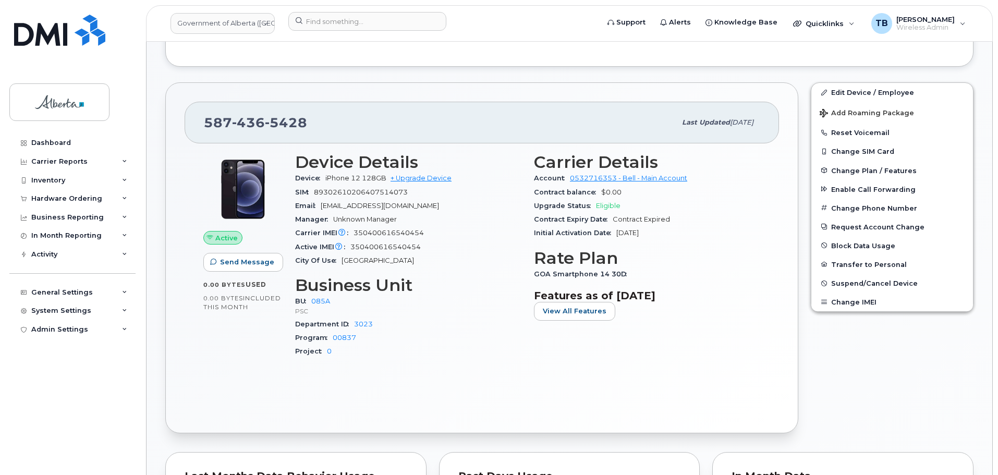
scroll to position [365, 0]
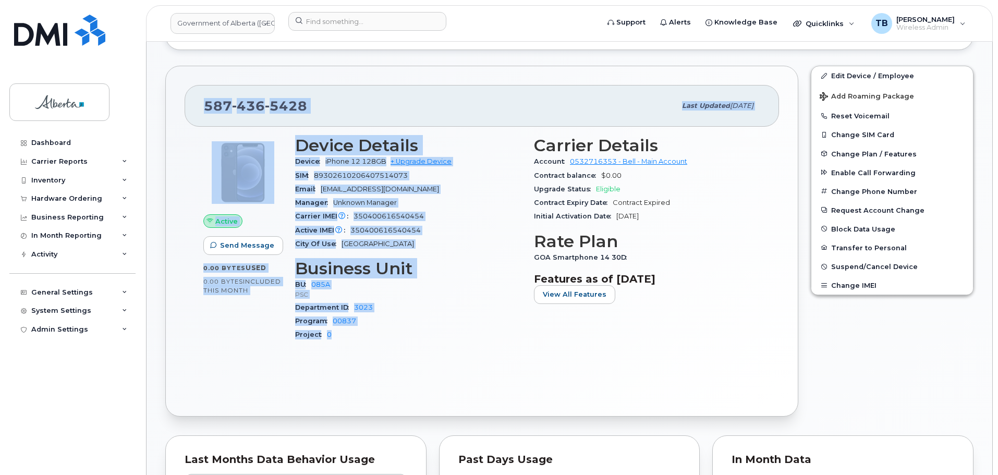
drag, startPoint x: 241, startPoint y: 104, endPoint x: 362, endPoint y: 207, distance: 158.4
click at [390, 339] on div "[PHONE_NUMBER] Last updated [DATE] Active Send Message 0.00 Bytes  used 0.00 By…" at bounding box center [481, 241] width 633 height 351
copy div "[PHONE_NUMBER] Last updated [DATE] Active Send Message 0.00 Bytes  used 0.00 By…"
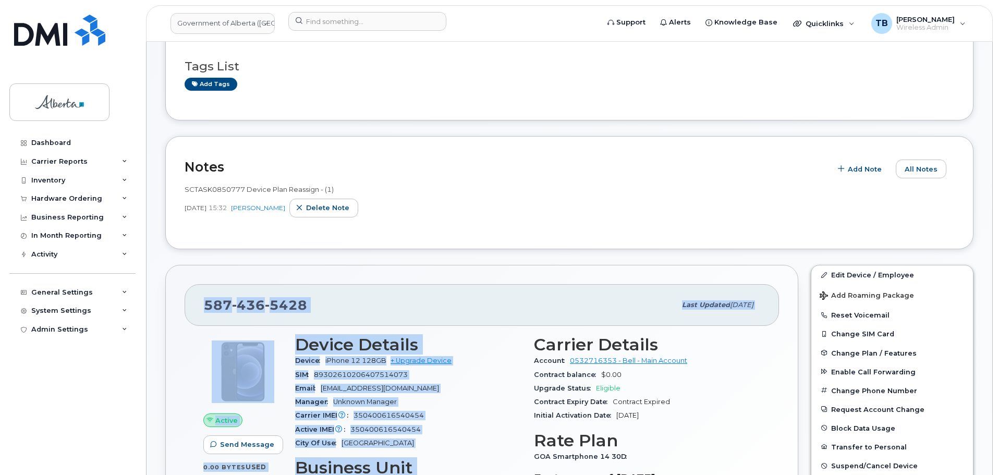
scroll to position [156, 0]
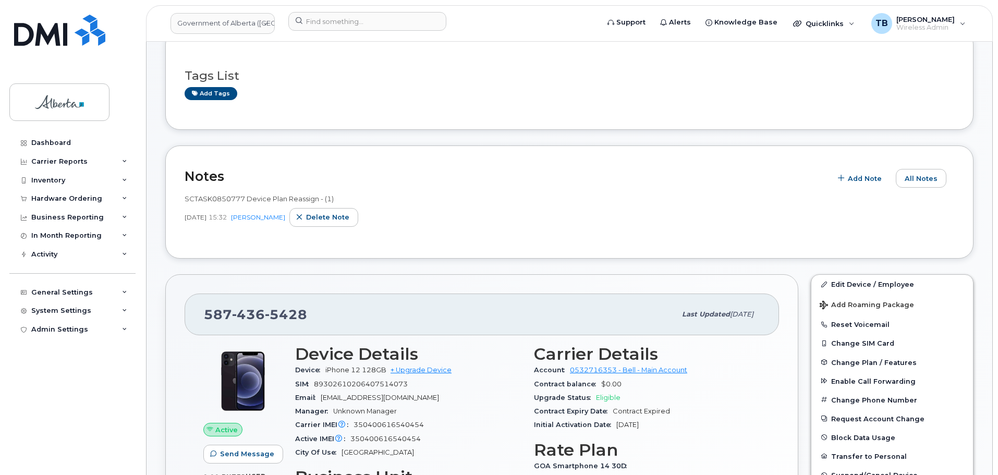
click at [444, 258] on div "Notes Add Note All Notes SCTASK0850777 Device Plan Reassign - (1) [DATE] 15:32 …" at bounding box center [569, 202] width 809 height 113
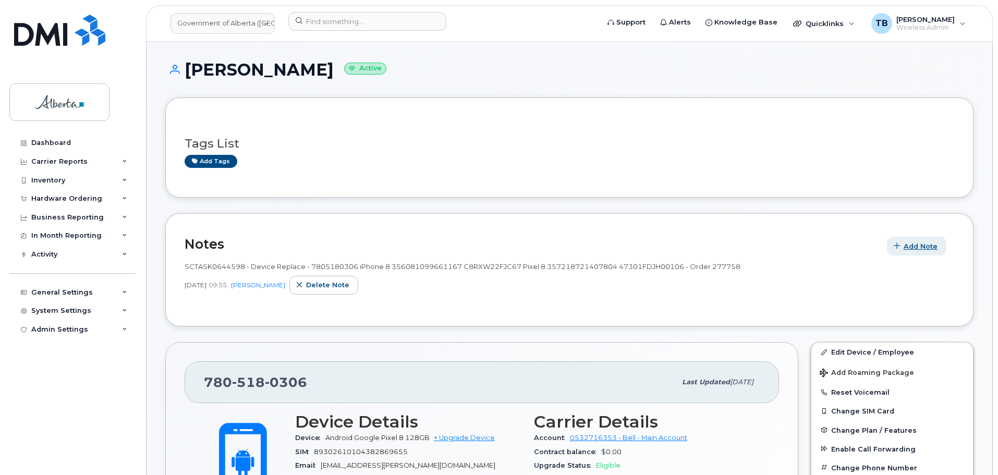
click at [910, 246] on span "Add Note" at bounding box center [921, 247] width 34 height 10
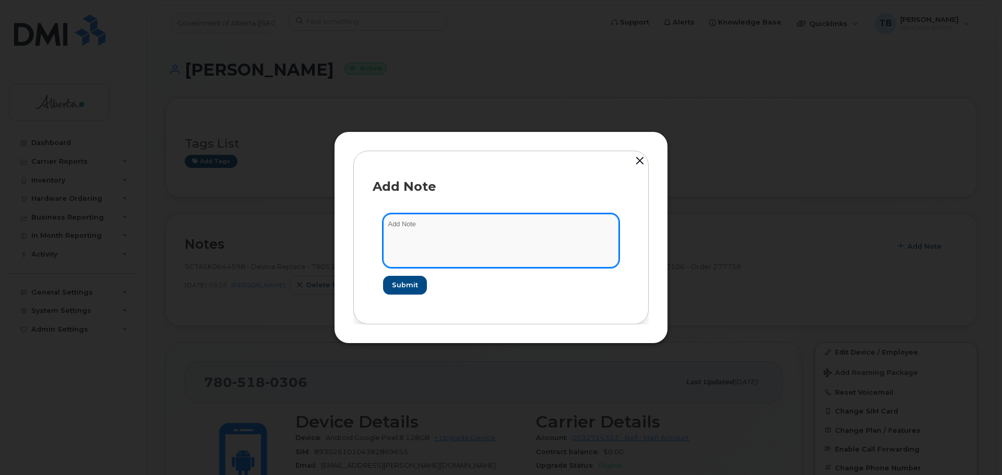
click at [408, 248] on textarea at bounding box center [501, 240] width 236 height 53
paste textarea "SCTASK0852366 Device Plan Reassign - (1)"
type textarea "SCTASK0852366 Device Plan Reassign - (1)"
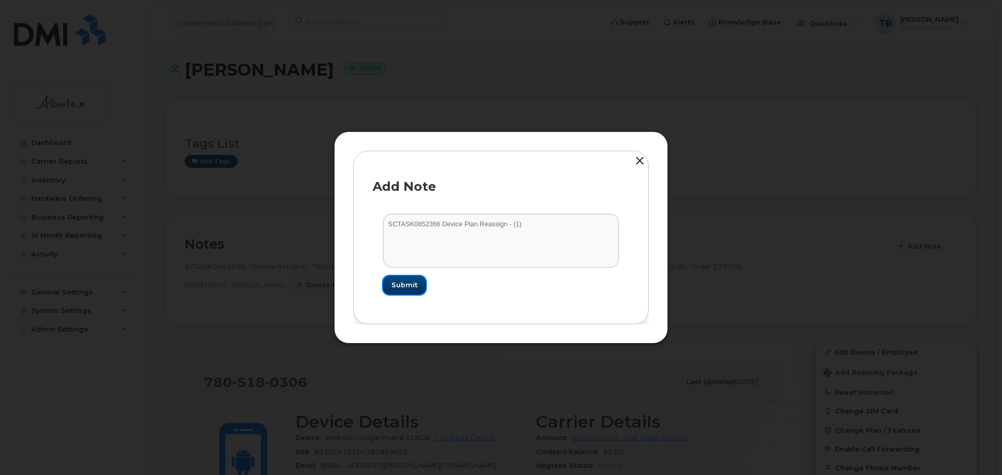
click at [396, 292] on button "Submit" at bounding box center [404, 285] width 43 height 19
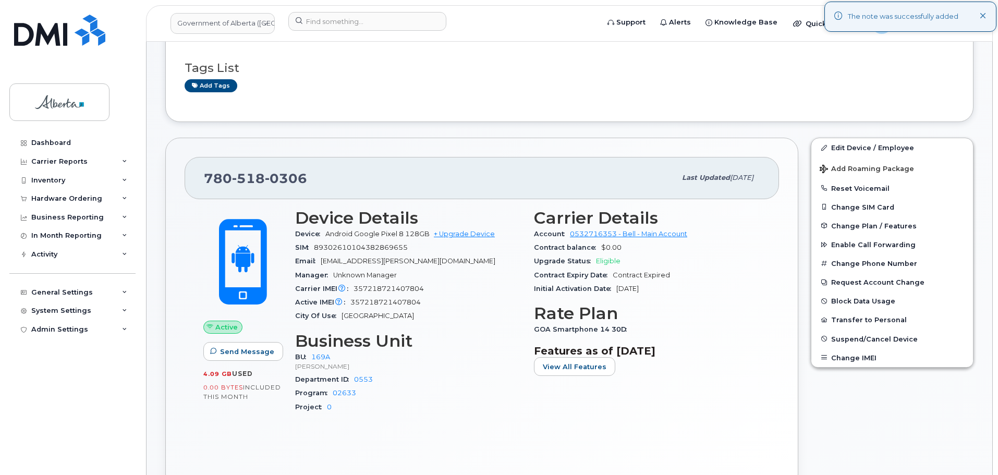
scroll to position [156, 0]
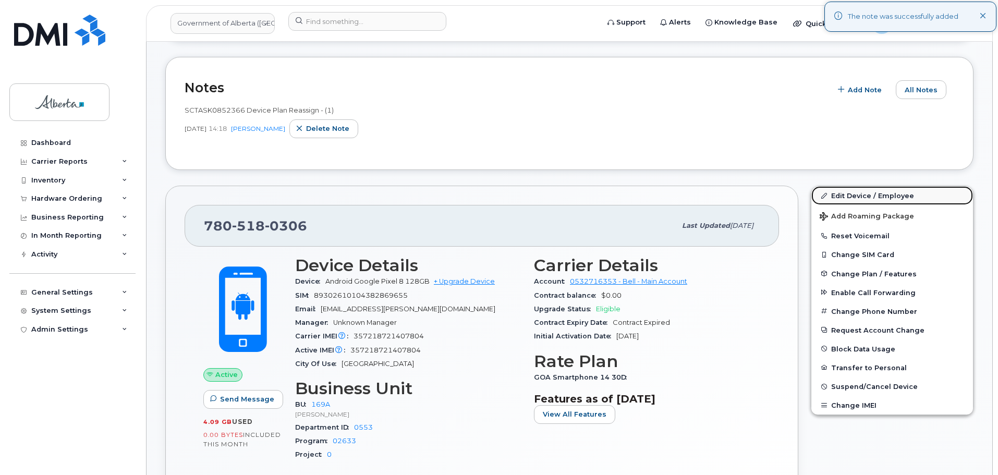
click at [885, 192] on link "Edit Device / Employee" at bounding box center [893, 195] width 162 height 19
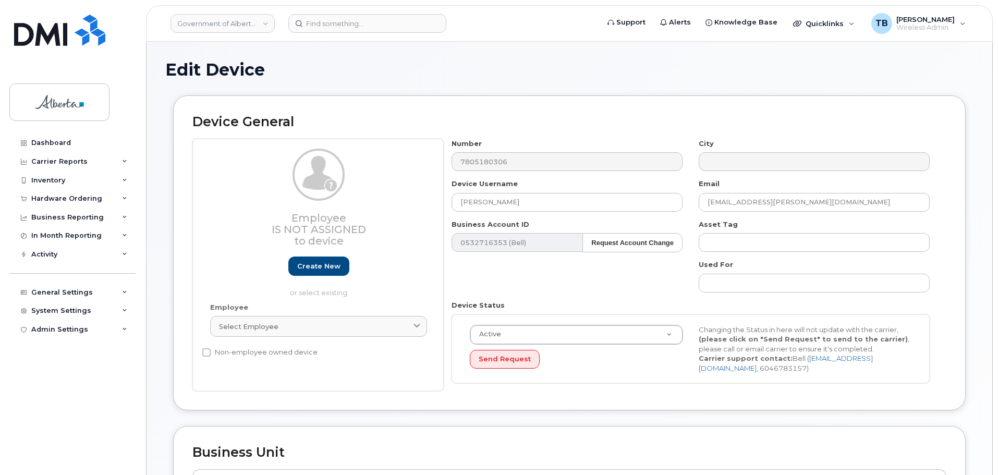
select select "4681667"
drag, startPoint x: 457, startPoint y: 202, endPoint x: 389, endPoint y: 202, distance: 67.8
click at [390, 202] on div "Employee Is not assigned to device Create new or select existing Employee Selec…" at bounding box center [569, 265] width 754 height 253
paste input "[PERSON_NAME]"
type input "[PERSON_NAME]"
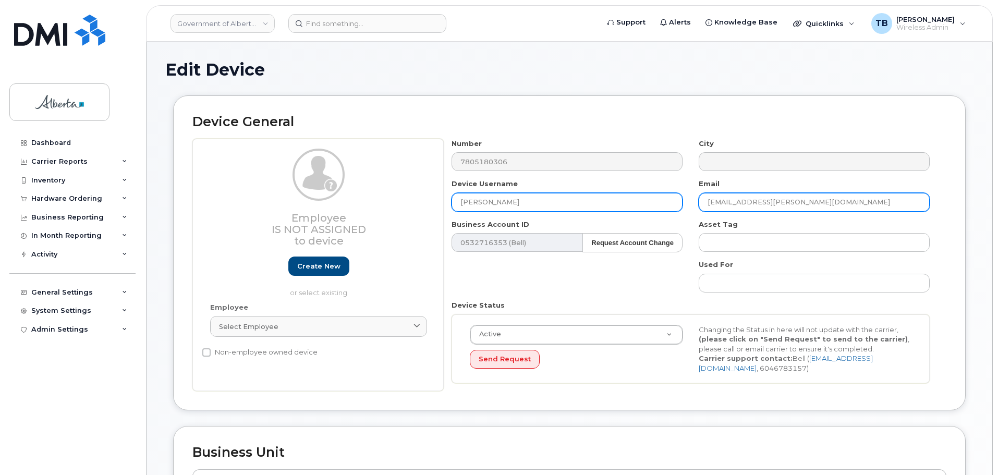
drag, startPoint x: 814, startPoint y: 207, endPoint x: 660, endPoint y: 210, distance: 153.4
click at [660, 210] on div "Number 7805180306 City Device Username [PERSON_NAME] Email [EMAIL_ADDRESS][PERS…" at bounding box center [691, 265] width 495 height 253
paste input "lexandra.[PERSON_NAME]"
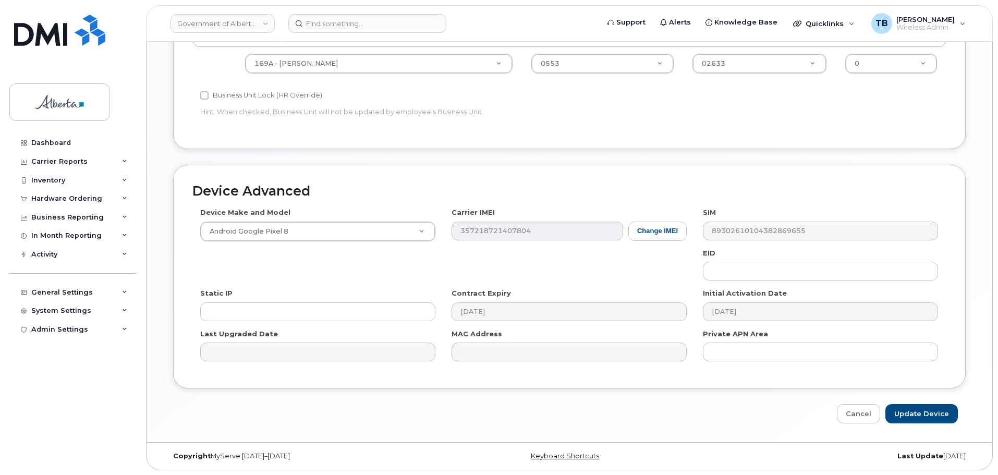
scroll to position [442, 0]
type input "[PERSON_NAME][EMAIL_ADDRESS][PERSON_NAME][DOMAIN_NAME]"
click at [914, 412] on input "Update Device" at bounding box center [922, 413] width 73 height 19
type input "Saving..."
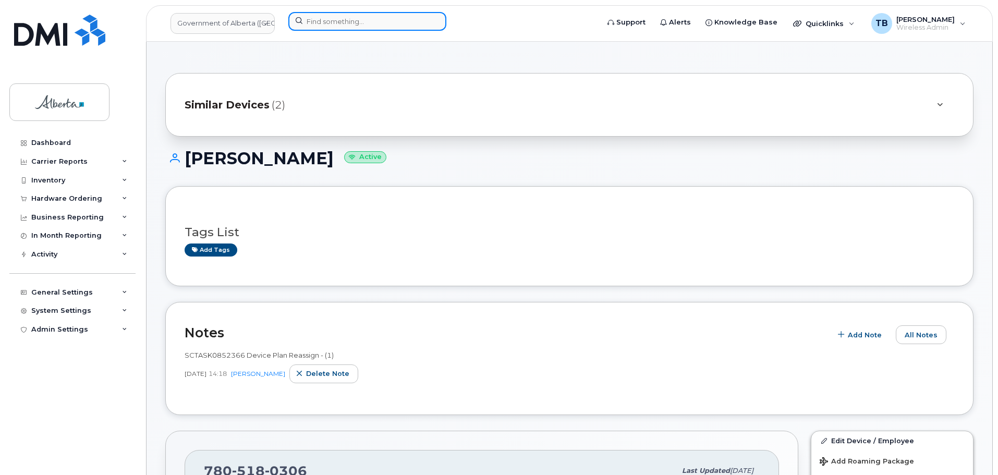
click at [336, 23] on input at bounding box center [367, 21] width 158 height 19
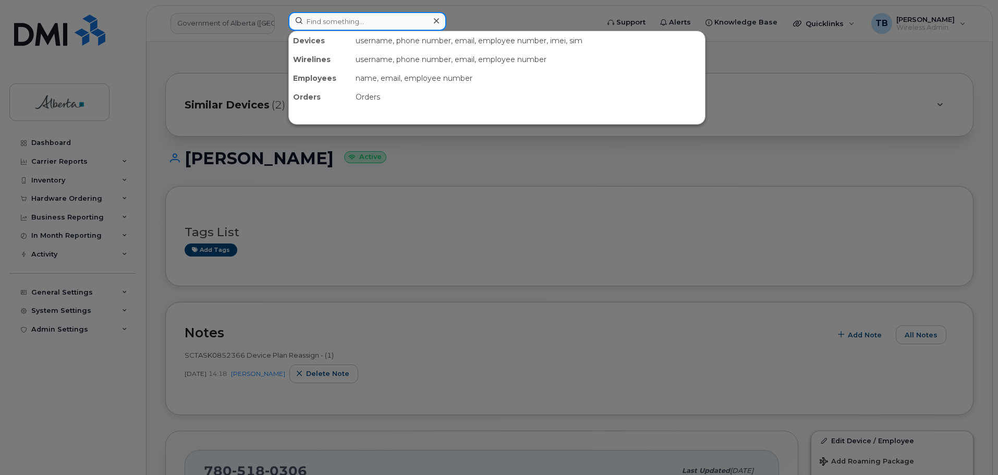
paste input "4034089134"
type input "4034089134"
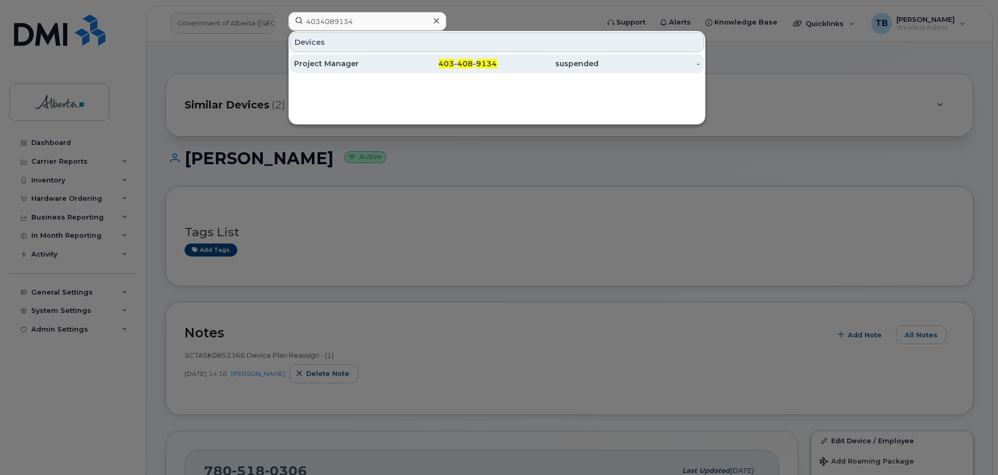
click at [317, 64] on div "Project Manager" at bounding box center [345, 63] width 102 height 10
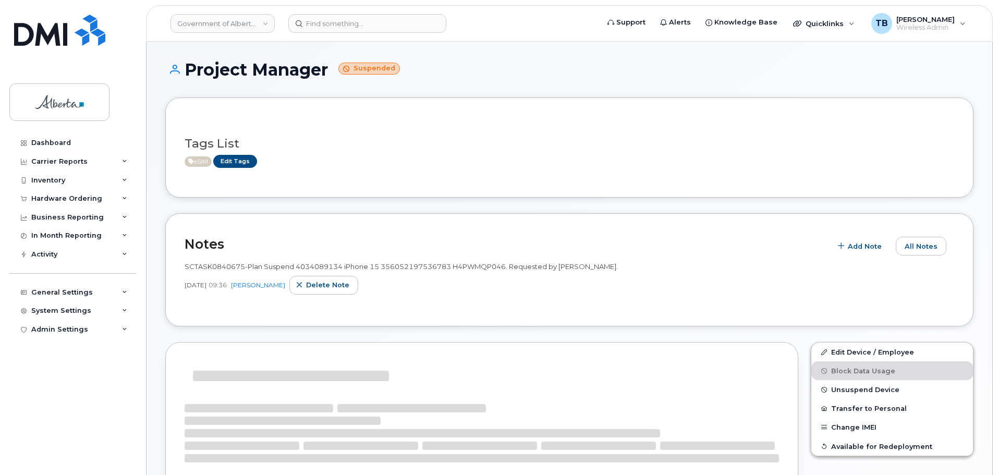
scroll to position [104, 0]
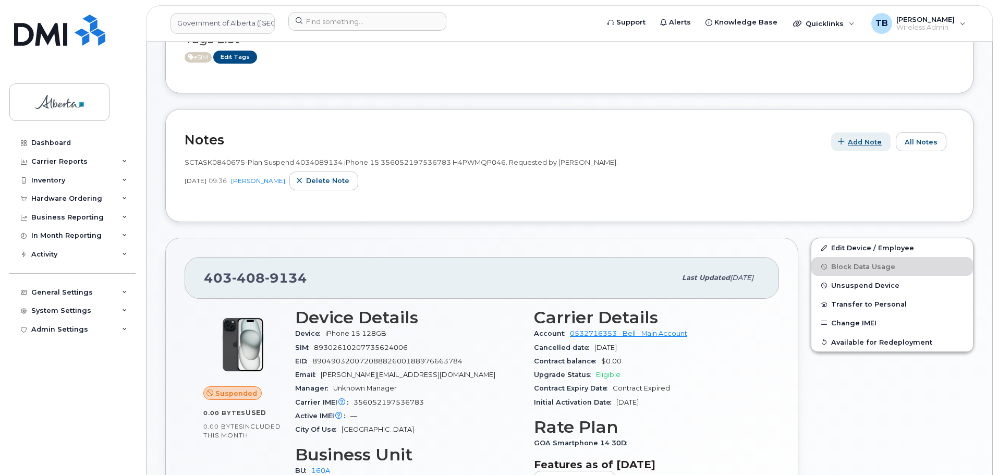
click at [869, 146] on span "Add Note" at bounding box center [865, 142] width 34 height 10
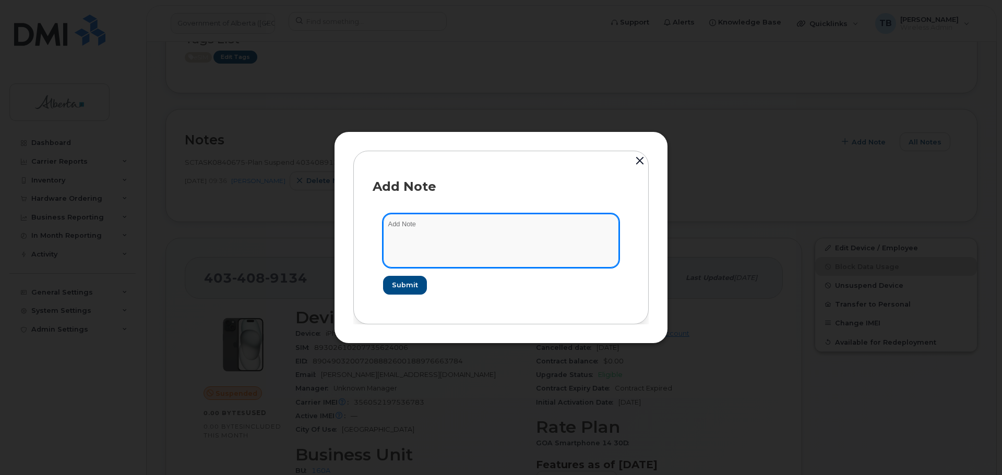
click at [435, 233] on textarea at bounding box center [501, 240] width 236 height 53
paste textarea "SCTASK0852573"
paste textarea "Device Plan Reassign - (1)"
click at [400, 226] on textarea "SCTASK0852573 Device Plan Reassign - (1)" at bounding box center [501, 240] width 236 height 53
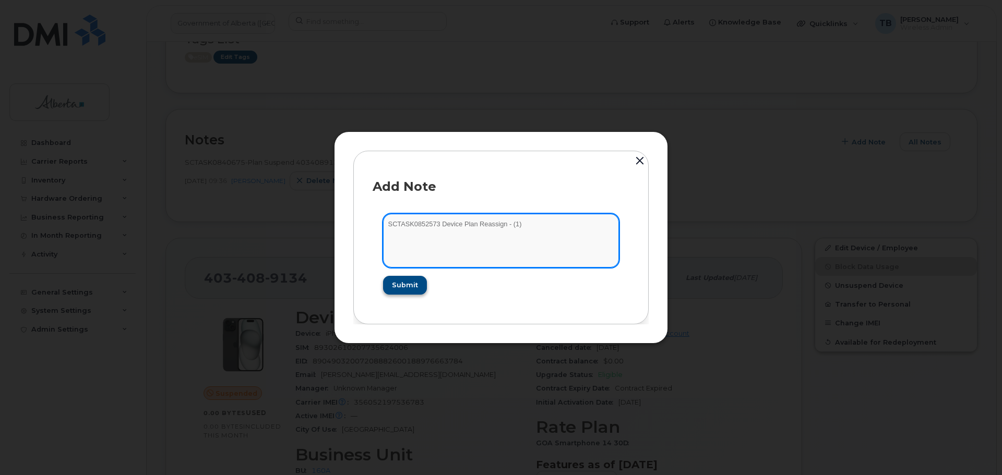
type textarea "SCTASK0852573 Device Plan Reassign - (1)"
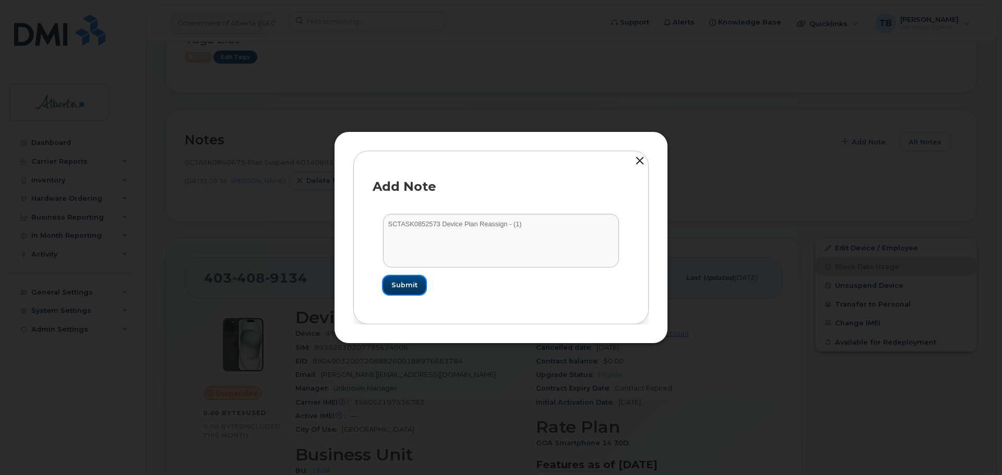
click at [401, 285] on span "Submit" at bounding box center [404, 285] width 26 height 10
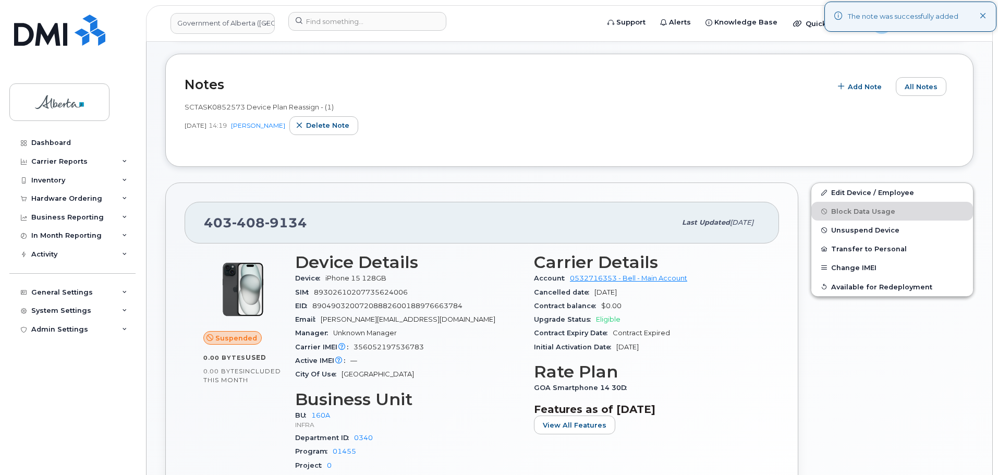
scroll to position [261, 0]
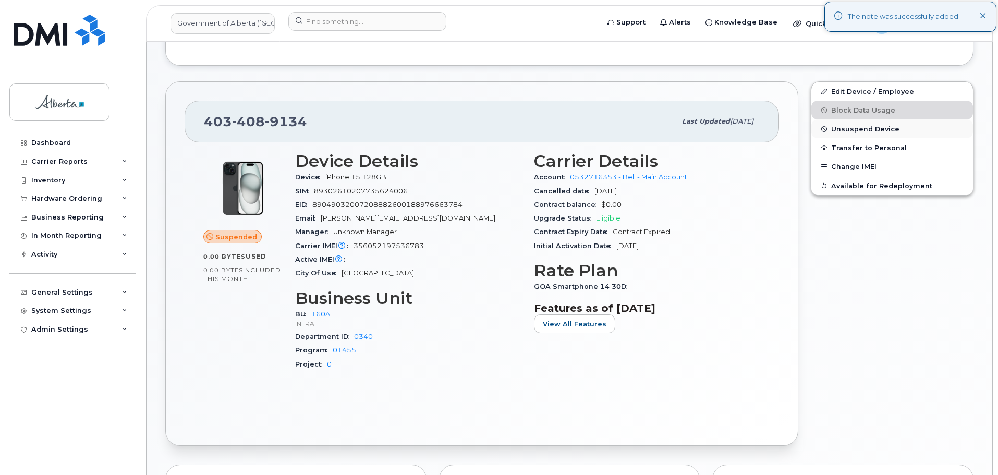
click at [846, 125] on span "Unsuspend Device" at bounding box center [866, 129] width 68 height 8
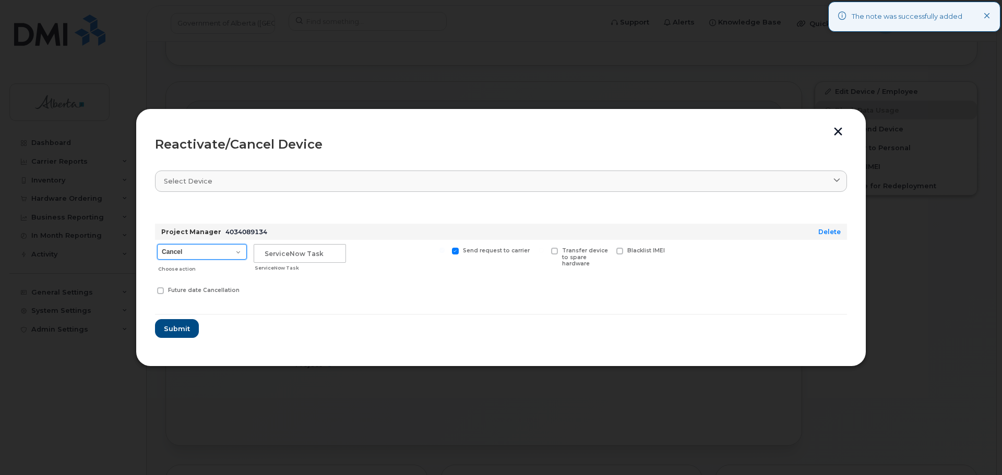
click at [185, 256] on select "Cancel Suspend - Extend Suspension Reactivate" at bounding box center [202, 252] width 90 height 16
click at [157, 244] on select "Cancel Suspend - Extend Suspension Reactivate" at bounding box center [202, 252] width 90 height 16
click at [228, 256] on select "Cancel Suspend - Extend Suspension Reactivate" at bounding box center [202, 252] width 90 height 16
select select "[object Object]"
click at [157, 244] on select "Cancel Suspend - Extend Suspension Reactivate" at bounding box center [202, 252] width 90 height 16
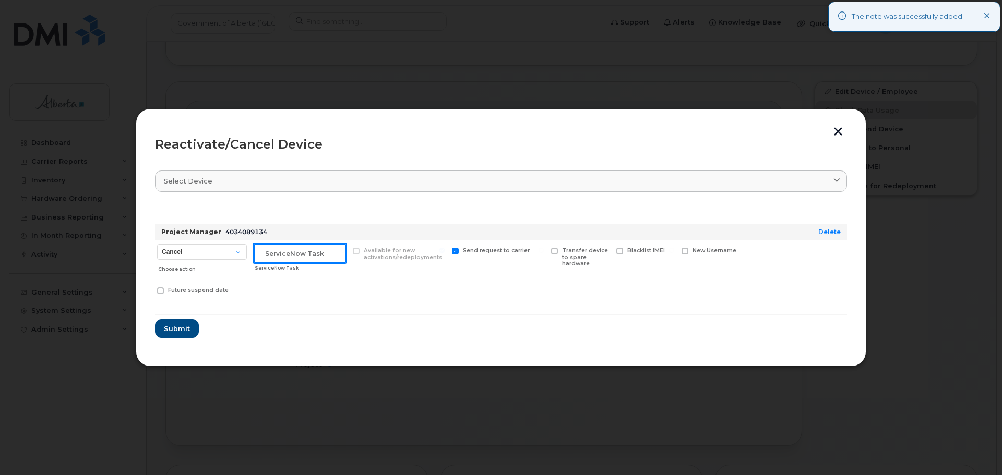
click at [276, 257] on input "text" at bounding box center [300, 253] width 92 height 19
paste input "SCTASK0852573"
type input "SCTASK0852573"
click at [166, 336] on button "Submit" at bounding box center [176, 328] width 43 height 19
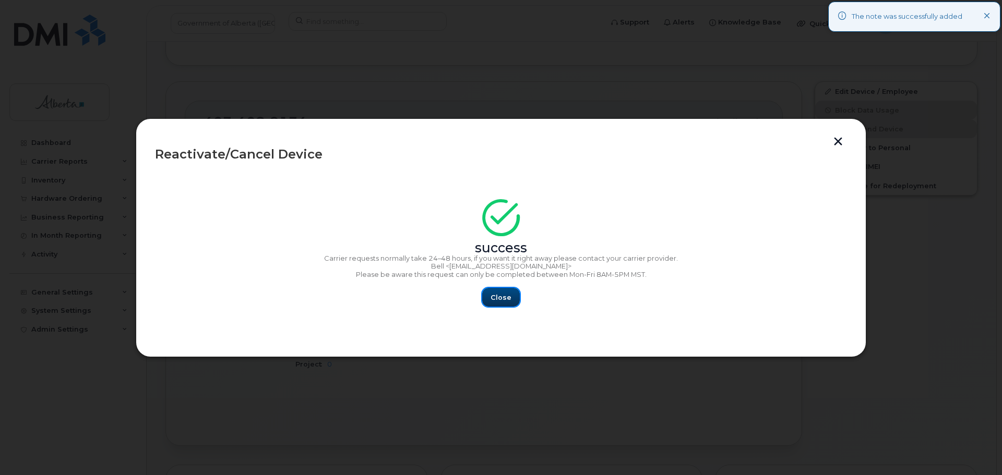
click at [503, 299] on span "Close" at bounding box center [500, 298] width 21 height 10
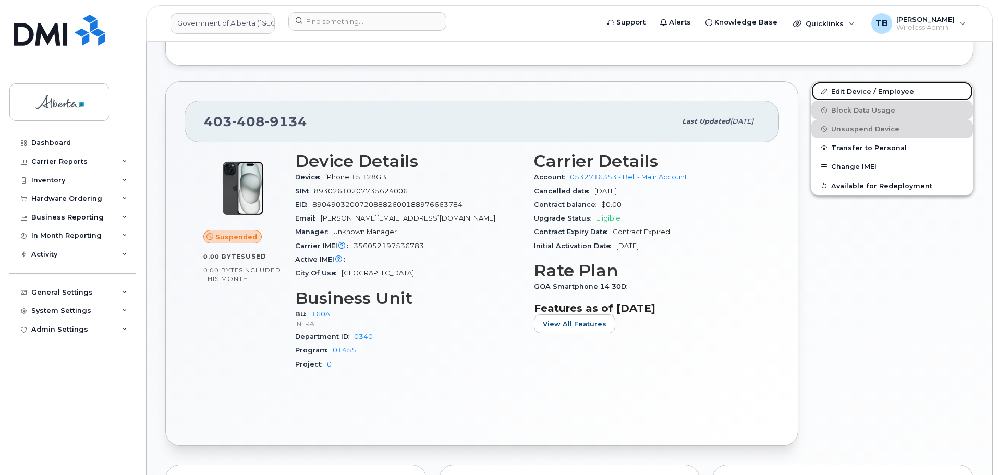
drag, startPoint x: 870, startPoint y: 92, endPoint x: 777, endPoint y: 133, distance: 101.6
click at [870, 92] on link "Edit Device / Employee" at bounding box center [893, 91] width 162 height 19
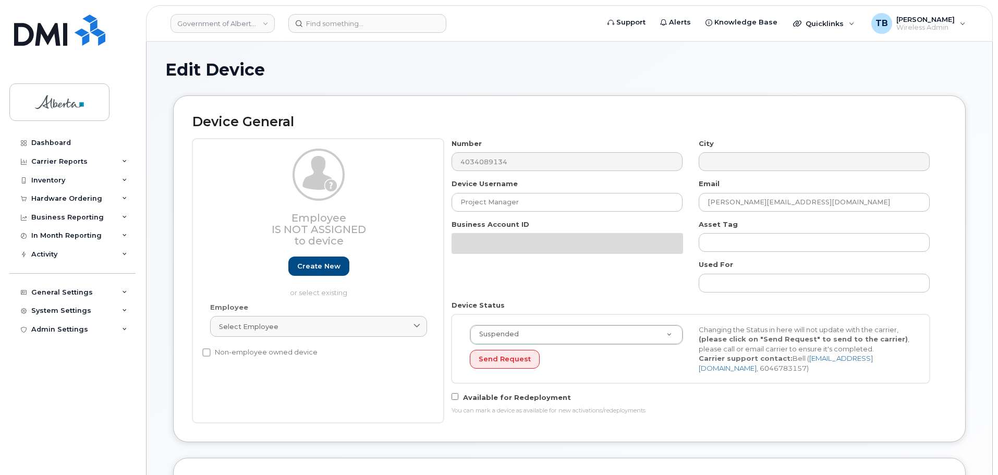
select select "4681665"
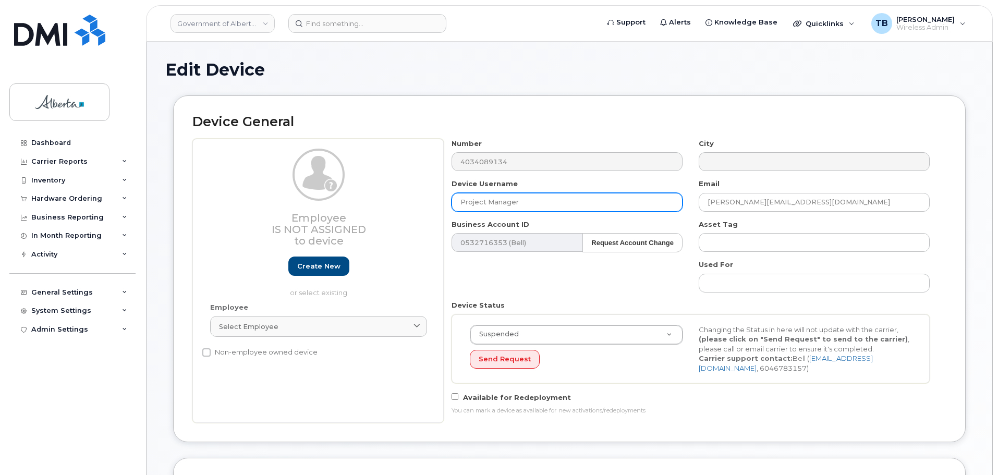
drag, startPoint x: 524, startPoint y: 207, endPoint x: 436, endPoint y: 213, distance: 88.9
click at [436, 213] on div "Employee Is not assigned to device Create new or select existing Employee Selec…" at bounding box center [569, 281] width 754 height 284
paste input "[PERSON_NAME]"
type input "[PERSON_NAME]"
drag, startPoint x: 824, startPoint y: 202, endPoint x: 632, endPoint y: 205, distance: 192.0
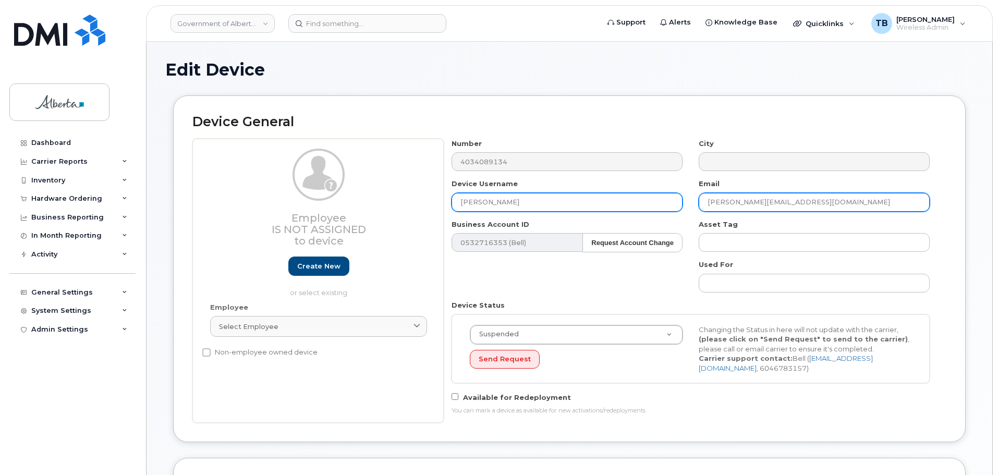
click at [632, 205] on div "Number 4034089134 City Device Username [PERSON_NAME] Email [PERSON_NAME][EMAIL_…" at bounding box center [691, 281] width 495 height 284
paste input "Hm.Shahidullah"
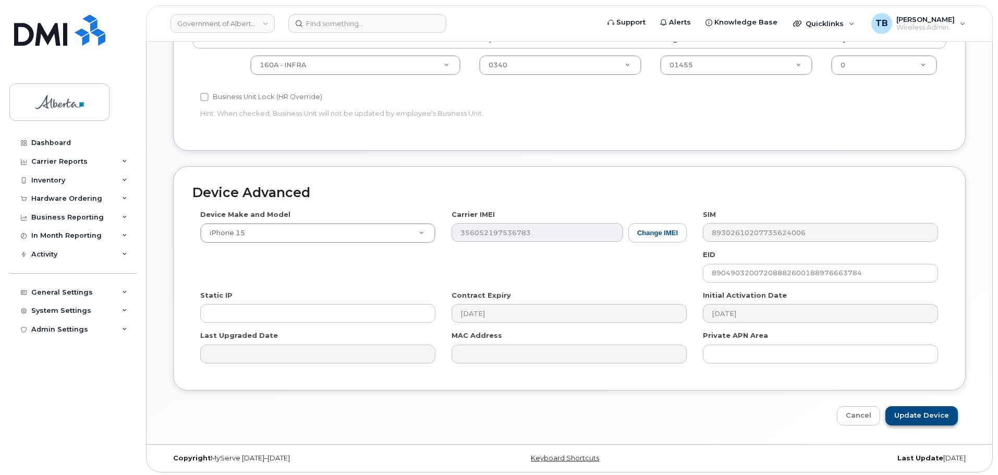
scroll to position [474, 0]
type input "[EMAIL_ADDRESS][DOMAIN_NAME]"
click at [906, 420] on input "Update Device" at bounding box center [922, 413] width 73 height 19
type input "Saving..."
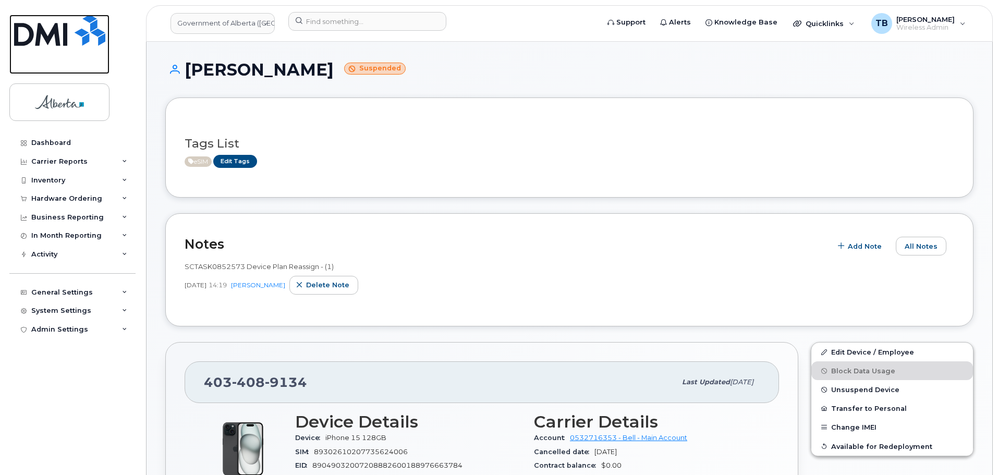
click at [53, 34] on img at bounding box center [59, 30] width 91 height 31
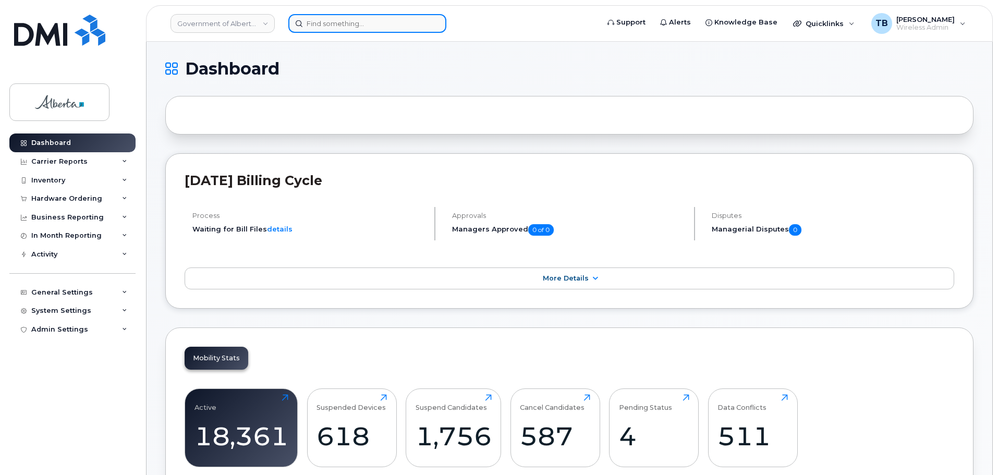
click at [318, 22] on input at bounding box center [367, 23] width 158 height 19
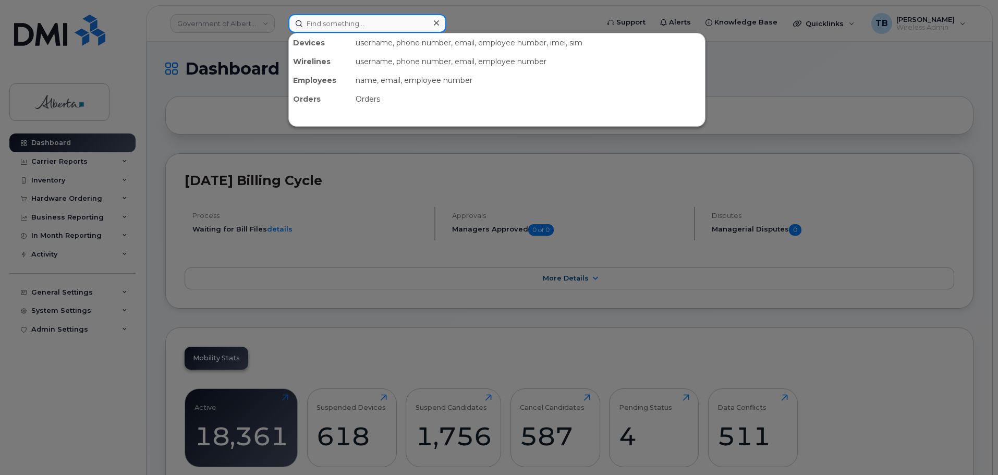
paste input "5875454254"
type input "5875454254"
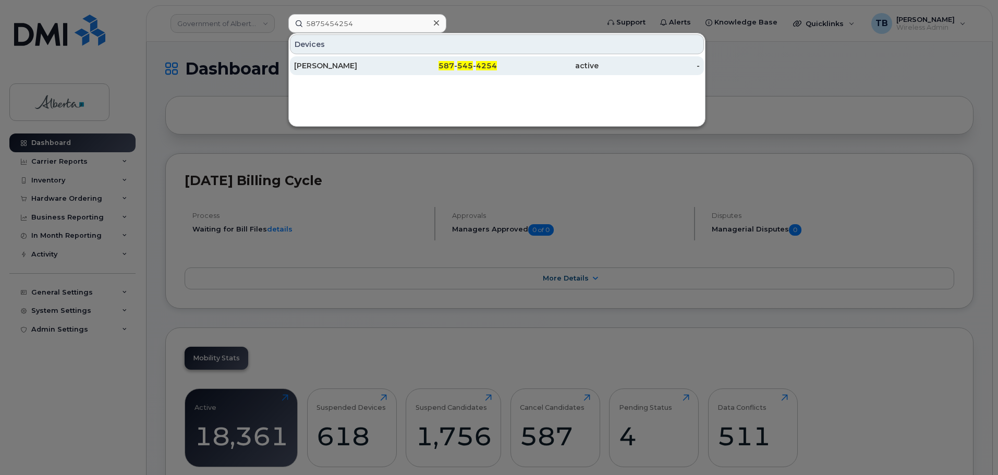
click at [344, 68] on div "Mark Emes" at bounding box center [345, 66] width 102 height 10
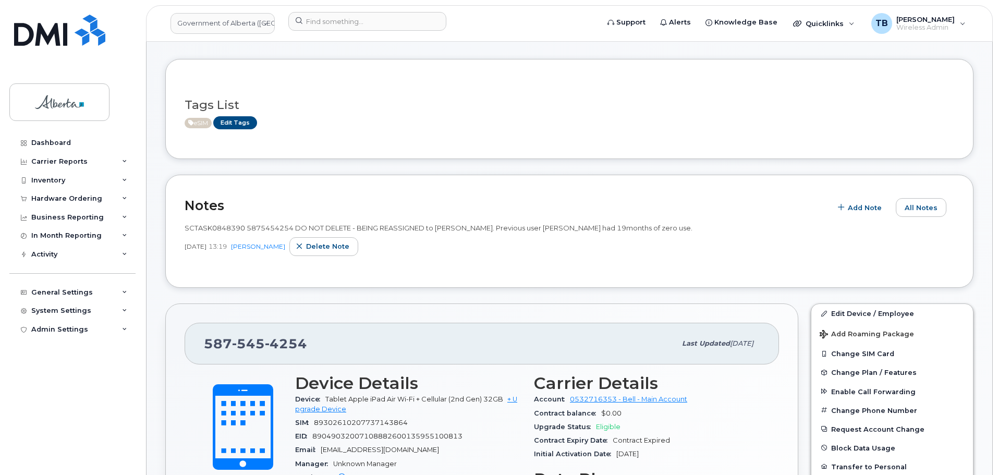
scroll to position [156, 0]
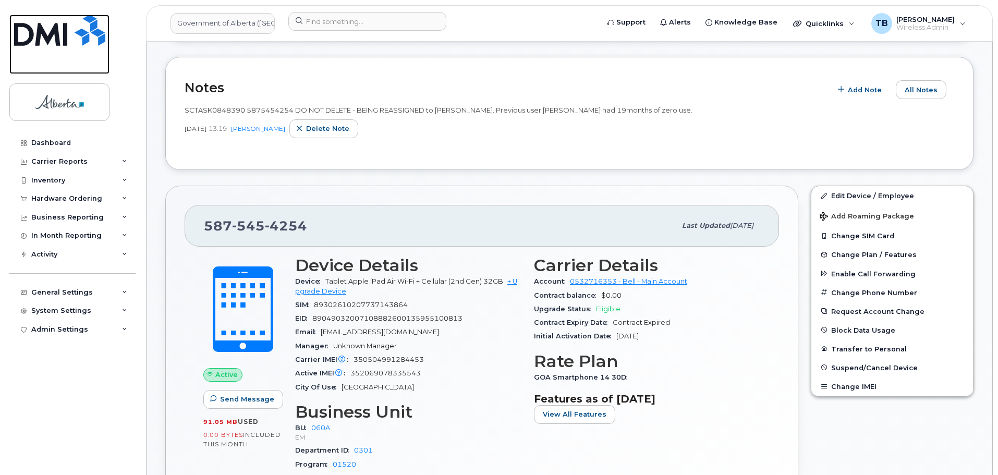
click at [66, 31] on img at bounding box center [59, 30] width 91 height 31
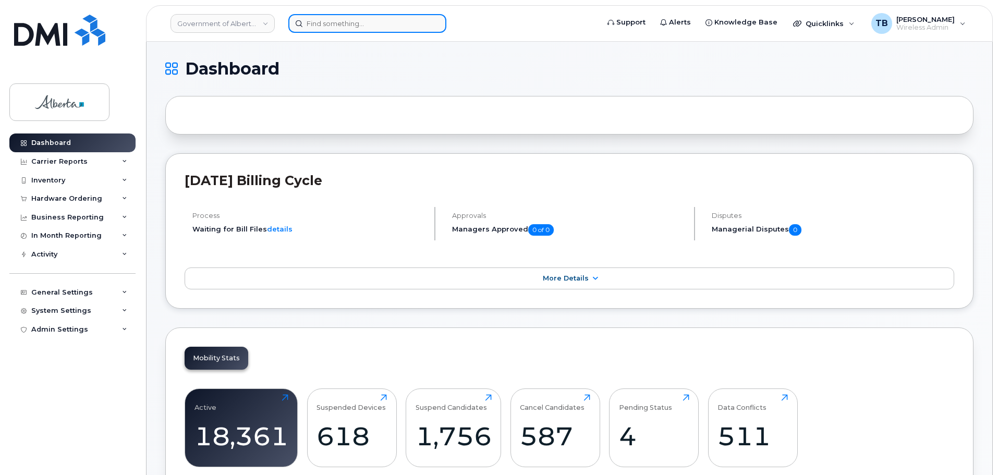
click at [329, 24] on input at bounding box center [367, 23] width 158 height 19
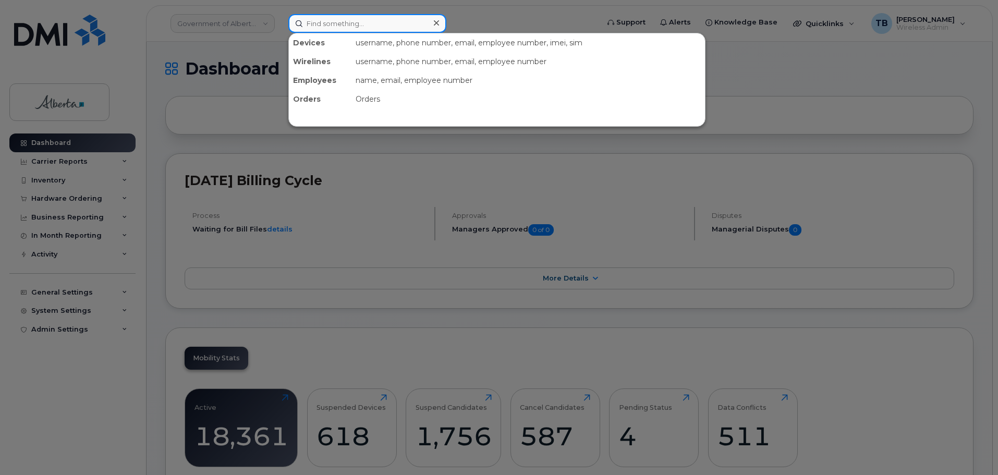
paste input "4034790147"
type input "4034790147"
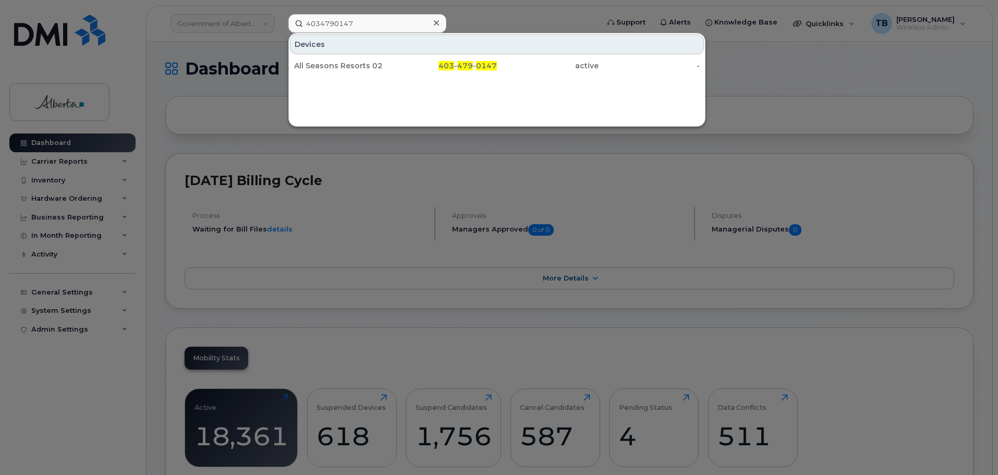
drag, startPoint x: 336, startPoint y: 71, endPoint x: 328, endPoint y: 88, distance: 18.7
click at [336, 71] on div "All Seasons Resorts 02" at bounding box center [345, 65] width 102 height 19
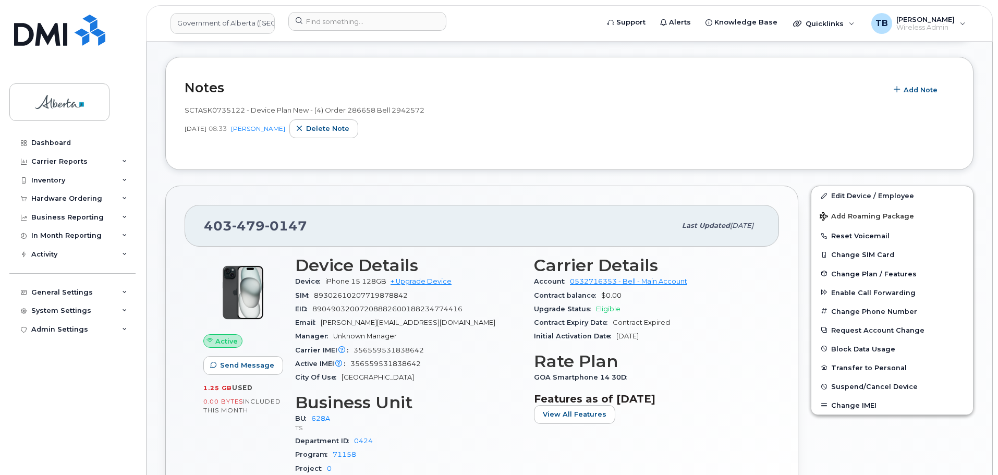
scroll to position [236, 0]
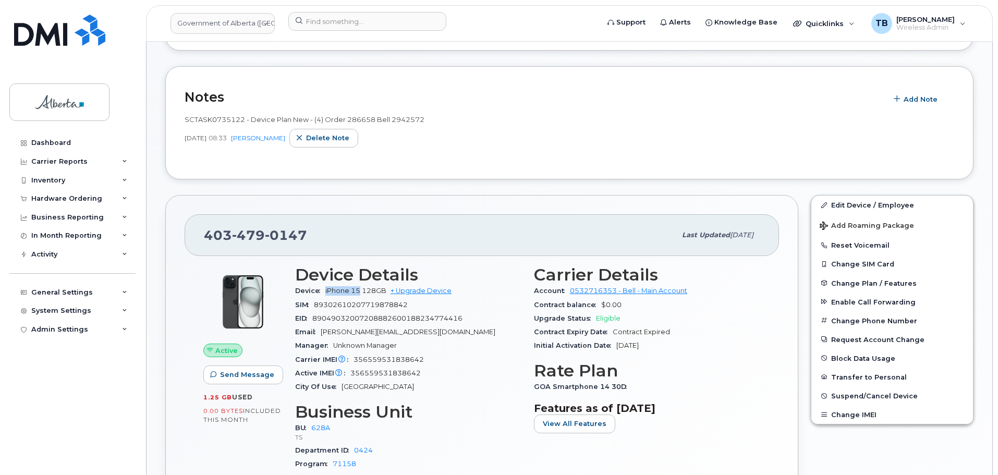
drag, startPoint x: 327, startPoint y: 287, endPoint x: 360, endPoint y: 288, distance: 33.4
click at [360, 288] on span "iPhone 15 128GB" at bounding box center [356, 291] width 61 height 8
copy span "iPhone 15"
click at [386, 358] on span "356559531838642" at bounding box center [389, 360] width 70 height 8
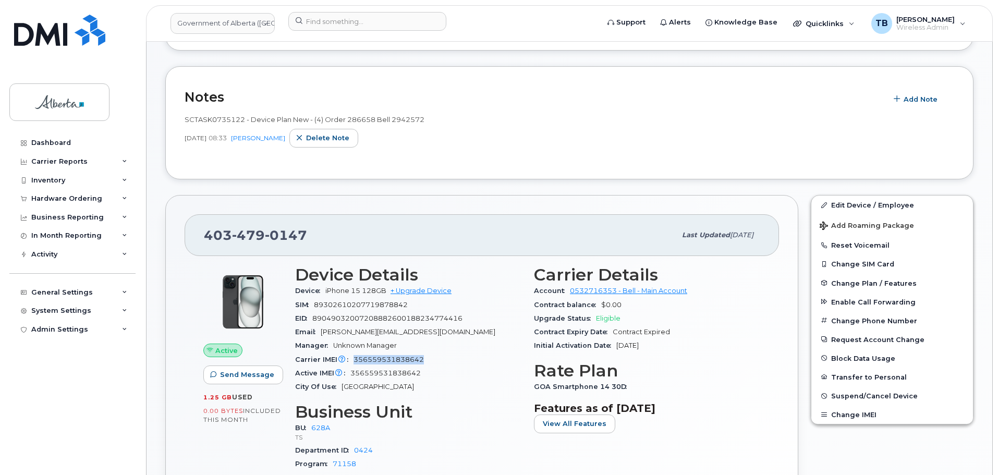
copy span "356559531838642"
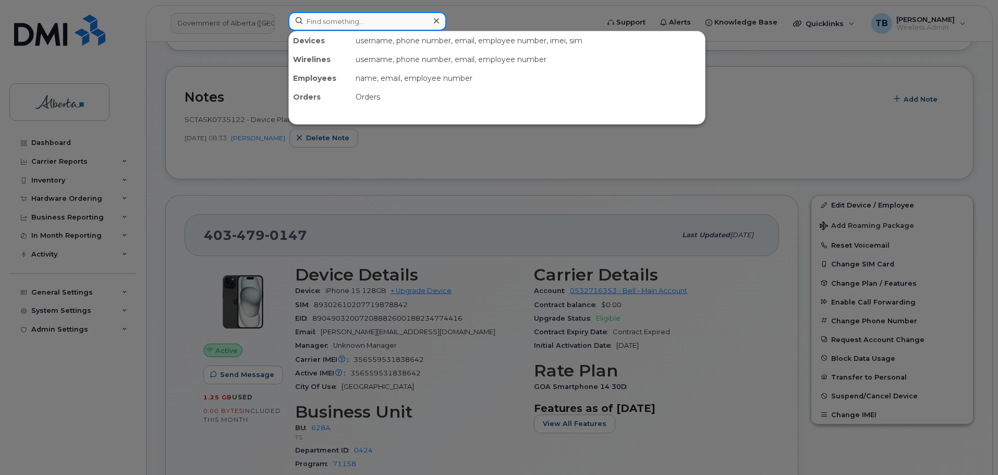
click at [310, 20] on input at bounding box center [367, 21] width 158 height 19
paste input "4037964207"
type input "4037964207"
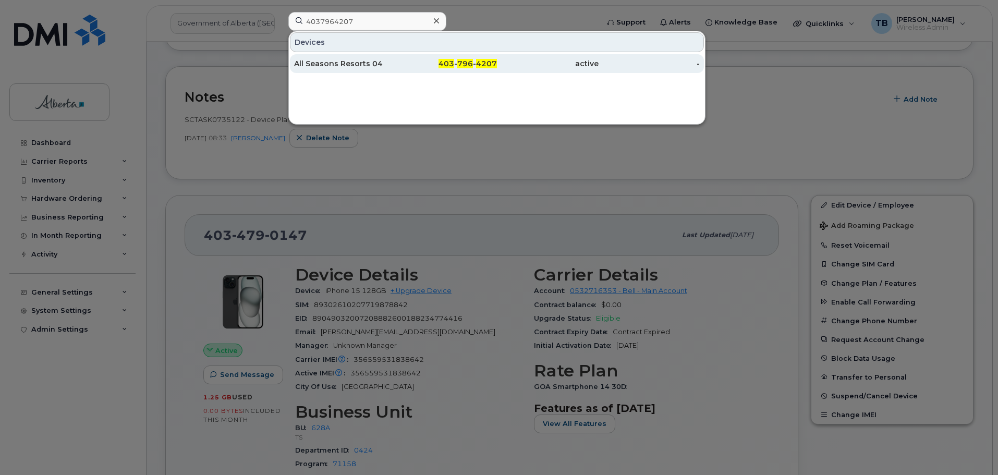
click at [318, 63] on div "All Seasons Resorts 04" at bounding box center [345, 63] width 102 height 10
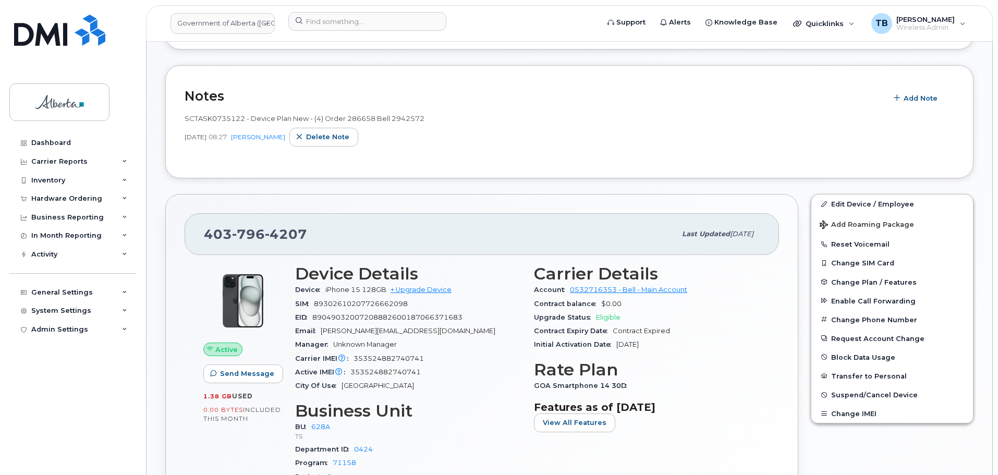
scroll to position [261, 0]
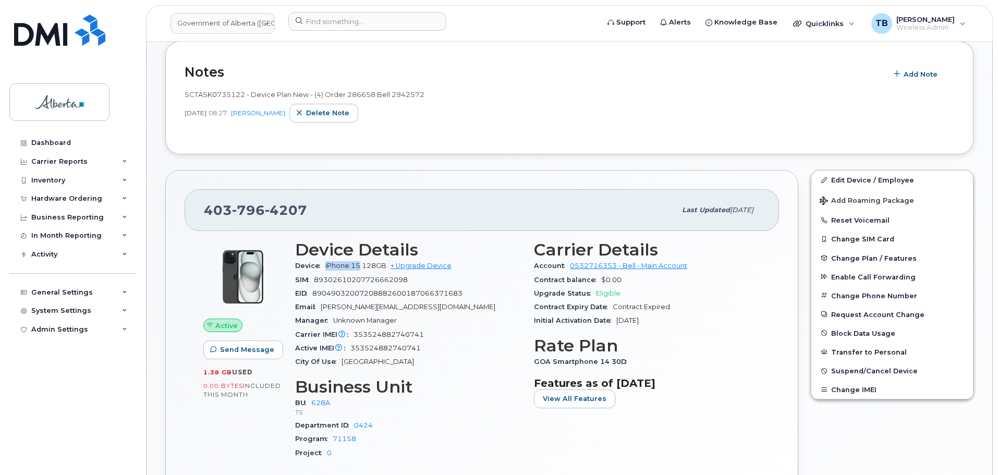
drag, startPoint x: 334, startPoint y: 265, endPoint x: 361, endPoint y: 265, distance: 26.6
click at [361, 265] on span "iPhone 15 128GB" at bounding box center [356, 266] width 61 height 8
click at [368, 334] on span "353524882740741" at bounding box center [389, 335] width 70 height 8
copy span "353524882740741"
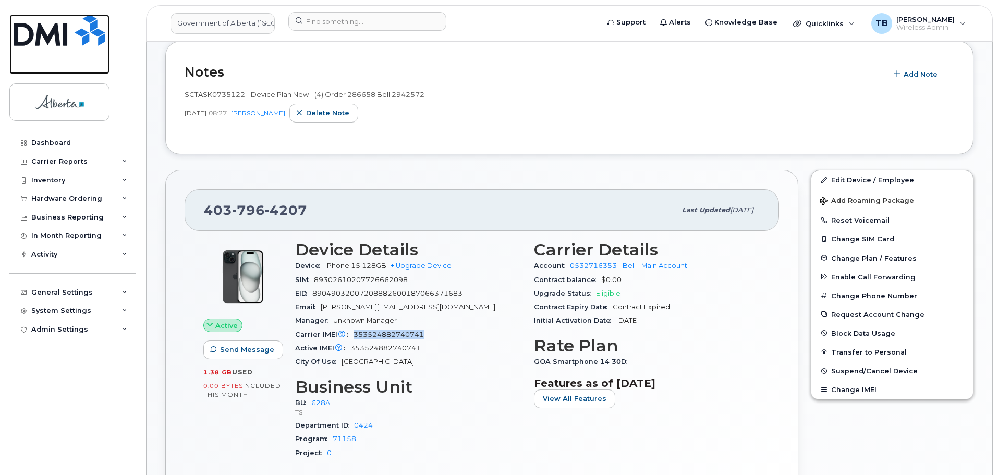
click at [59, 46] on link at bounding box center [59, 44] width 100 height 59
